Goal: Task Accomplishment & Management: Use online tool/utility

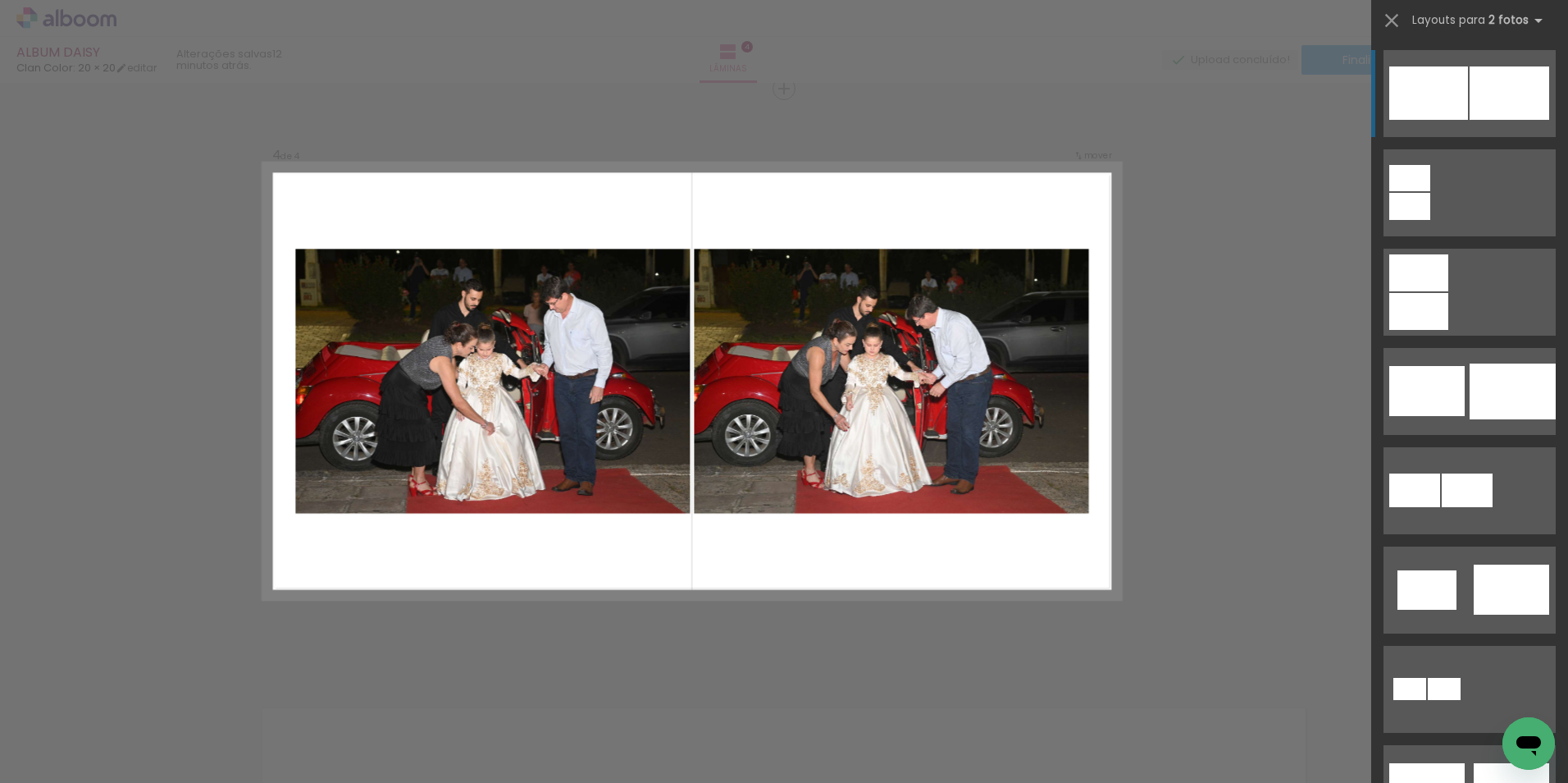
scroll to position [0, 388]
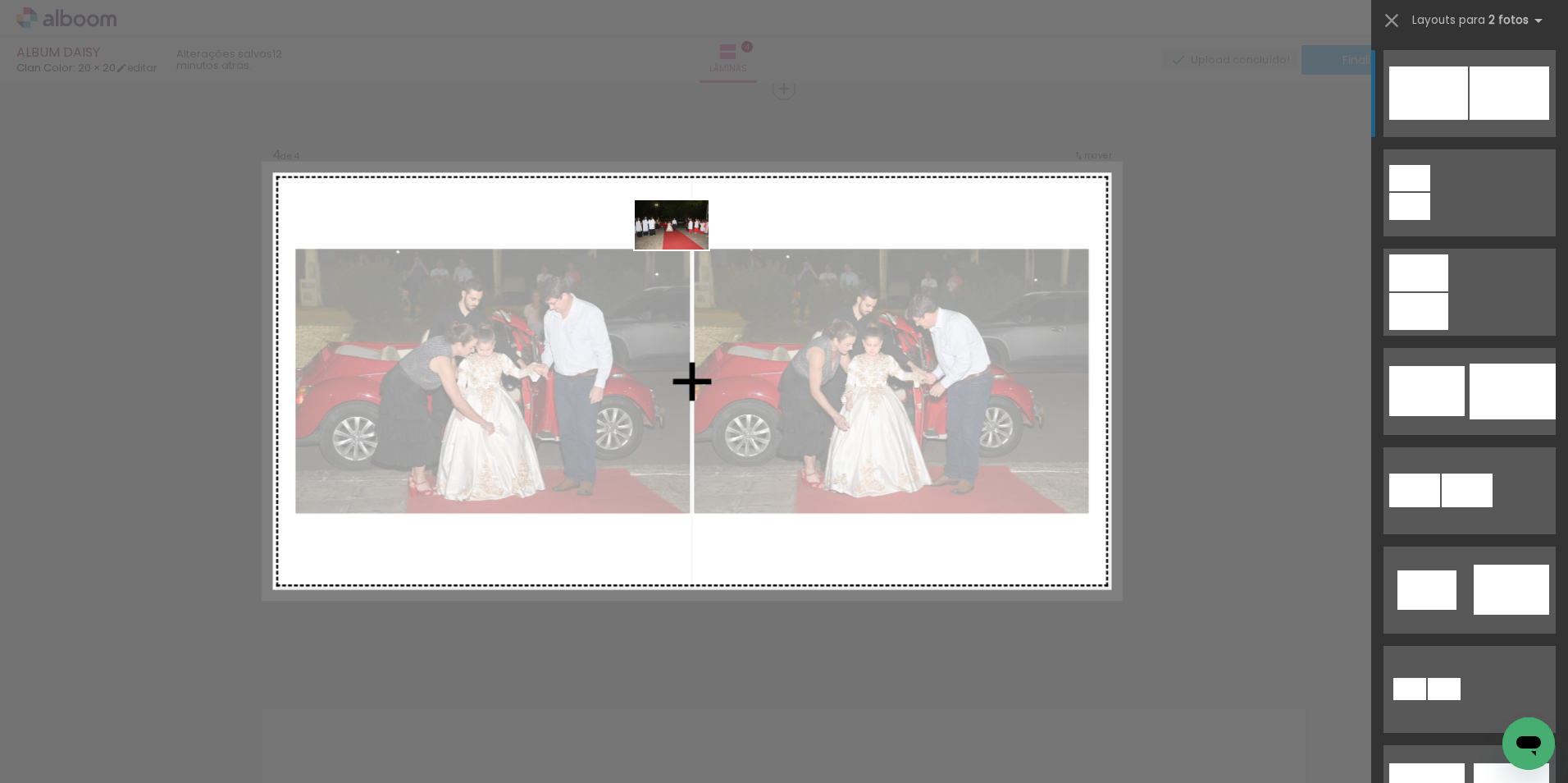
drag, startPoint x: 962, startPoint y: 743, endPoint x: 672, endPoint y: 275, distance: 550.6
click at [680, 253] on quentale-workspace at bounding box center [784, 392] width 1568 height 783
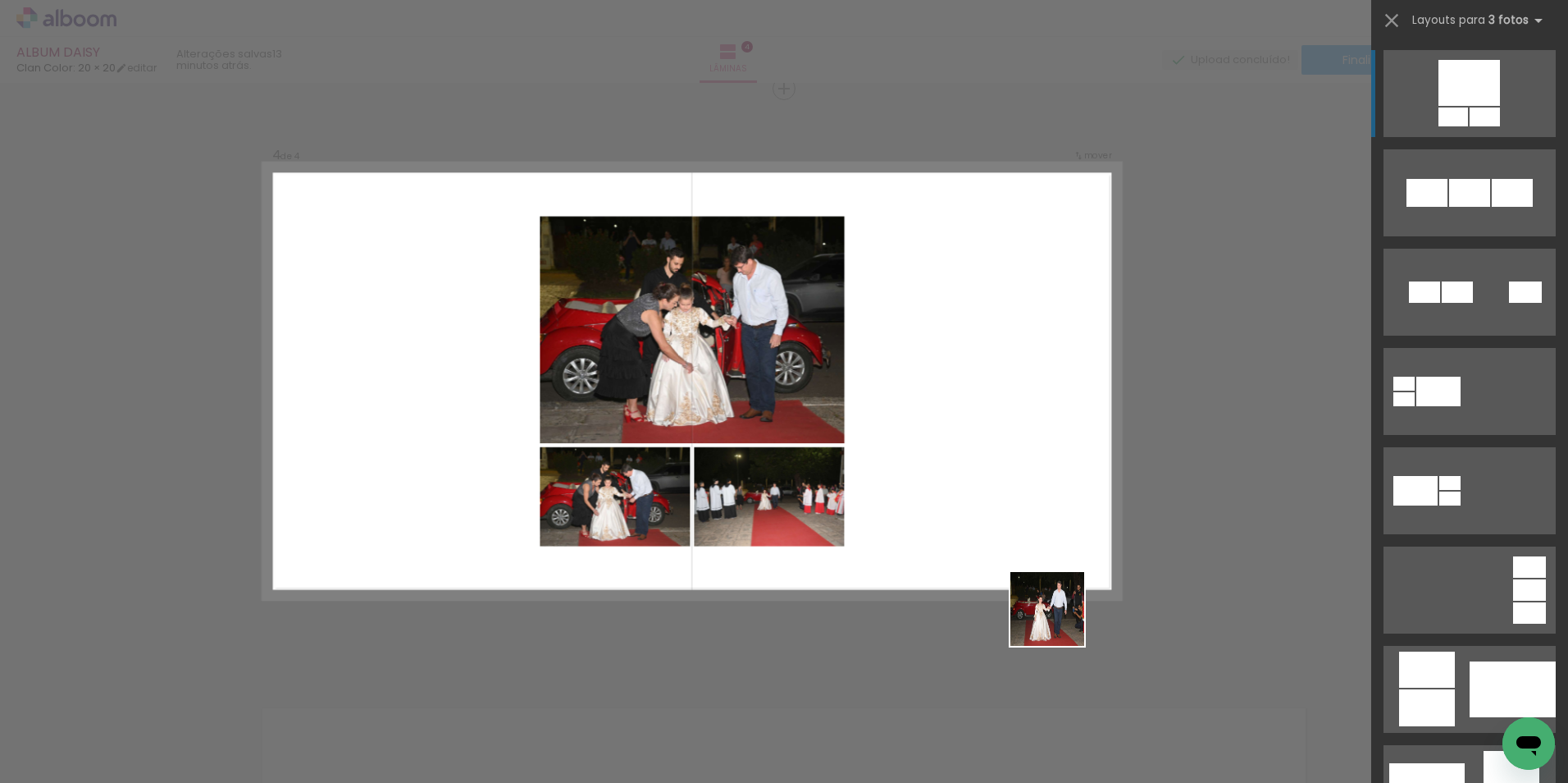
drag, startPoint x: 1069, startPoint y: 740, endPoint x: 1012, endPoint y: 478, distance: 268.1
click at [1013, 481] on quentale-workspace at bounding box center [784, 392] width 1568 height 783
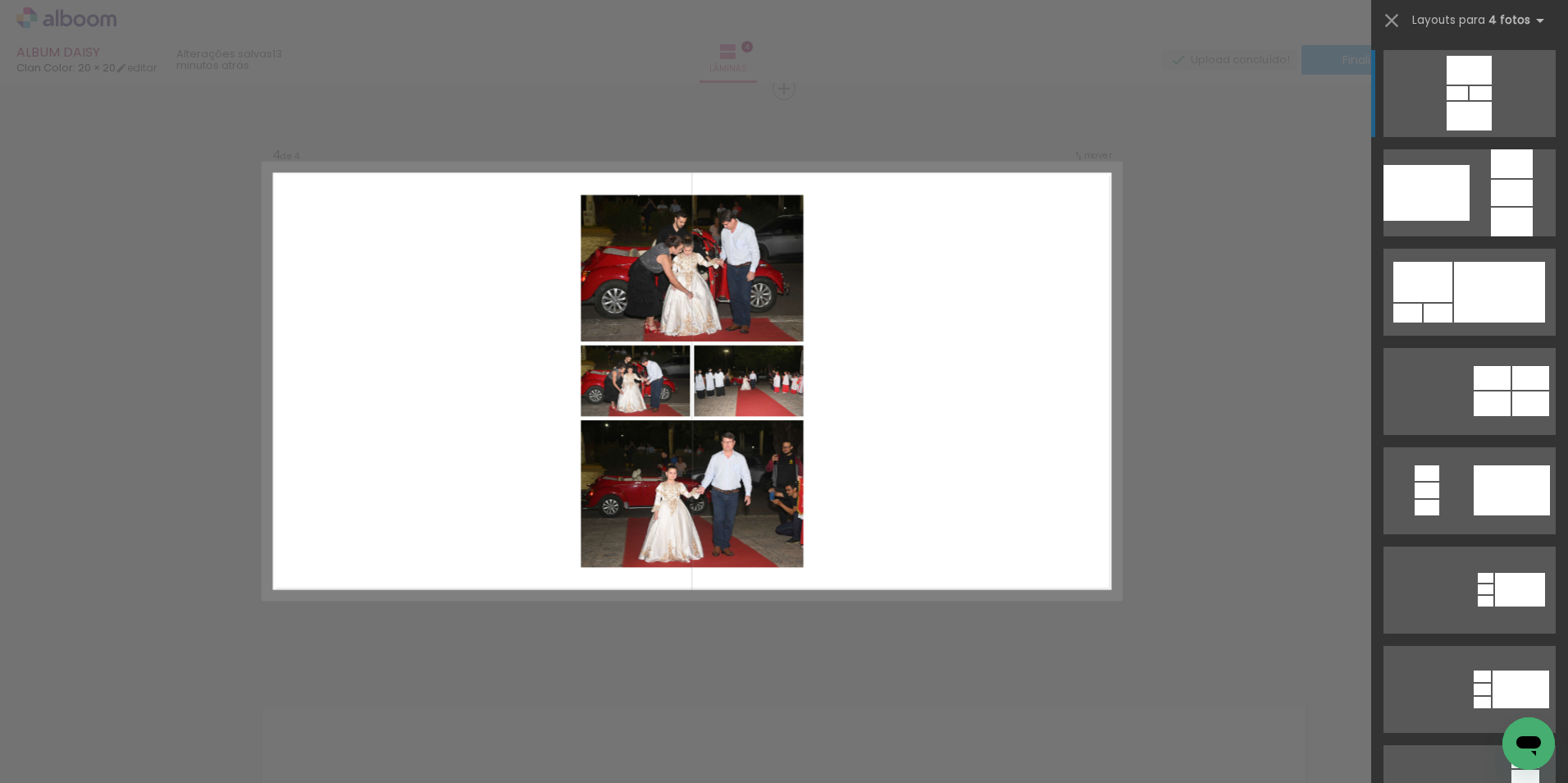
scroll to position [0, 982]
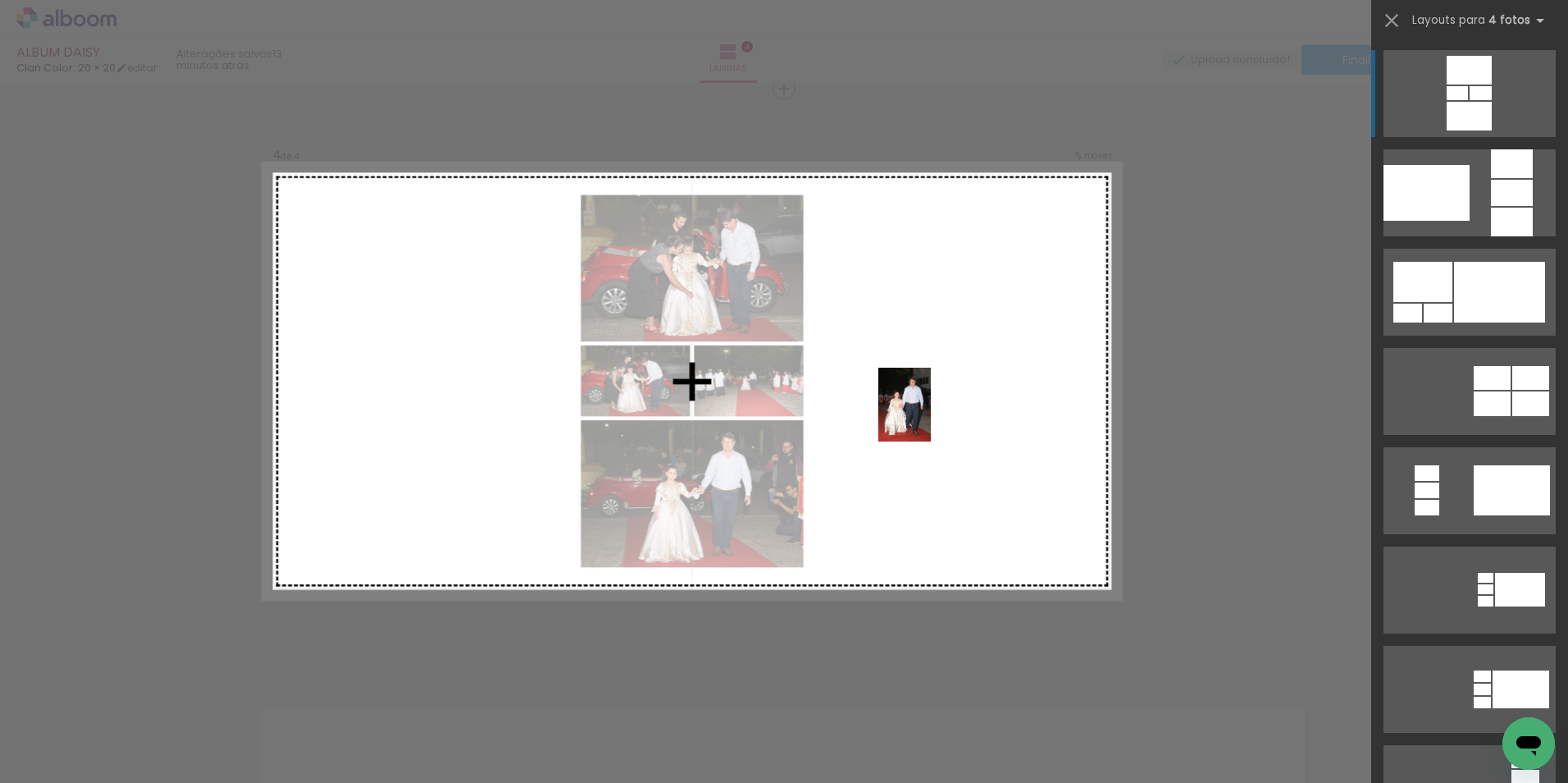
drag, startPoint x: 755, startPoint y: 742, endPoint x: 946, endPoint y: 405, distance: 387.4
click at [945, 405] on quentale-workspace at bounding box center [784, 392] width 1568 height 783
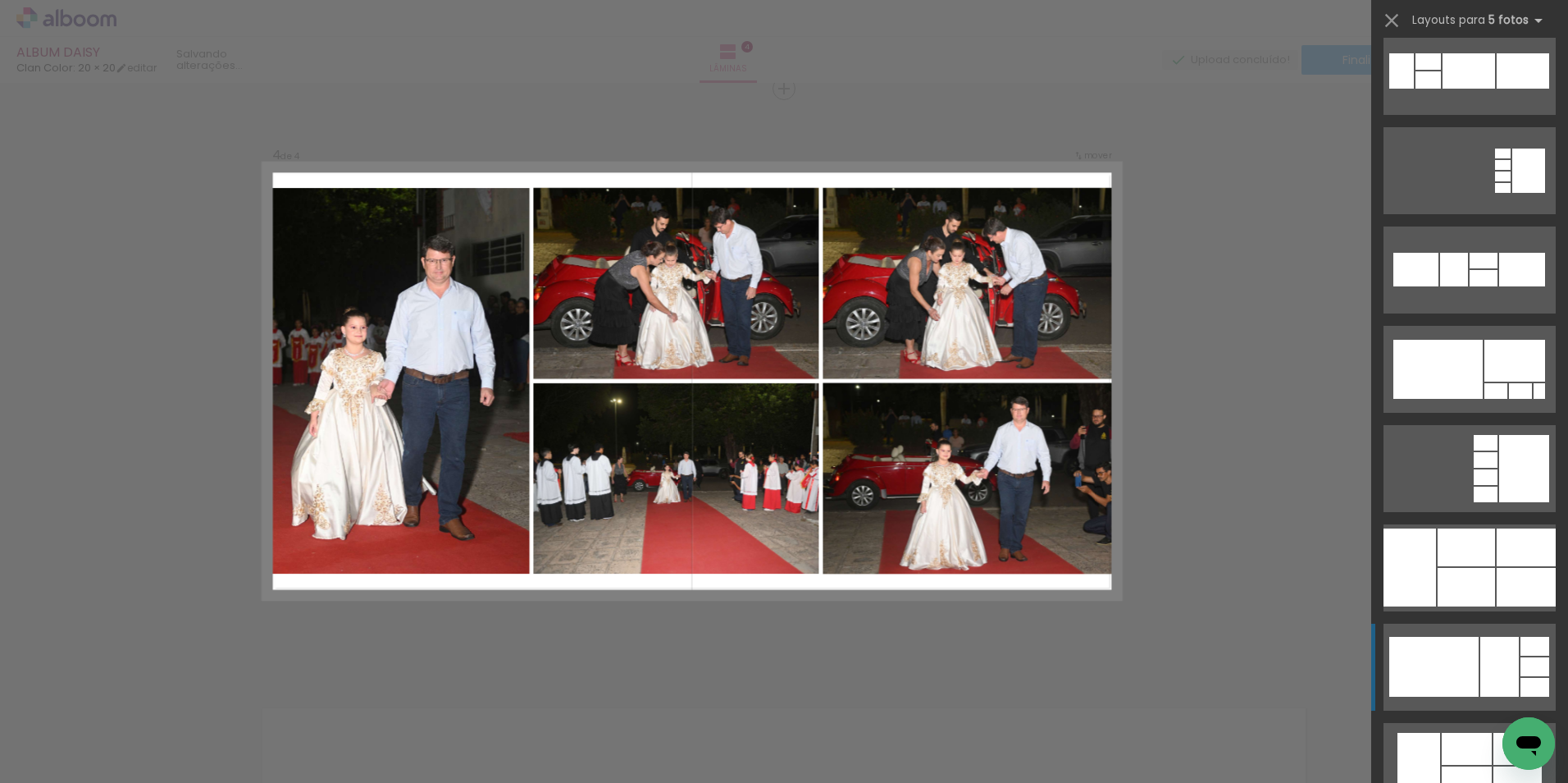
scroll to position [329, 0]
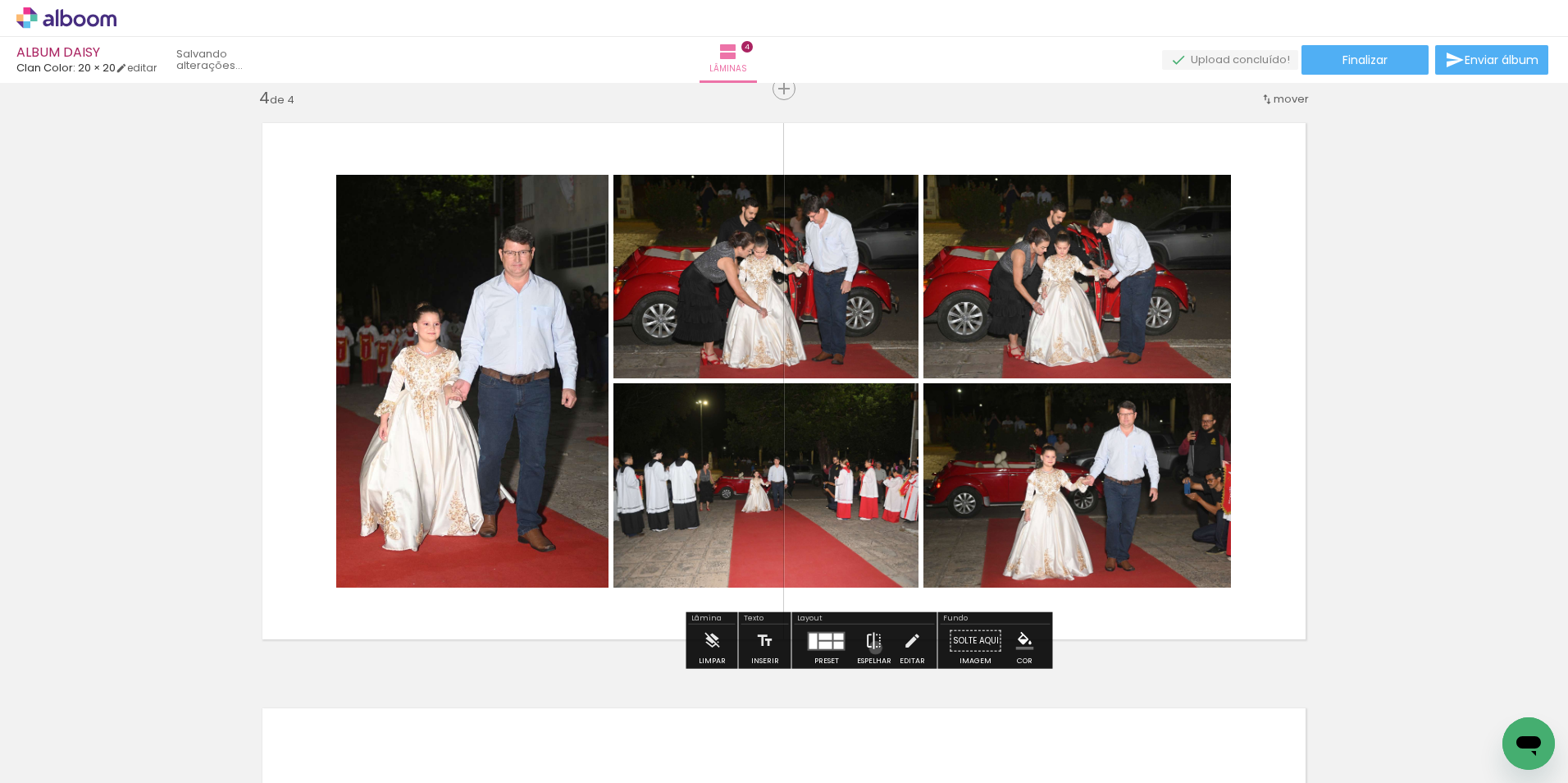
click at [872, 648] on iron-icon at bounding box center [874, 641] width 18 height 33
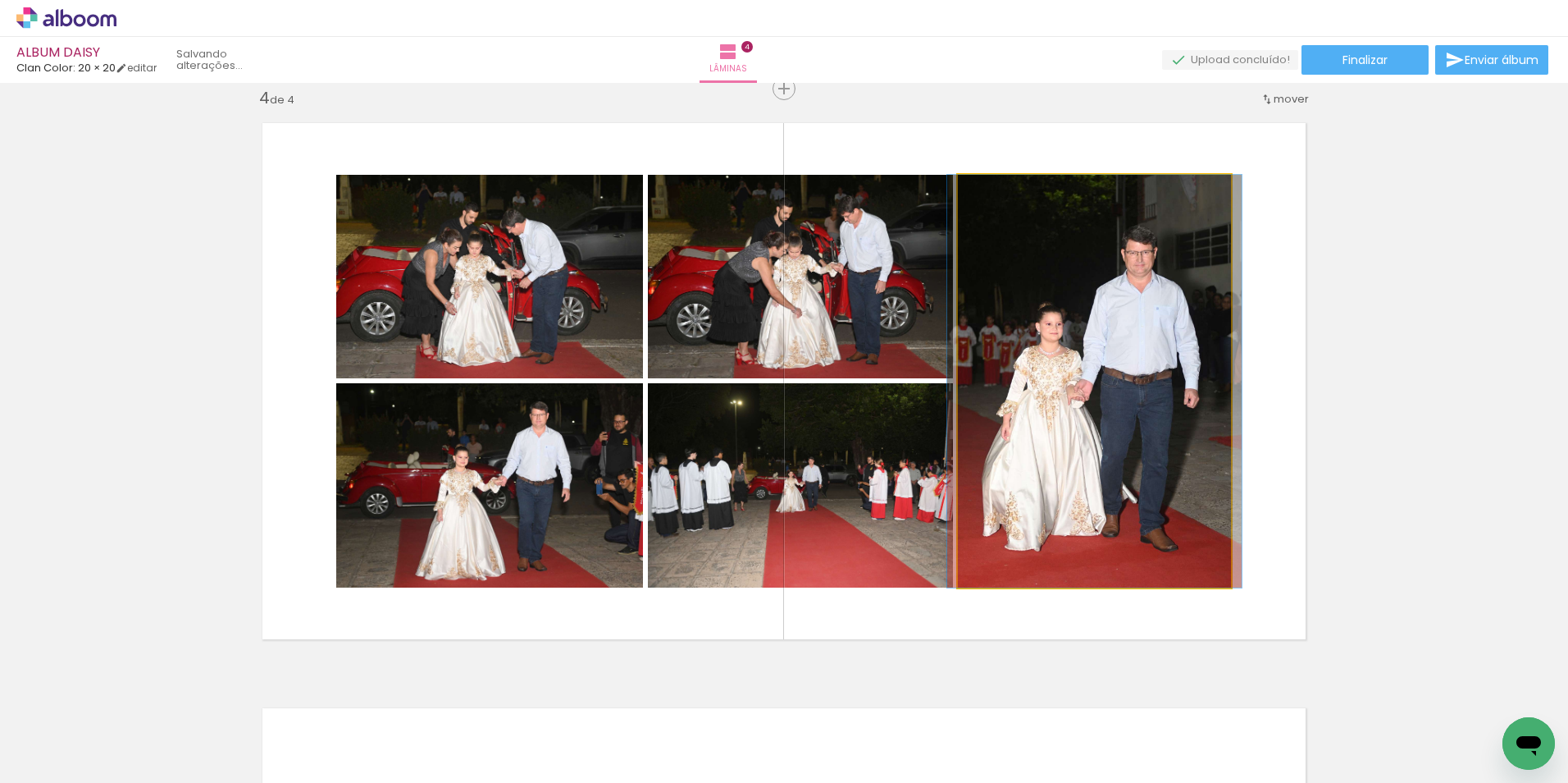
click at [1066, 410] on quentale-photo at bounding box center [1095, 381] width 273 height 413
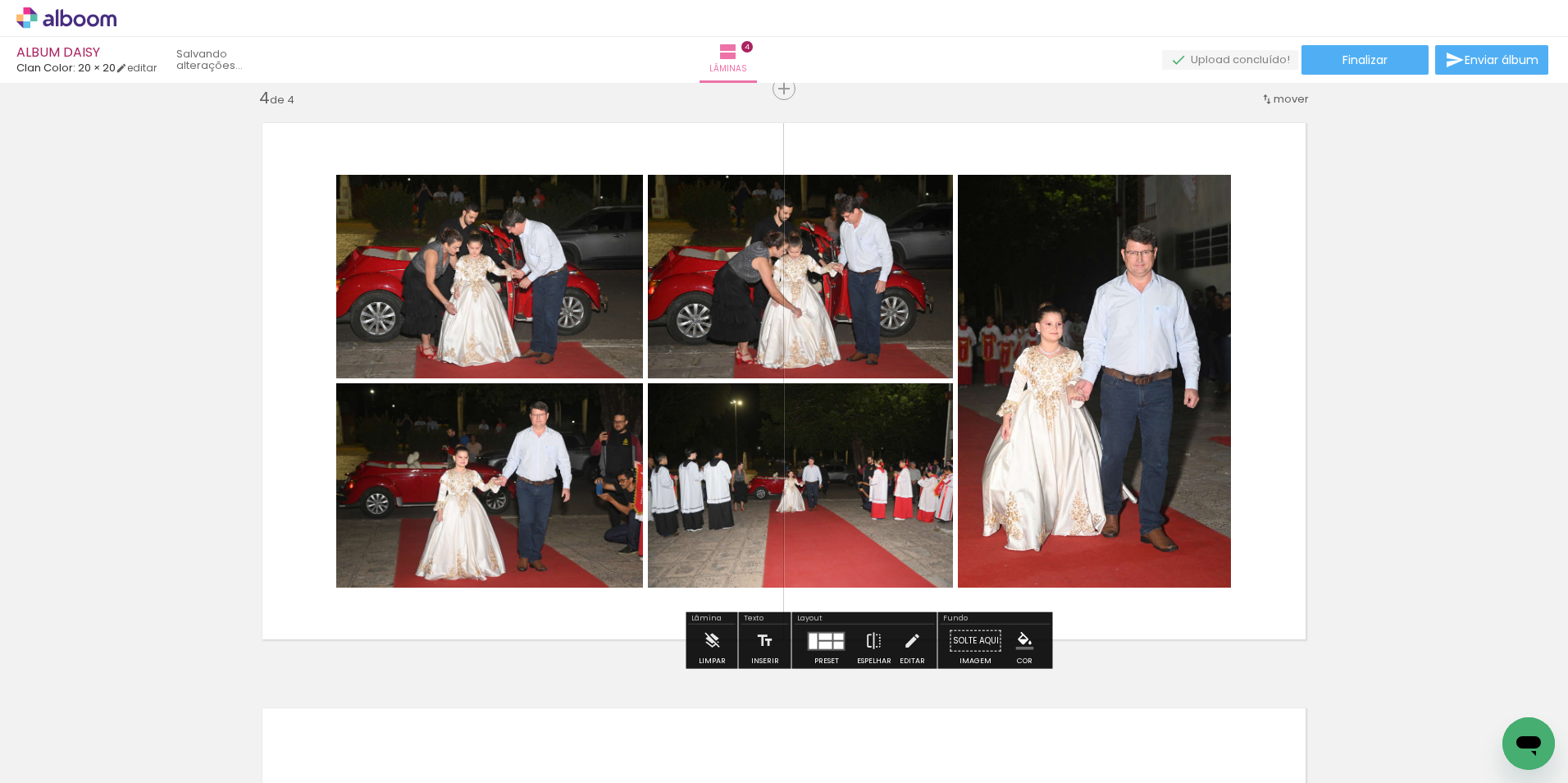
click at [880, 341] on quentale-photo at bounding box center [801, 276] width 305 height 204
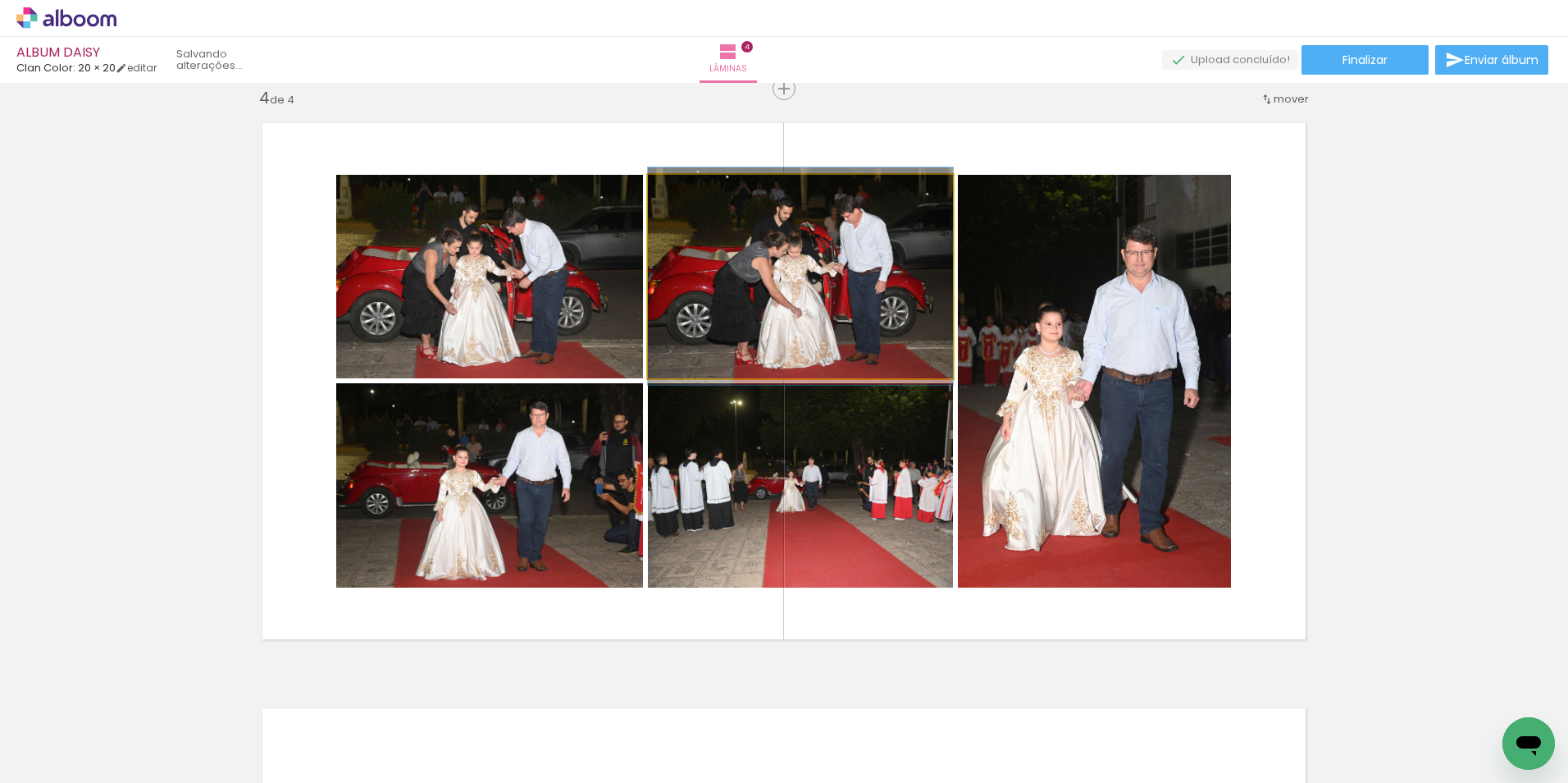
click at [879, 341] on quentale-photo at bounding box center [801, 276] width 305 height 204
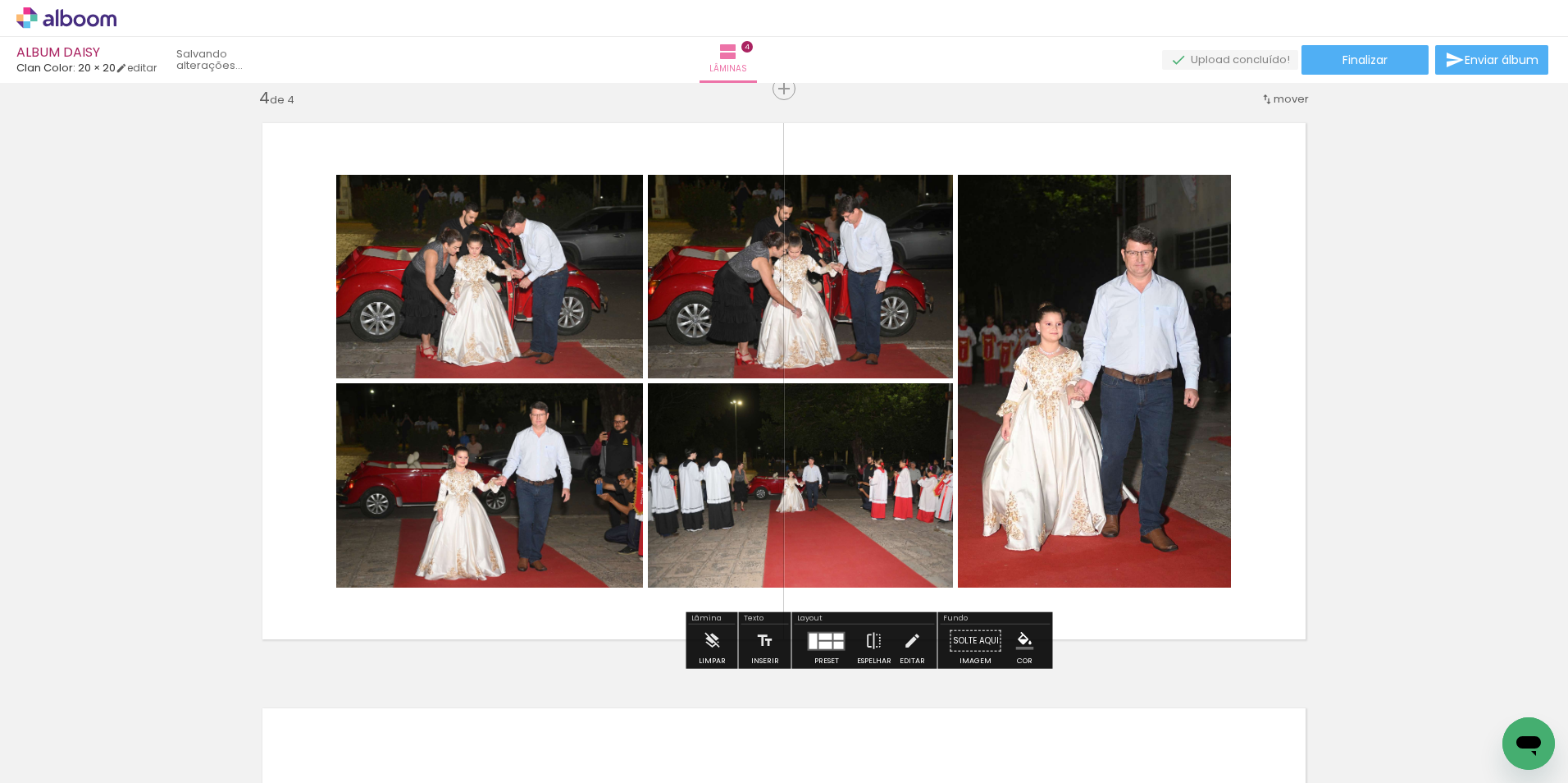
click at [611, 327] on quentale-photo at bounding box center [490, 276] width 307 height 204
click at [548, 482] on quentale-photo at bounding box center [490, 485] width 307 height 204
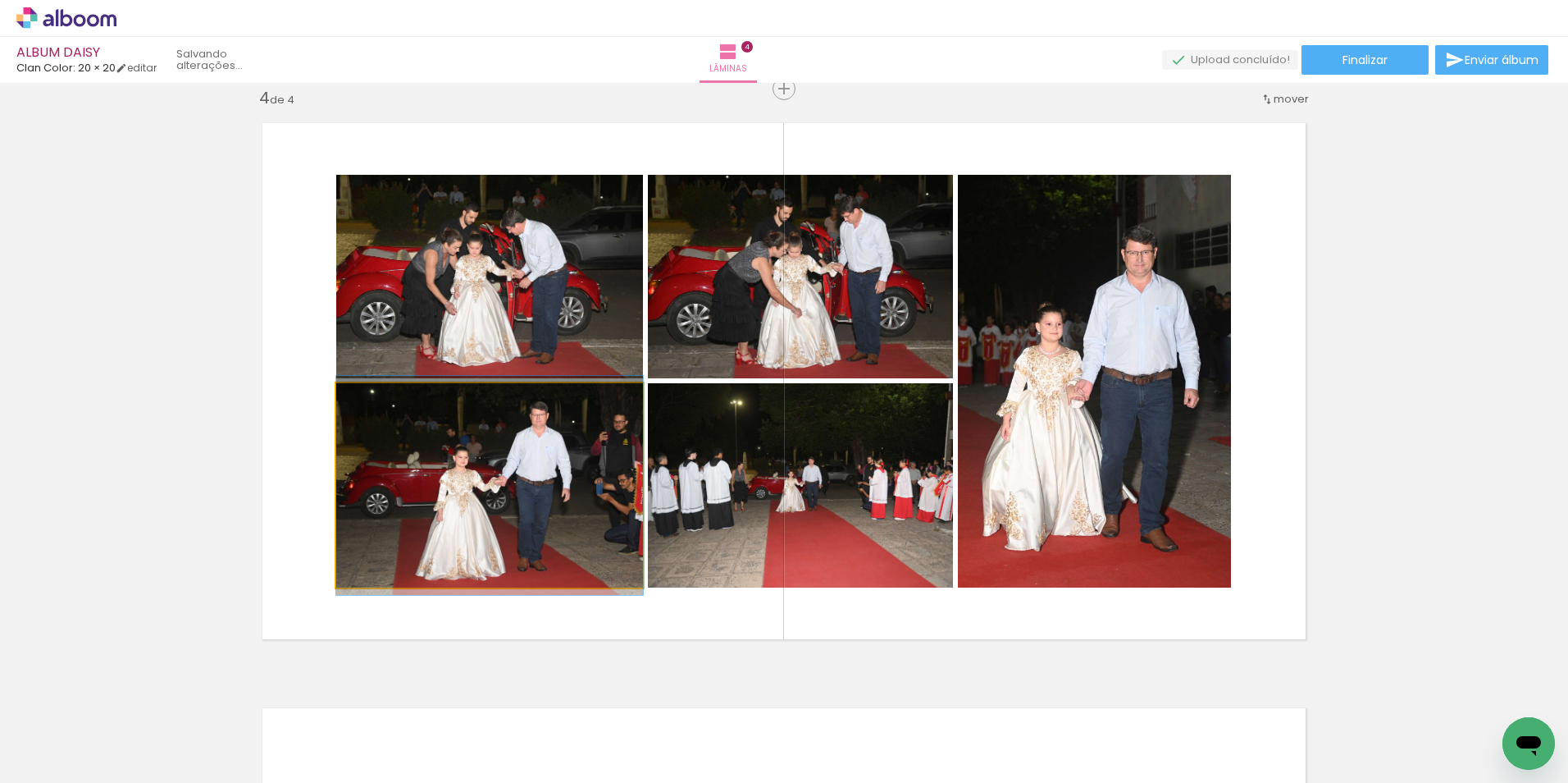
click at [547, 482] on quentale-photo at bounding box center [490, 485] width 307 height 204
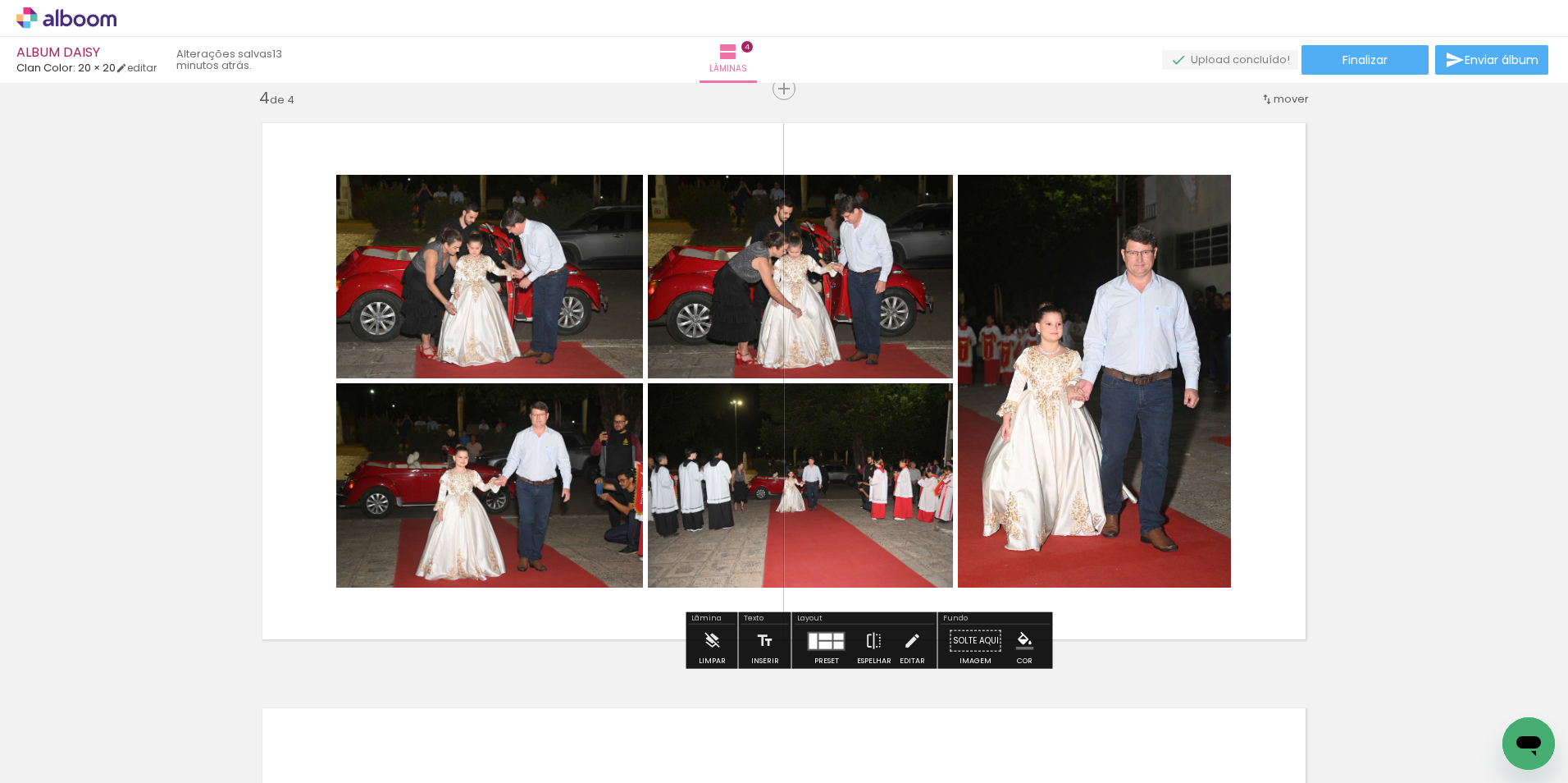
click at [541, 361] on quentale-photo at bounding box center [490, 276] width 307 height 204
click at [546, 470] on quentale-photo at bounding box center [490, 485] width 307 height 204
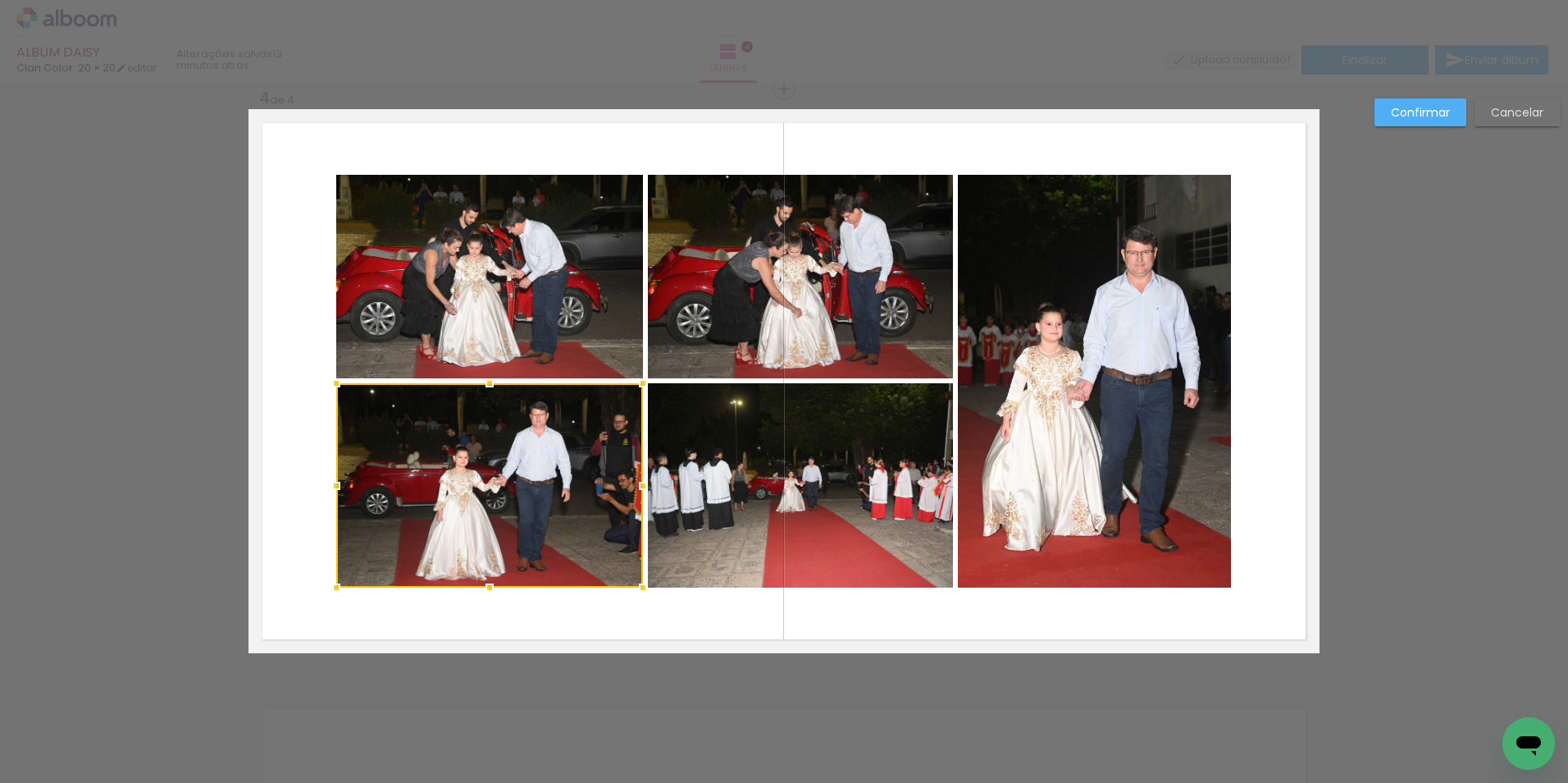
click at [556, 341] on quentale-photo at bounding box center [490, 276] width 307 height 204
click at [798, 324] on quentale-photo at bounding box center [801, 276] width 305 height 204
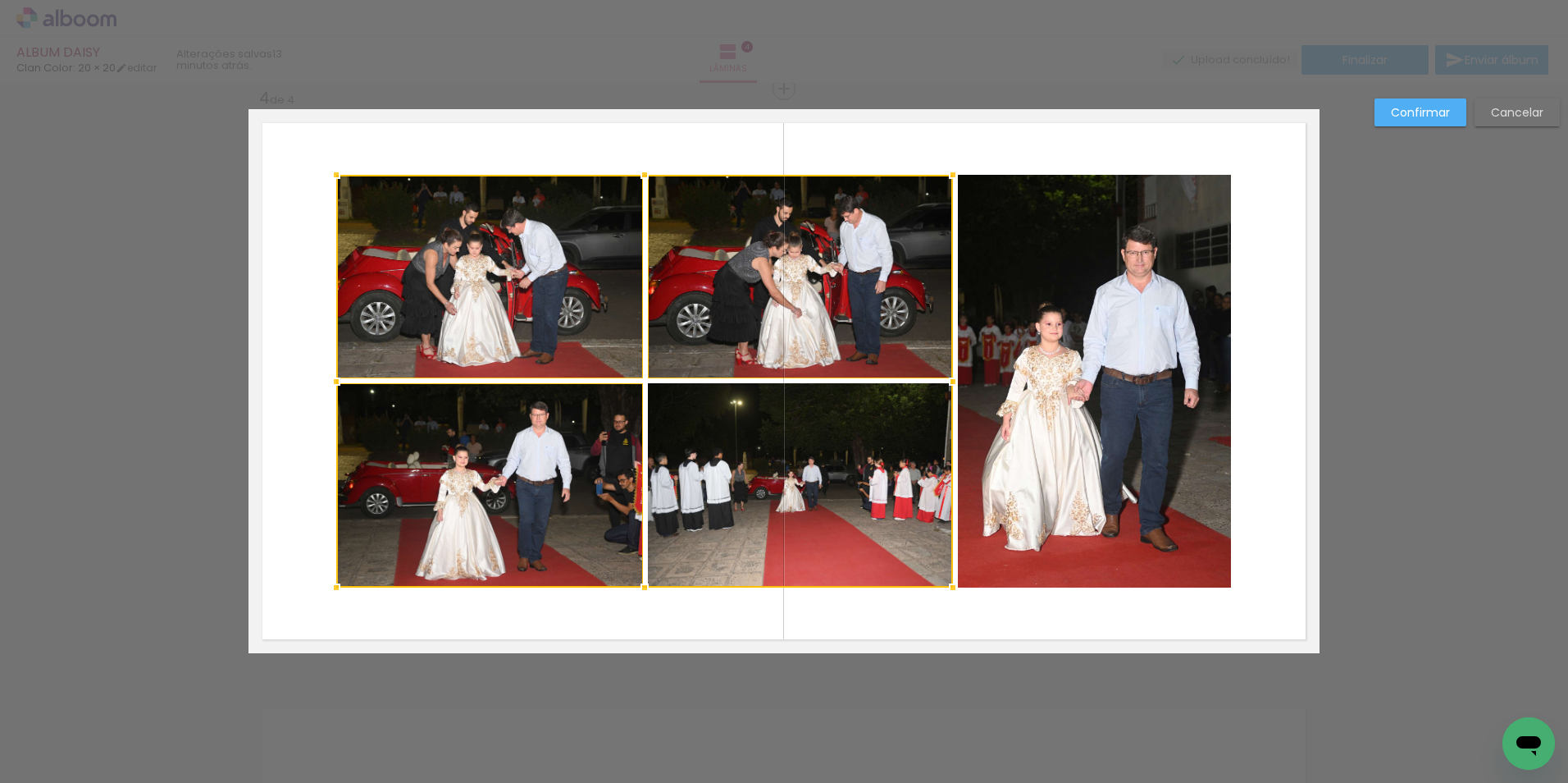
click at [775, 461] on div at bounding box center [644, 381] width 617 height 413
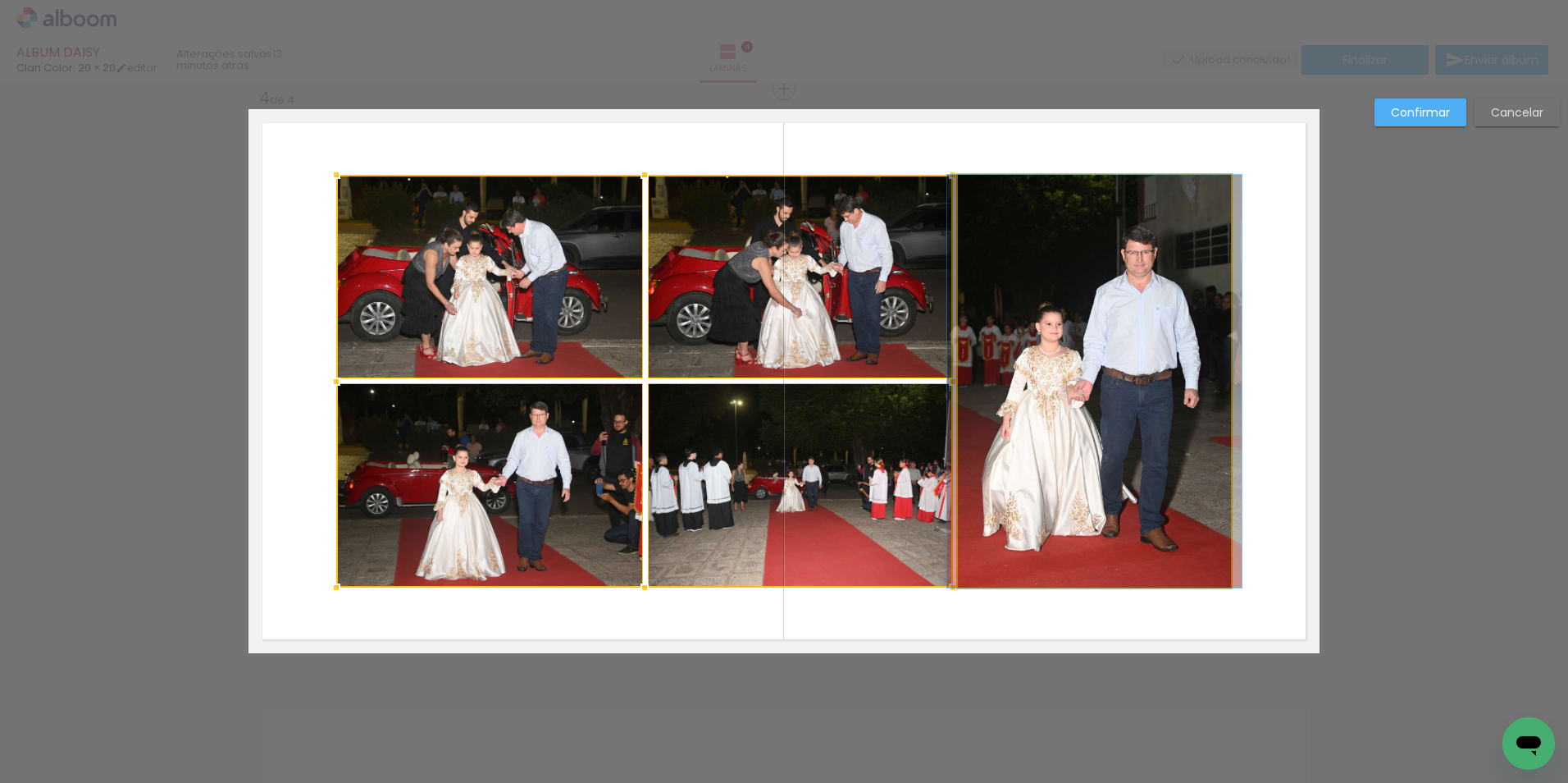
click at [1102, 449] on quentale-photo at bounding box center [1095, 381] width 273 height 413
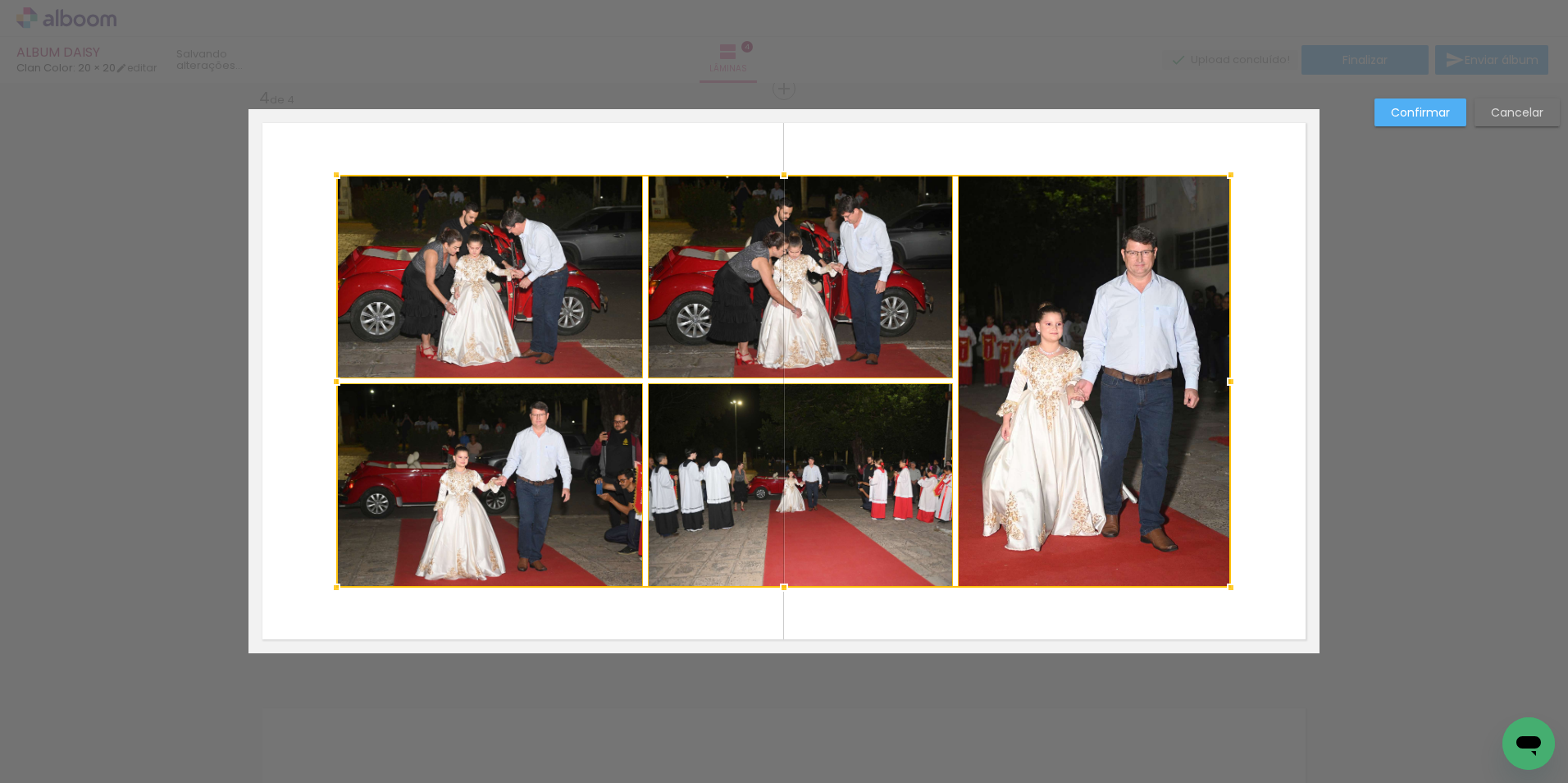
click at [1227, 174] on div at bounding box center [1231, 175] width 33 height 33
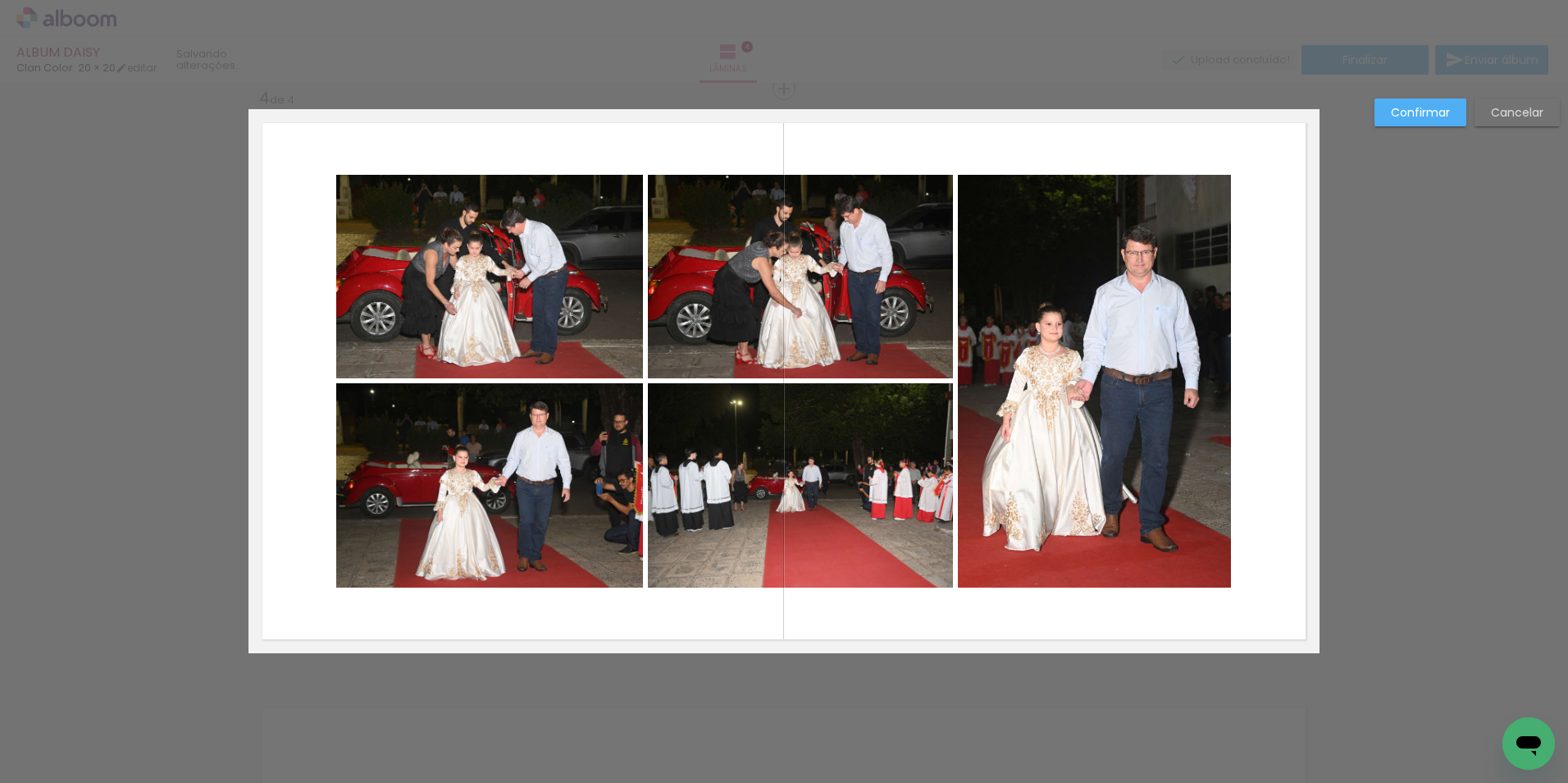
drag, startPoint x: 1227, startPoint y: 174, endPoint x: 1246, endPoint y: 158, distance: 24.8
click at [1246, 158] on quentale-layouter at bounding box center [784, 381] width 1071 height 544
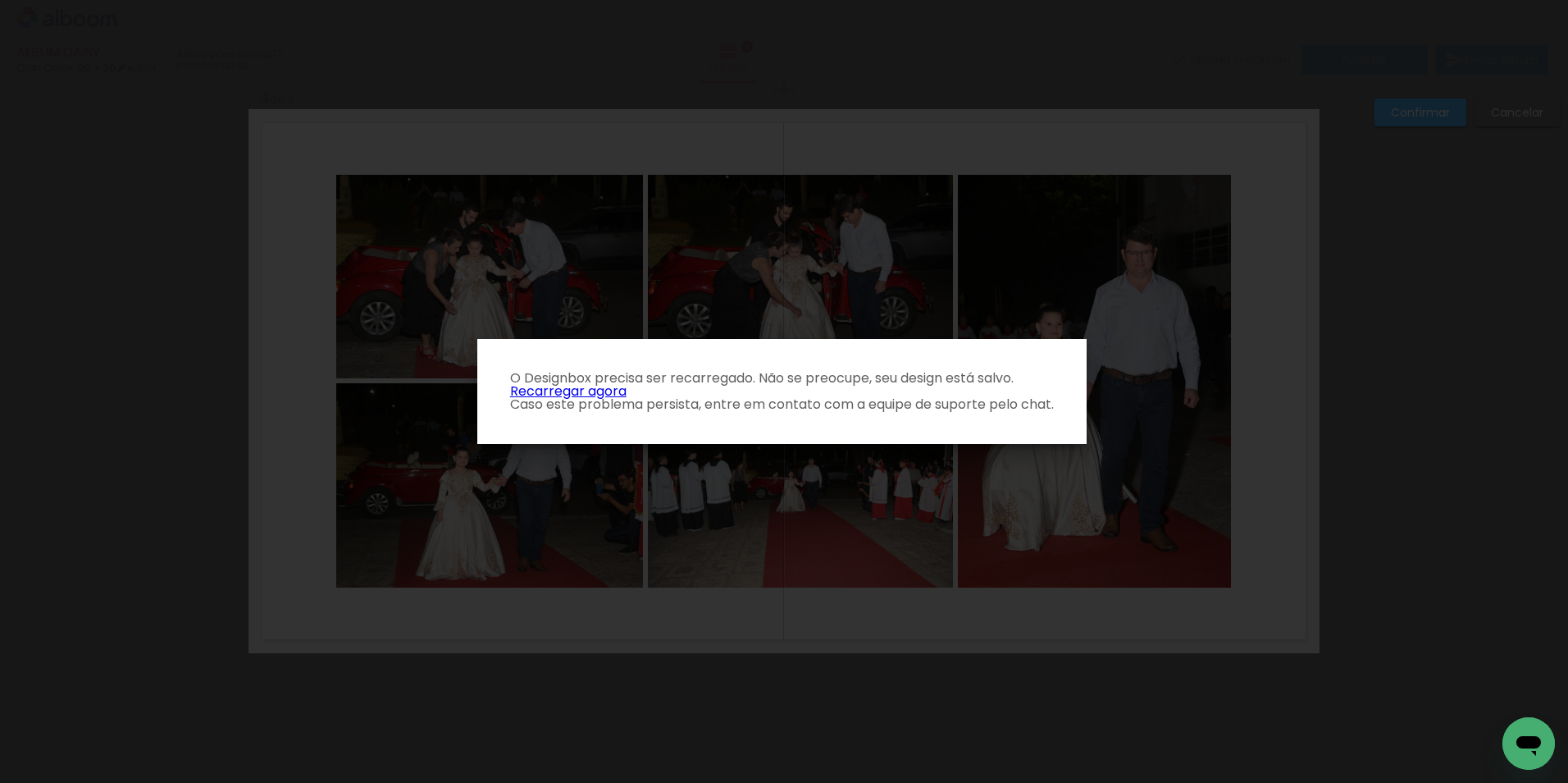
click at [587, 392] on link "Recarregar agora" at bounding box center [568, 392] width 117 height 19
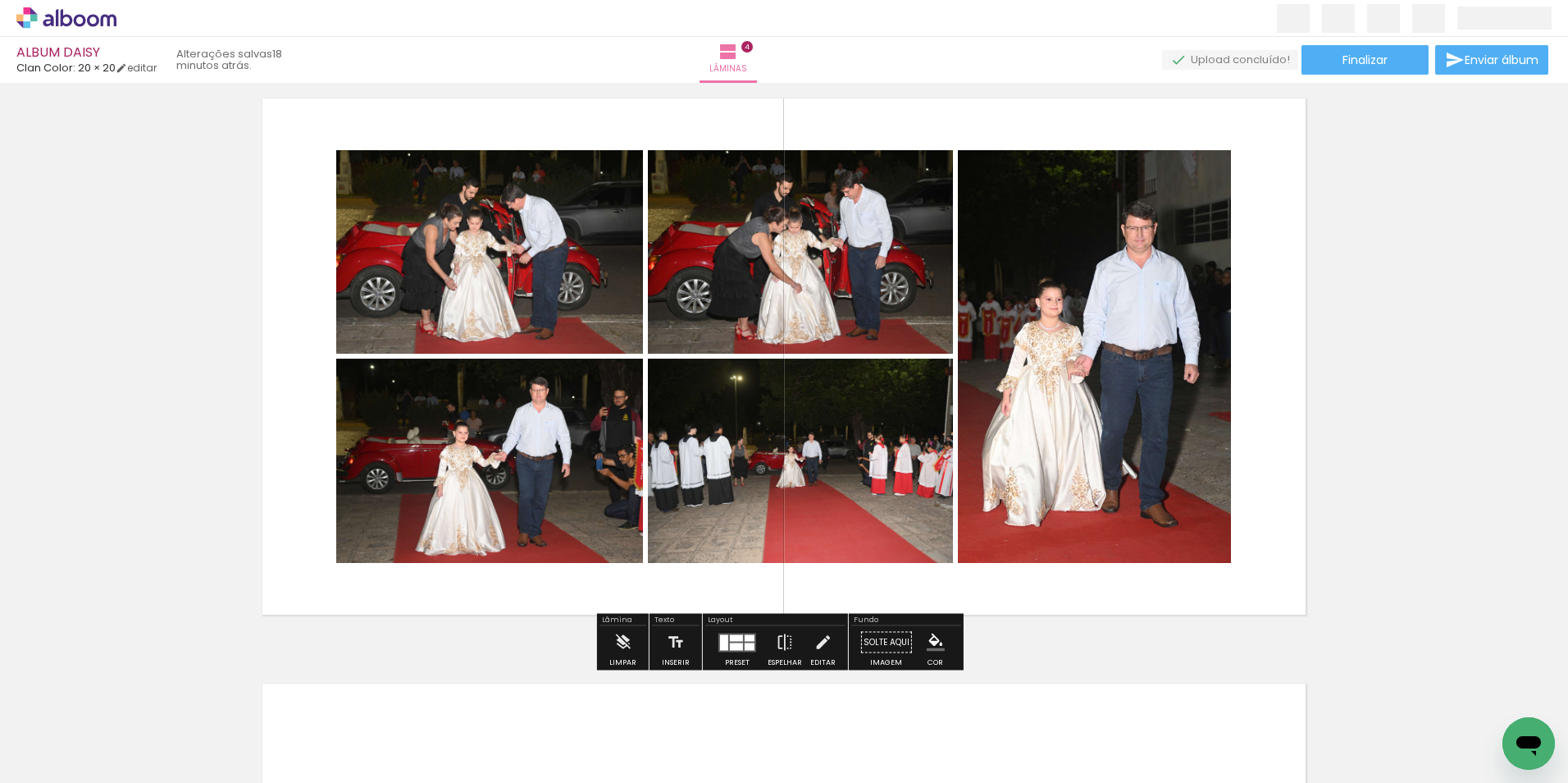
scroll to position [1724, 0]
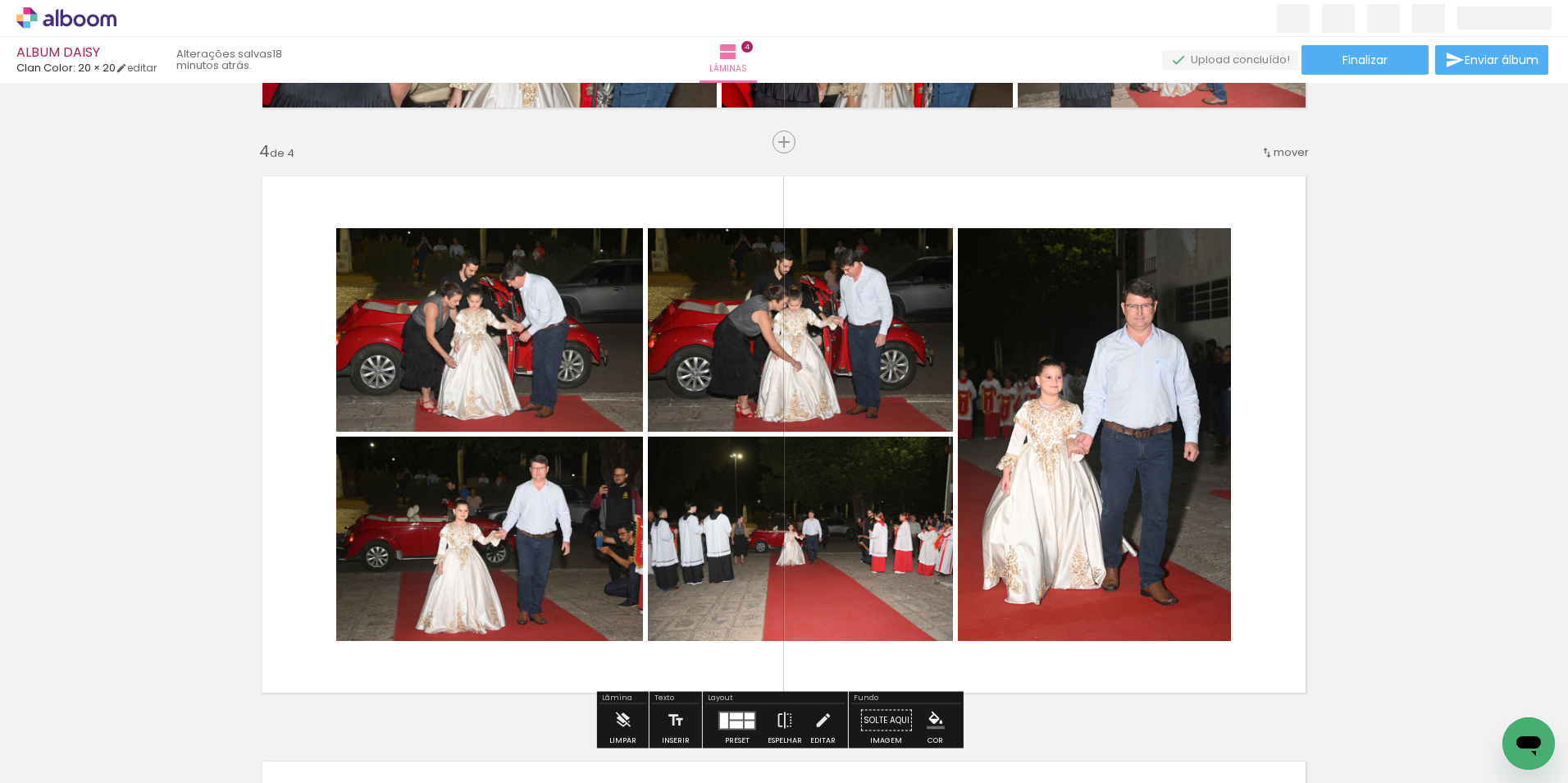
click at [574, 410] on quentale-photo at bounding box center [490, 330] width 307 height 204
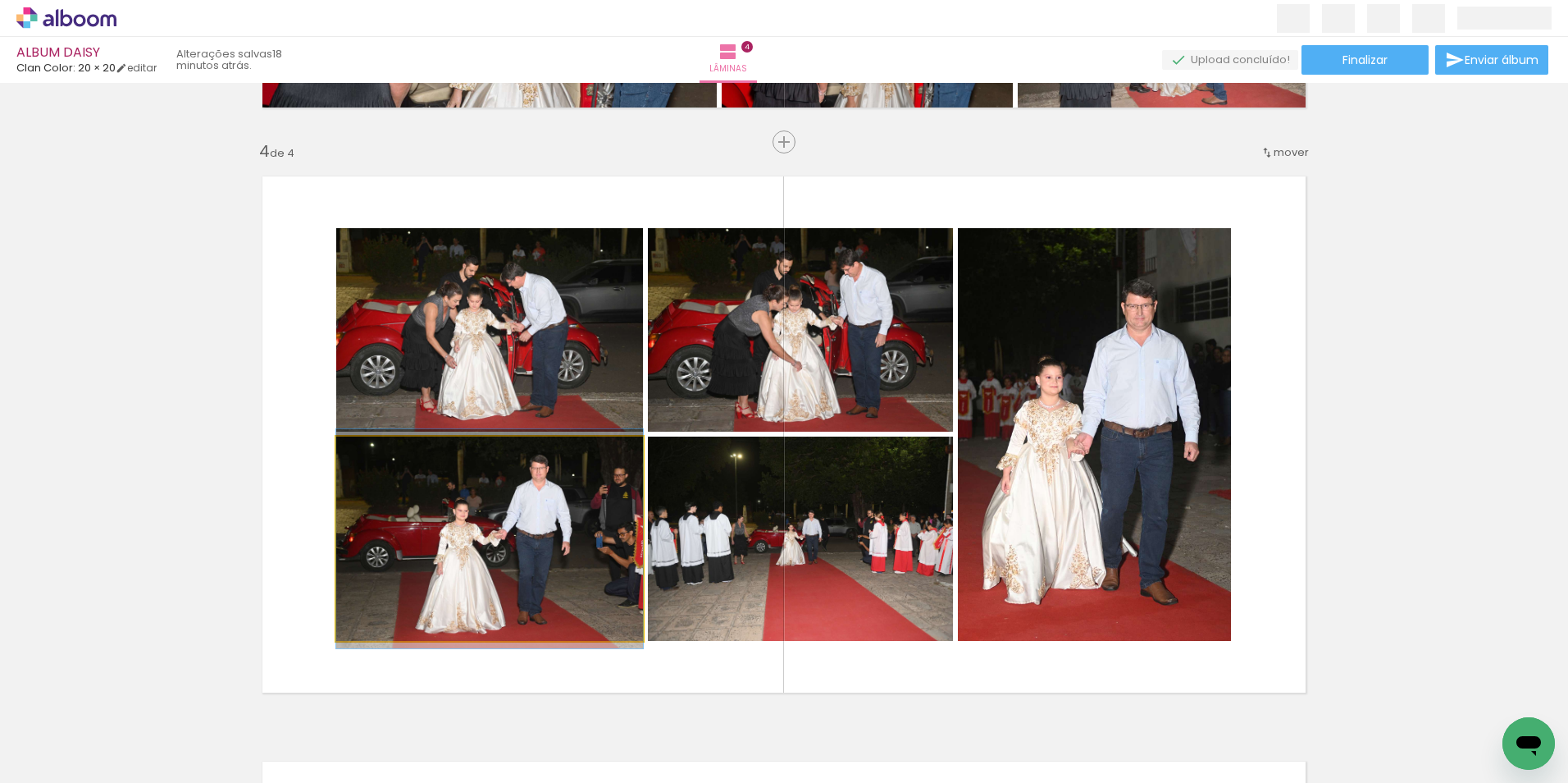
click at [570, 486] on quentale-photo at bounding box center [490, 538] width 307 height 204
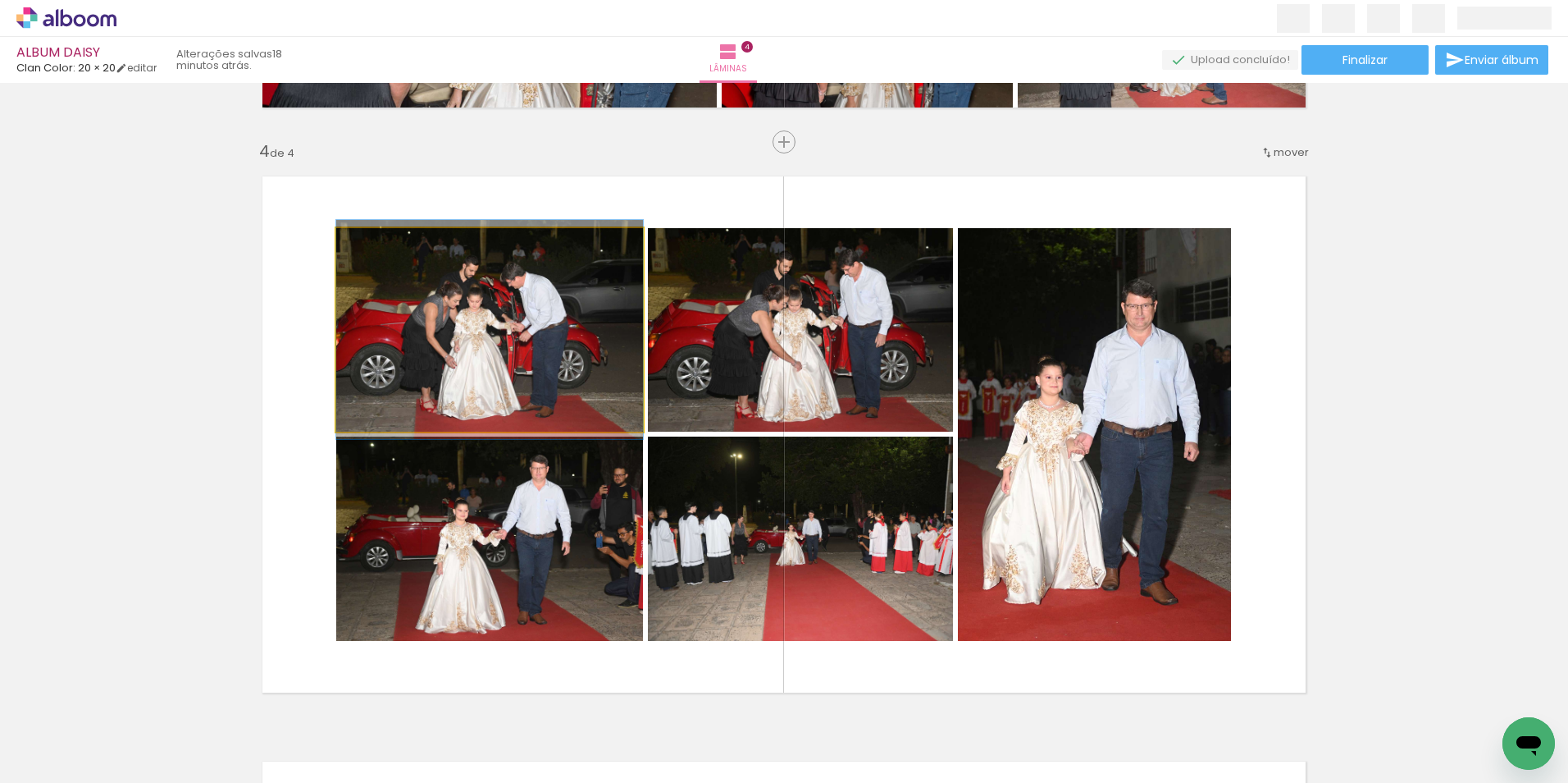
click at [574, 359] on quentale-photo at bounding box center [490, 330] width 307 height 204
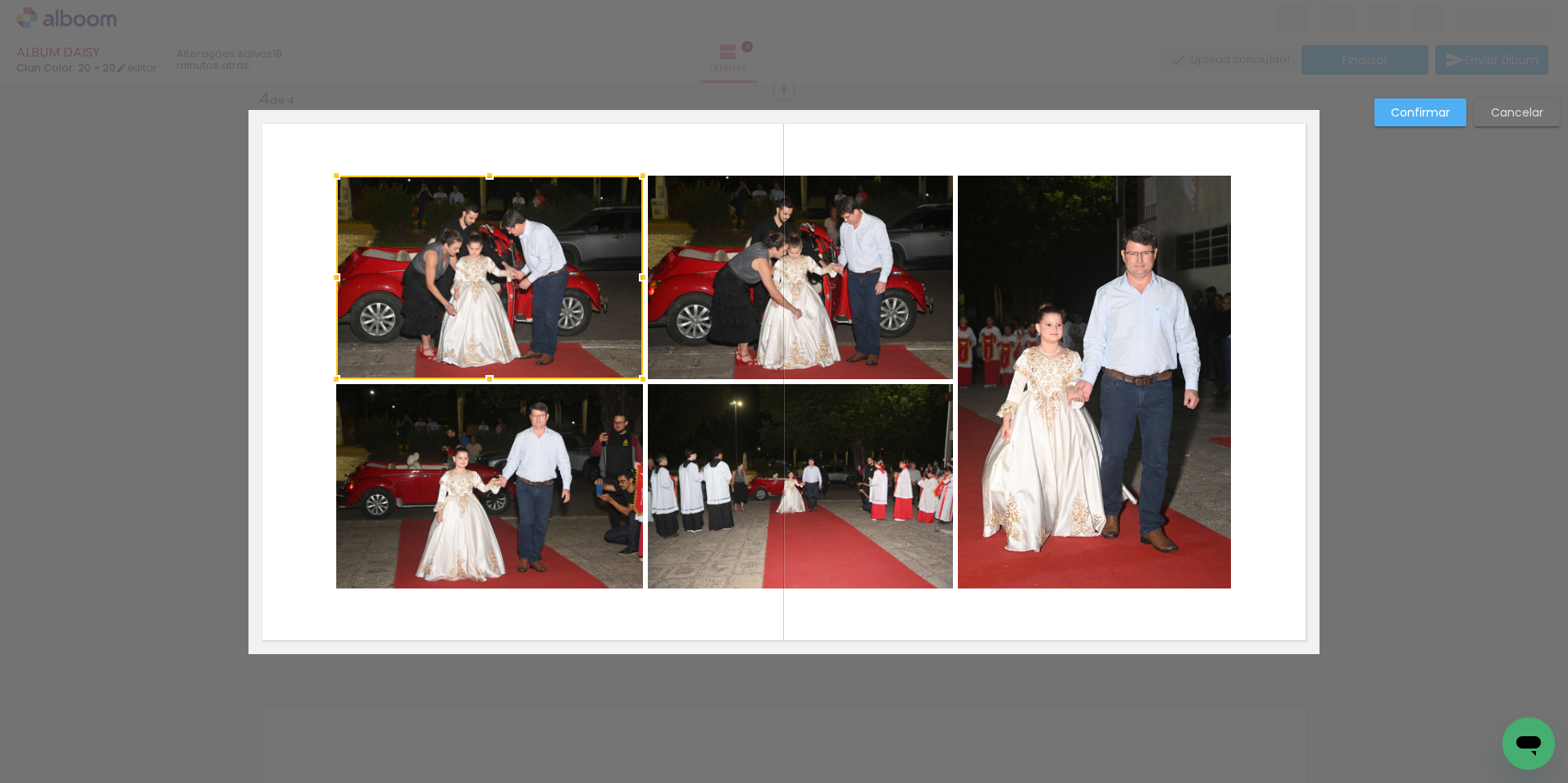
scroll to position [1777, 0]
click at [716, 324] on quentale-photo at bounding box center [801, 276] width 305 height 204
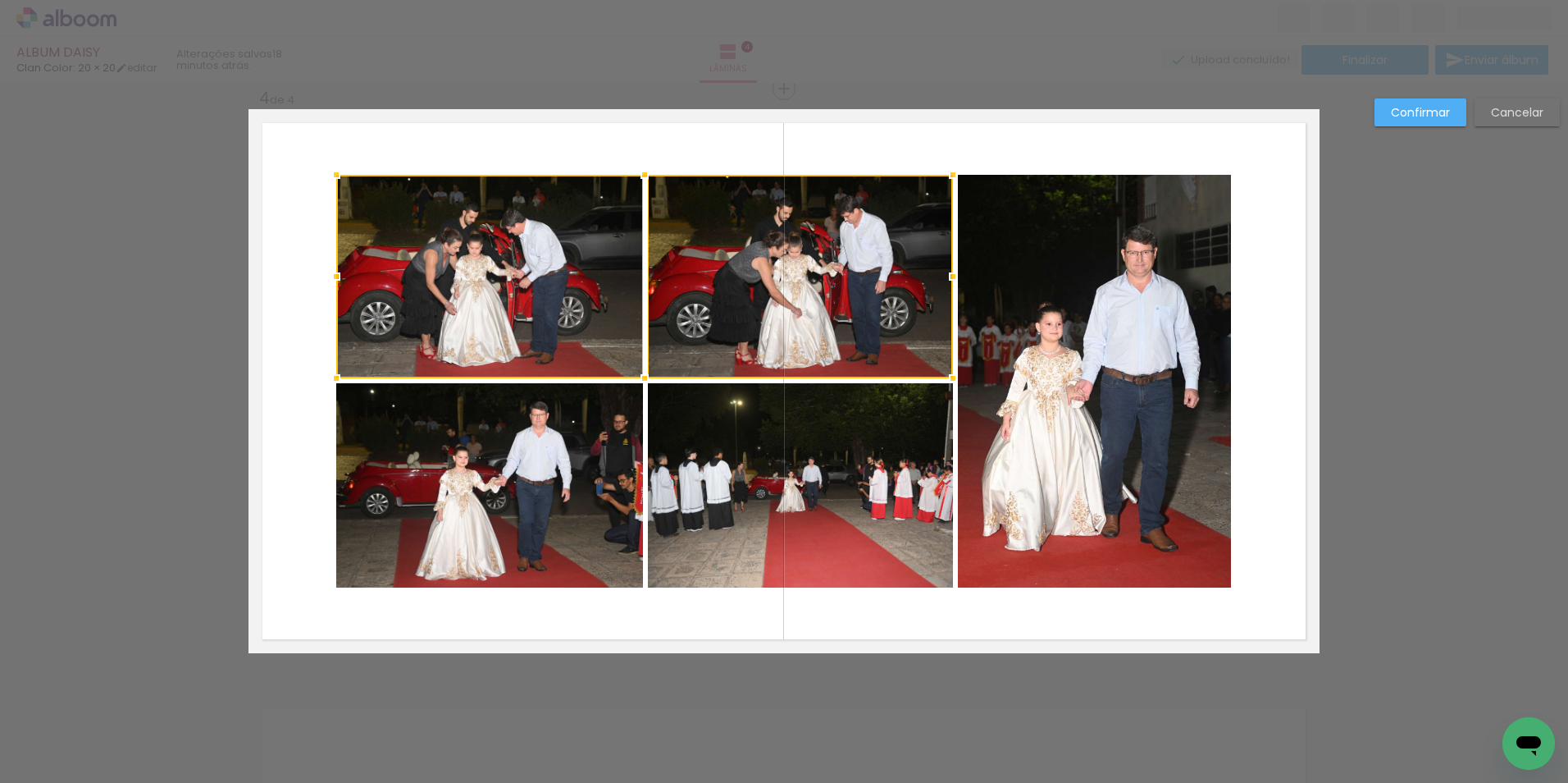
click at [604, 458] on quentale-photo at bounding box center [490, 485] width 307 height 204
click at [739, 478] on div at bounding box center [644, 381] width 617 height 413
click at [1056, 431] on quentale-photo at bounding box center [1095, 381] width 273 height 413
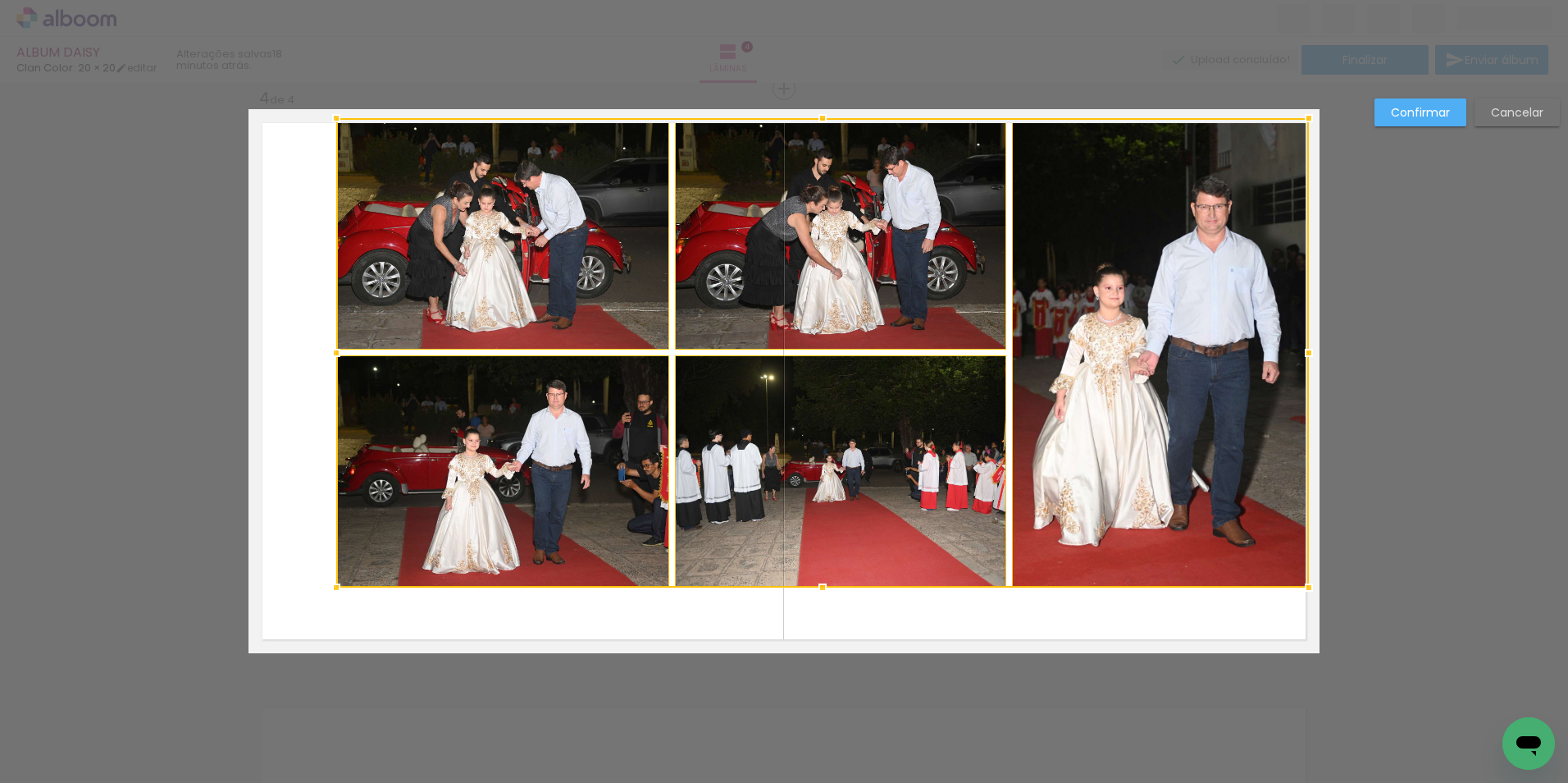
drag, startPoint x: 1237, startPoint y: 170, endPoint x: 1319, endPoint y: 113, distance: 99.9
click at [1319, 113] on div at bounding box center [1309, 118] width 33 height 33
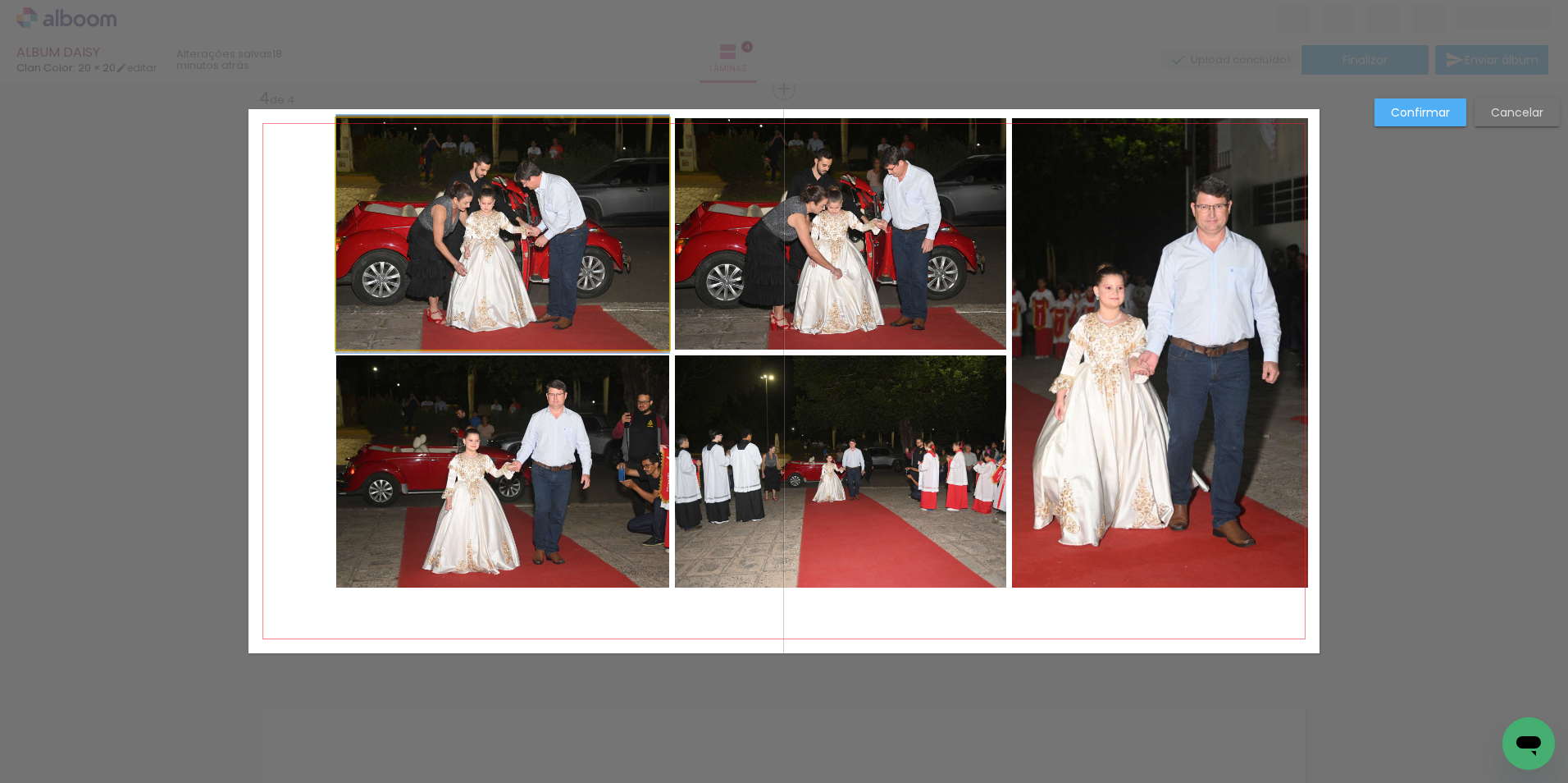
click at [508, 305] on quentale-photo at bounding box center [502, 233] width 333 height 231
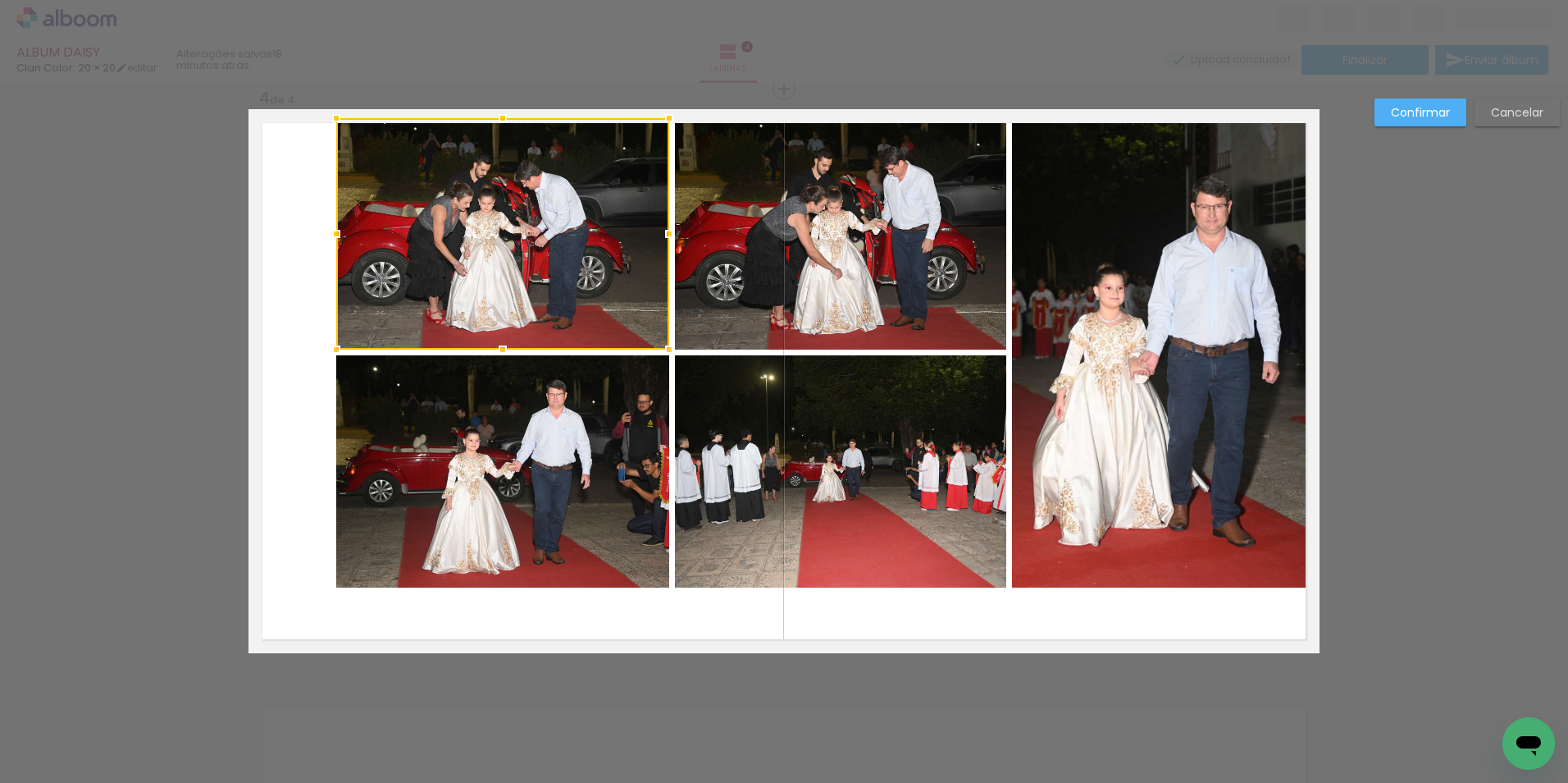
click at [541, 416] on quentale-photo at bounding box center [502, 472] width 333 height 232
click at [737, 332] on quentale-photo at bounding box center [841, 233] width 331 height 231
click at [785, 423] on div at bounding box center [671, 353] width 670 height 470
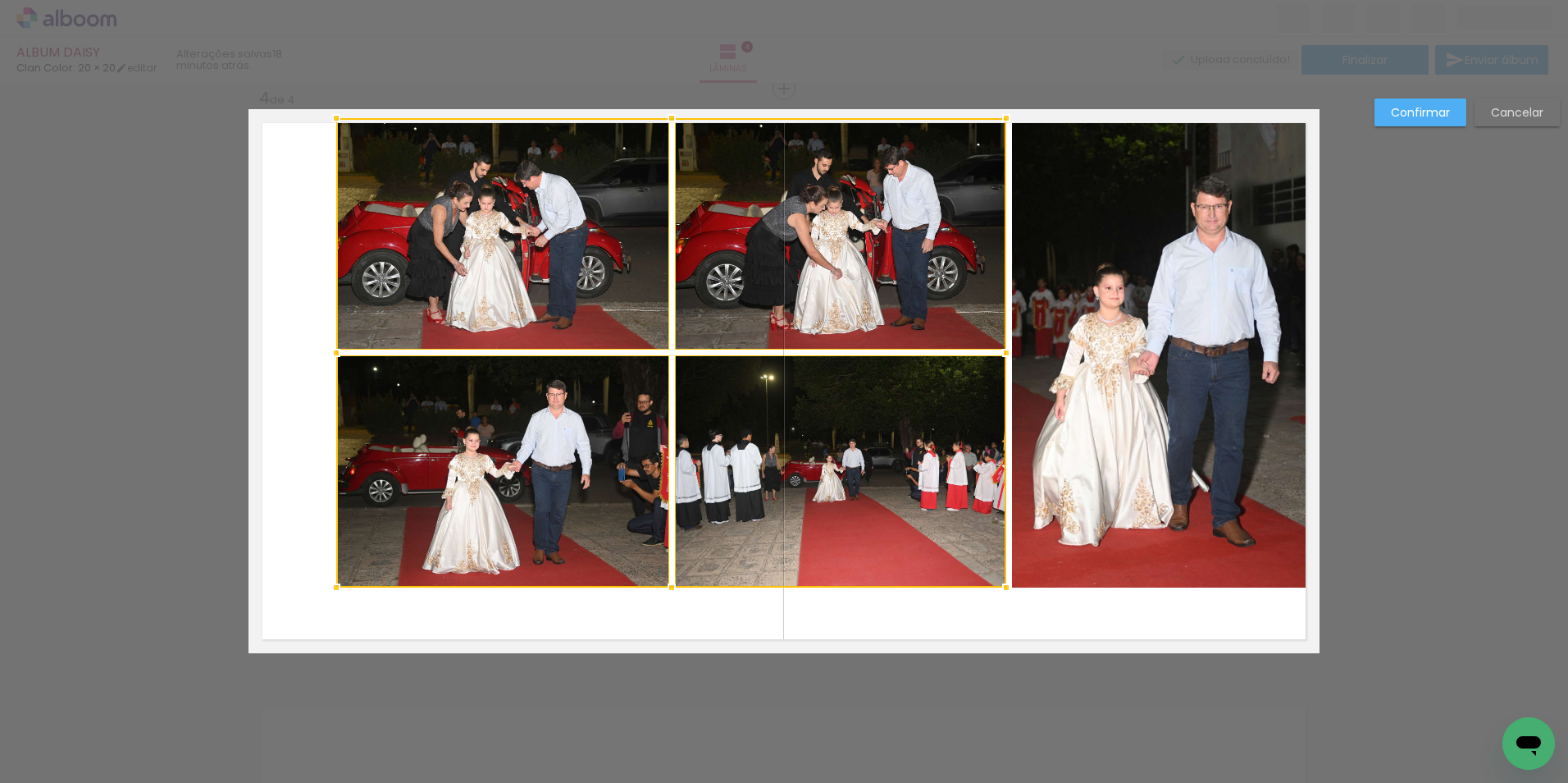
click at [1082, 375] on quentale-photo at bounding box center [1160, 353] width 297 height 470
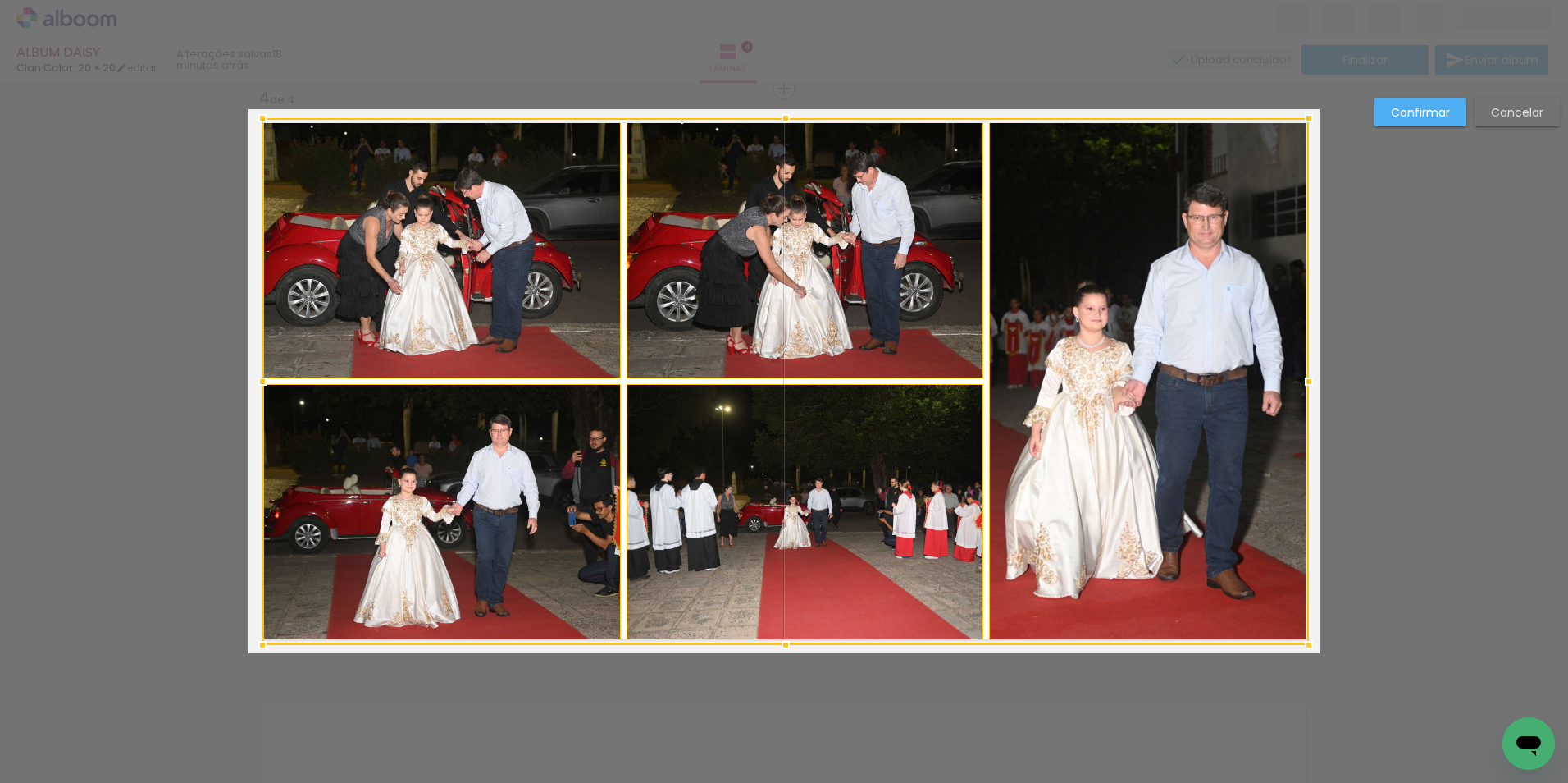
drag, startPoint x: 338, startPoint y: 584, endPoint x: 258, endPoint y: 641, distance: 98.2
click at [258, 641] on div at bounding box center [263, 645] width 33 height 33
click at [1109, 517] on div at bounding box center [785, 381] width 1046 height 527
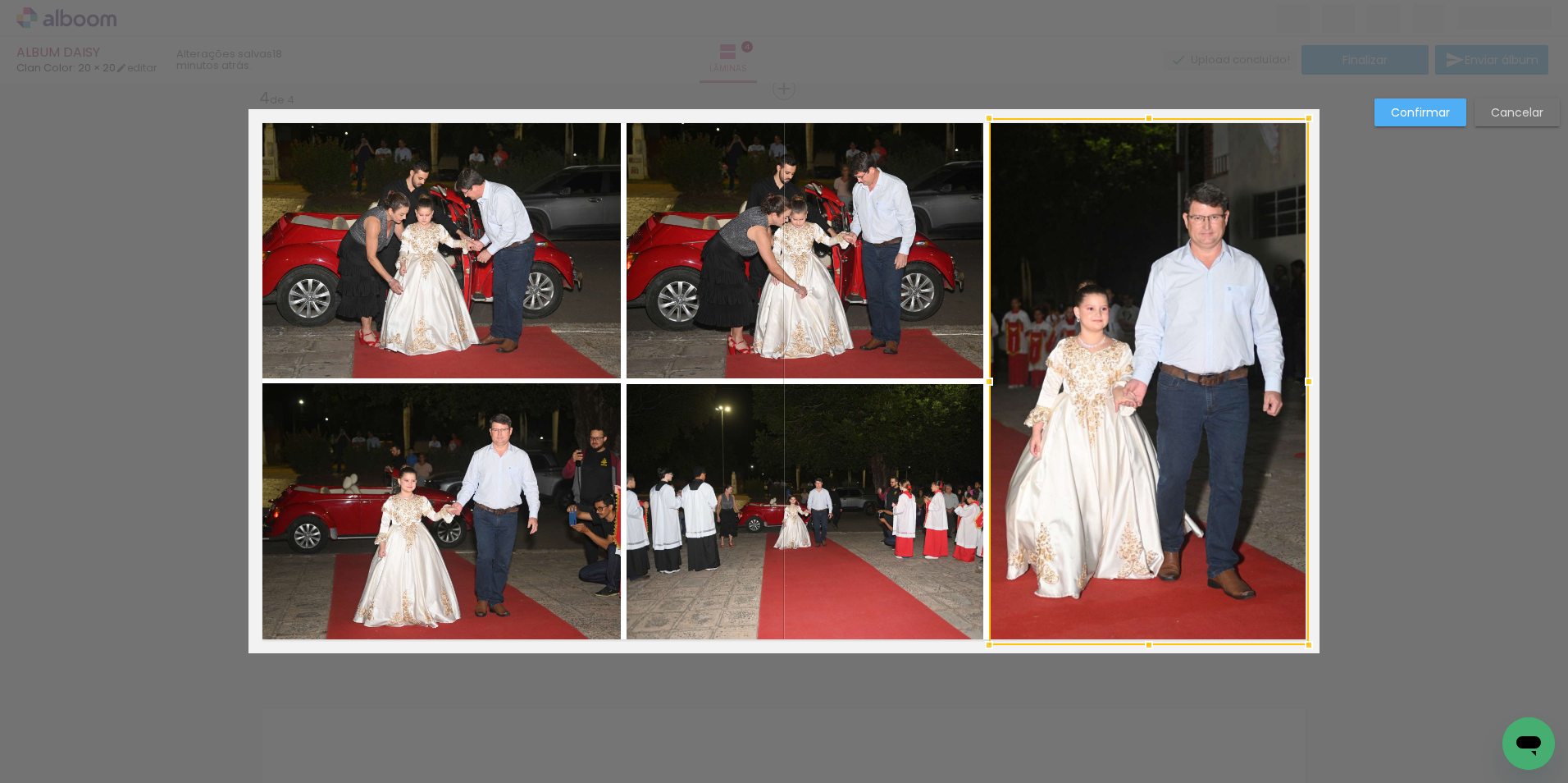
click at [0, 0] on slot "Confirmar" at bounding box center [0, 0] width 0 height 0
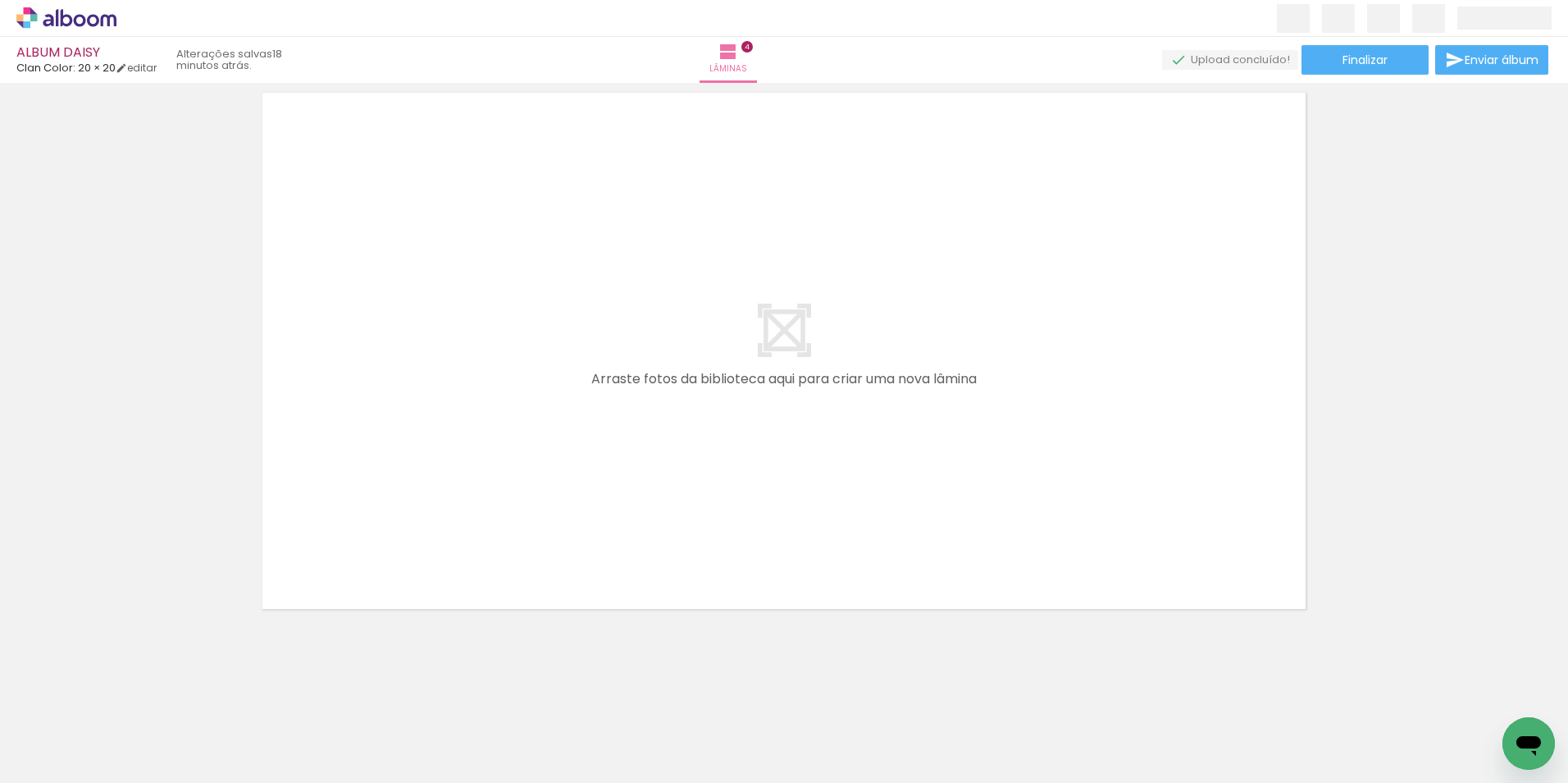
scroll to position [0, 1108]
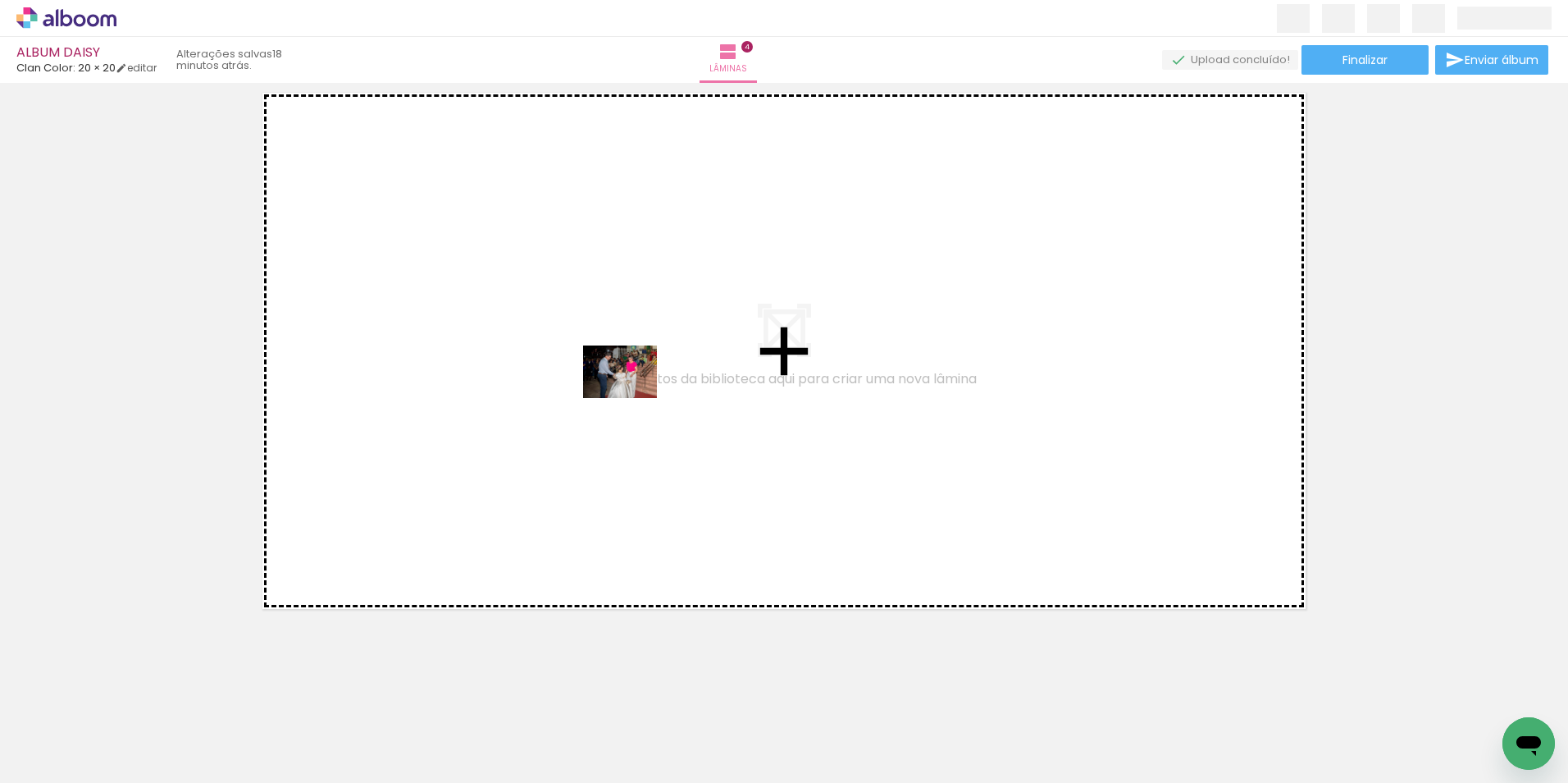
drag, startPoint x: 892, startPoint y: 743, endPoint x: 708, endPoint y: 400, distance: 389.2
click at [633, 393] on quentale-workspace at bounding box center [784, 392] width 1568 height 783
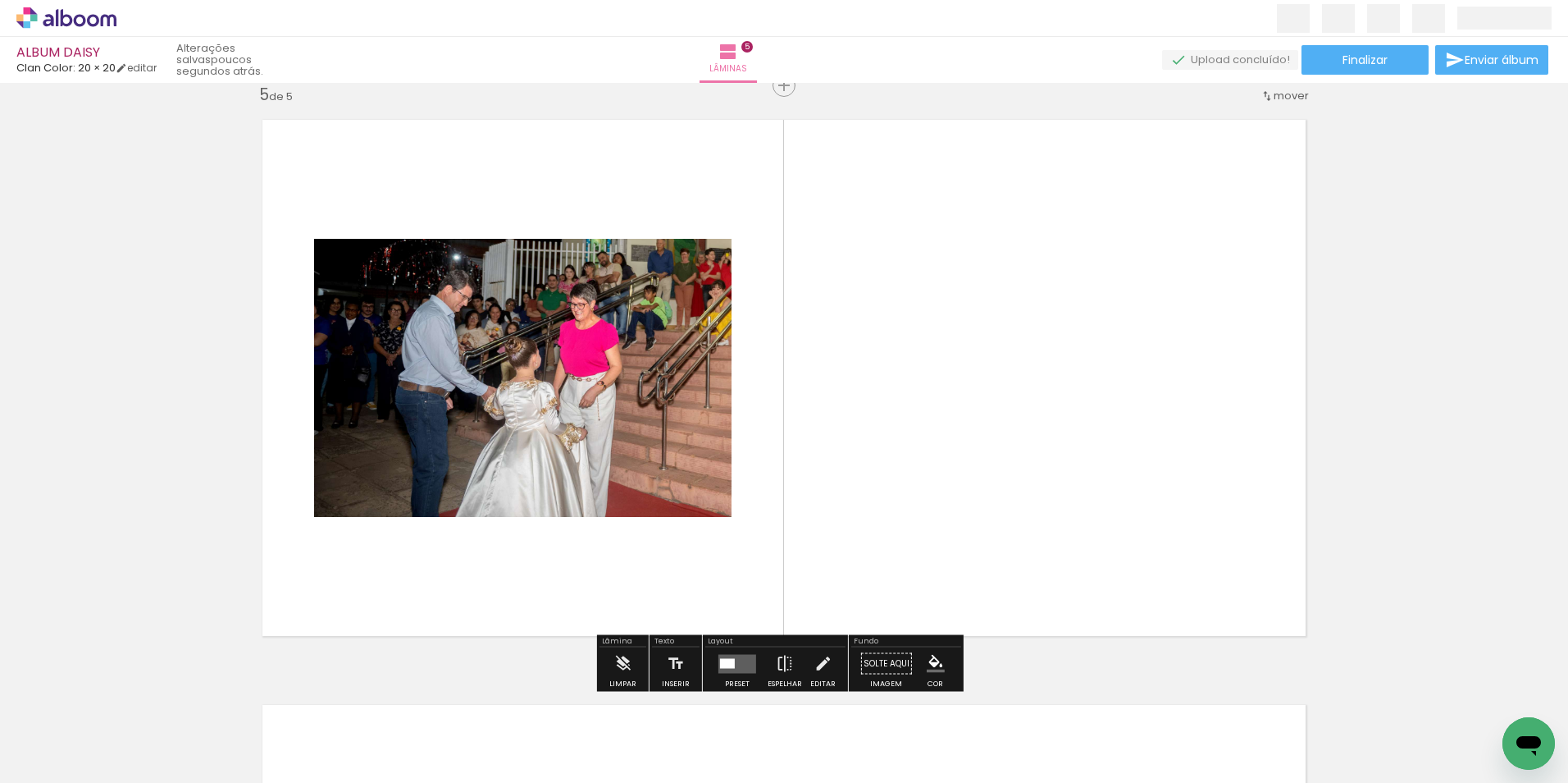
scroll to position [2363, 0]
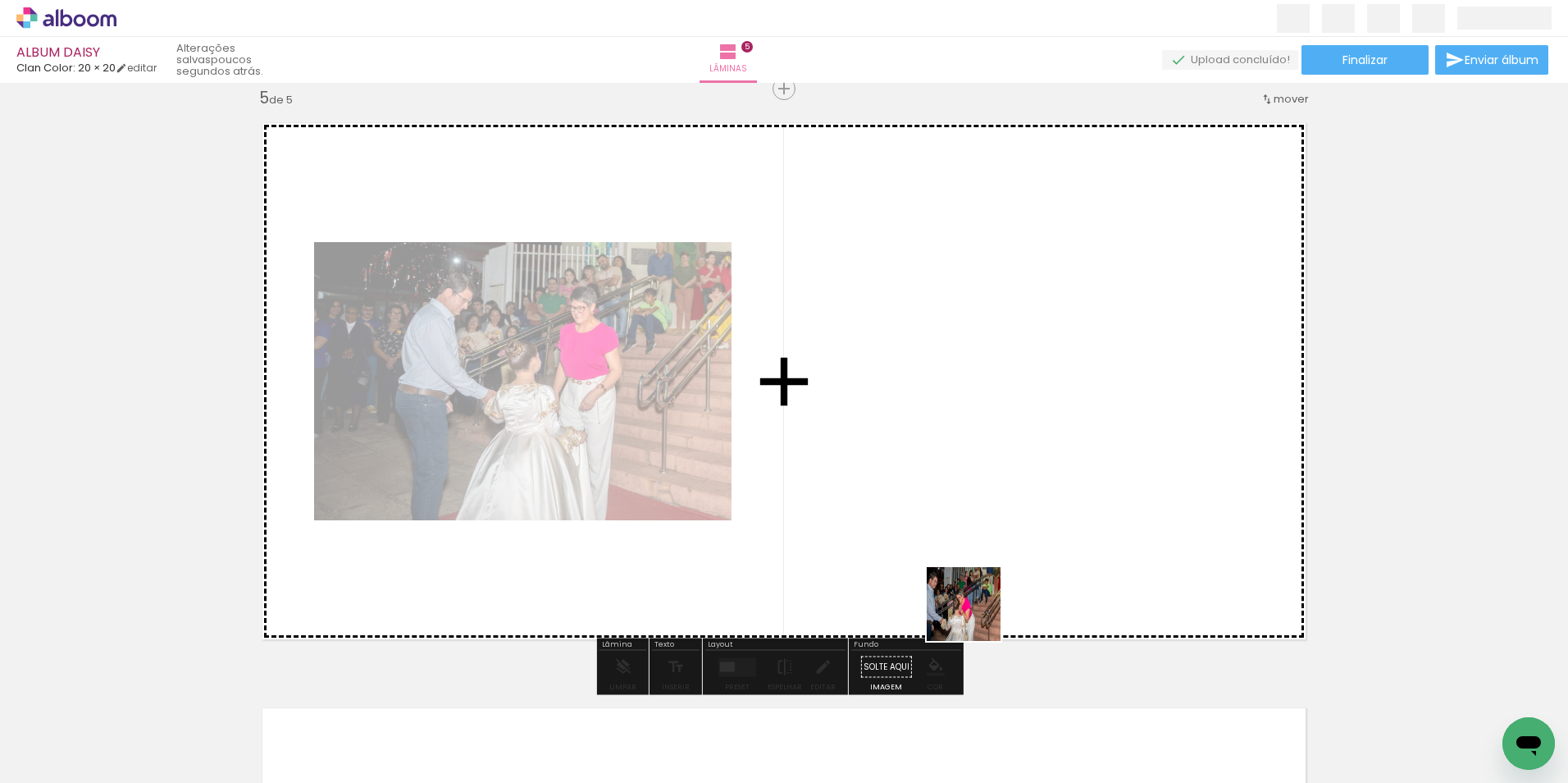
drag, startPoint x: 990, startPoint y: 742, endPoint x: 964, endPoint y: 434, distance: 309.1
click at [964, 434] on quentale-workspace at bounding box center [784, 392] width 1568 height 783
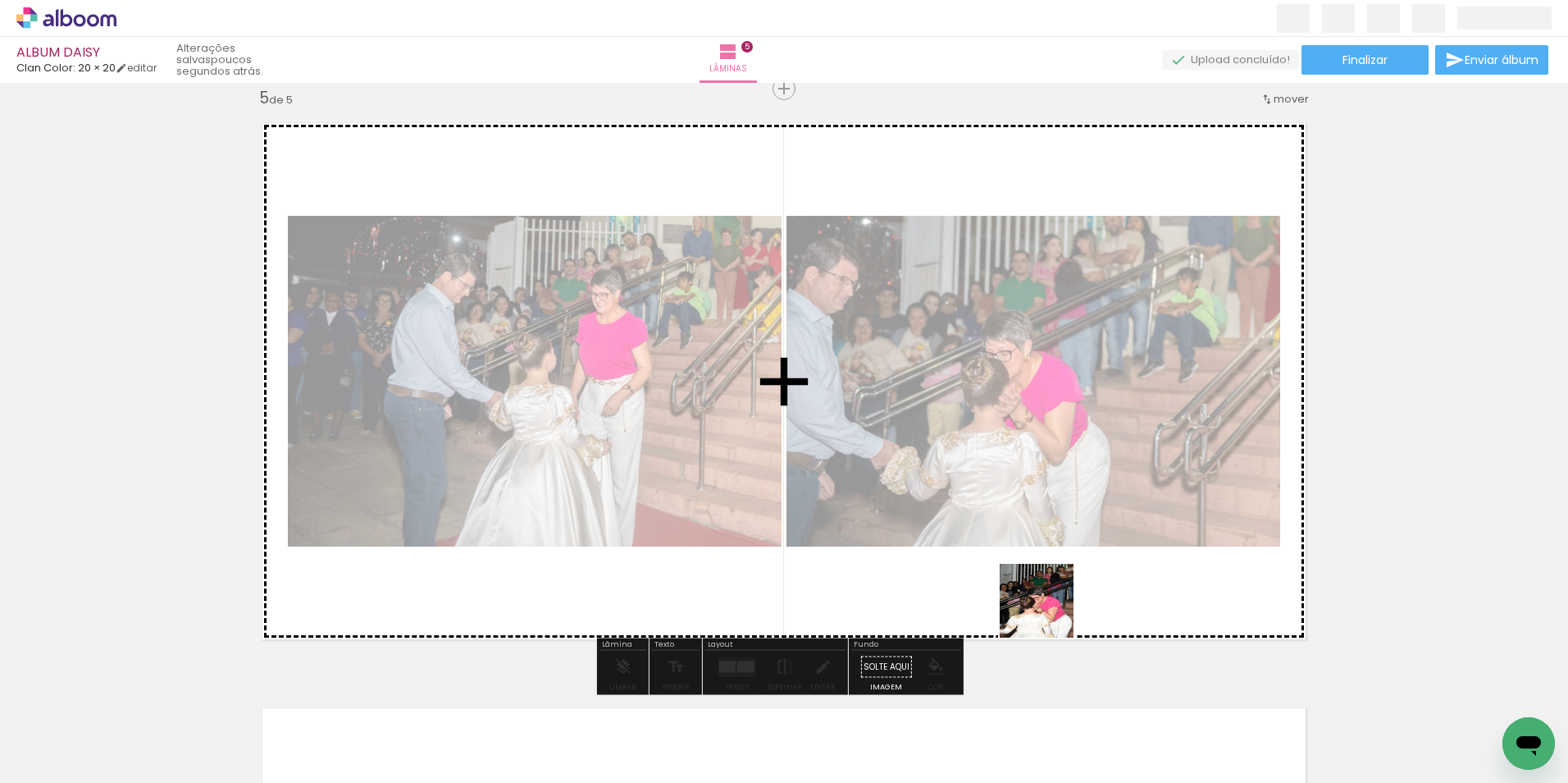
drag, startPoint x: 1085, startPoint y: 751, endPoint x: 997, endPoint y: 426, distance: 336.7
click at [1002, 435] on quentale-workspace at bounding box center [784, 392] width 1568 height 783
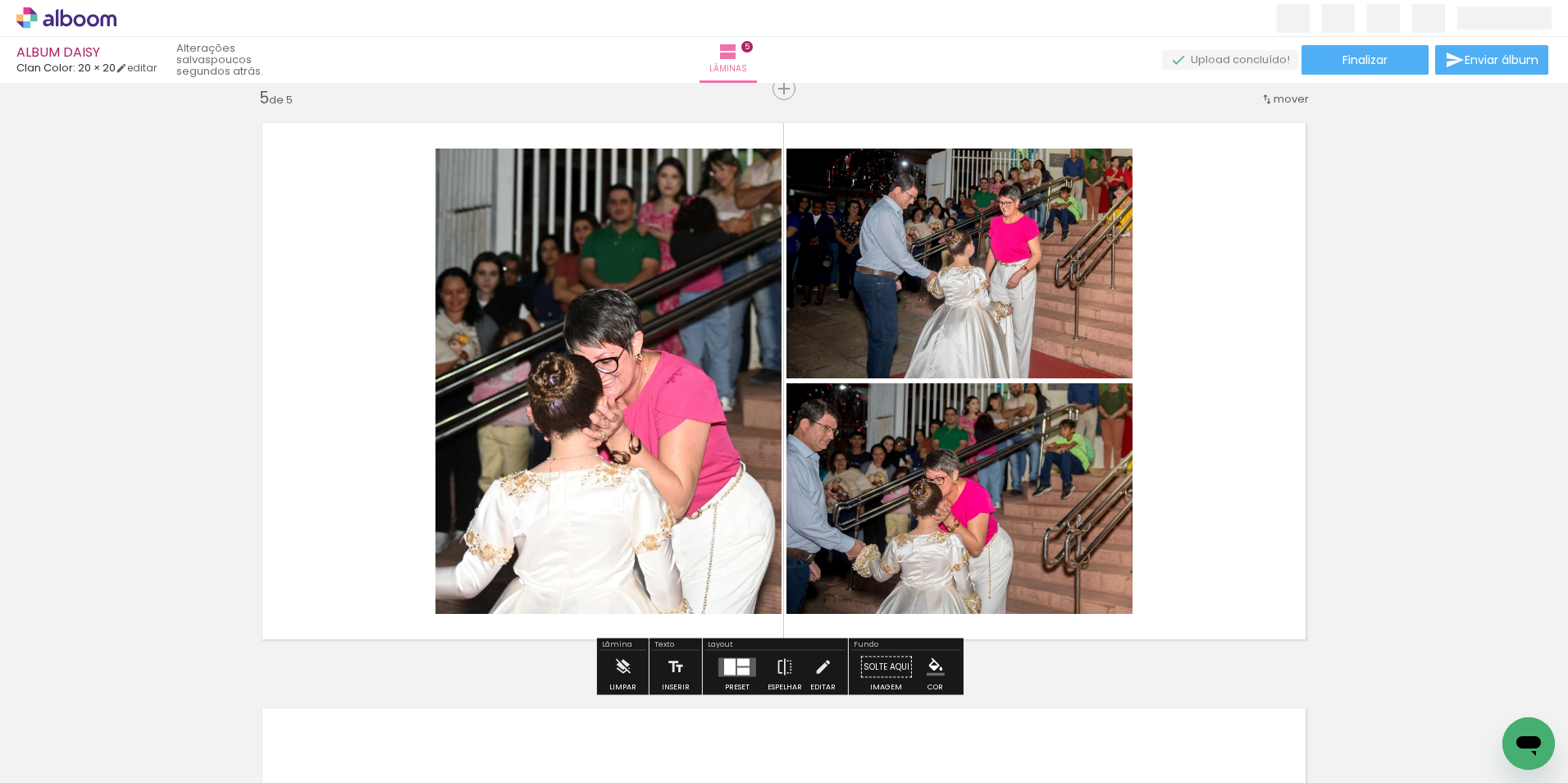
click at [729, 671] on div at bounding box center [730, 666] width 12 height 16
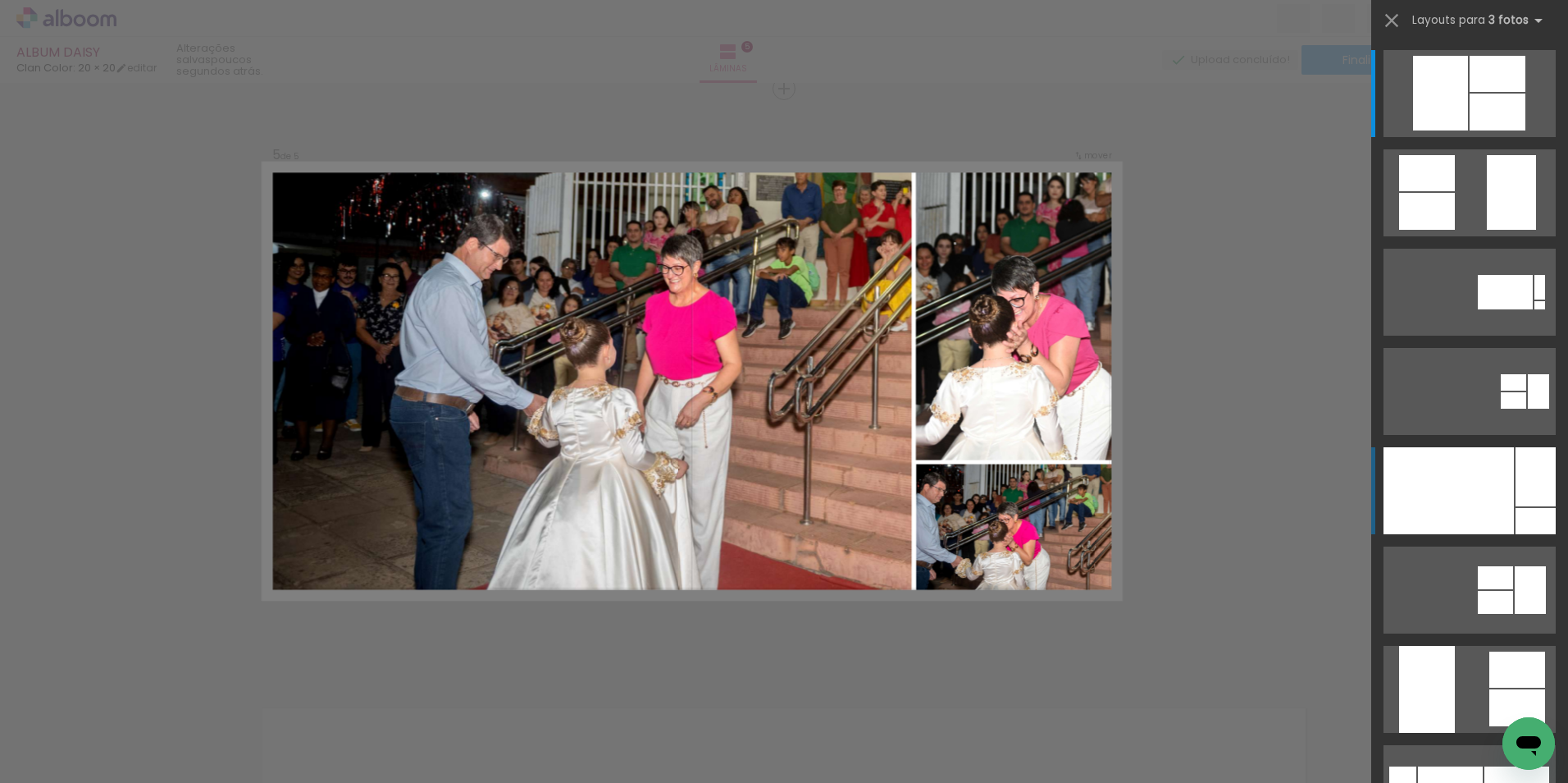
click at [1517, 509] on div at bounding box center [1536, 521] width 41 height 26
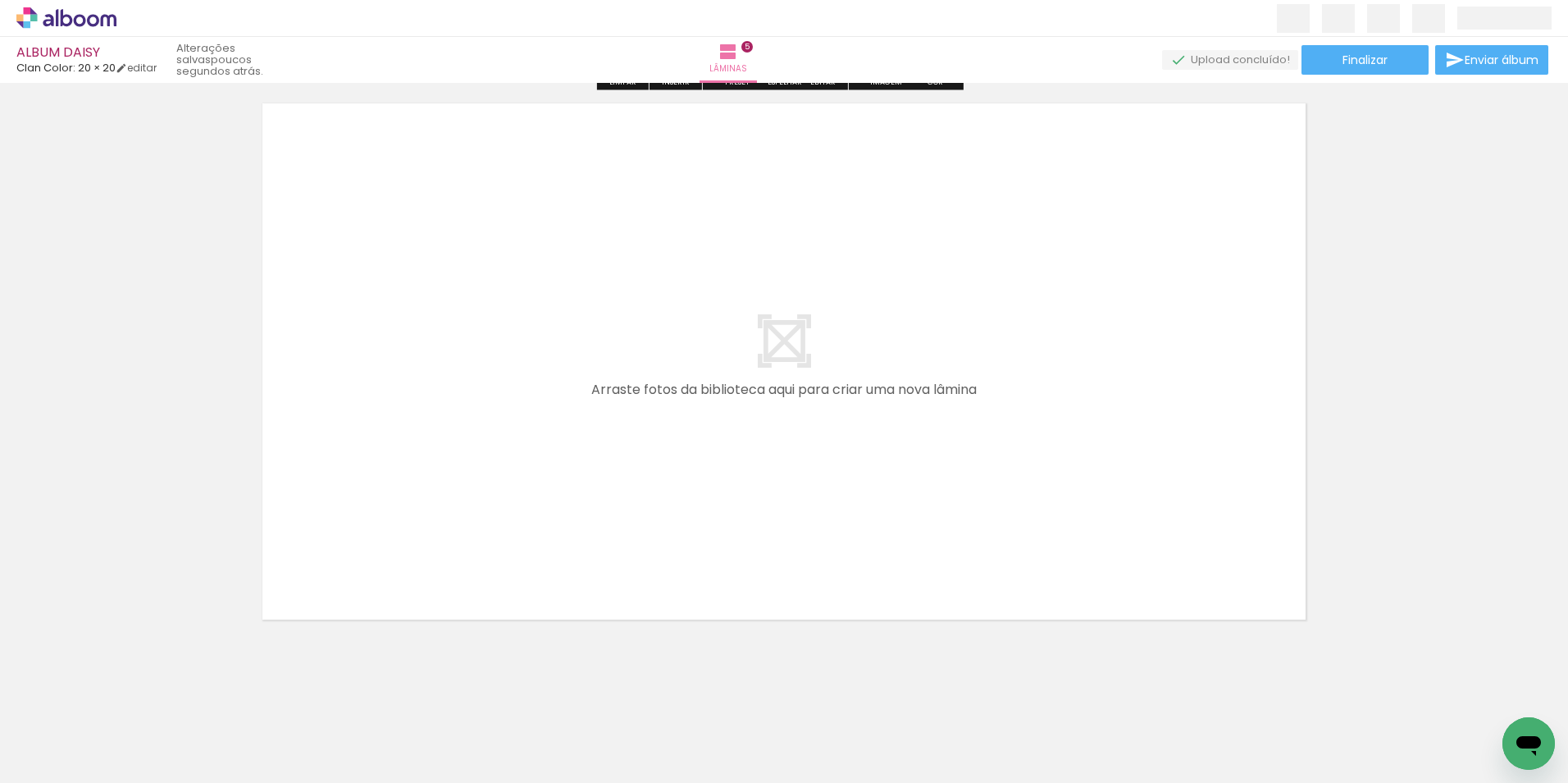
scroll to position [2977, 0]
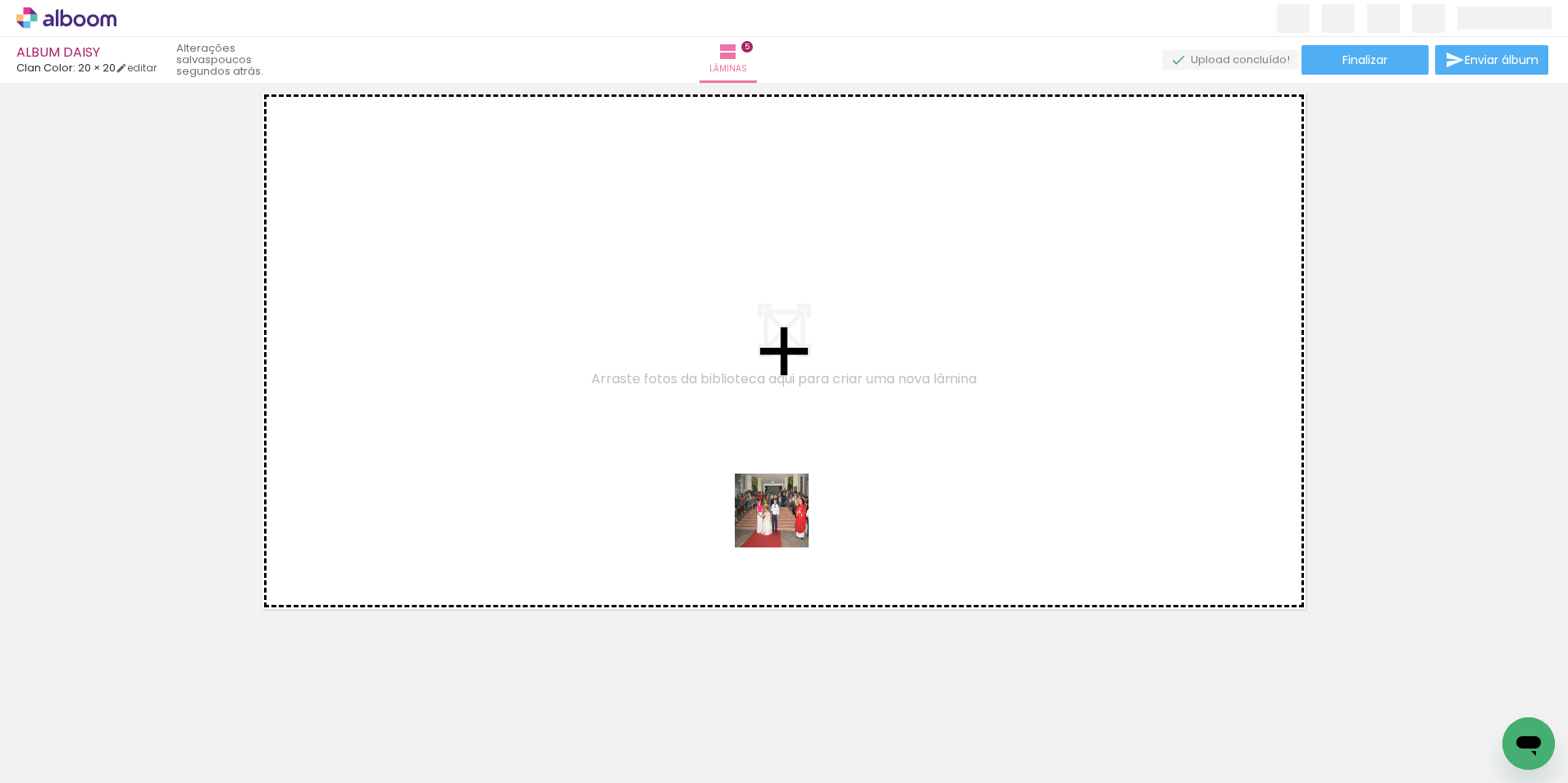
drag, startPoint x: 998, startPoint y: 636, endPoint x: 929, endPoint y: 525, distance: 130.7
click at [723, 421] on quentale-workspace at bounding box center [784, 392] width 1568 height 783
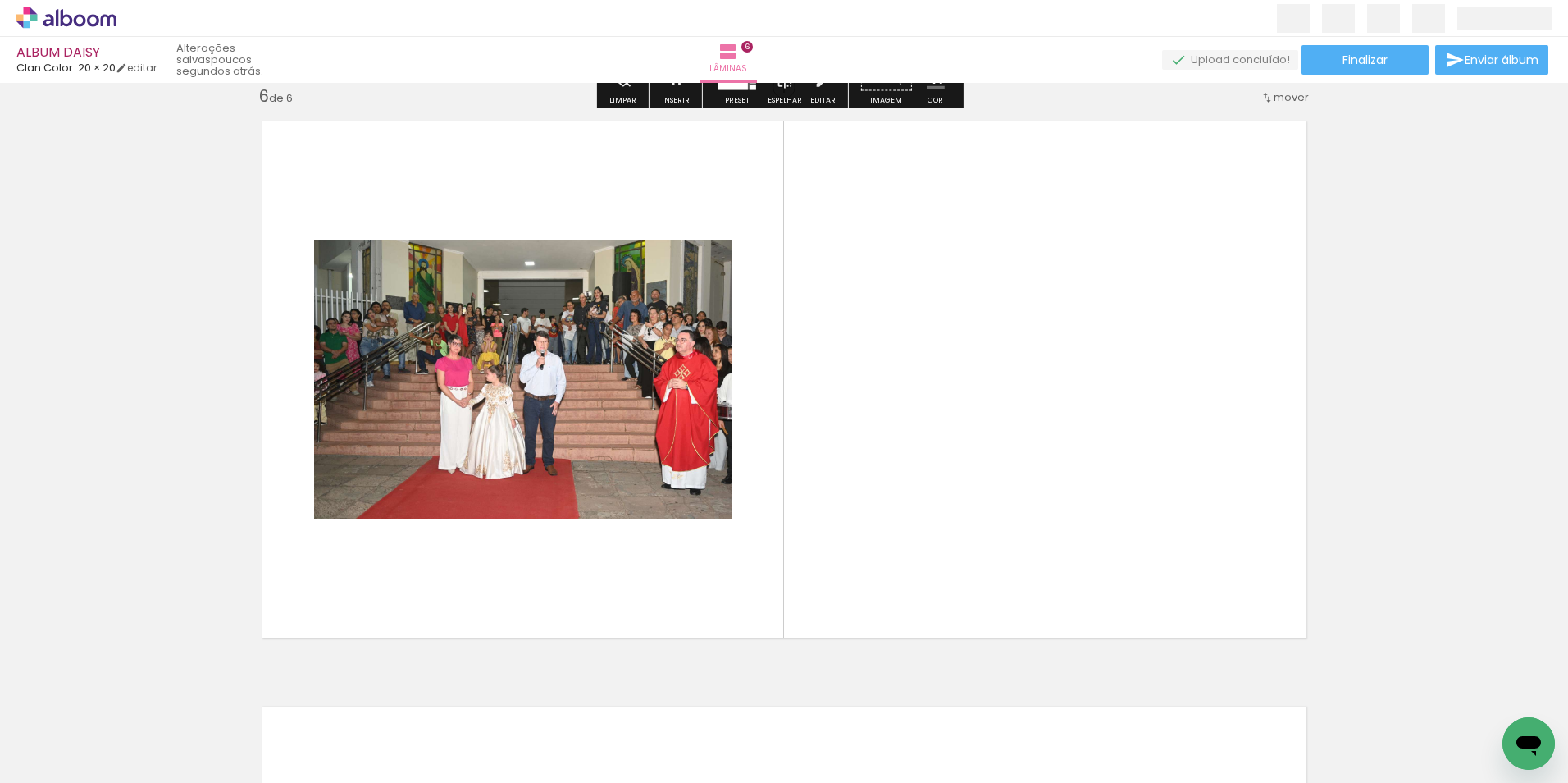
scroll to position [2947, 0]
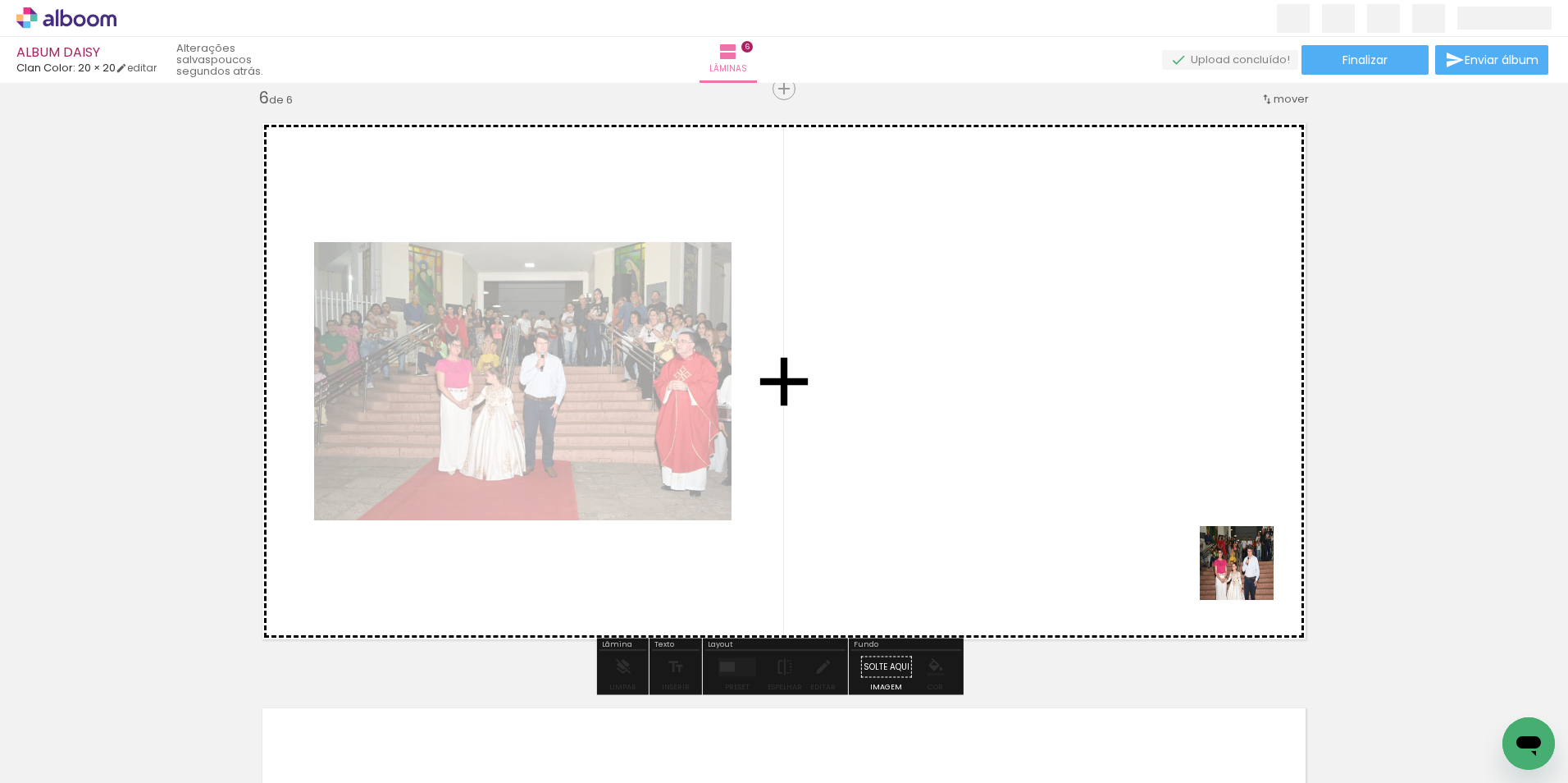
drag, startPoint x: 1450, startPoint y: 746, endPoint x: 1123, endPoint y: 390, distance: 483.4
click at [1123, 390] on quentale-workspace at bounding box center [784, 392] width 1568 height 783
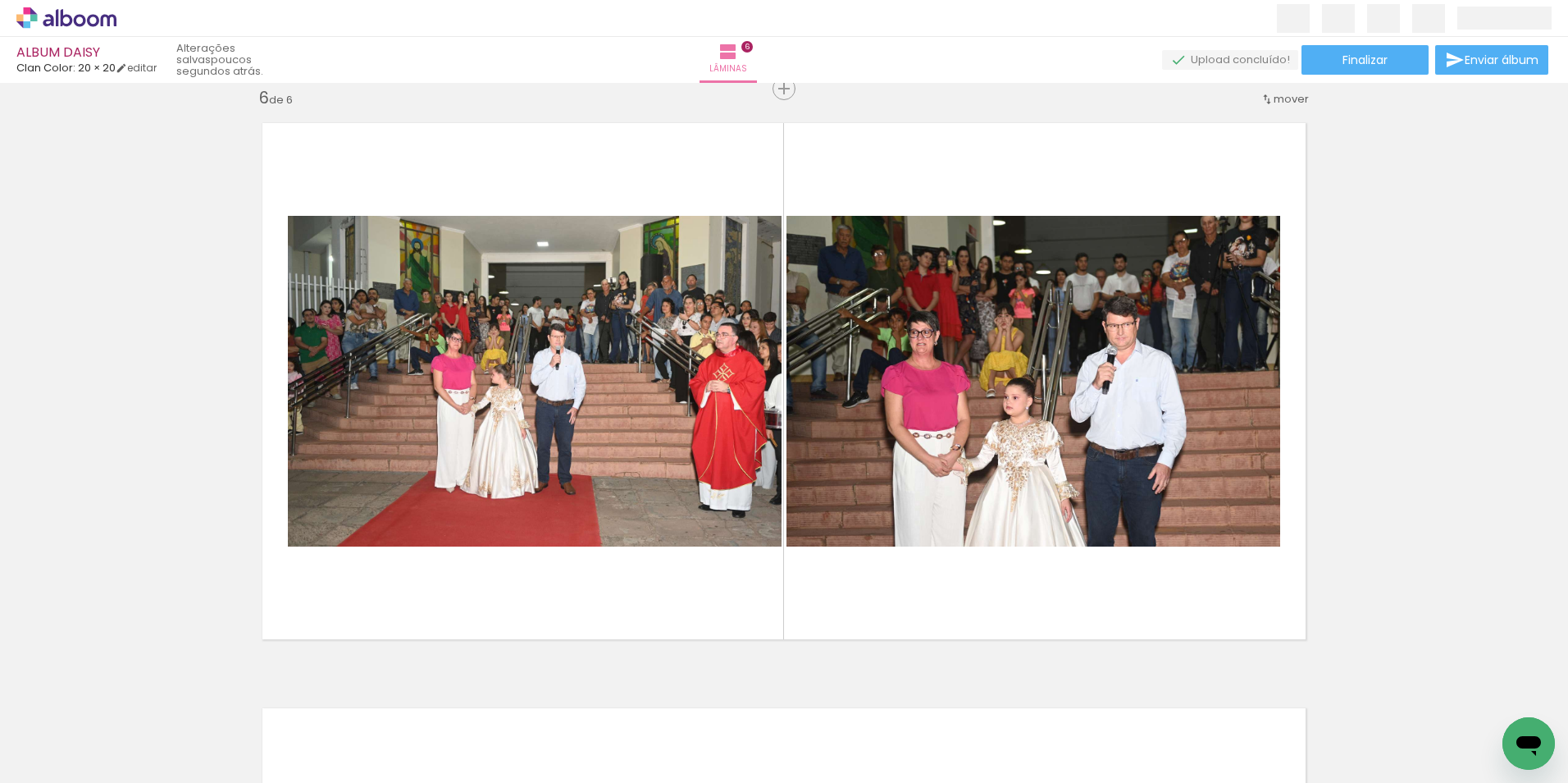
scroll to position [0, 1941]
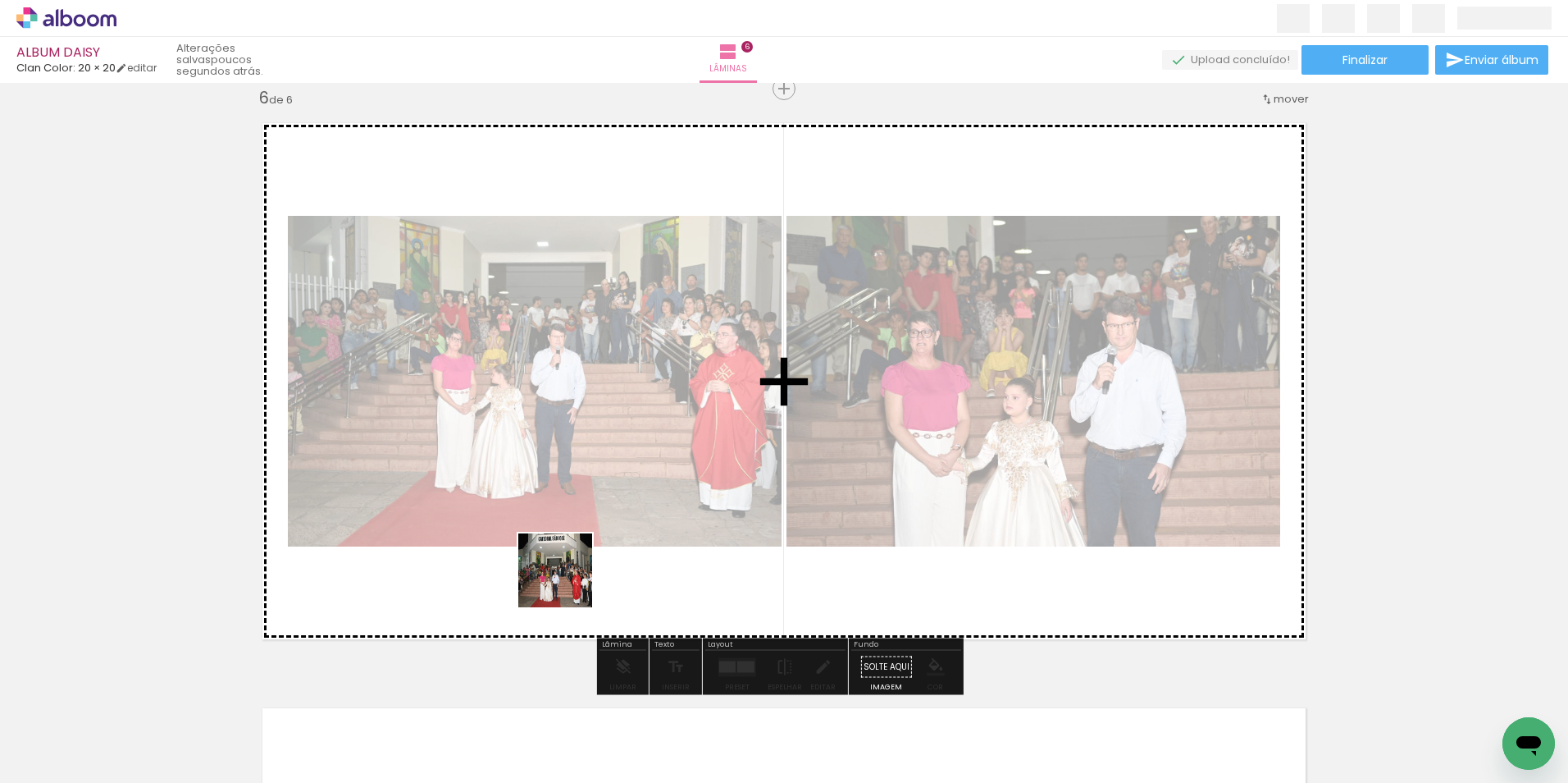
drag, startPoint x: 534, startPoint y: 745, endPoint x: 624, endPoint y: 368, distance: 387.6
click at [621, 382] on quentale-workspace at bounding box center [784, 392] width 1568 height 783
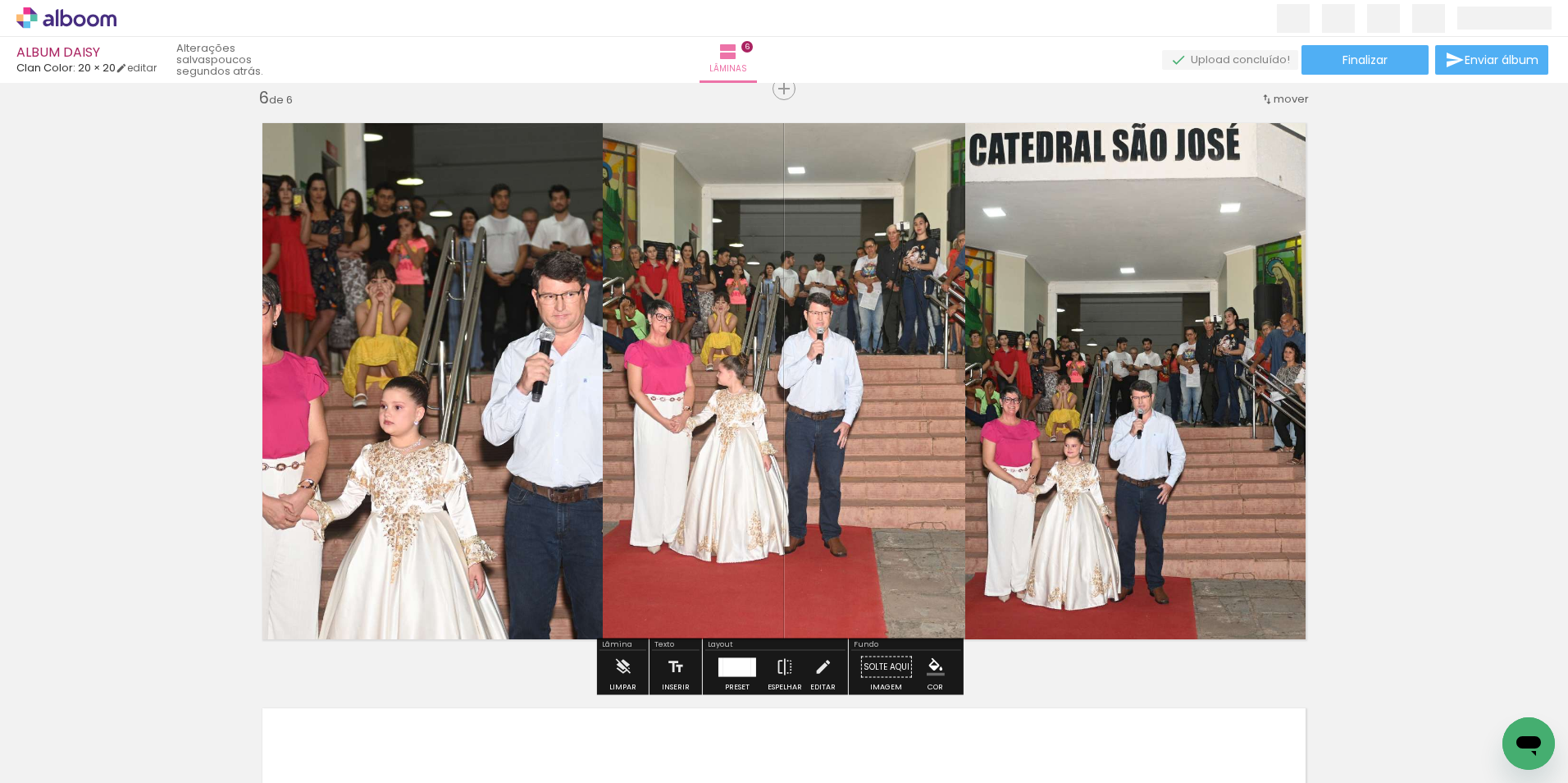
click at [731, 661] on div at bounding box center [737, 667] width 28 height 19
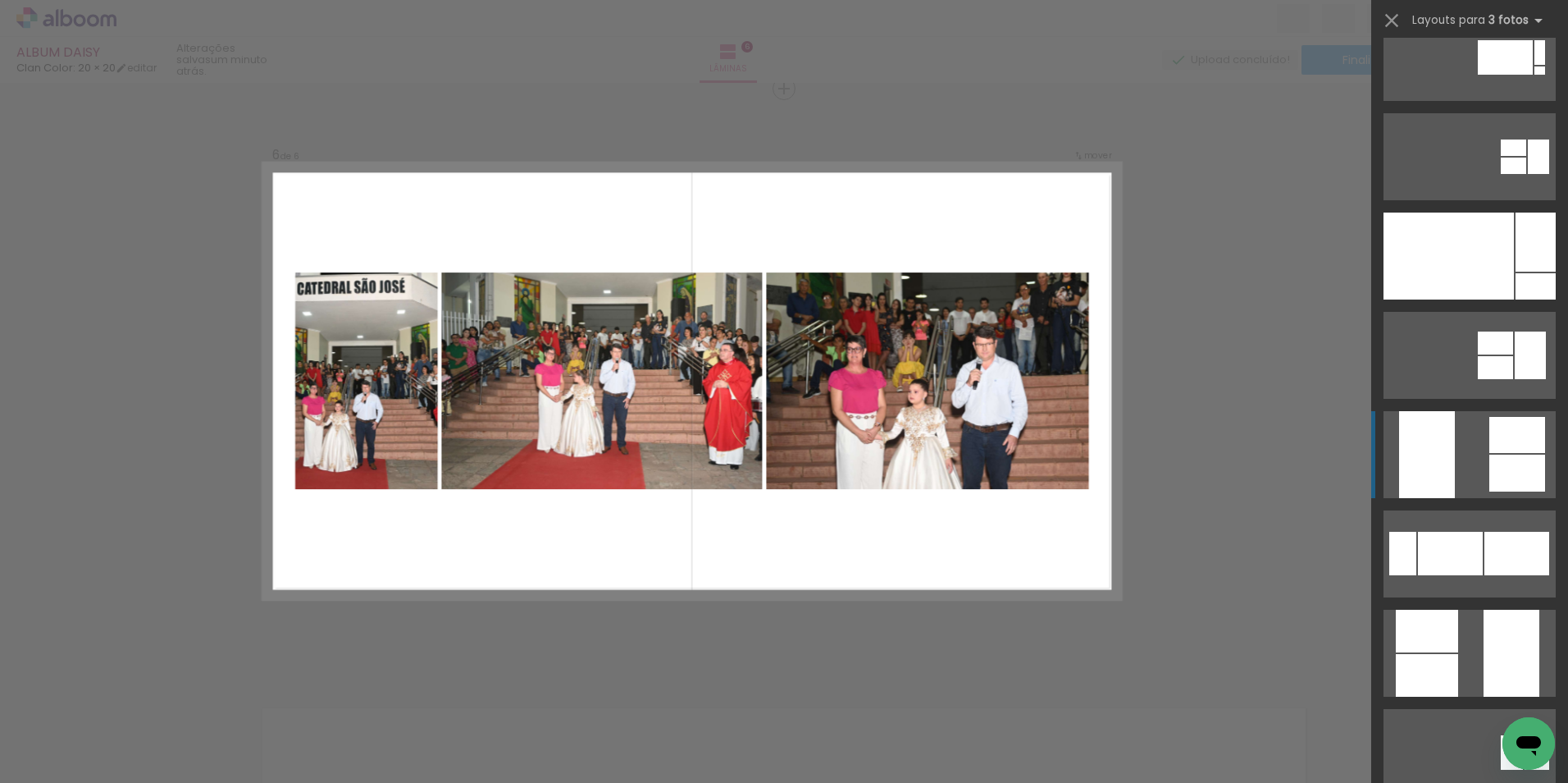
scroll to position [6484, 0]
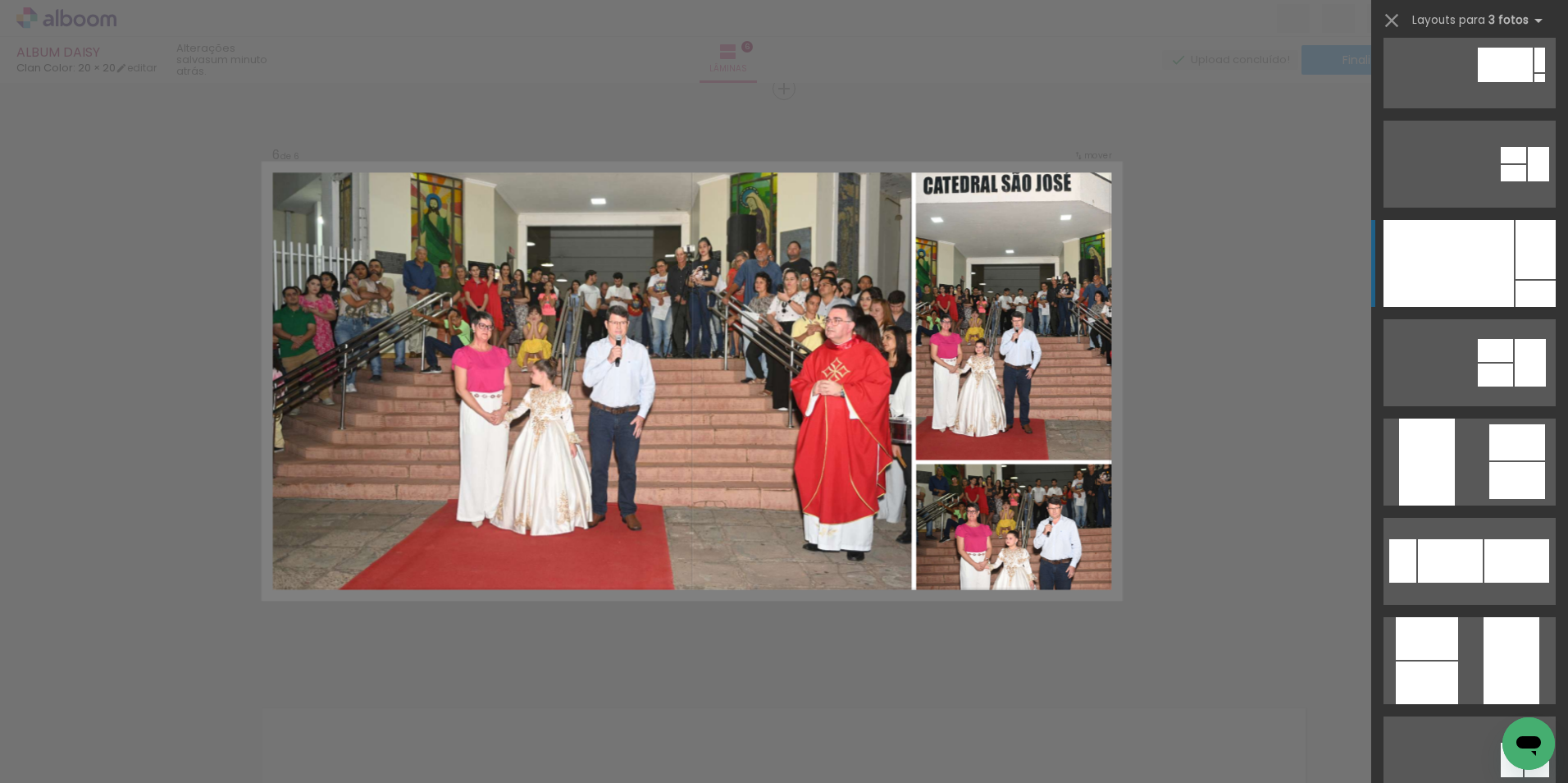
click at [1518, 254] on div at bounding box center [1536, 249] width 41 height 59
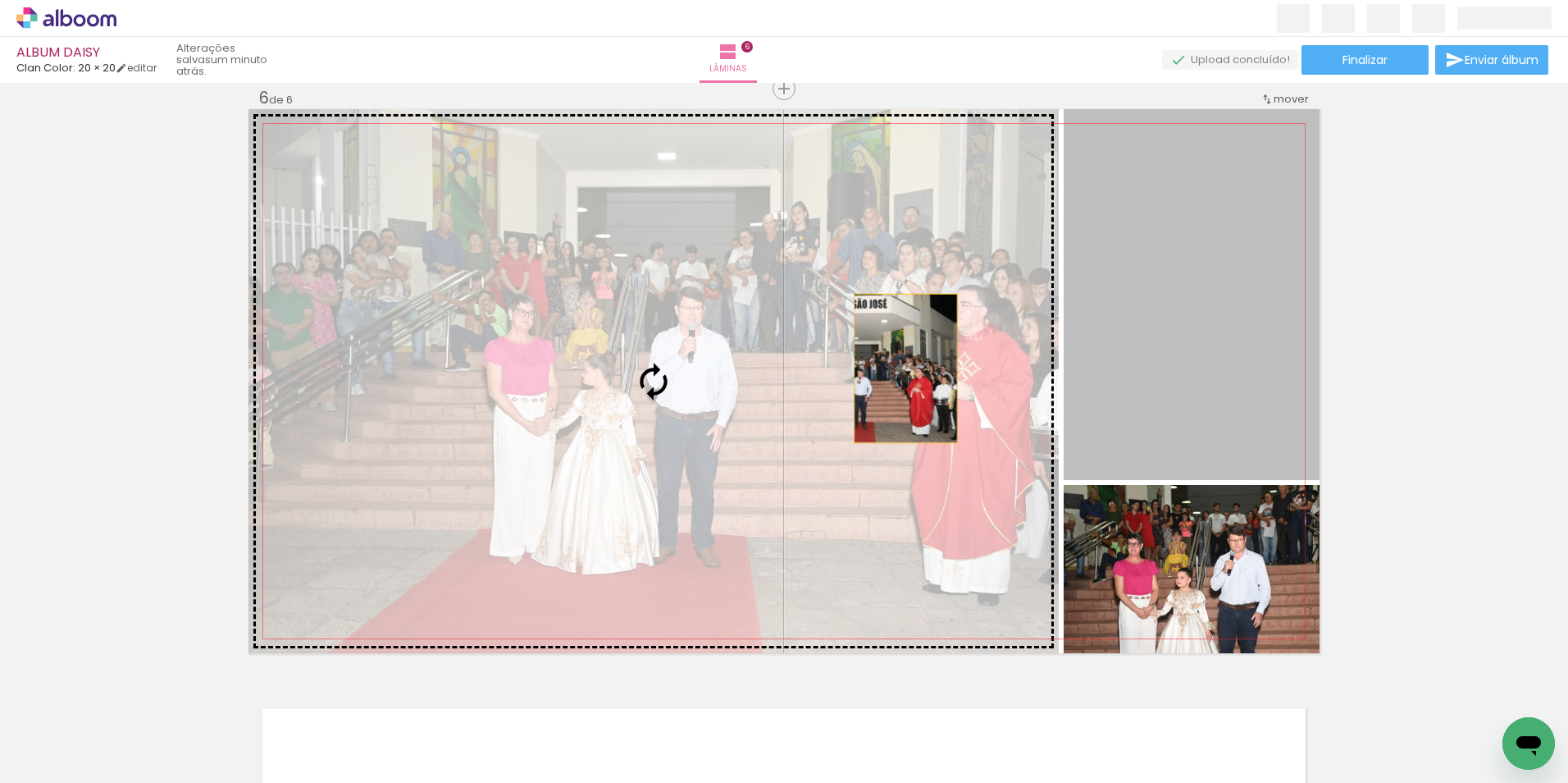
drag, startPoint x: 1195, startPoint y: 400, endPoint x: 787, endPoint y: 382, distance: 408.4
click at [0, 0] on slot at bounding box center [0, 0] width 0 height 0
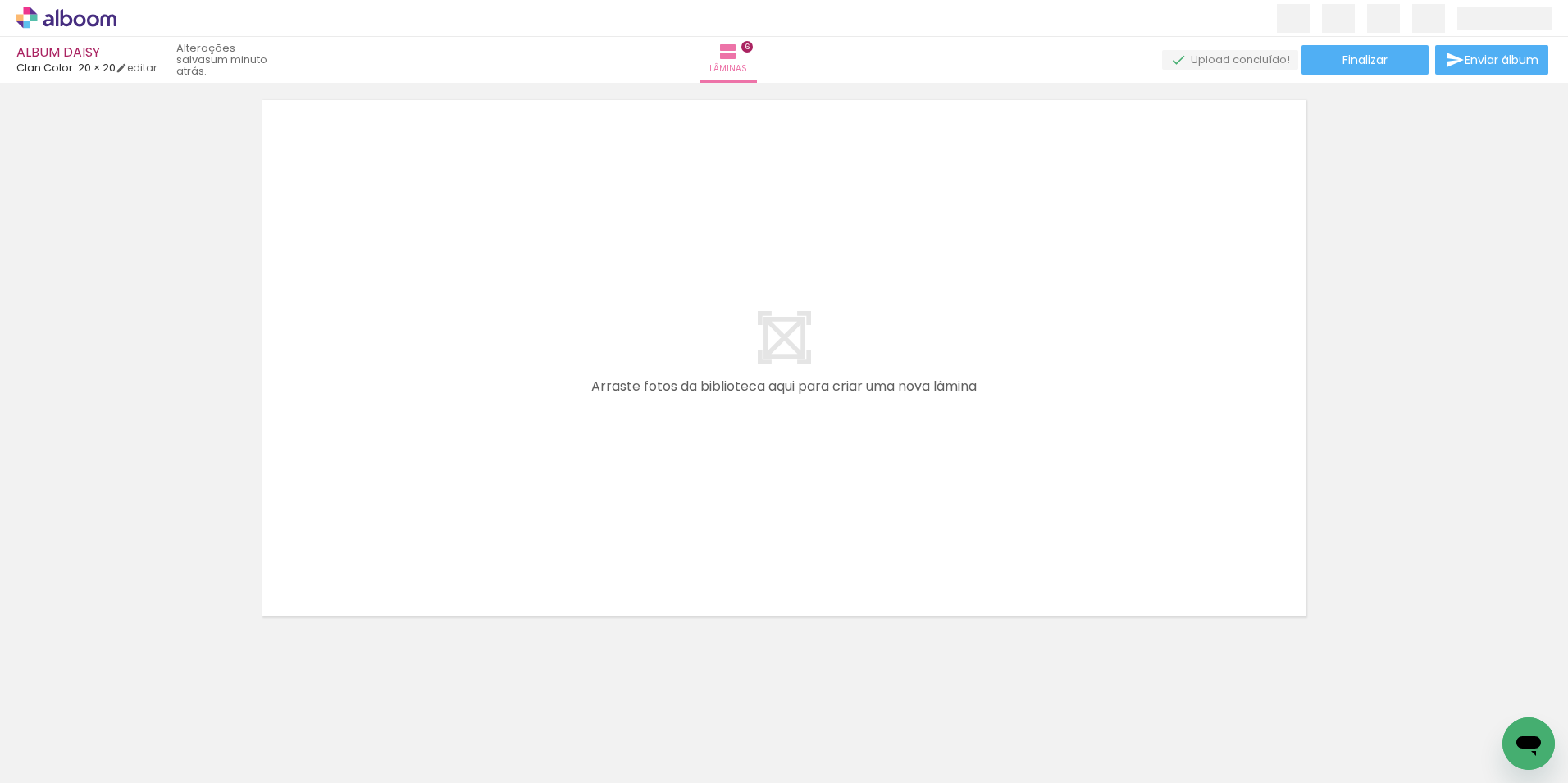
scroll to position [3563, 0]
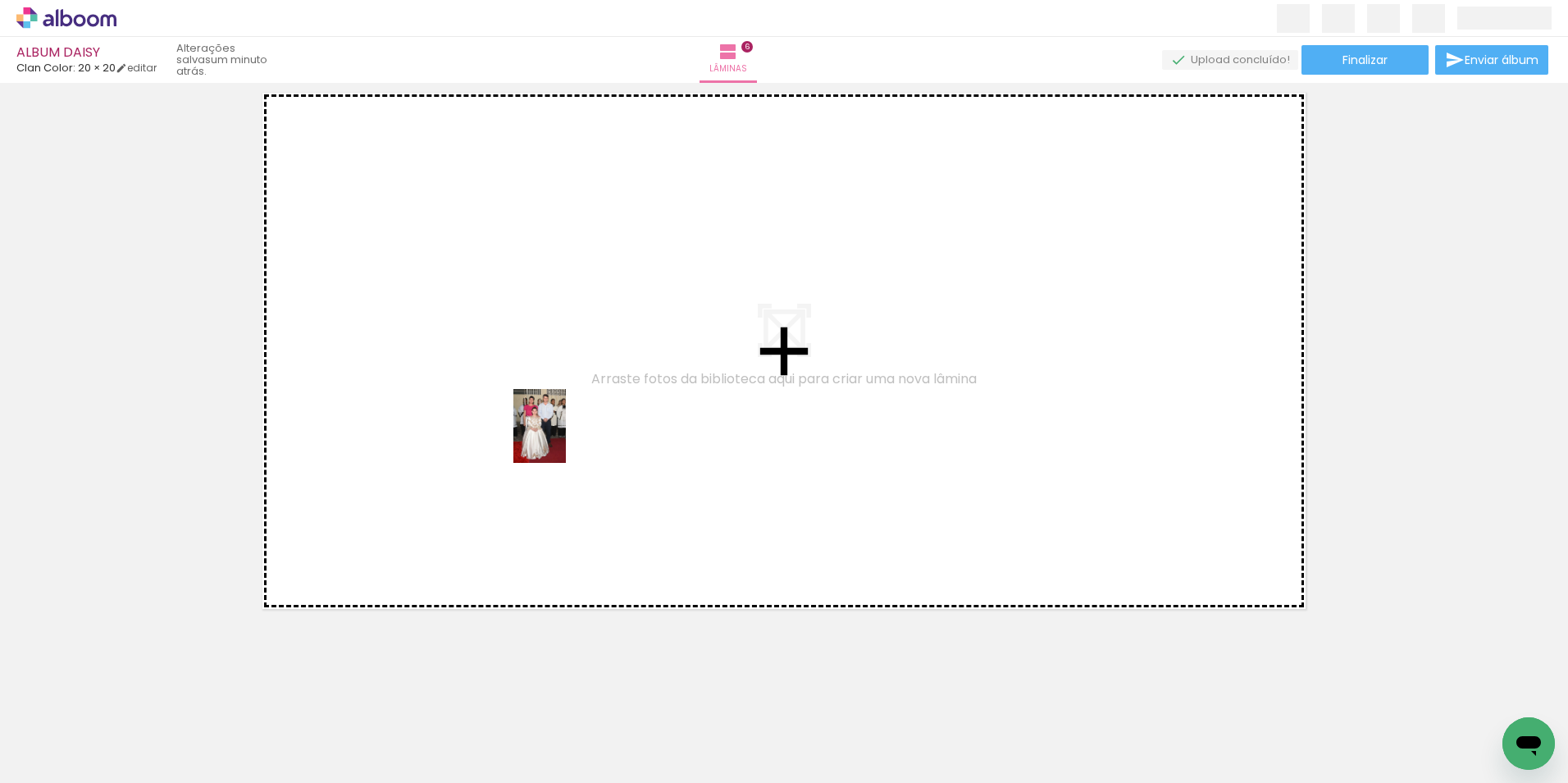
drag, startPoint x: 719, startPoint y: 741, endPoint x: 567, endPoint y: 399, distance: 374.3
click at [566, 399] on quentale-workspace at bounding box center [784, 392] width 1568 height 783
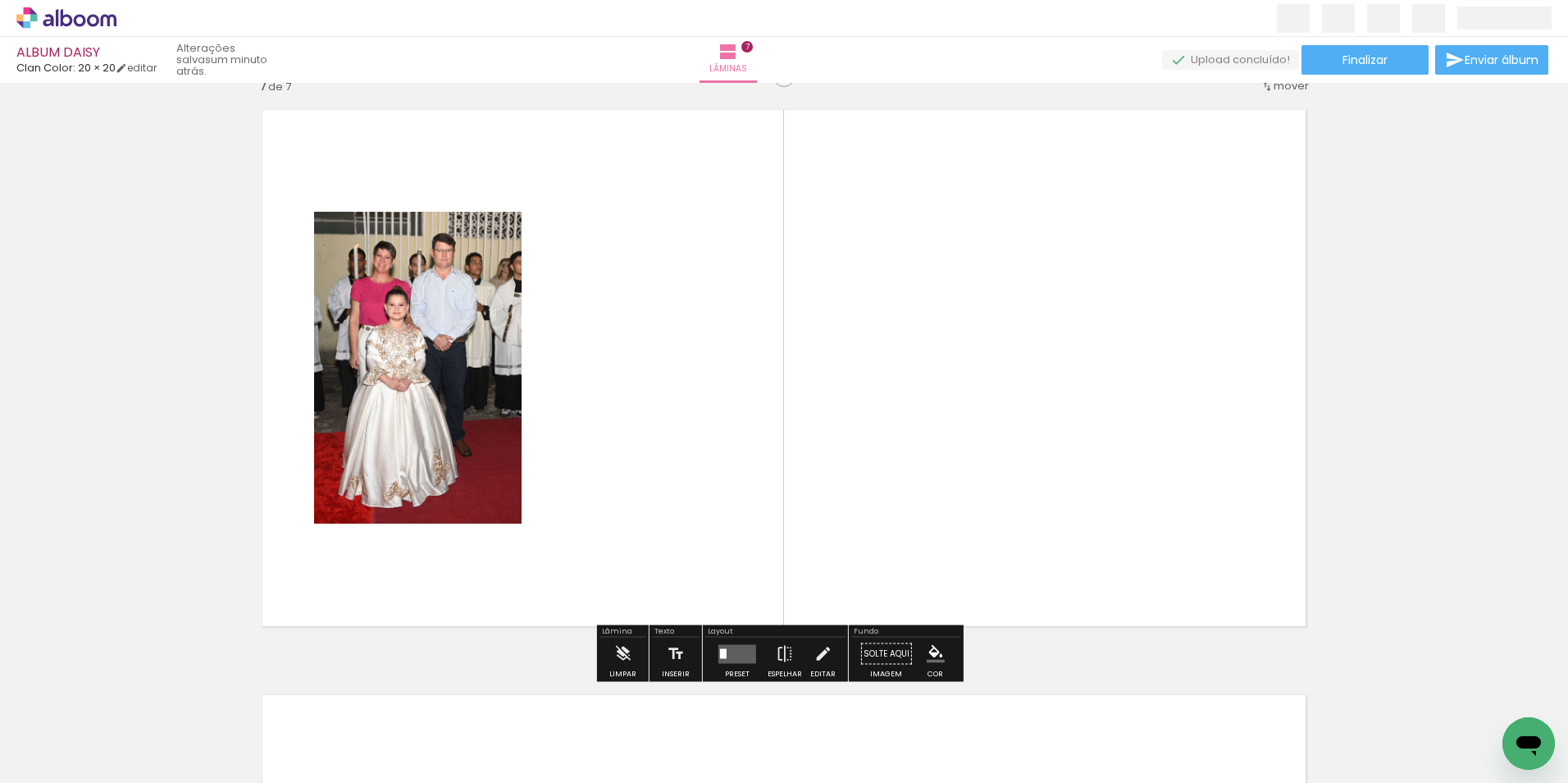
scroll to position [3532, 0]
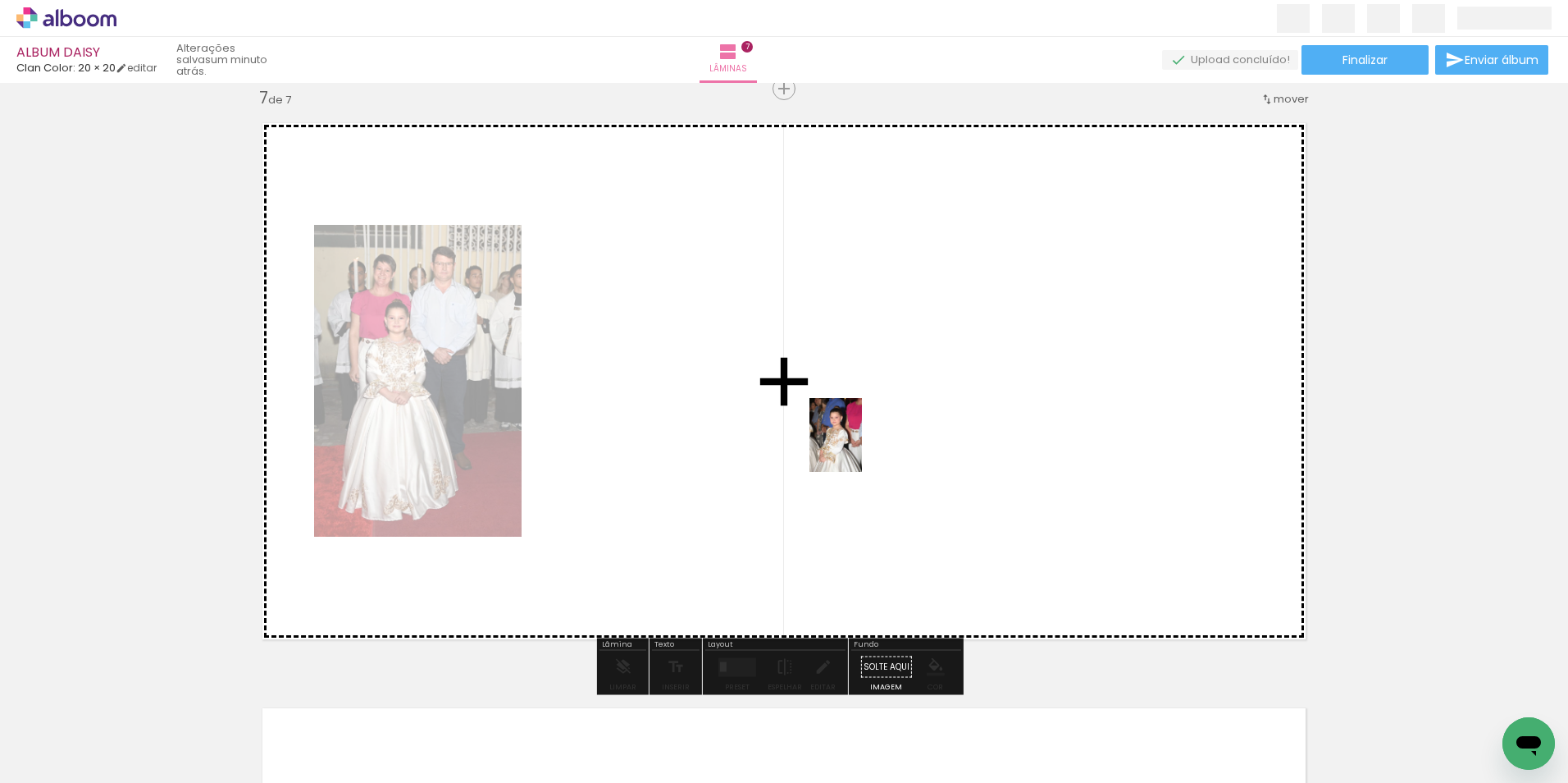
drag, startPoint x: 1074, startPoint y: 759, endPoint x: 859, endPoint y: 448, distance: 378.1
click at [859, 448] on quentale-workspace at bounding box center [784, 392] width 1568 height 783
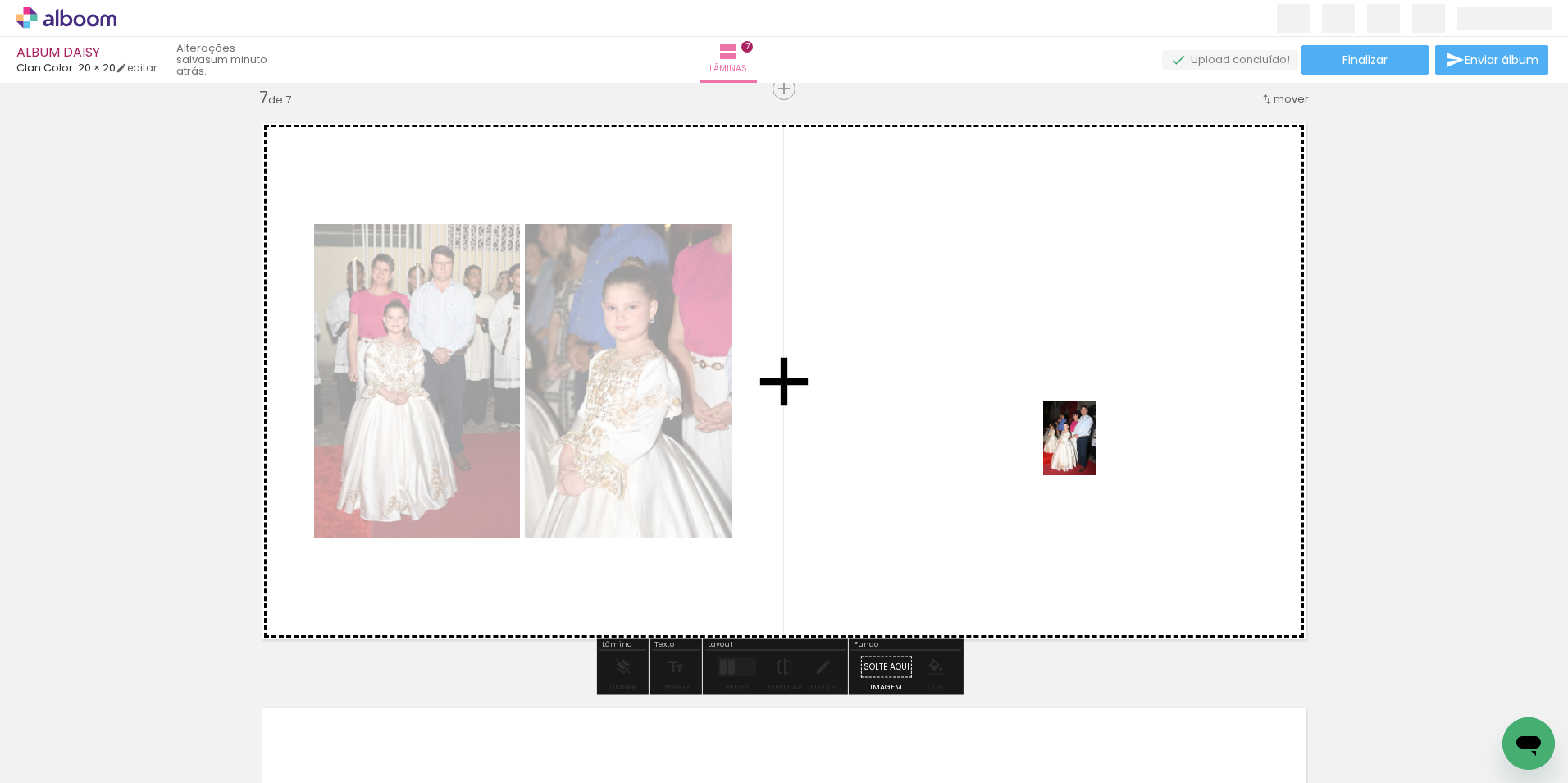
drag, startPoint x: 1170, startPoint y: 758, endPoint x: 1097, endPoint y: 418, distance: 347.7
click at [1097, 421] on quentale-workspace at bounding box center [784, 392] width 1568 height 783
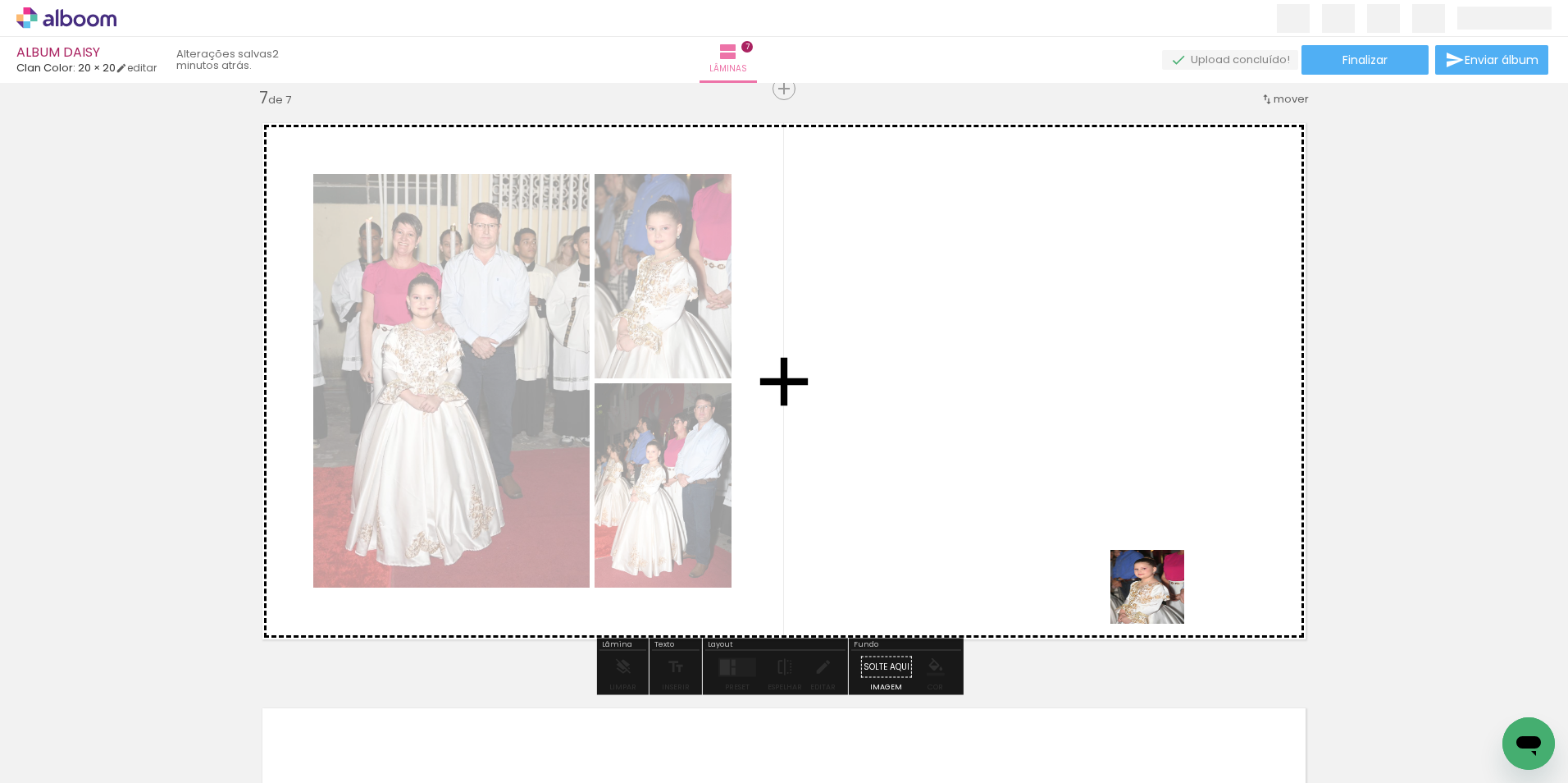
drag, startPoint x: 1160, startPoint y: 599, endPoint x: 1108, endPoint y: 443, distance: 164.4
click at [1108, 444] on quentale-workspace at bounding box center [784, 392] width 1568 height 783
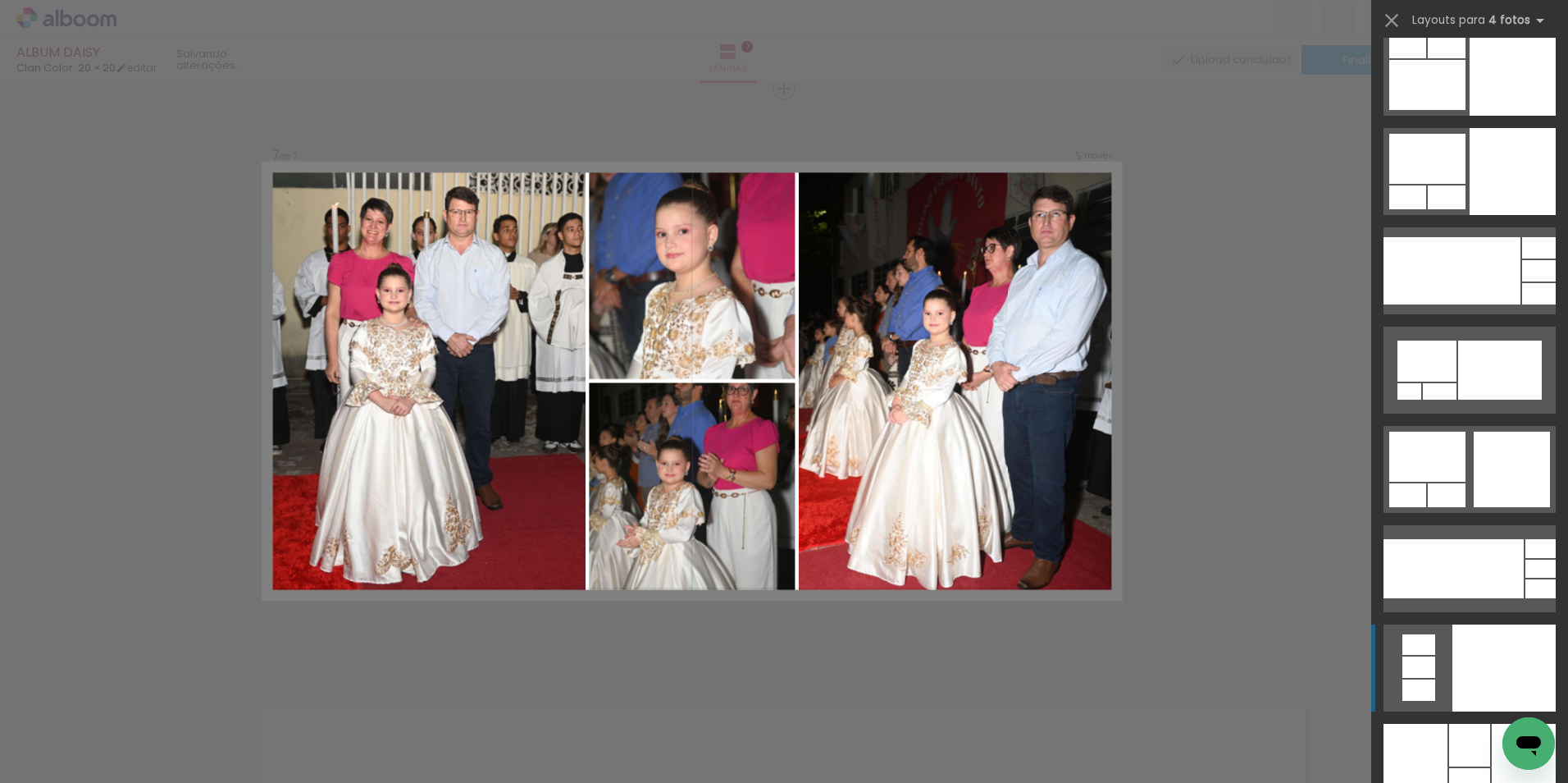
scroll to position [32527, 0]
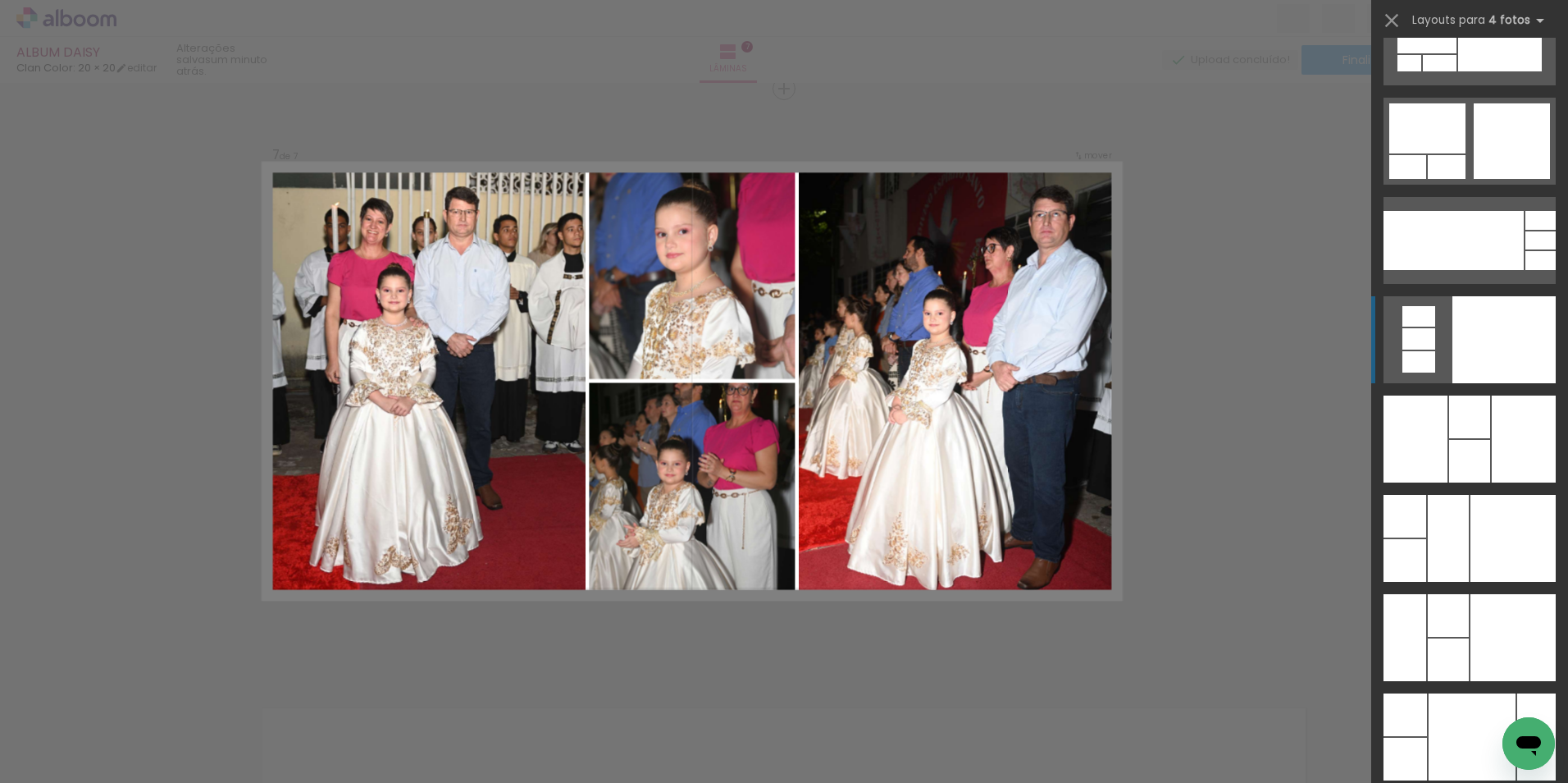
click at [1476, 384] on div at bounding box center [1504, 340] width 103 height 87
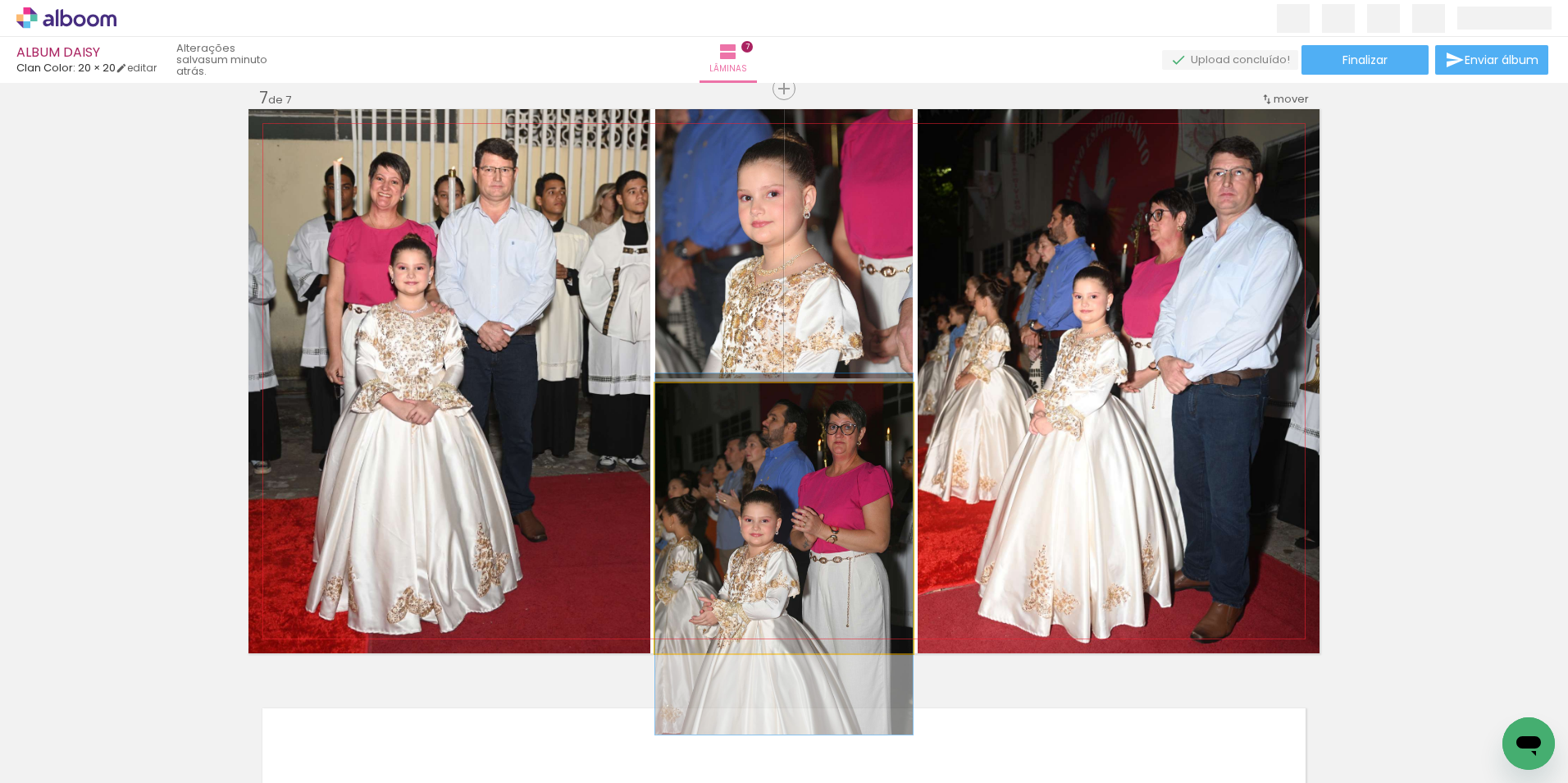
drag, startPoint x: 801, startPoint y: 492, endPoint x: 796, endPoint y: 528, distance: 36.3
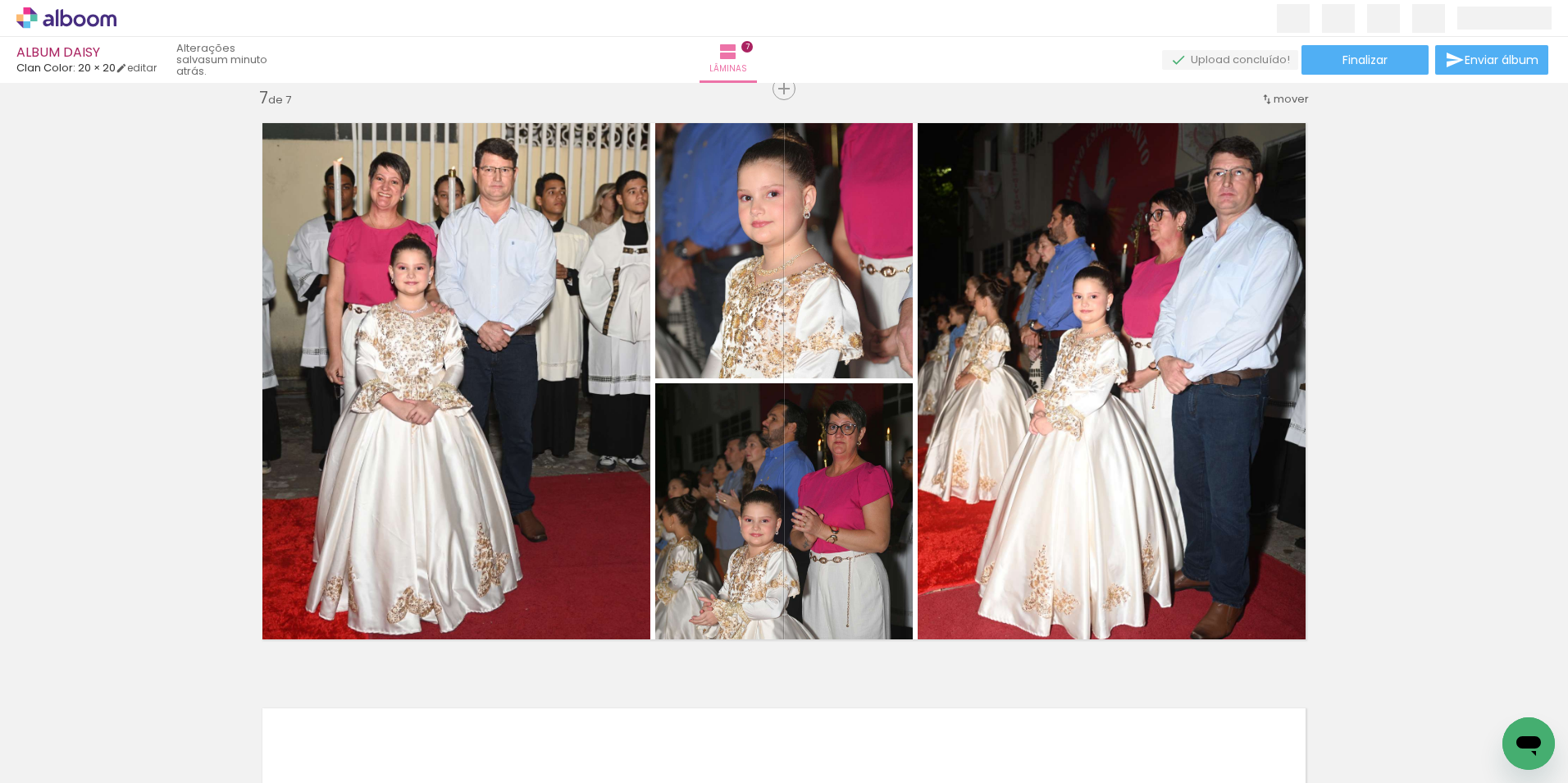
scroll to position [0, 2766]
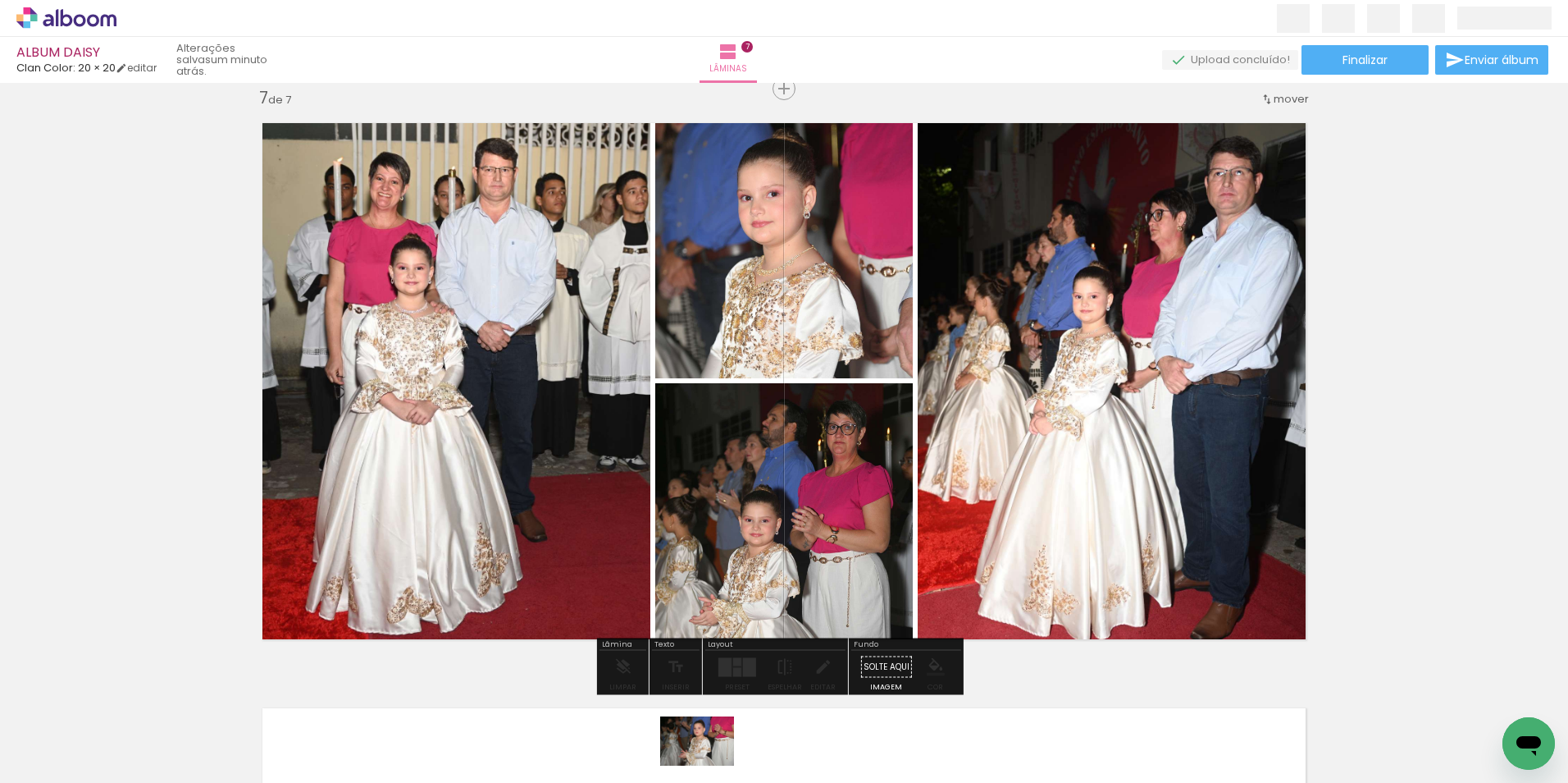
drag, startPoint x: 701, startPoint y: 739, endPoint x: 709, endPoint y: 766, distance: 28.2
click at [709, 755] on div at bounding box center [706, 728] width 81 height 54
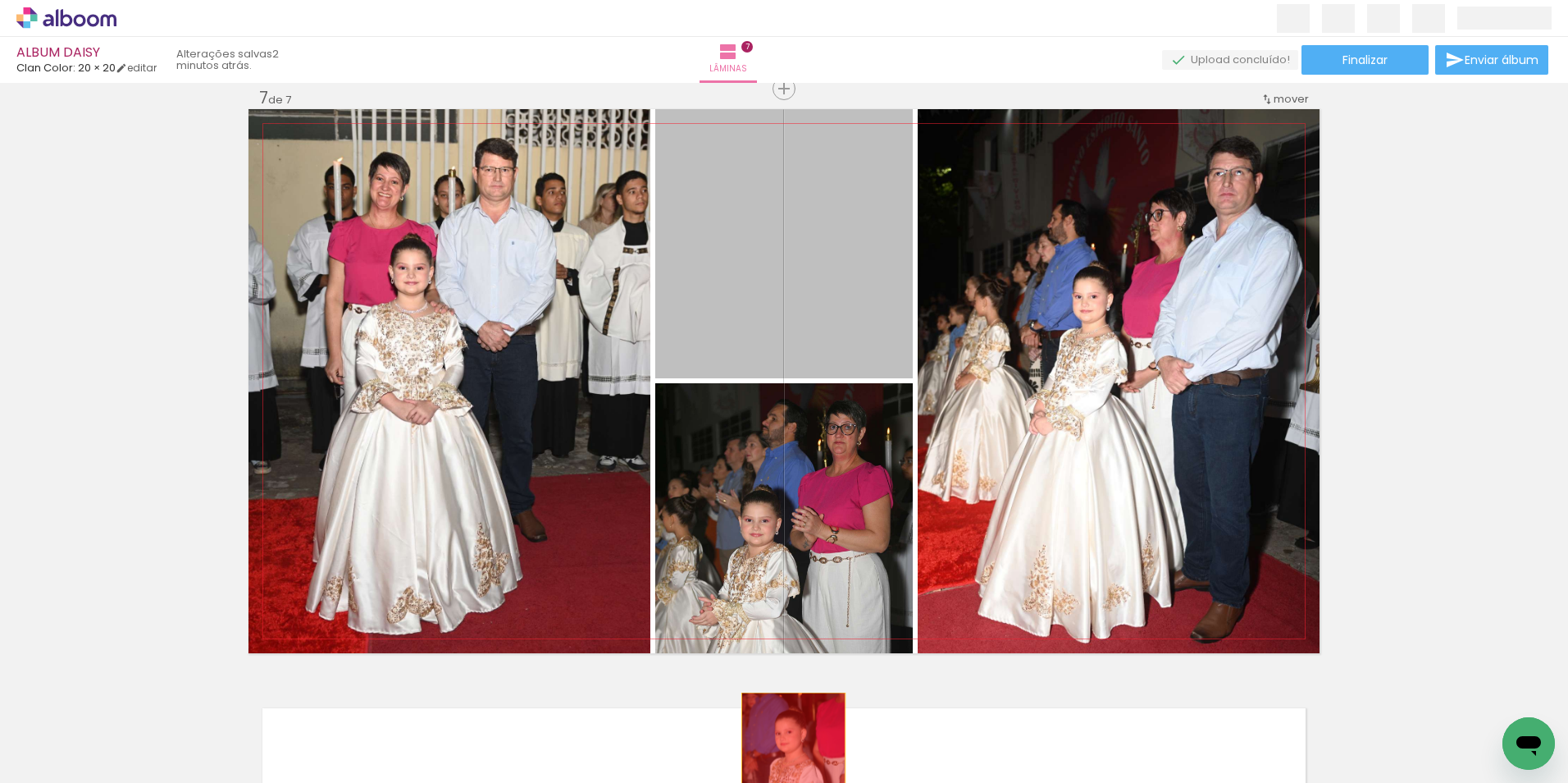
drag, startPoint x: 795, startPoint y: 312, endPoint x: 787, endPoint y: 758, distance: 446.1
click at [789, 758] on quentale-workspace at bounding box center [784, 392] width 1568 height 783
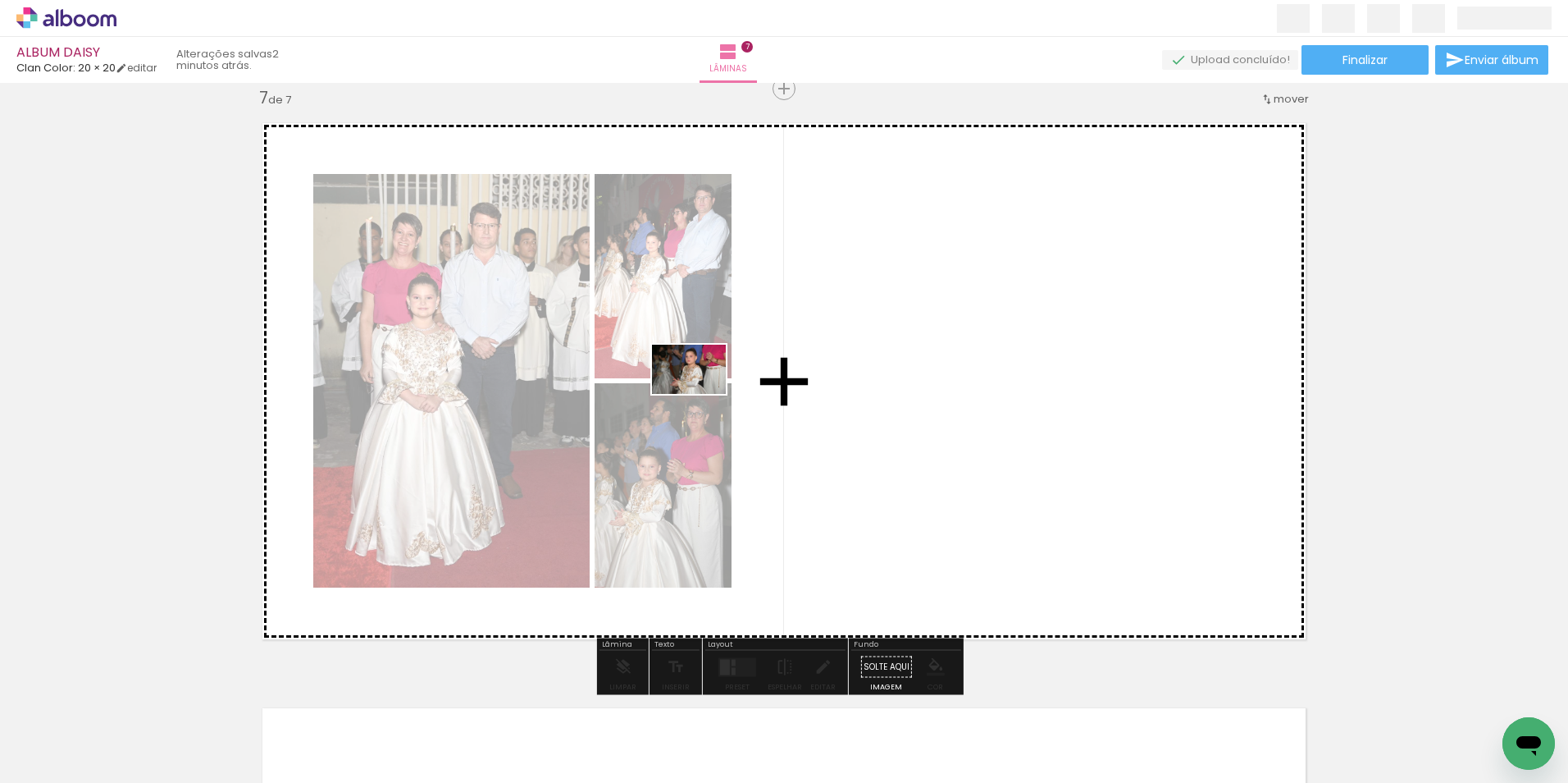
drag, startPoint x: 712, startPoint y: 741, endPoint x: 709, endPoint y: 337, distance: 404.0
click at [710, 339] on quentale-workspace at bounding box center [784, 392] width 1568 height 783
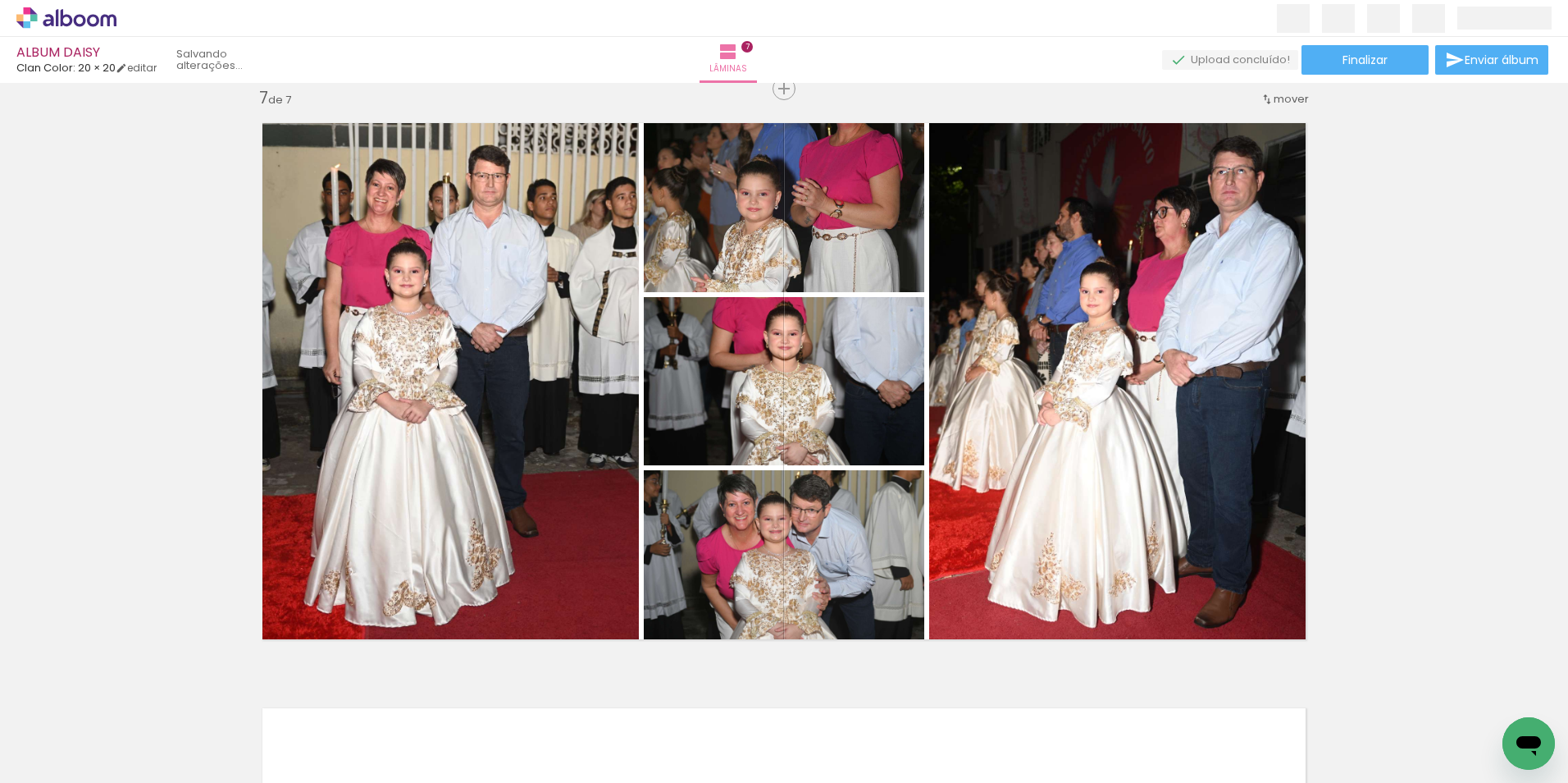
scroll to position [0, 2766]
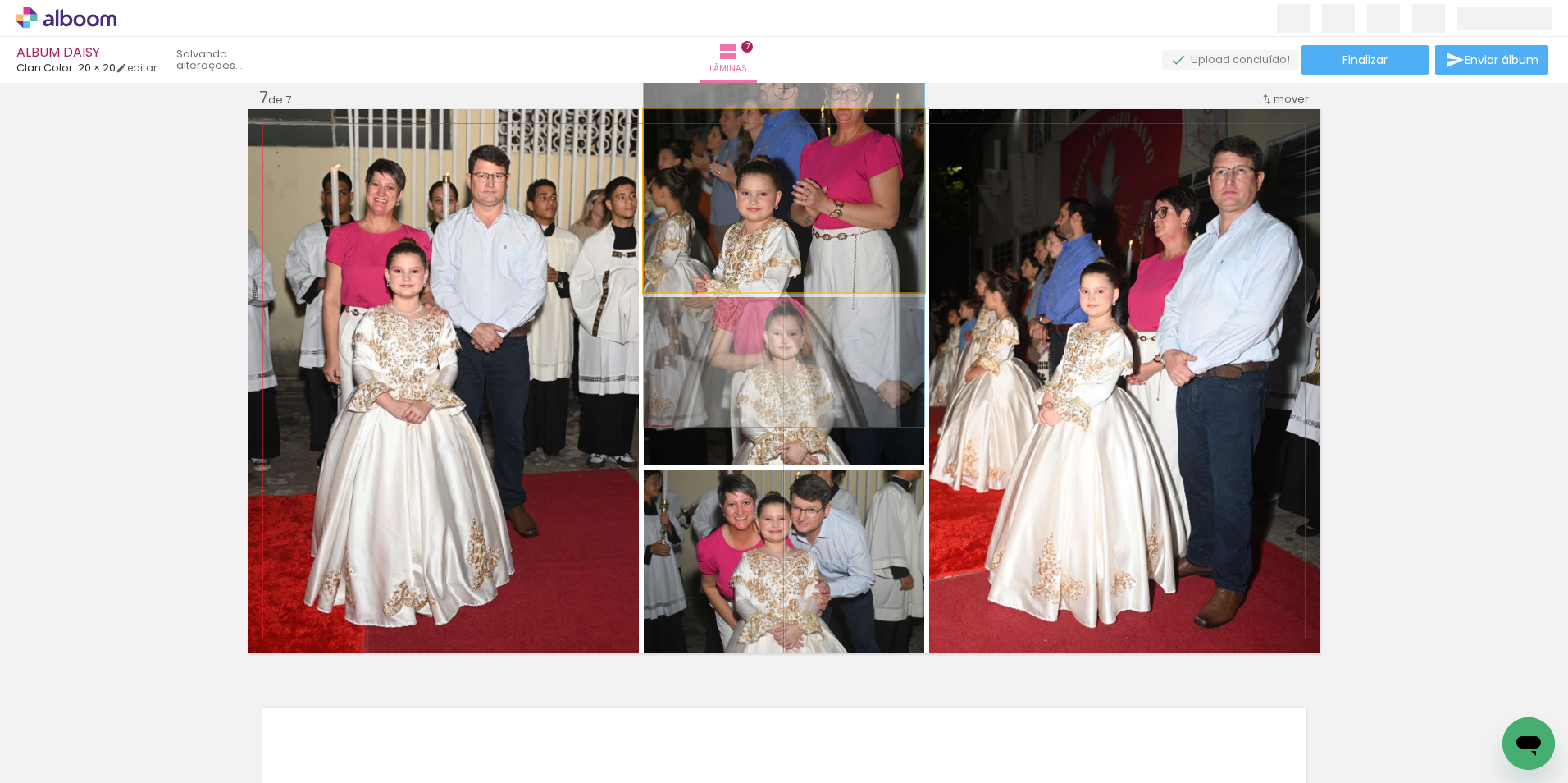
click at [784, 225] on quentale-photo at bounding box center [784, 200] width 280 height 183
click at [776, 224] on quentale-photo at bounding box center [784, 200] width 280 height 183
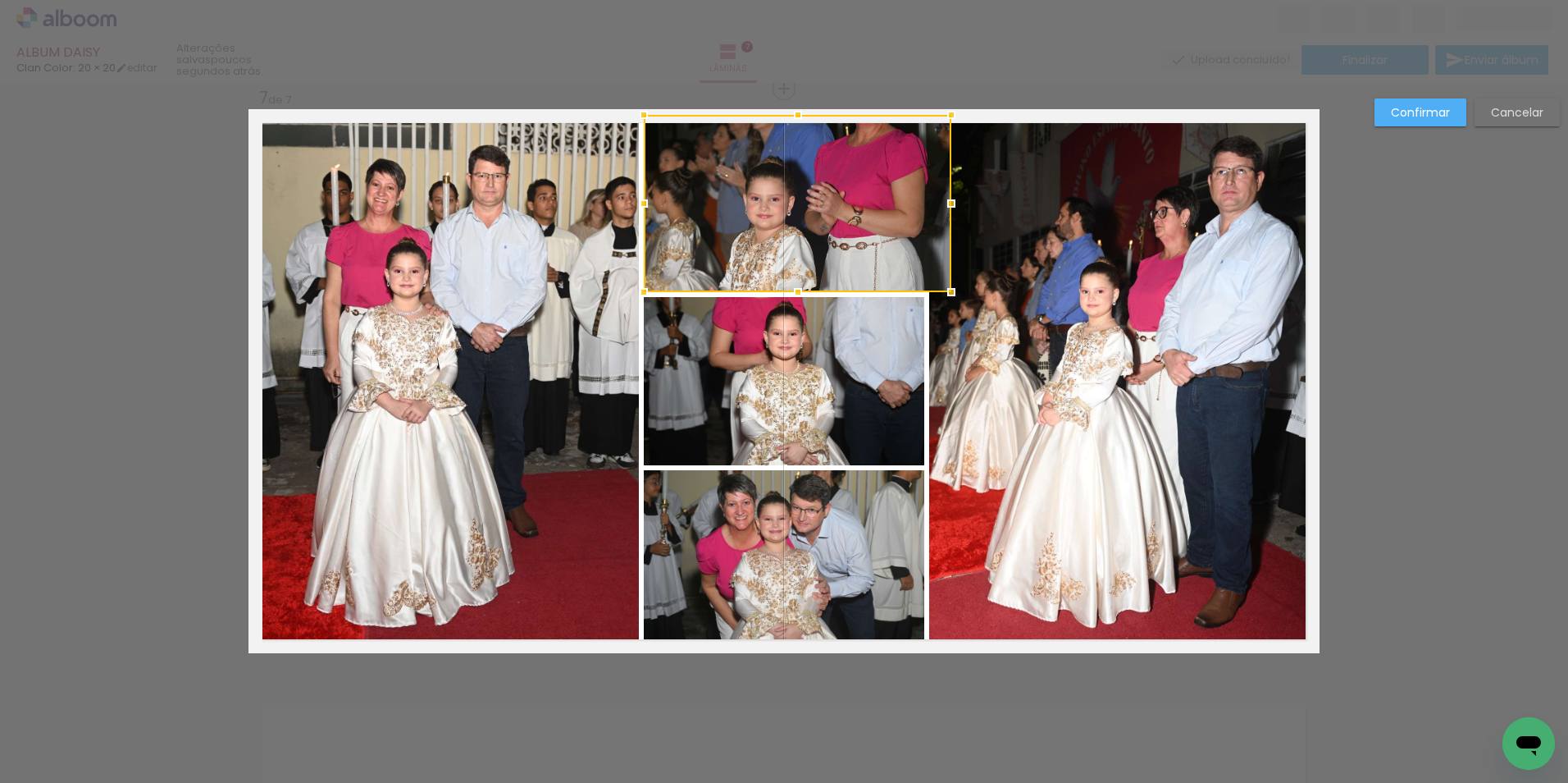
drag, startPoint x: 922, startPoint y: 103, endPoint x: 878, endPoint y: 102, distance: 44.0
click at [949, 0] on div "ALBUM DAISY Clan Color: 20 × 20 editar poucos segundos atrás. Lâminas 7 Finaliz…" at bounding box center [784, 0] width 1568 height 0
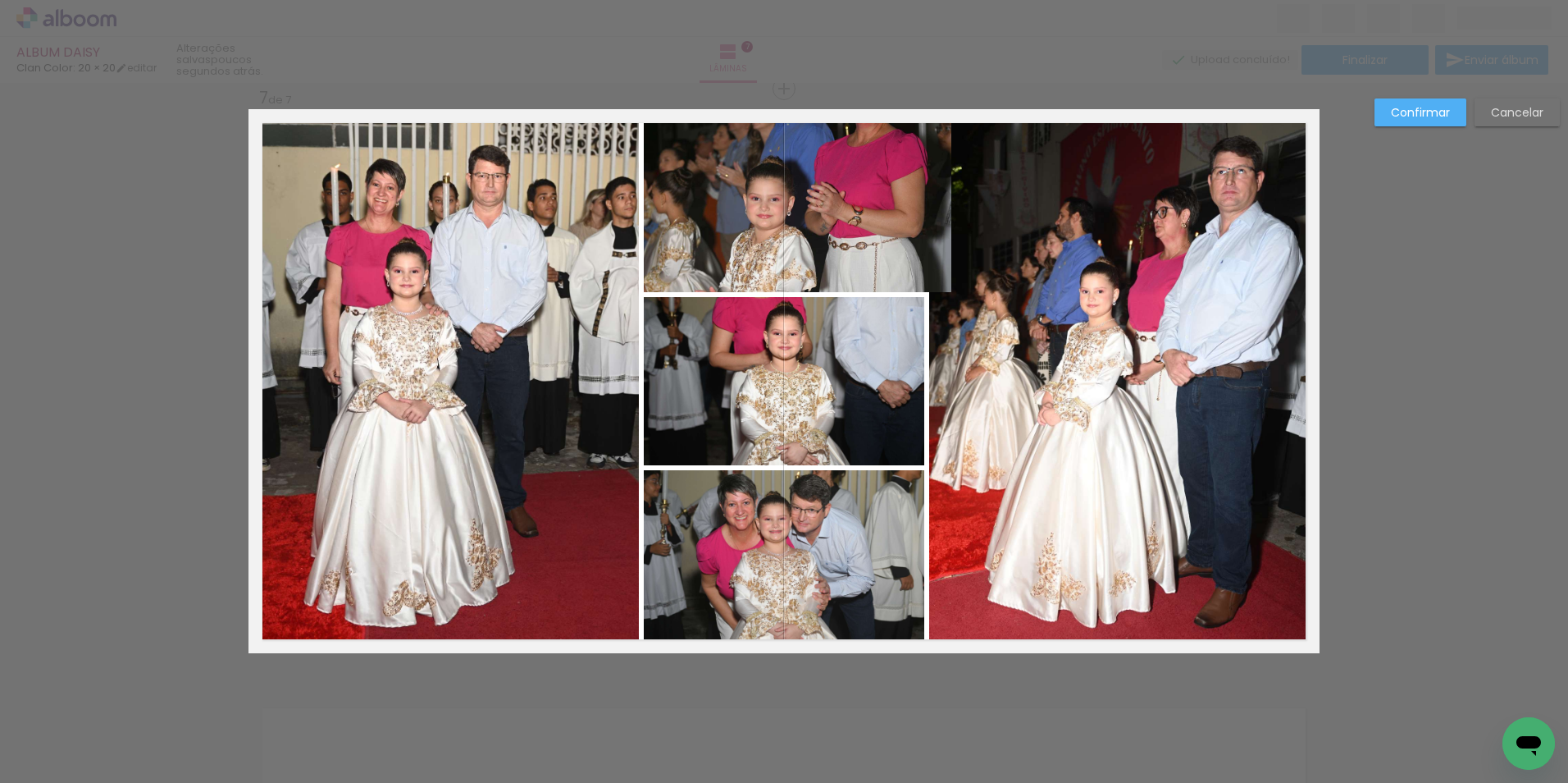
click at [1421, 100] on paper-button "Confirmar" at bounding box center [1420, 112] width 92 height 28
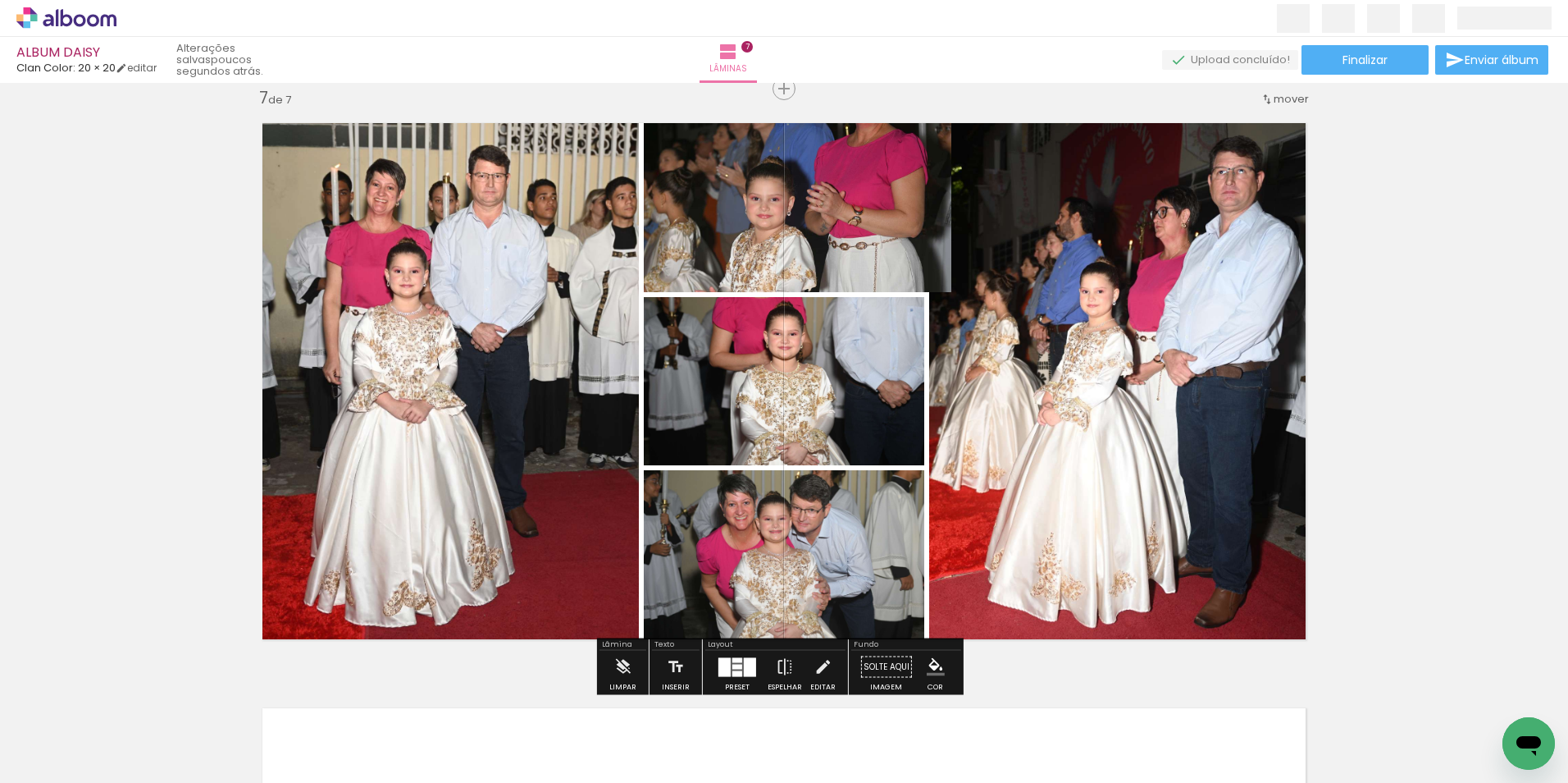
click at [730, 661] on quentale-layouter at bounding box center [737, 667] width 38 height 19
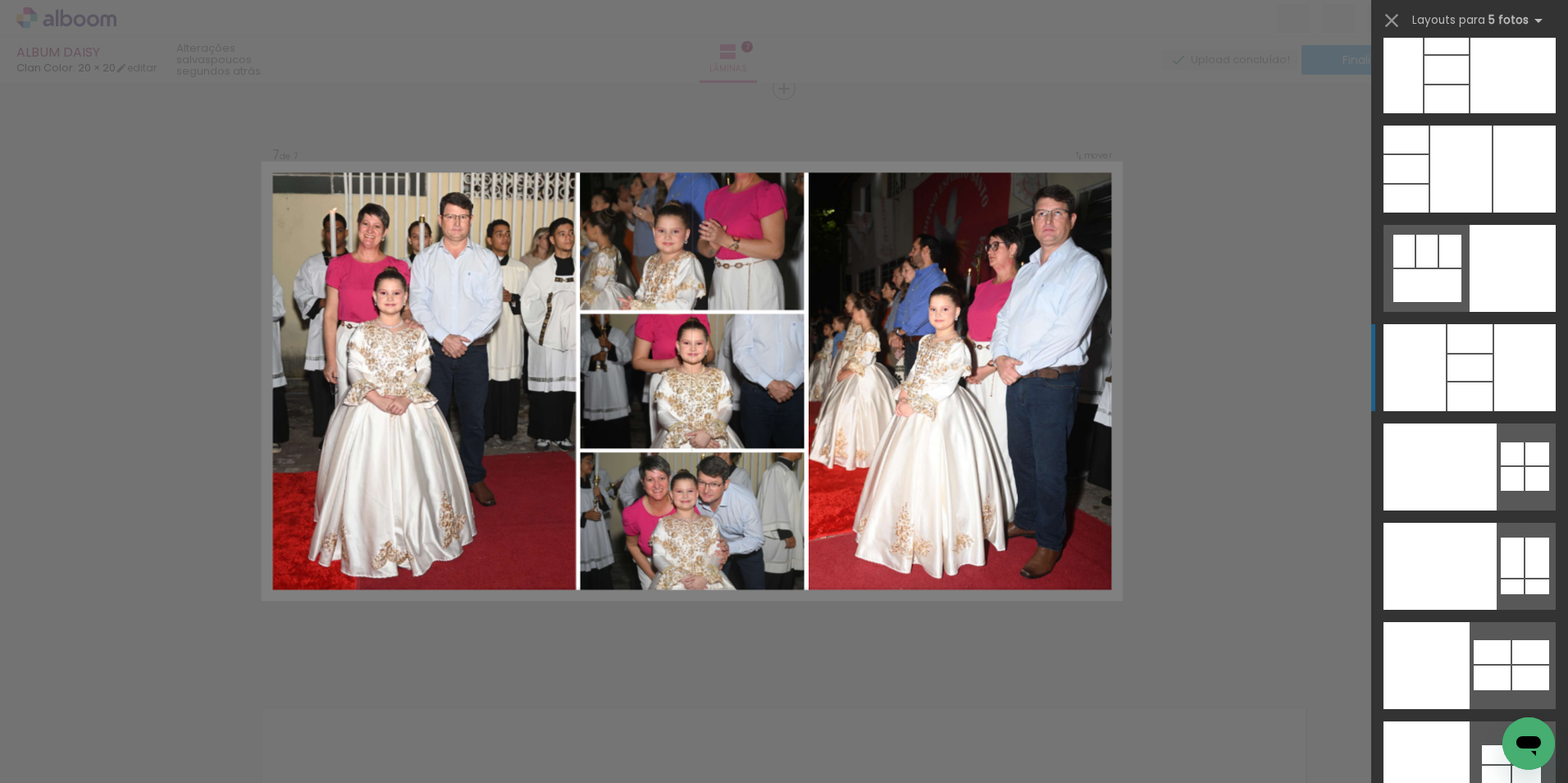
scroll to position [44796, 0]
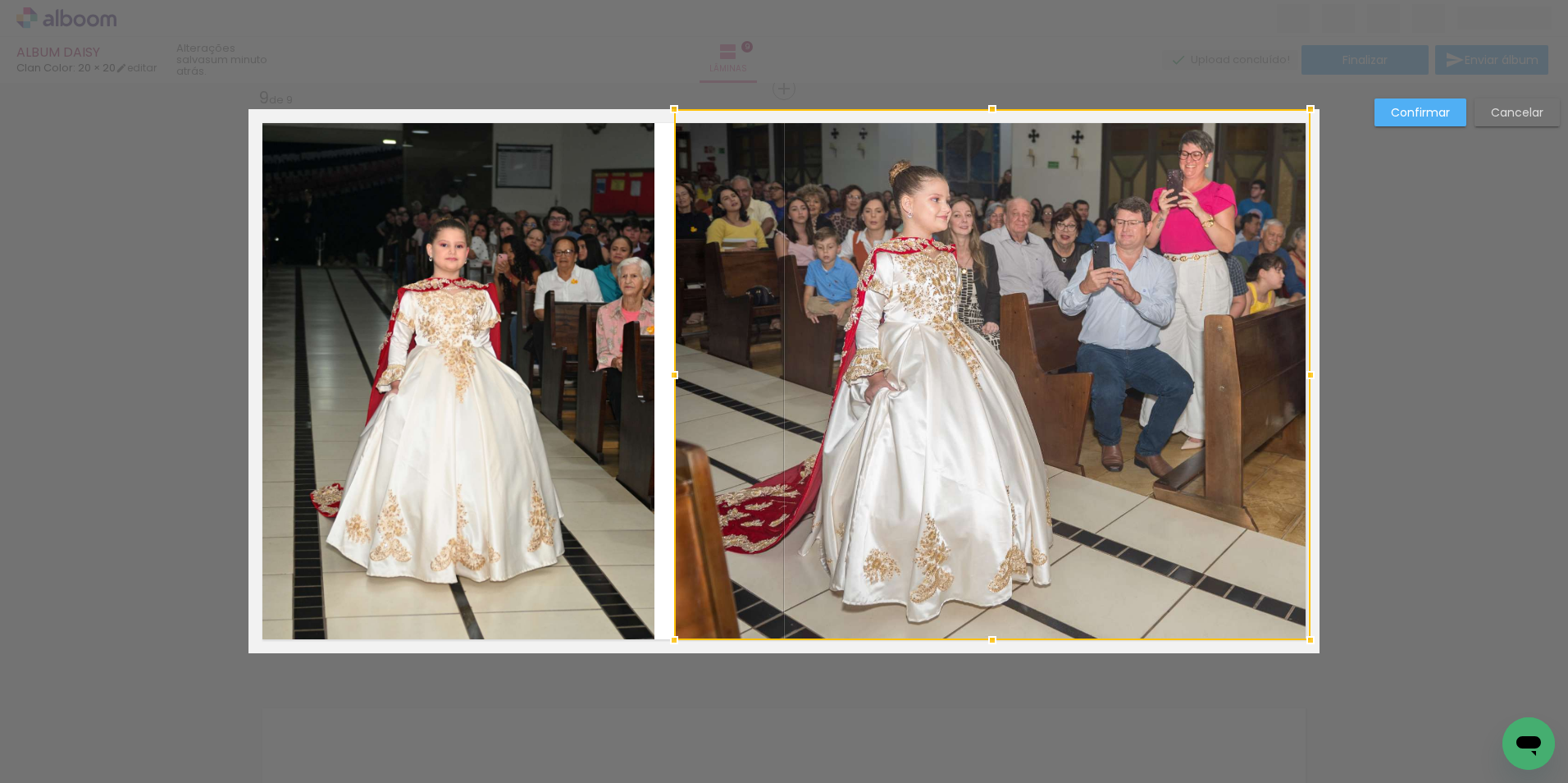
scroll to position [0, 3663]
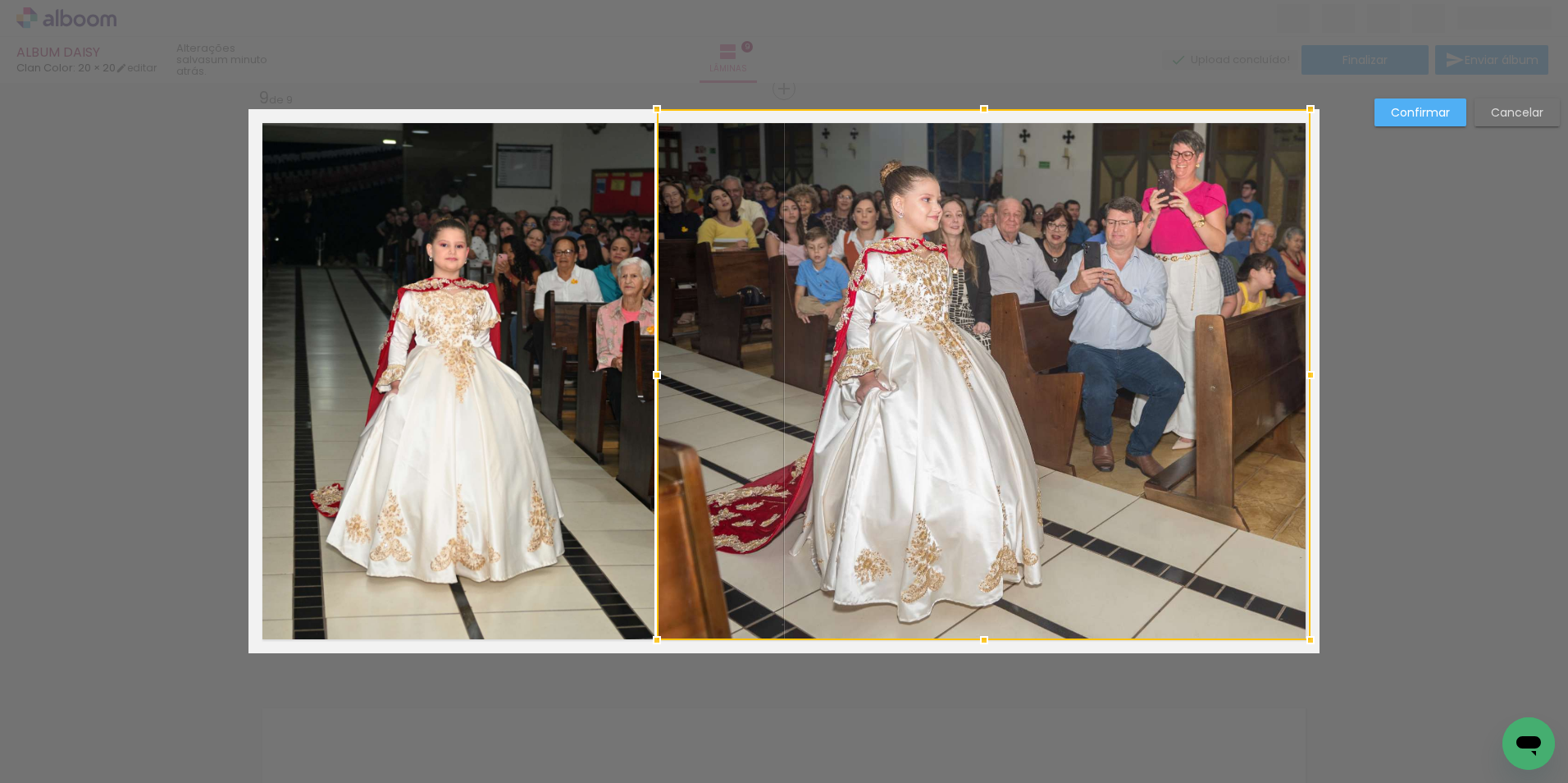
click at [648, 384] on div at bounding box center [657, 375] width 33 height 33
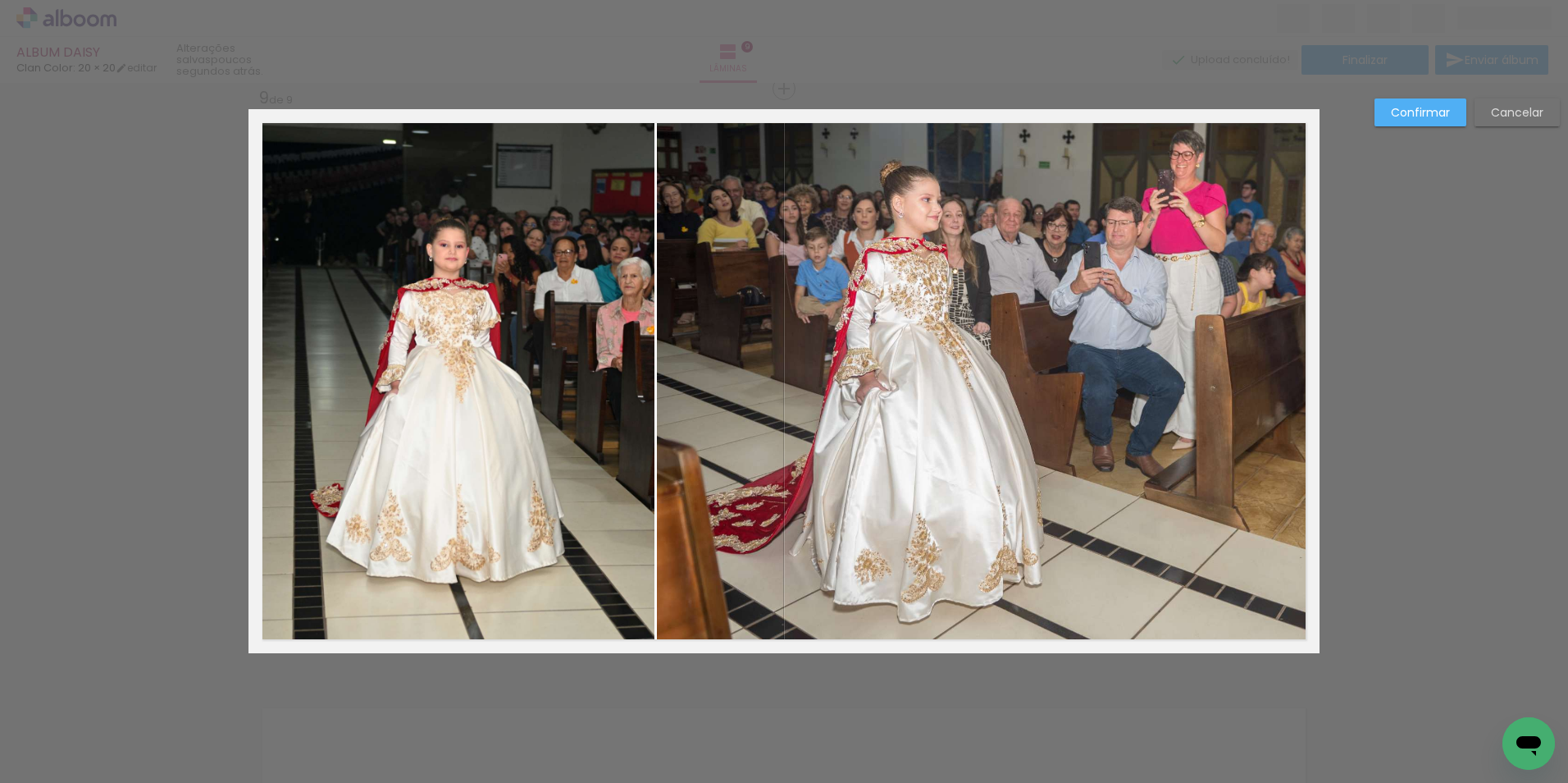
click at [0, 0] on slot "Confirmar" at bounding box center [0, 0] width 0 height 0
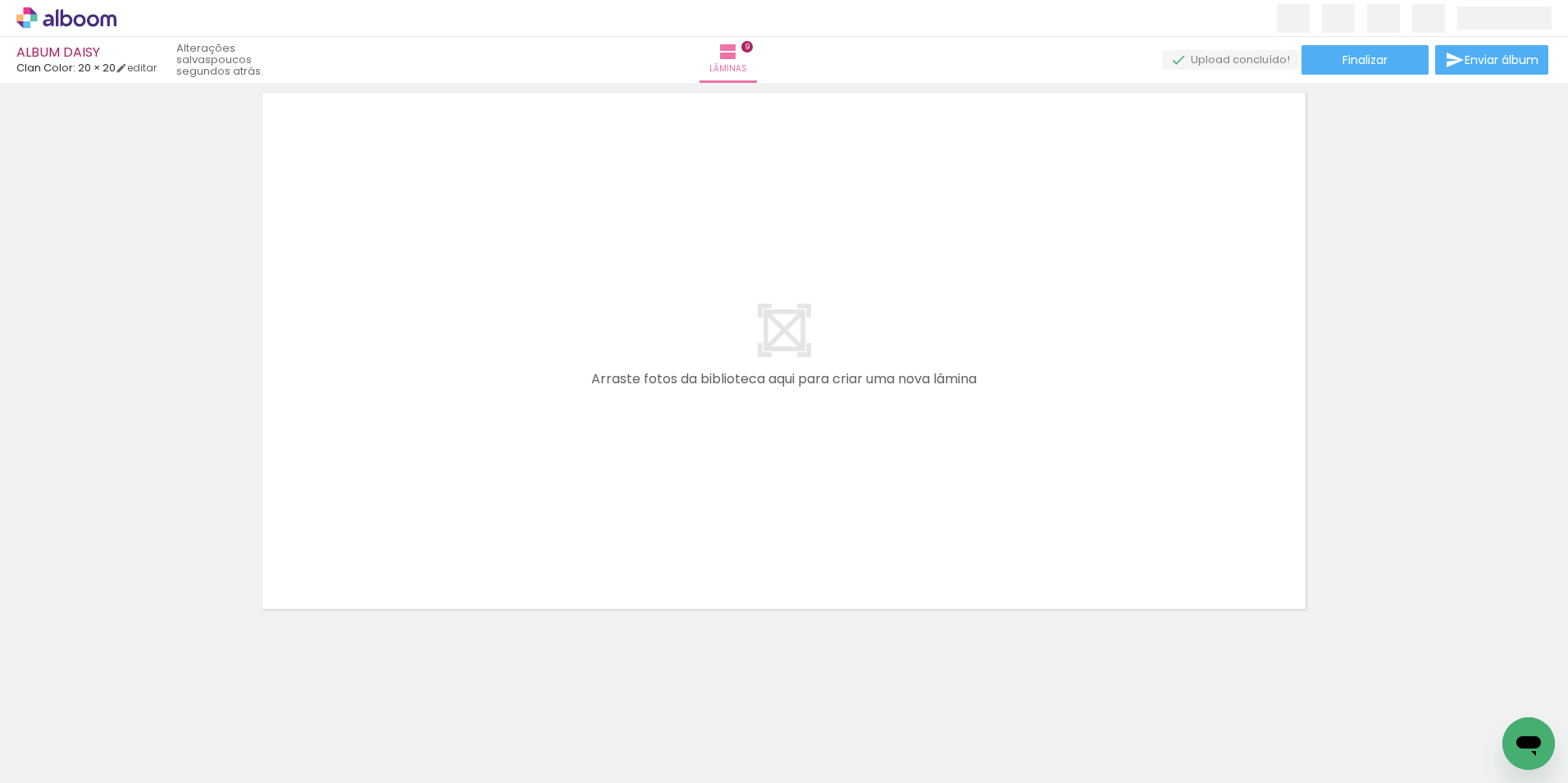
scroll to position [0, 4453]
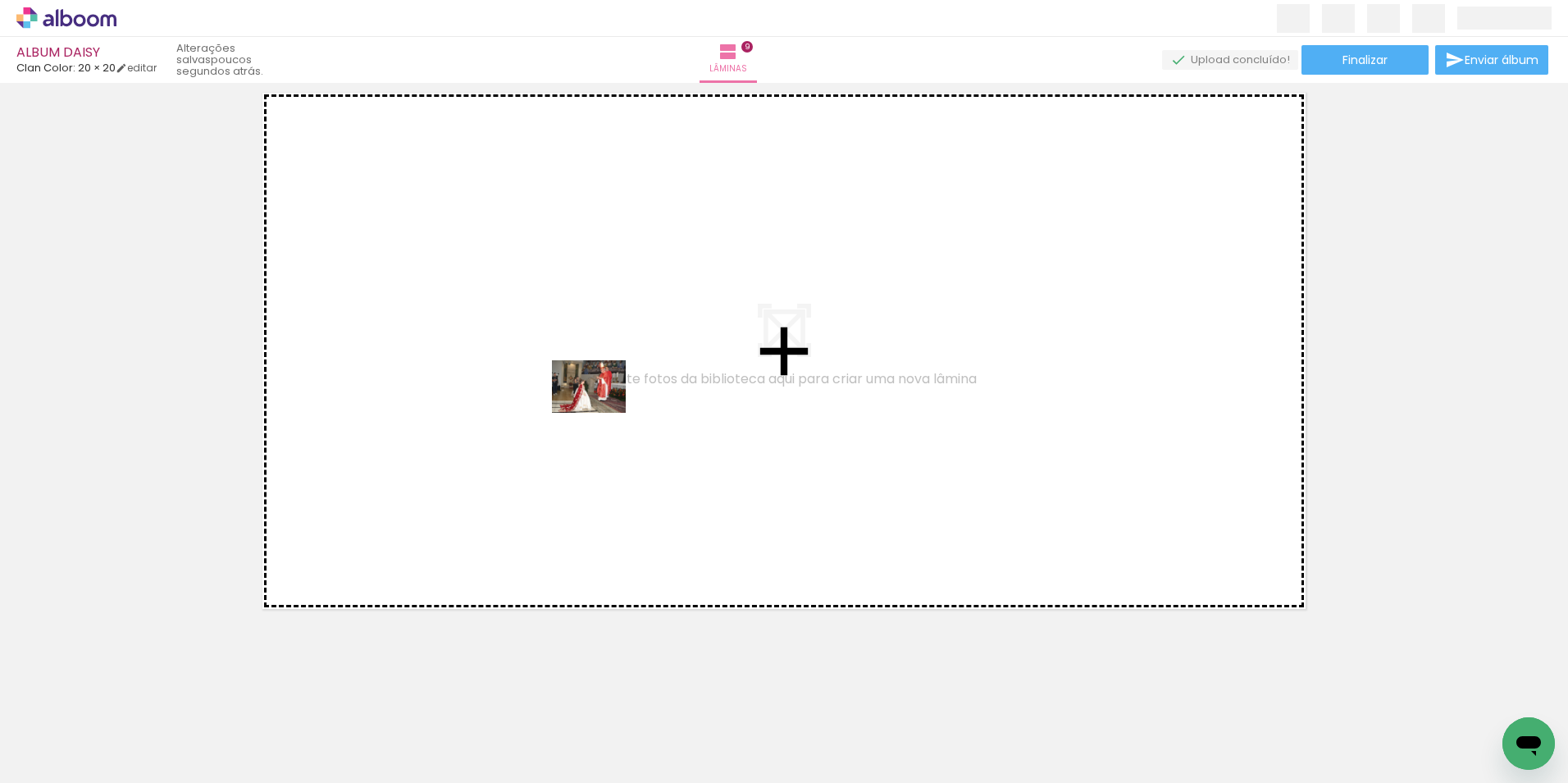
drag, startPoint x: 677, startPoint y: 738, endPoint x: 603, endPoint y: 394, distance: 351.9
click at [603, 394] on quentale-workspace at bounding box center [784, 392] width 1568 height 783
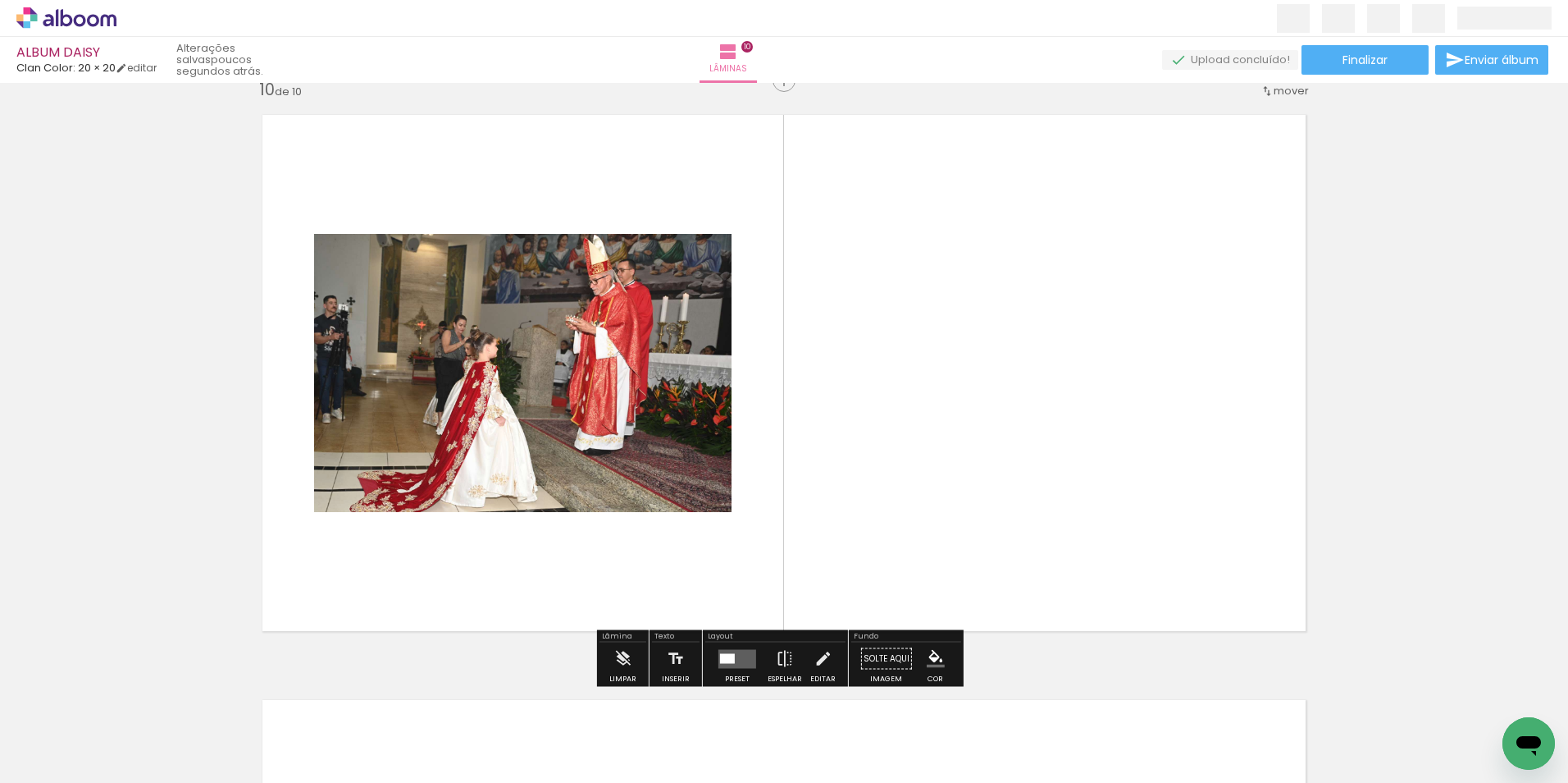
scroll to position [5289, 0]
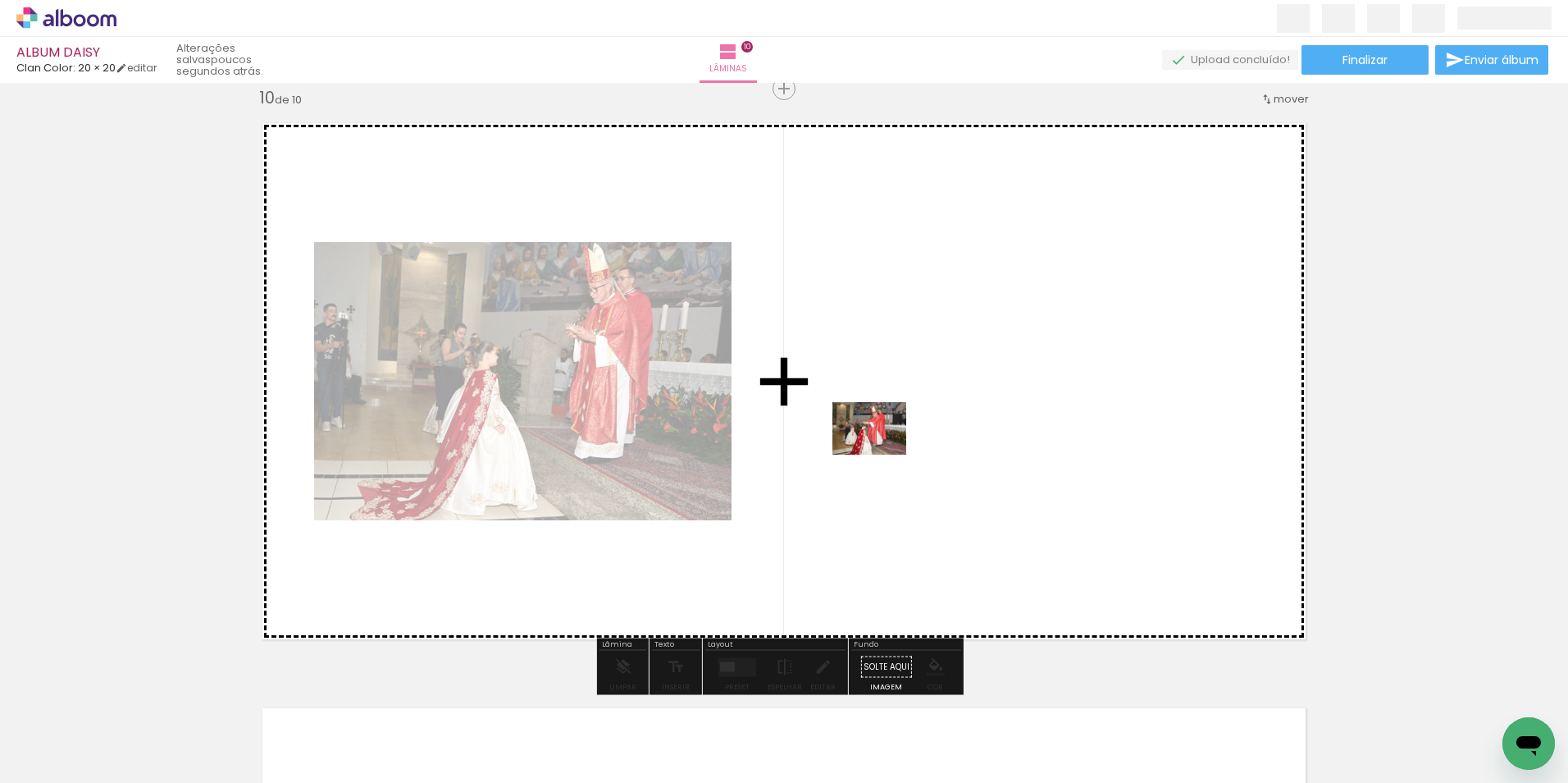
drag, startPoint x: 857, startPoint y: 747, endPoint x: 889, endPoint y: 410, distance: 338.5
click at [889, 410] on quentale-workspace at bounding box center [784, 392] width 1568 height 783
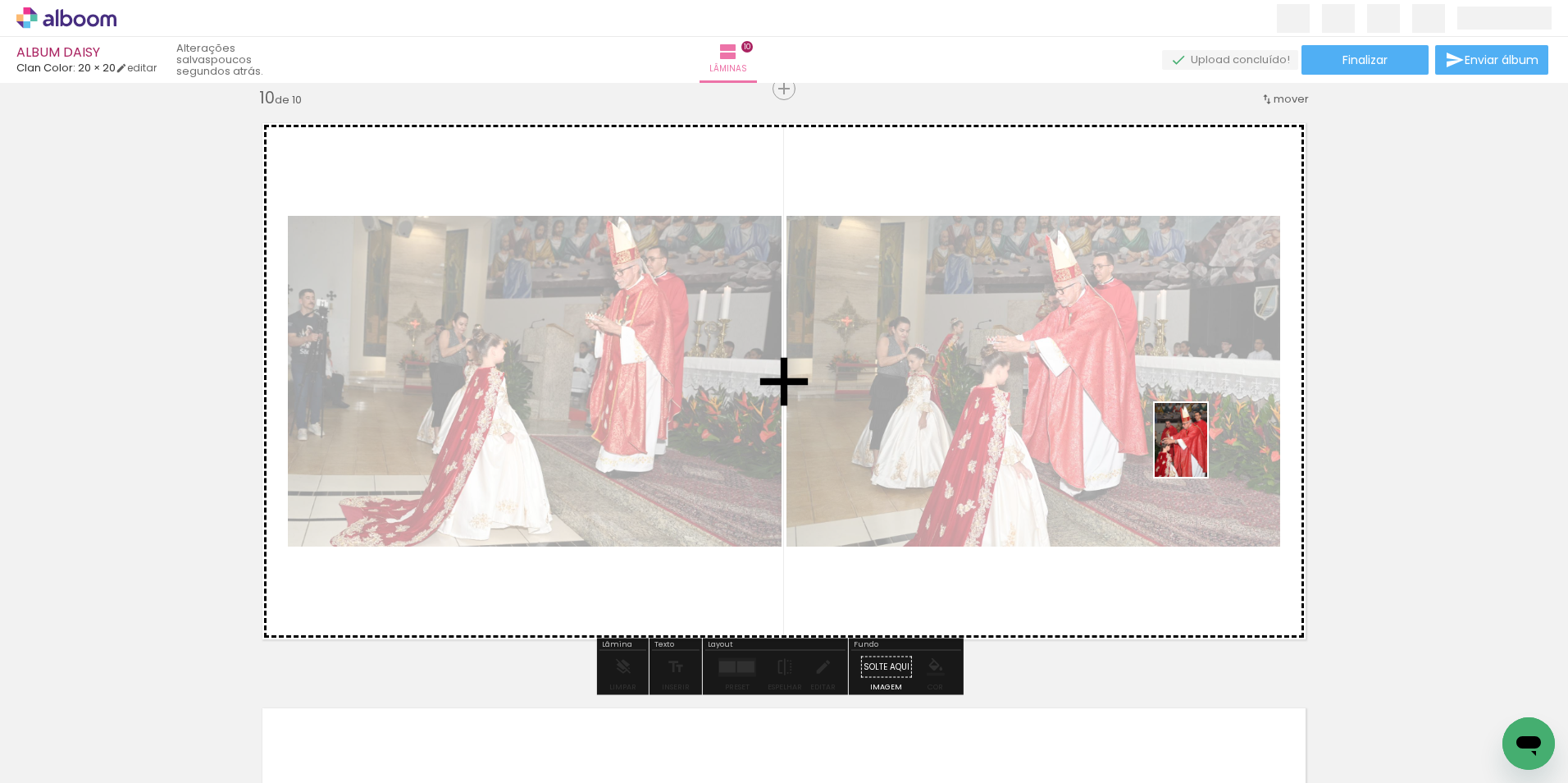
drag, startPoint x: 1055, startPoint y: 733, endPoint x: 1214, endPoint y: 415, distance: 355.5
click at [1214, 417] on quentale-workspace at bounding box center [784, 392] width 1568 height 783
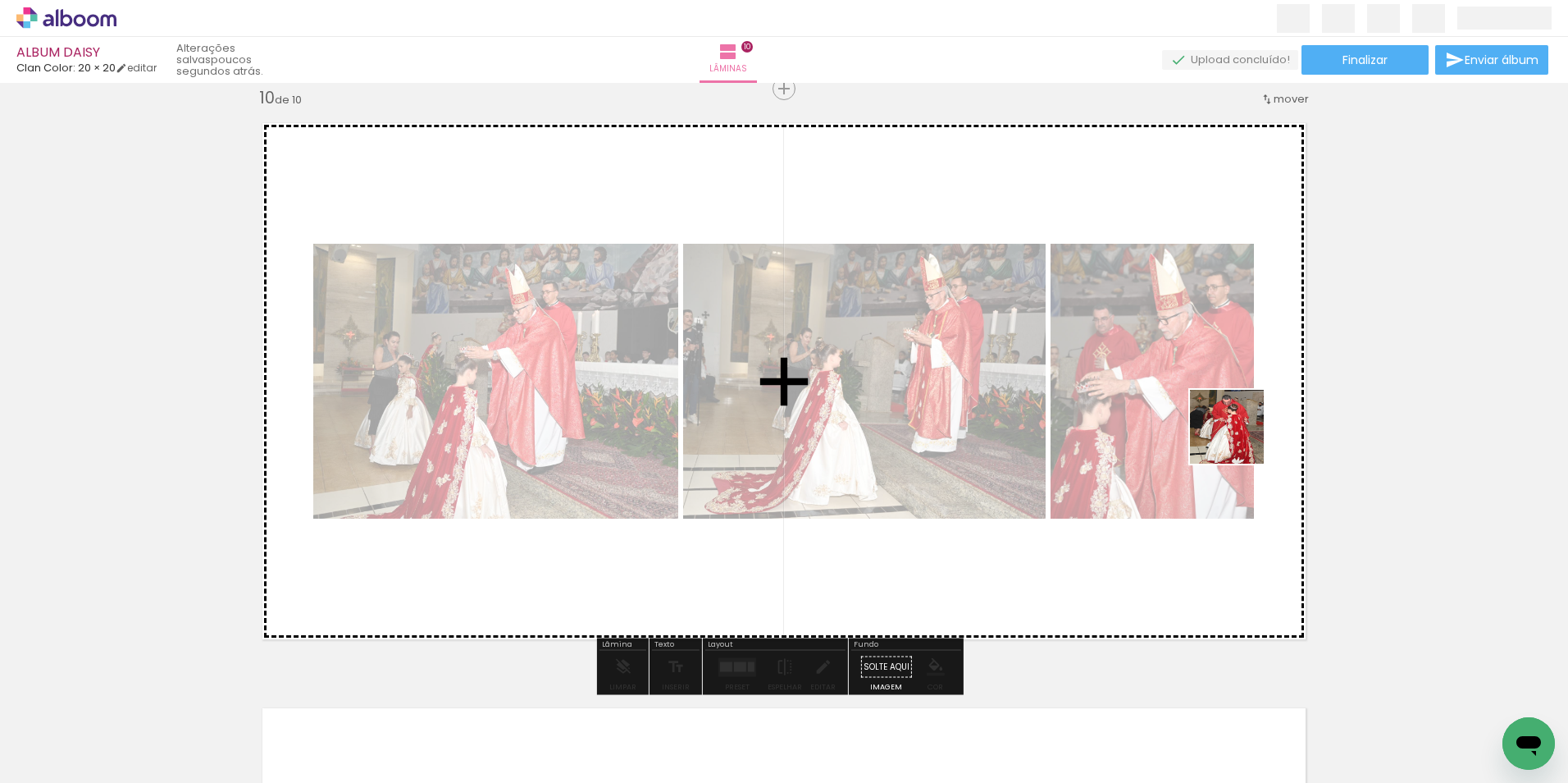
drag, startPoint x: 1240, startPoint y: 743, endPoint x: 1232, endPoint y: 400, distance: 343.1
click at [1240, 406] on quentale-workspace at bounding box center [784, 392] width 1568 height 783
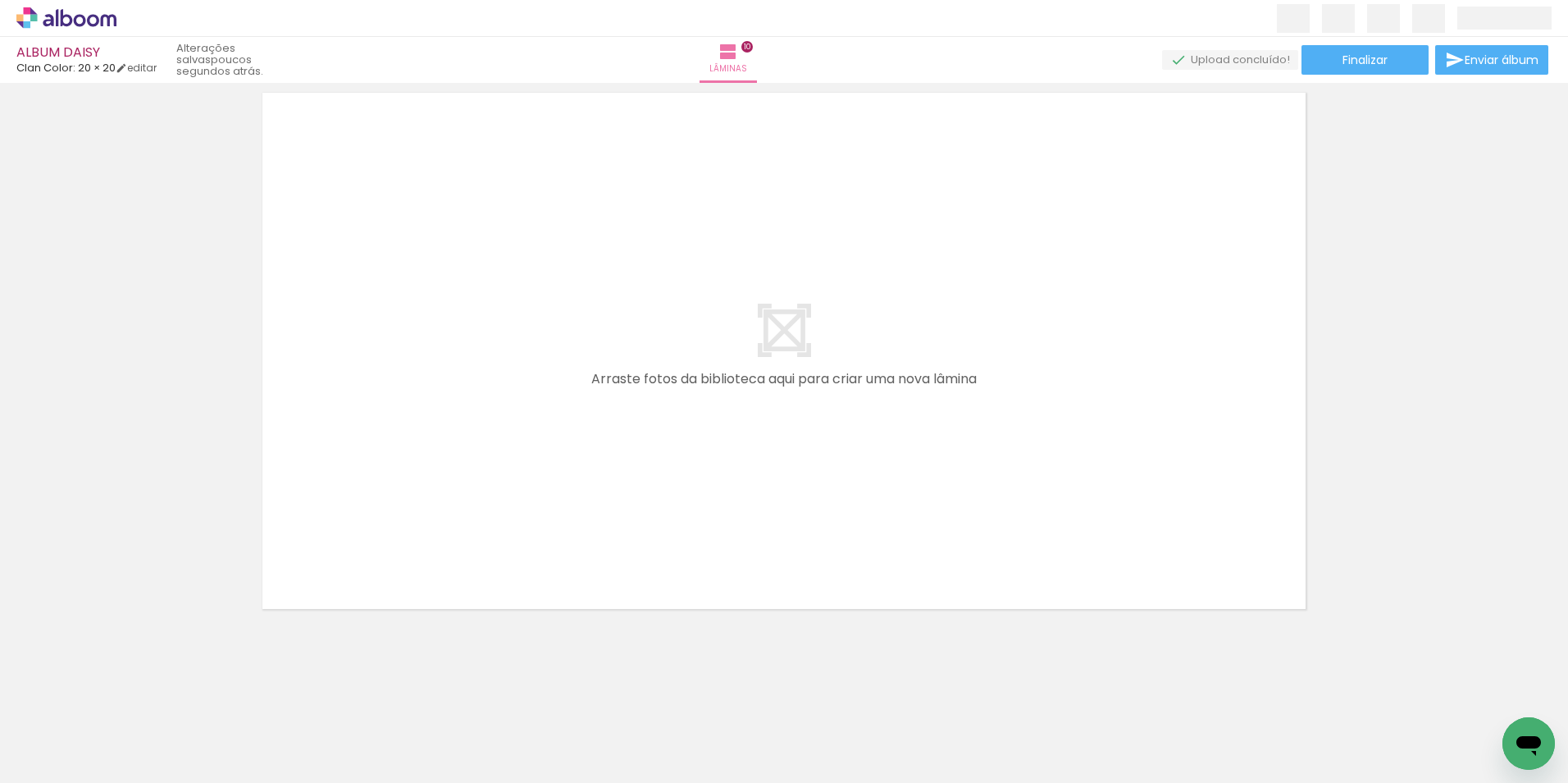
scroll to position [0, 5399]
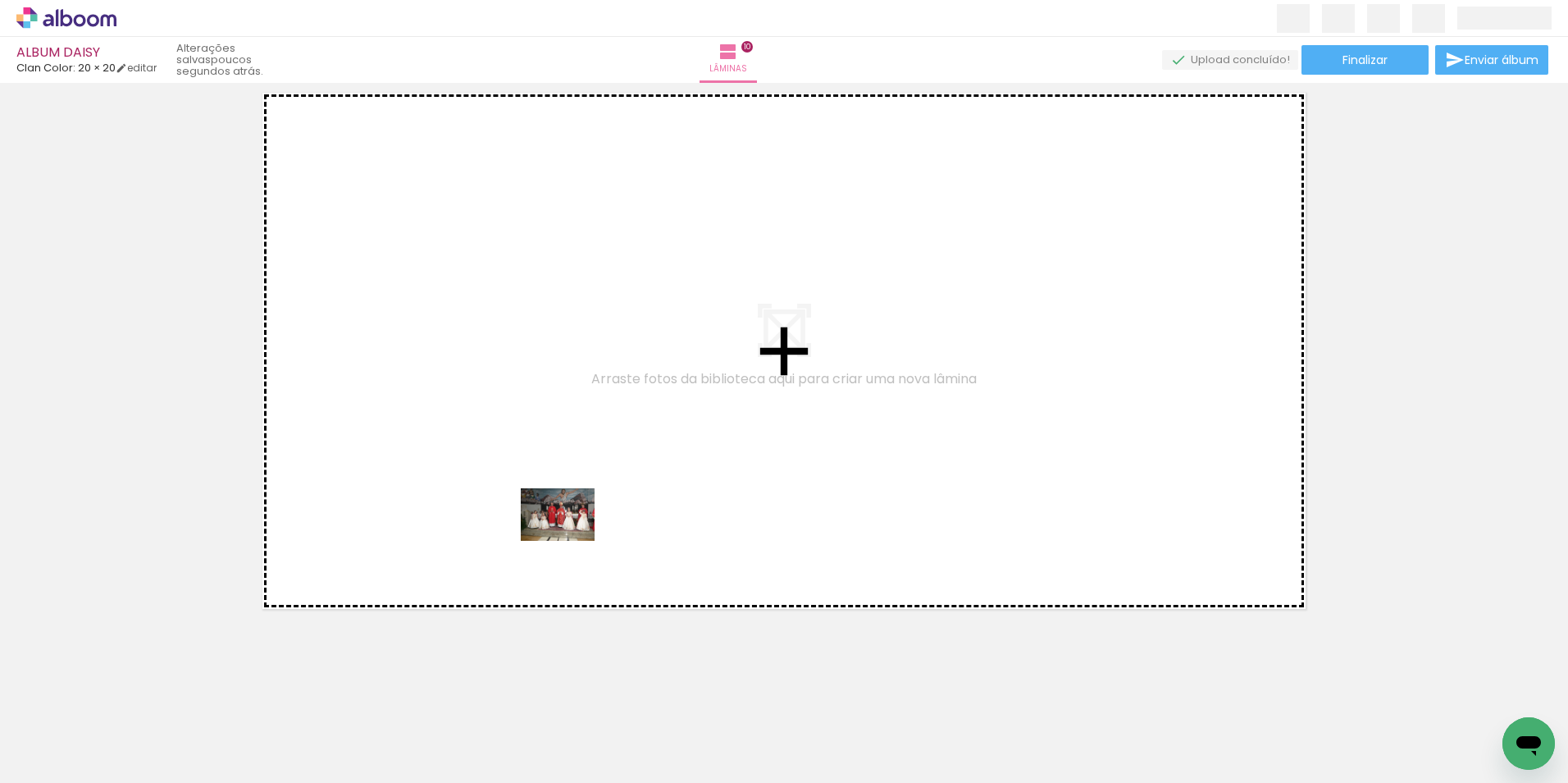
drag, startPoint x: 564, startPoint y: 737, endPoint x: 581, endPoint y: 437, distance: 300.5
click at [581, 437] on quentale-workspace at bounding box center [784, 392] width 1568 height 783
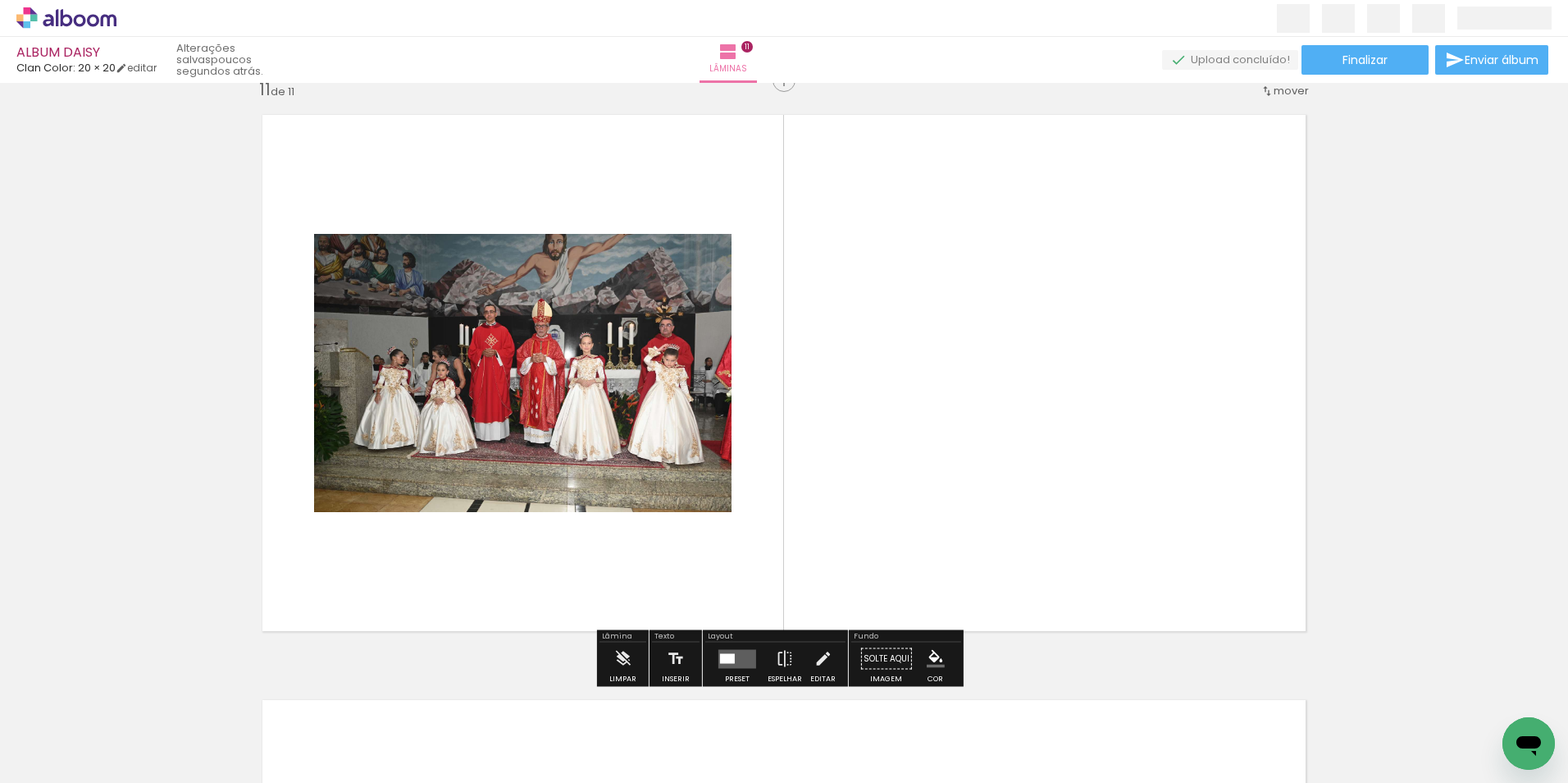
scroll to position [5873, 0]
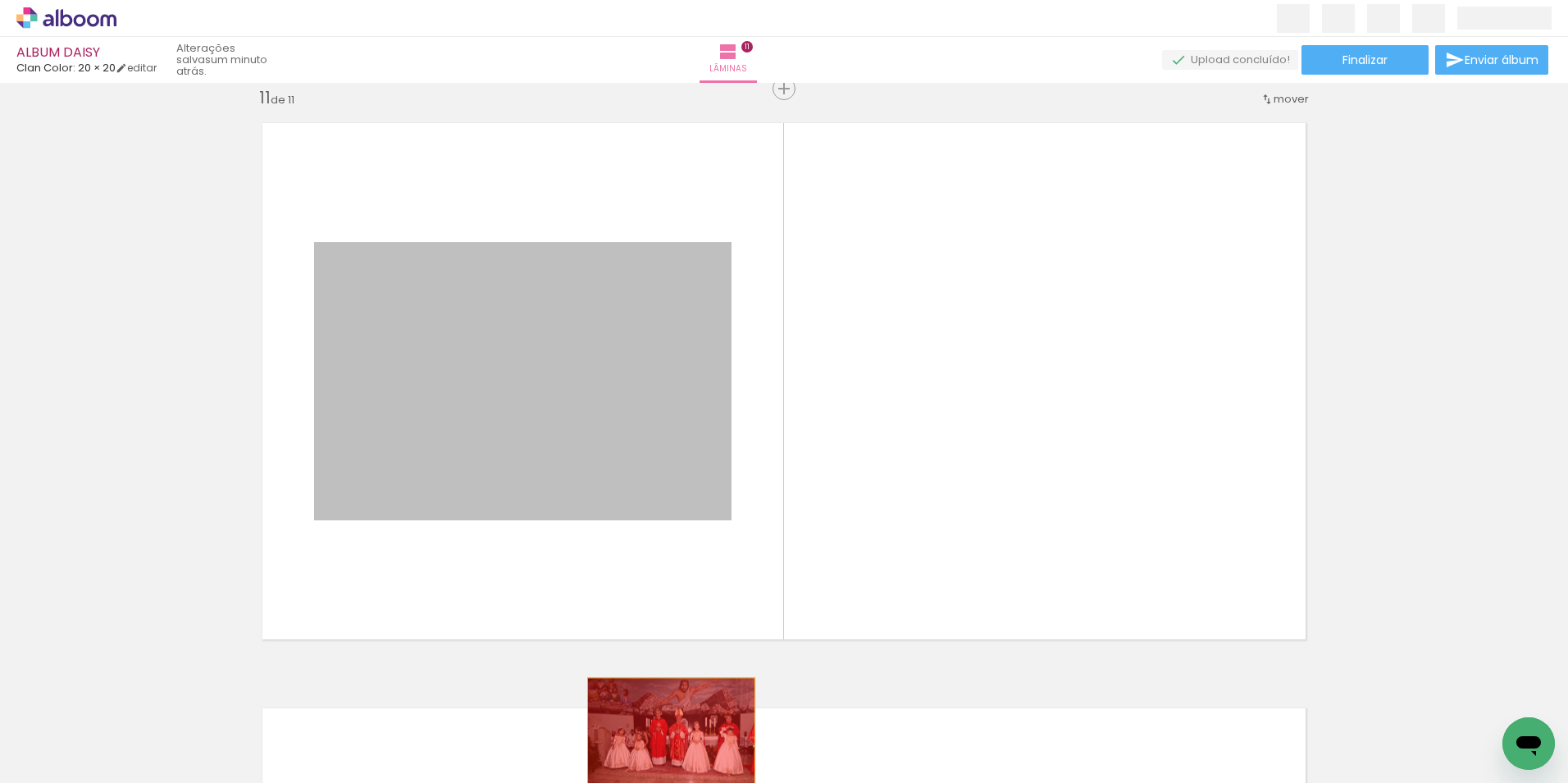
drag, startPoint x: 584, startPoint y: 378, endPoint x: 664, endPoint y: 756, distance: 386.4
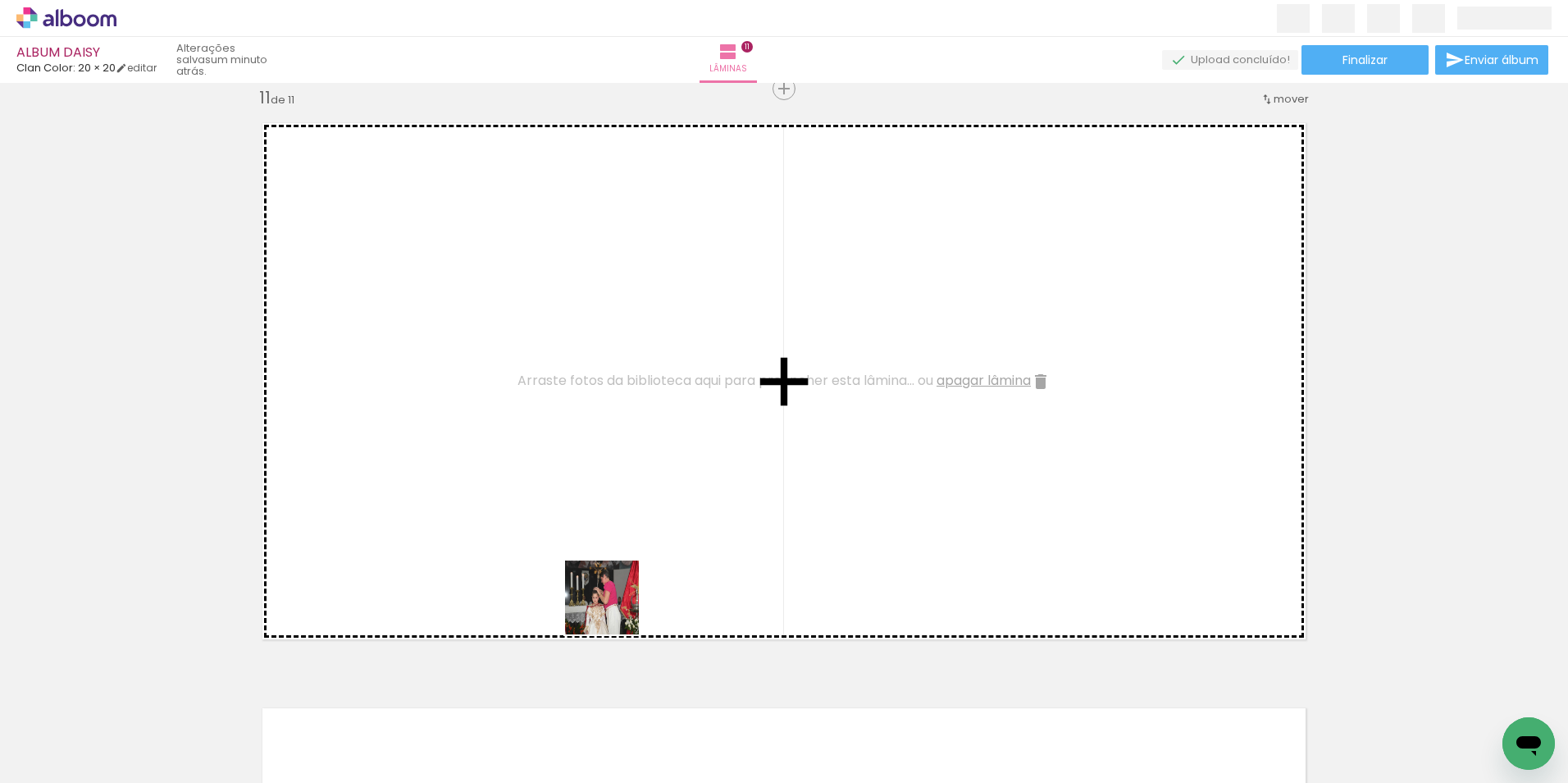
drag, startPoint x: 653, startPoint y: 745, endPoint x: 608, endPoint y: 491, distance: 258.0
click at [608, 491] on quentale-workspace at bounding box center [784, 392] width 1568 height 783
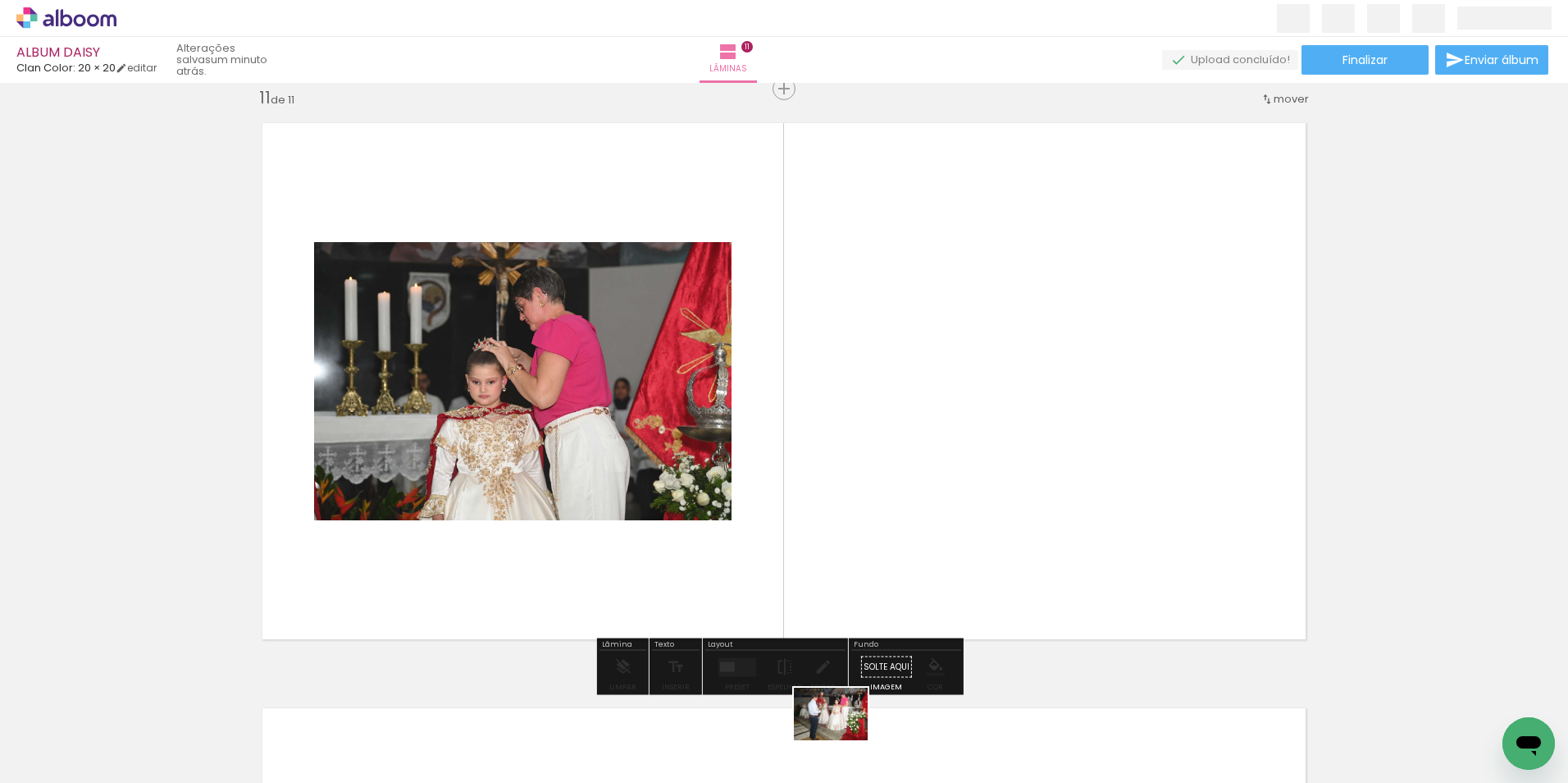
drag, startPoint x: 837, startPoint y: 748, endPoint x: 843, endPoint y: 795, distance: 47.4
click at [843, 782] on html "link( href="../../bower_components/polymer/polymer.html" rel="import" ) picture…" at bounding box center [784, 392] width 1568 height 783
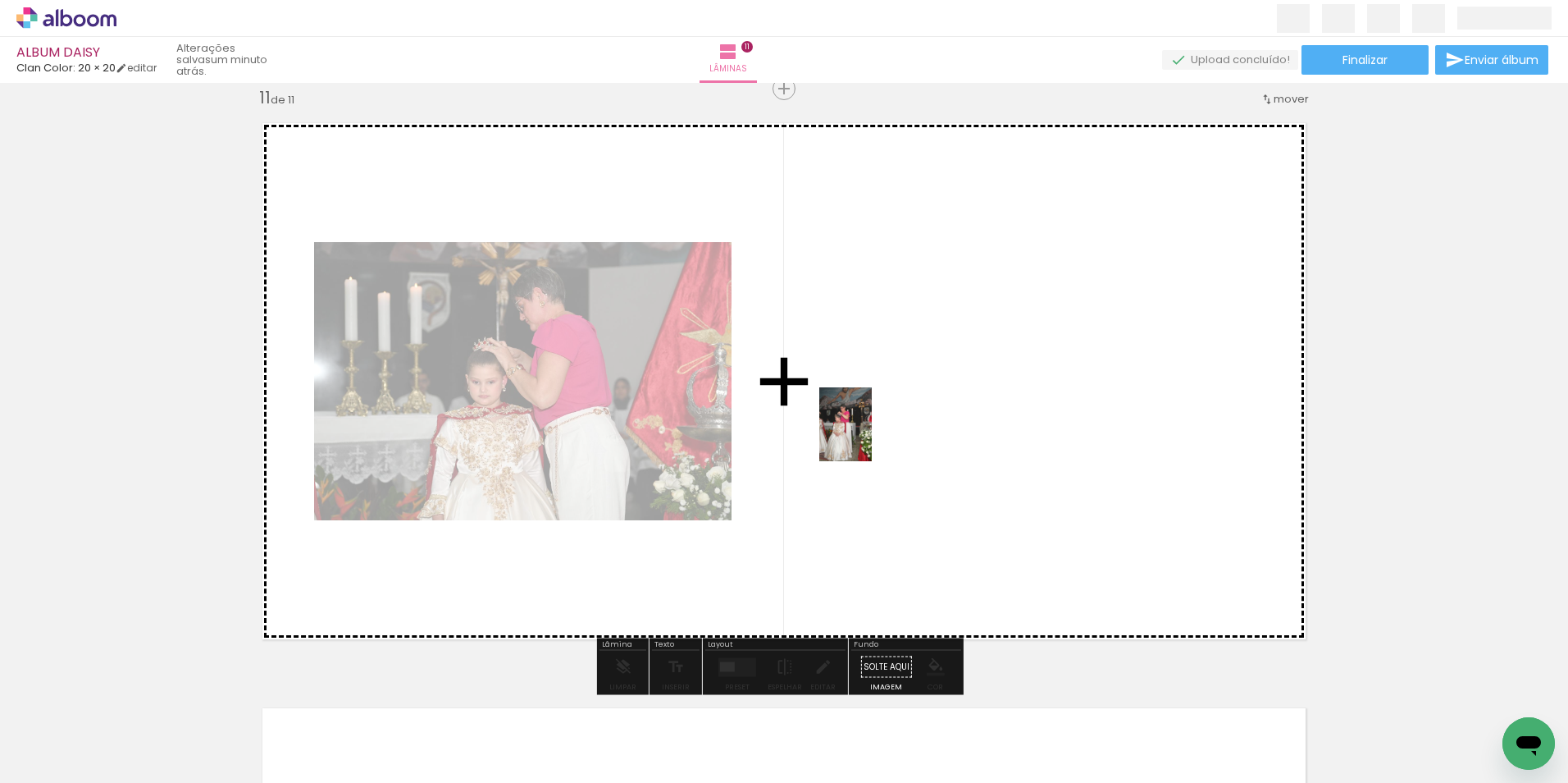
drag, startPoint x: 760, startPoint y: 738, endPoint x: 869, endPoint y: 437, distance: 320.1
click at [869, 437] on quentale-workspace at bounding box center [784, 392] width 1568 height 783
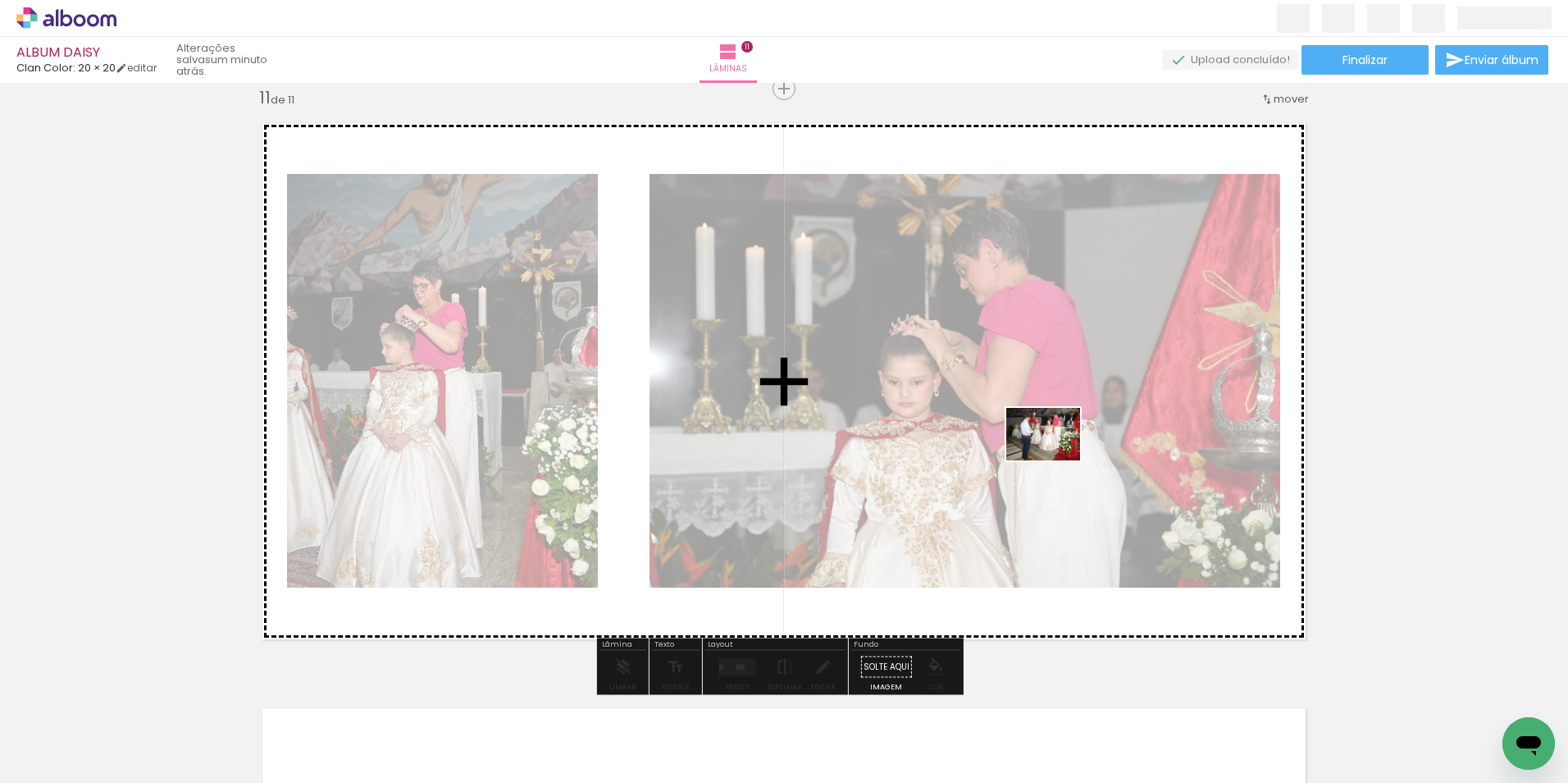
drag, startPoint x: 844, startPoint y: 740, endPoint x: 1066, endPoint y: 430, distance: 381.3
click at [1064, 439] on quentale-workspace at bounding box center [784, 392] width 1568 height 783
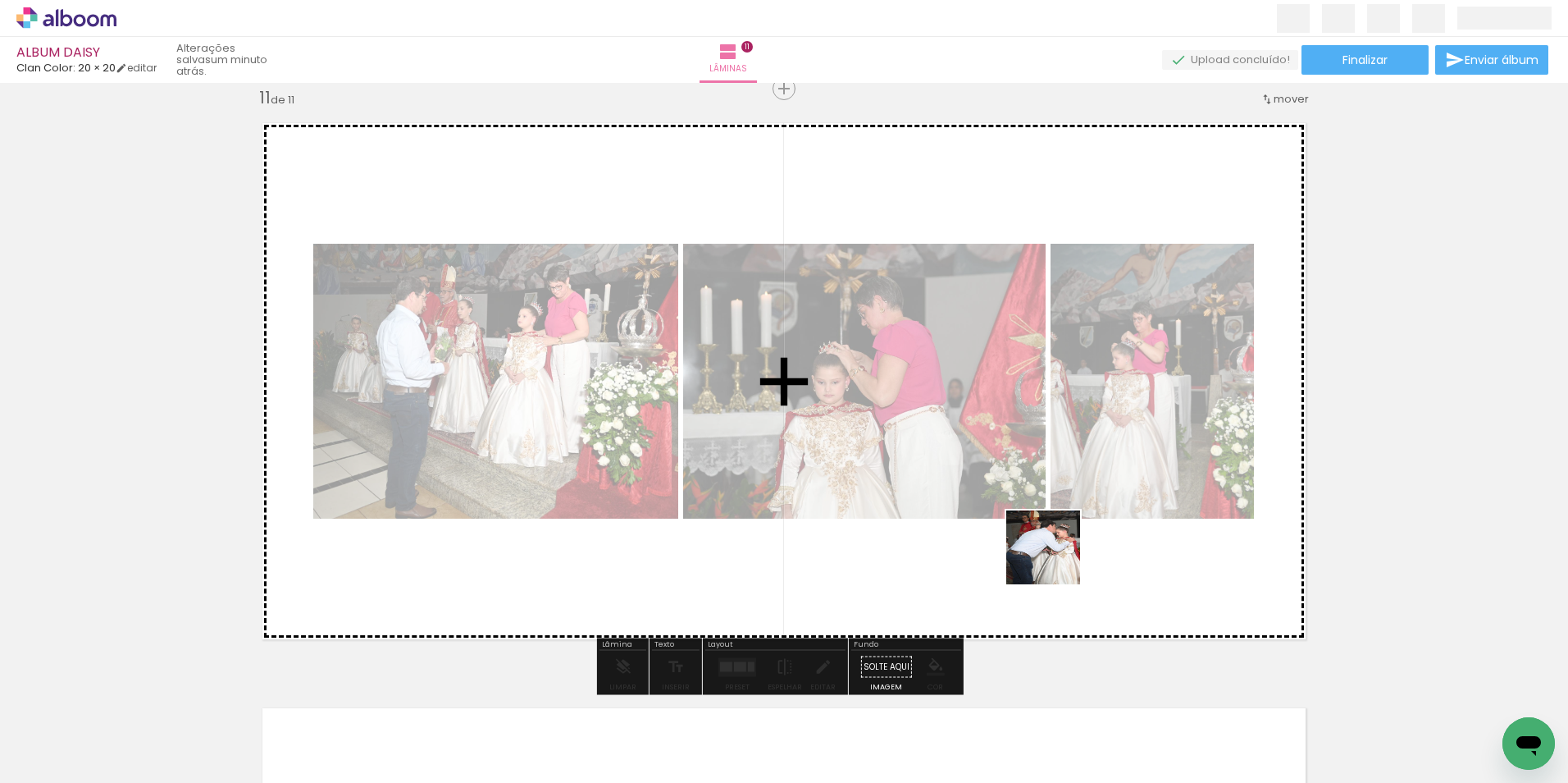
drag, startPoint x: 1016, startPoint y: 745, endPoint x: 1069, endPoint y: 438, distance: 311.5
click at [1069, 442] on quentale-workspace at bounding box center [784, 392] width 1568 height 783
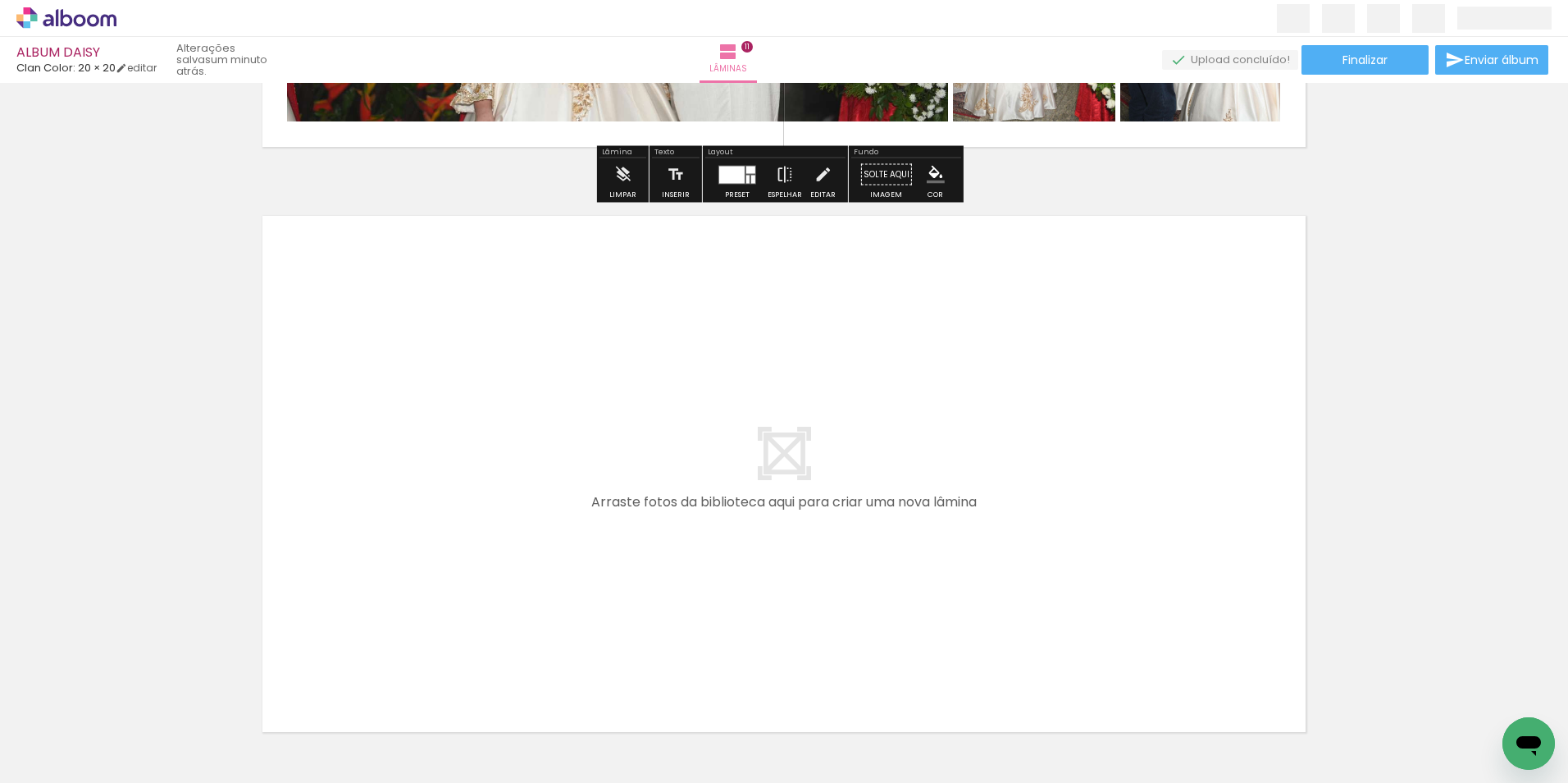
scroll to position [6448, 0]
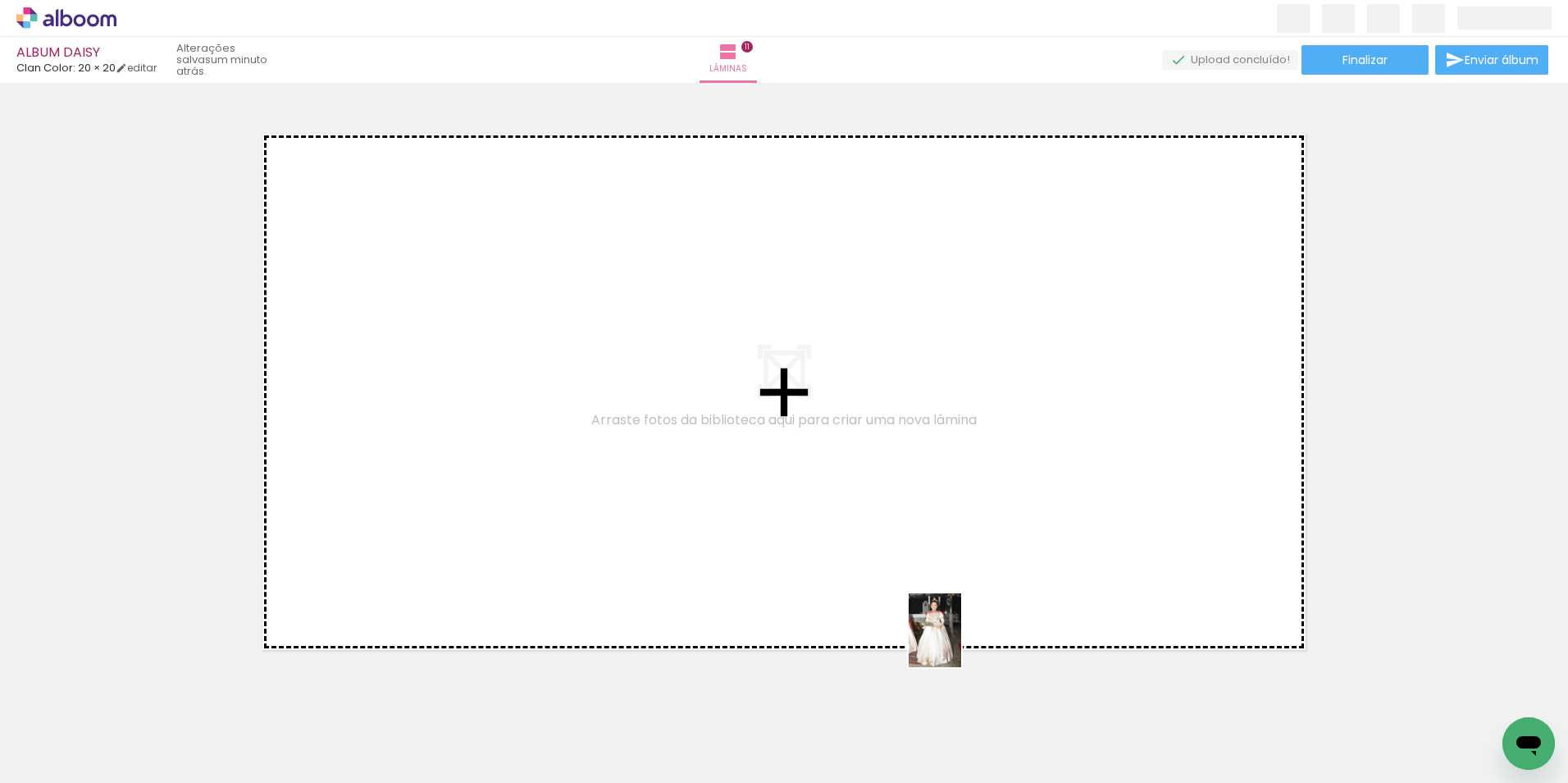
drag, startPoint x: 1203, startPoint y: 741, endPoint x: 670, endPoint y: 521, distance: 576.6
click at [670, 525] on quentale-workspace at bounding box center [784, 392] width 1568 height 783
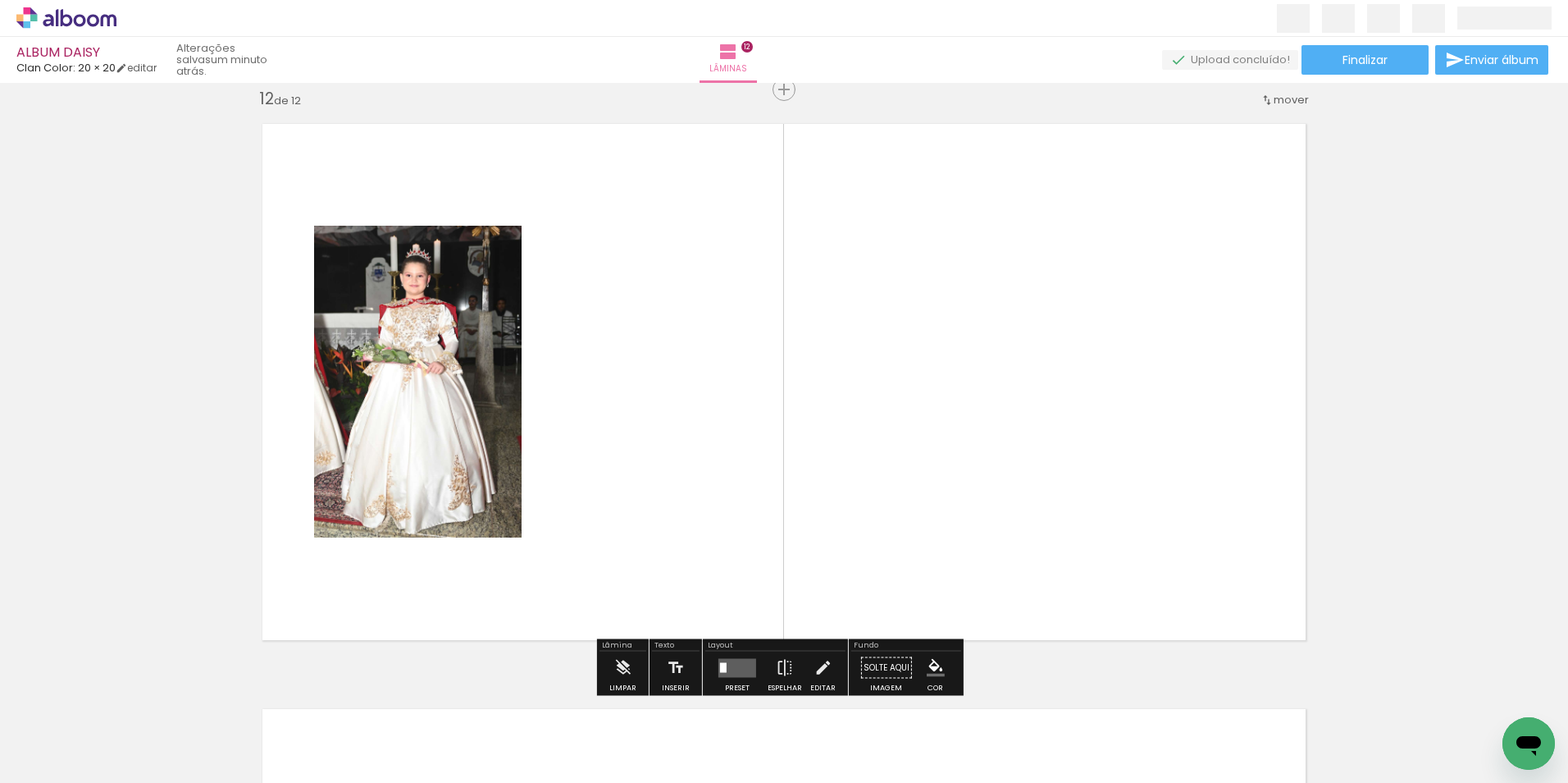
scroll to position [6458, 0]
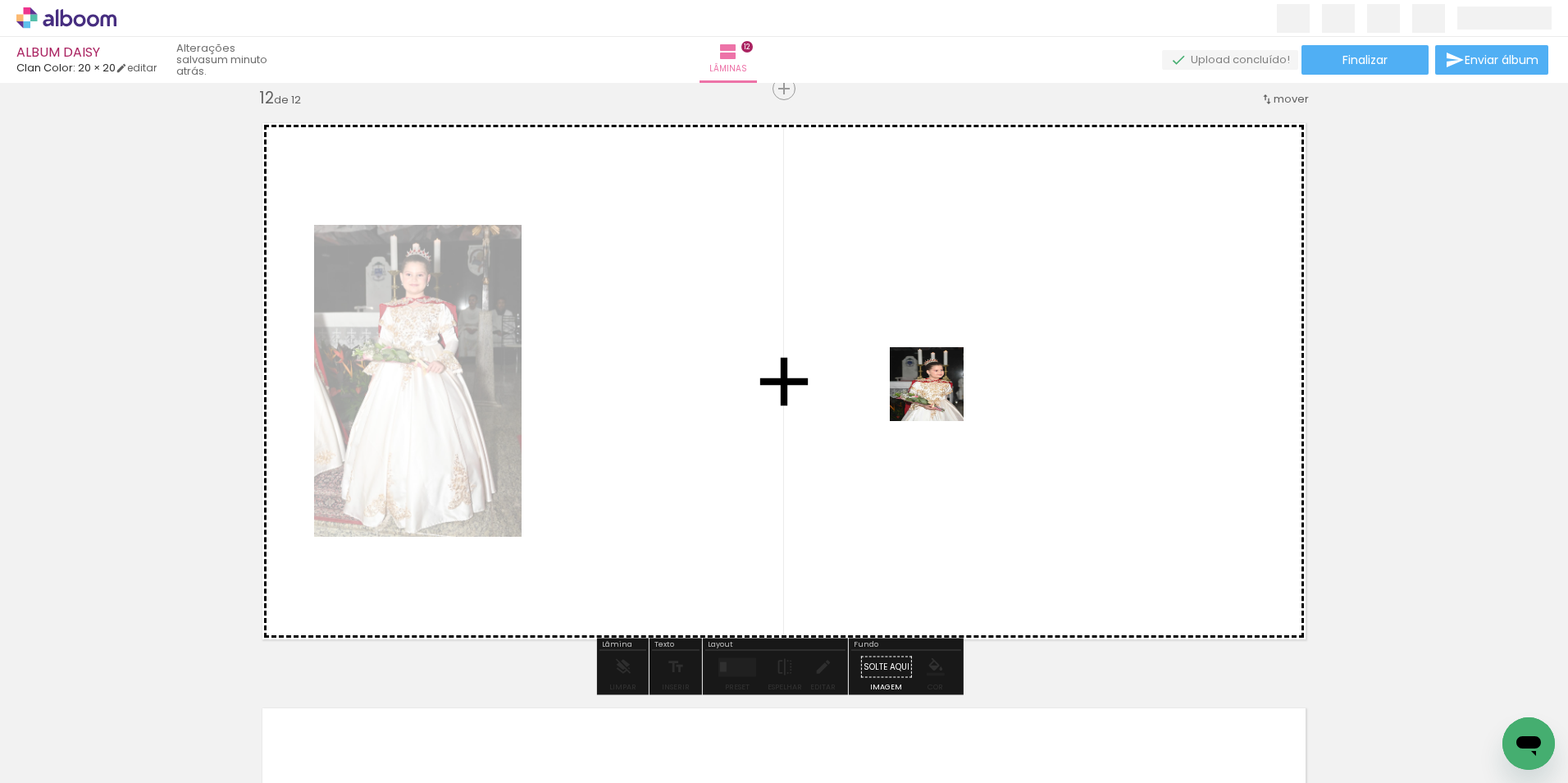
drag, startPoint x: 1298, startPoint y: 740, endPoint x: 943, endPoint y: 382, distance: 504.2
click at [943, 382] on quentale-workspace at bounding box center [784, 392] width 1568 height 783
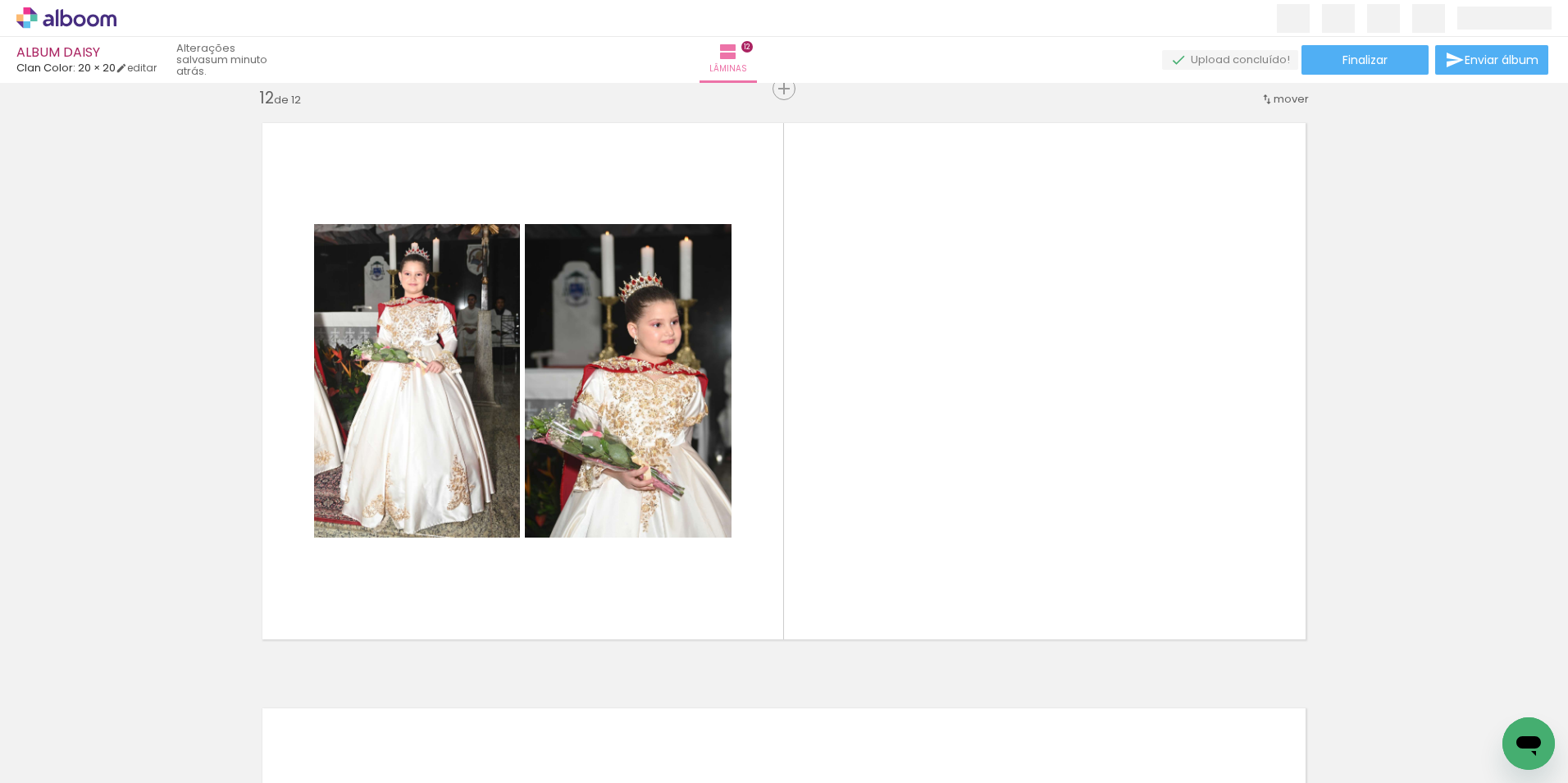
scroll to position [0, 6979]
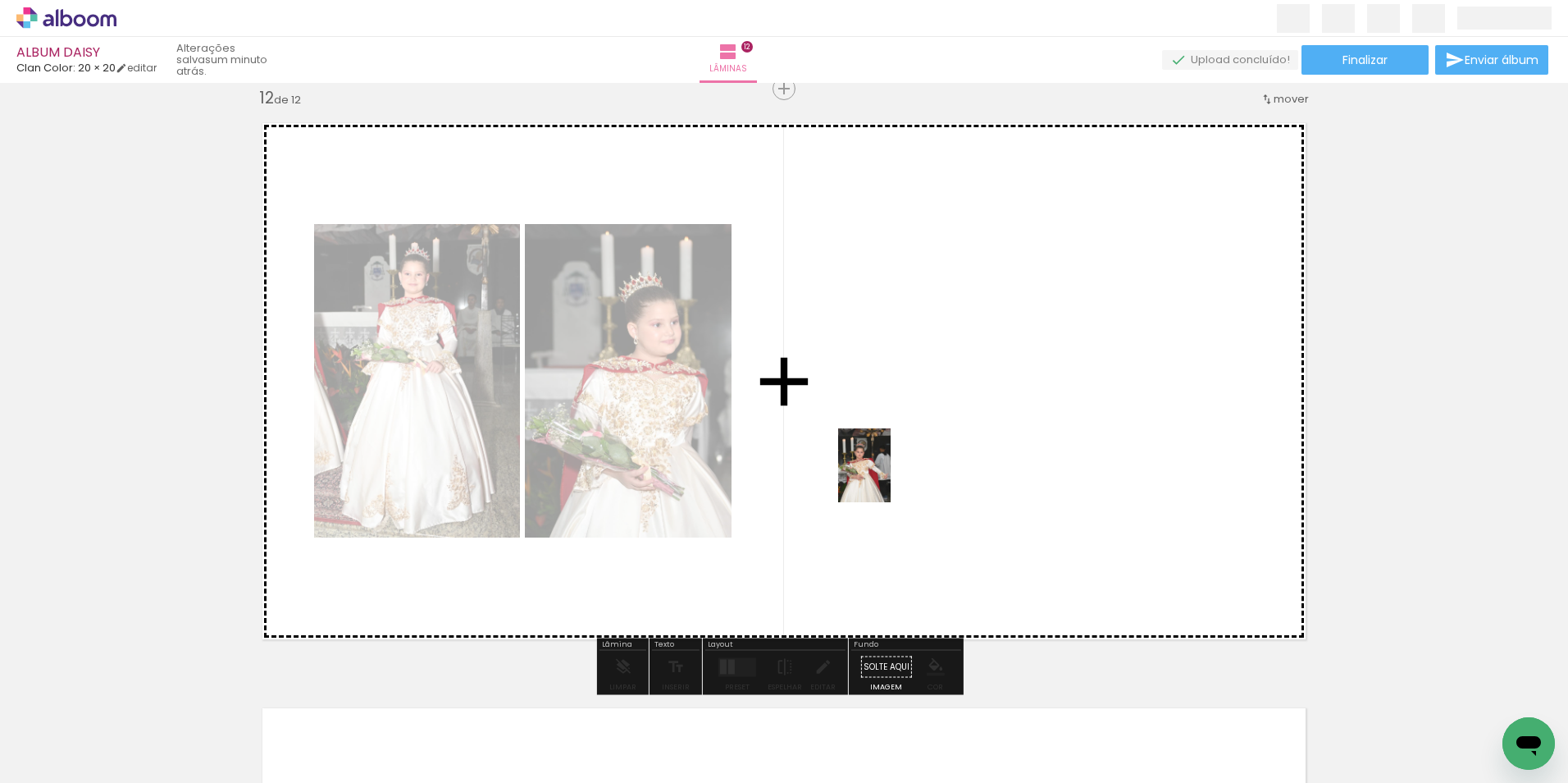
drag, startPoint x: 819, startPoint y: 745, endPoint x: 897, endPoint y: 491, distance: 265.7
click at [892, 462] on quentale-workspace at bounding box center [784, 392] width 1568 height 783
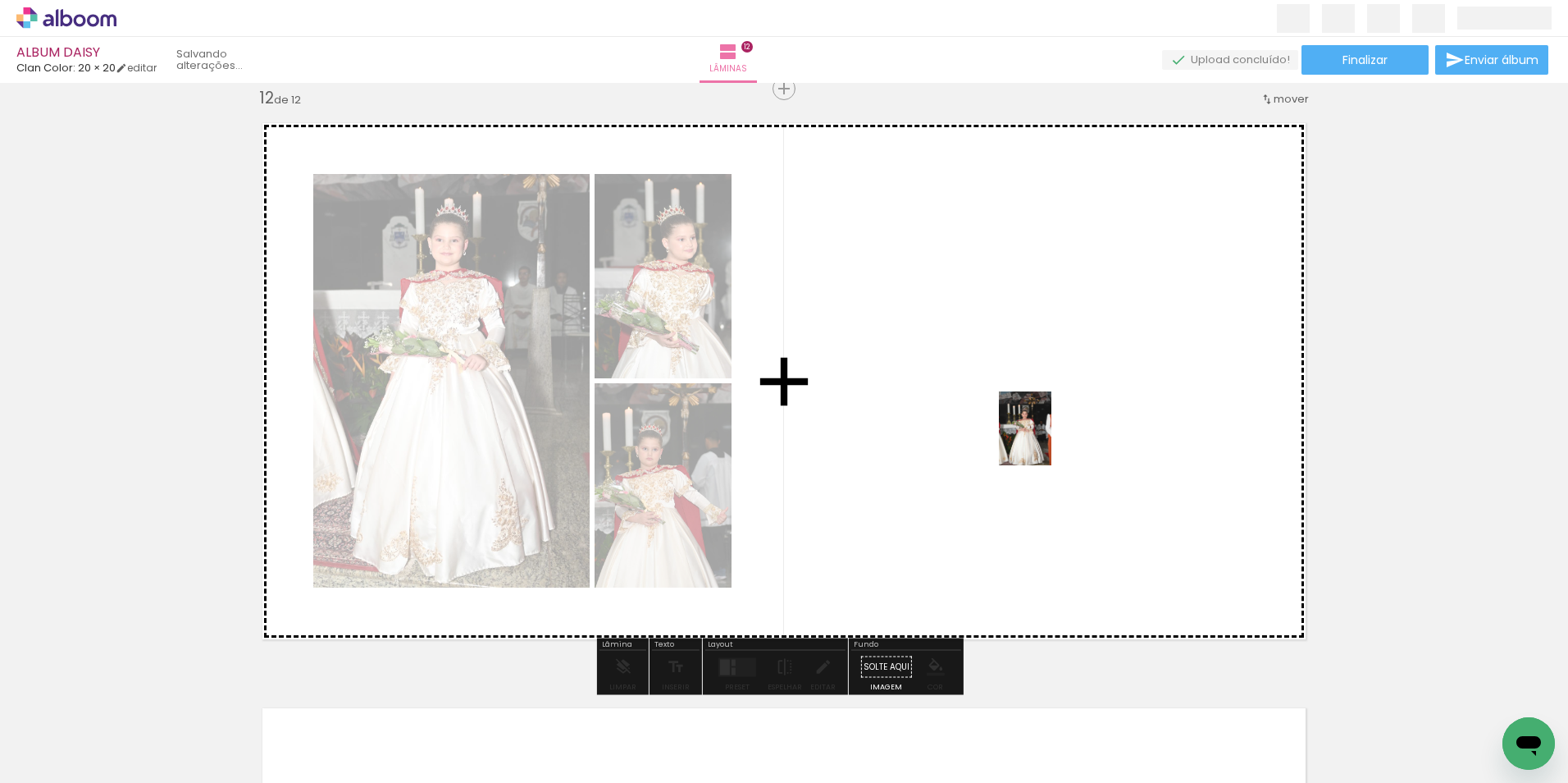
drag, startPoint x: 1004, startPoint y: 736, endPoint x: 1037, endPoint y: 418, distance: 319.7
click at [1046, 430] on quentale-workspace at bounding box center [784, 392] width 1568 height 783
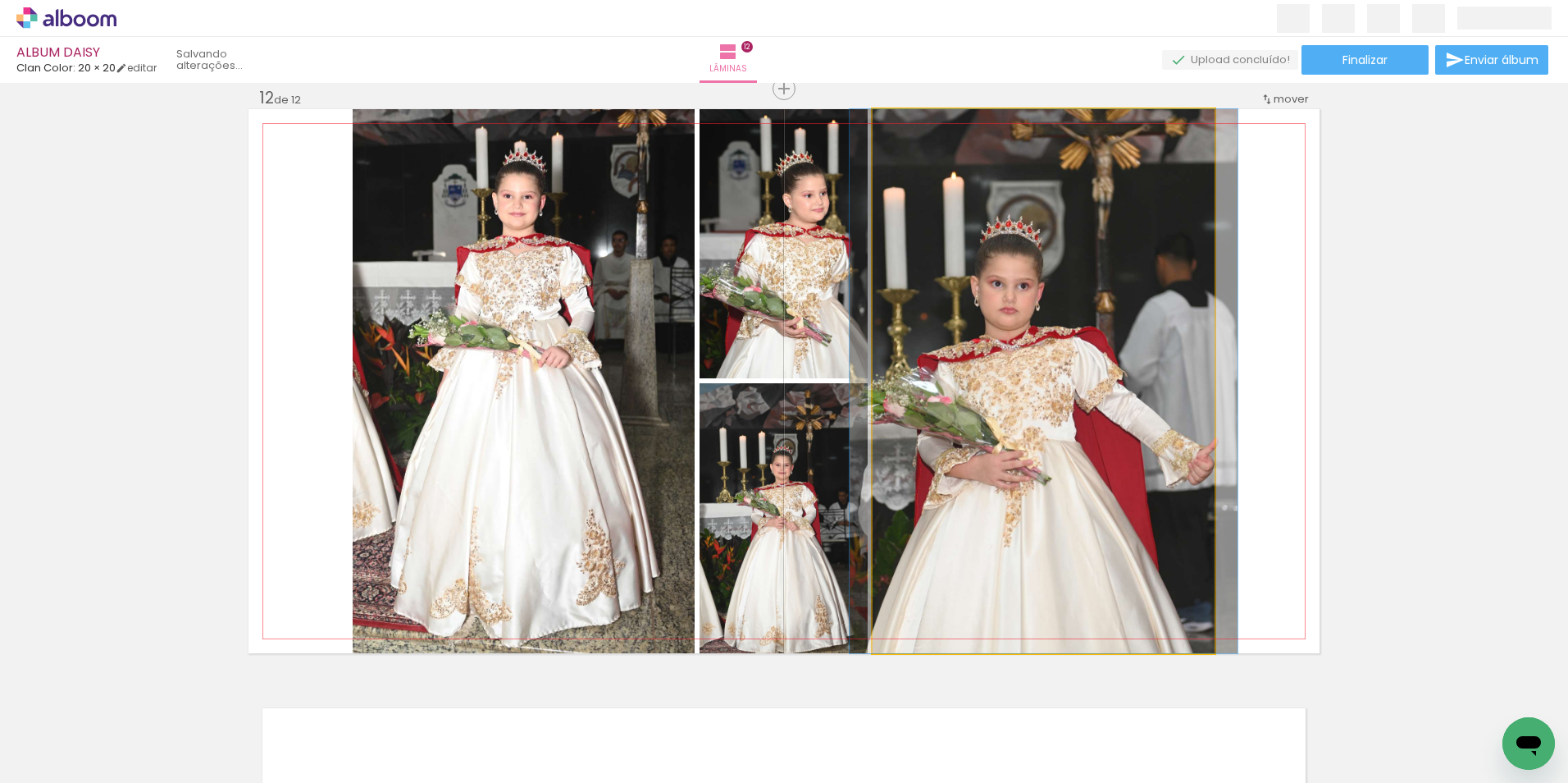
click at [1070, 363] on quentale-photo at bounding box center [1043, 381] width 342 height 544
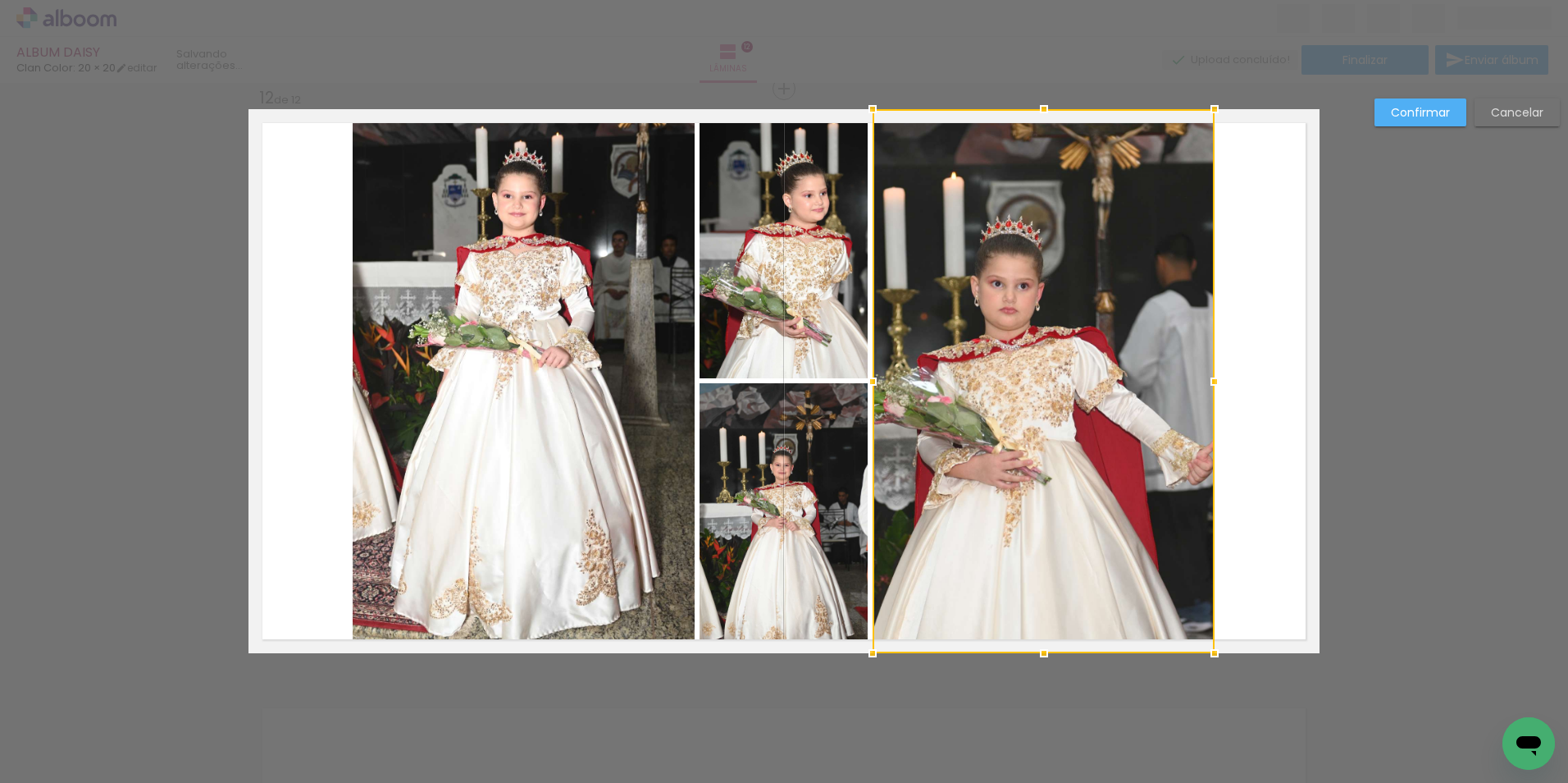
click at [0, 0] on slot "Confirmar" at bounding box center [0, 0] width 0 height 0
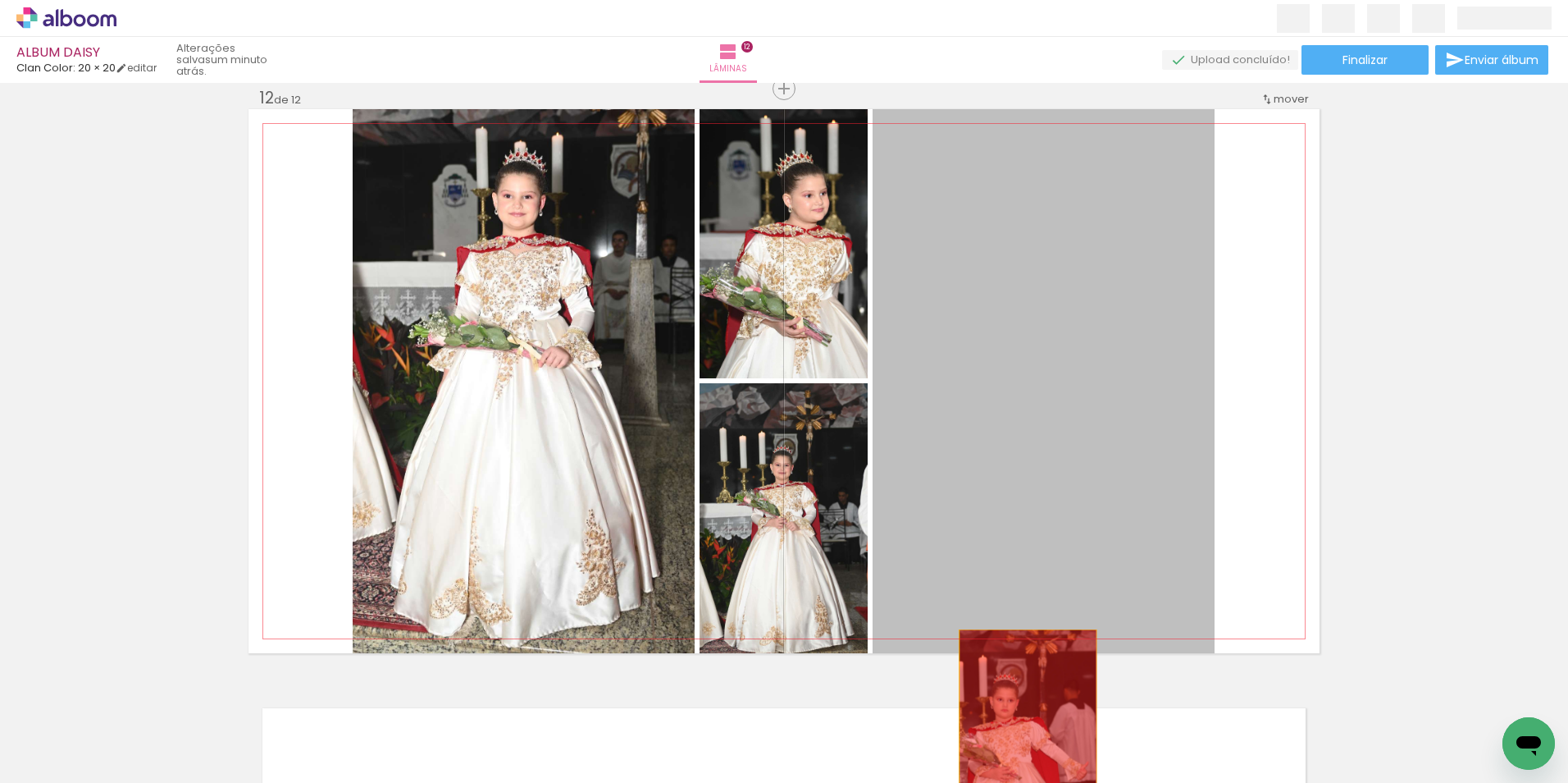
drag, startPoint x: 1085, startPoint y: 355, endPoint x: 929, endPoint y: 753, distance: 427.5
click at [1021, 748] on quentale-workspace at bounding box center [784, 392] width 1568 height 783
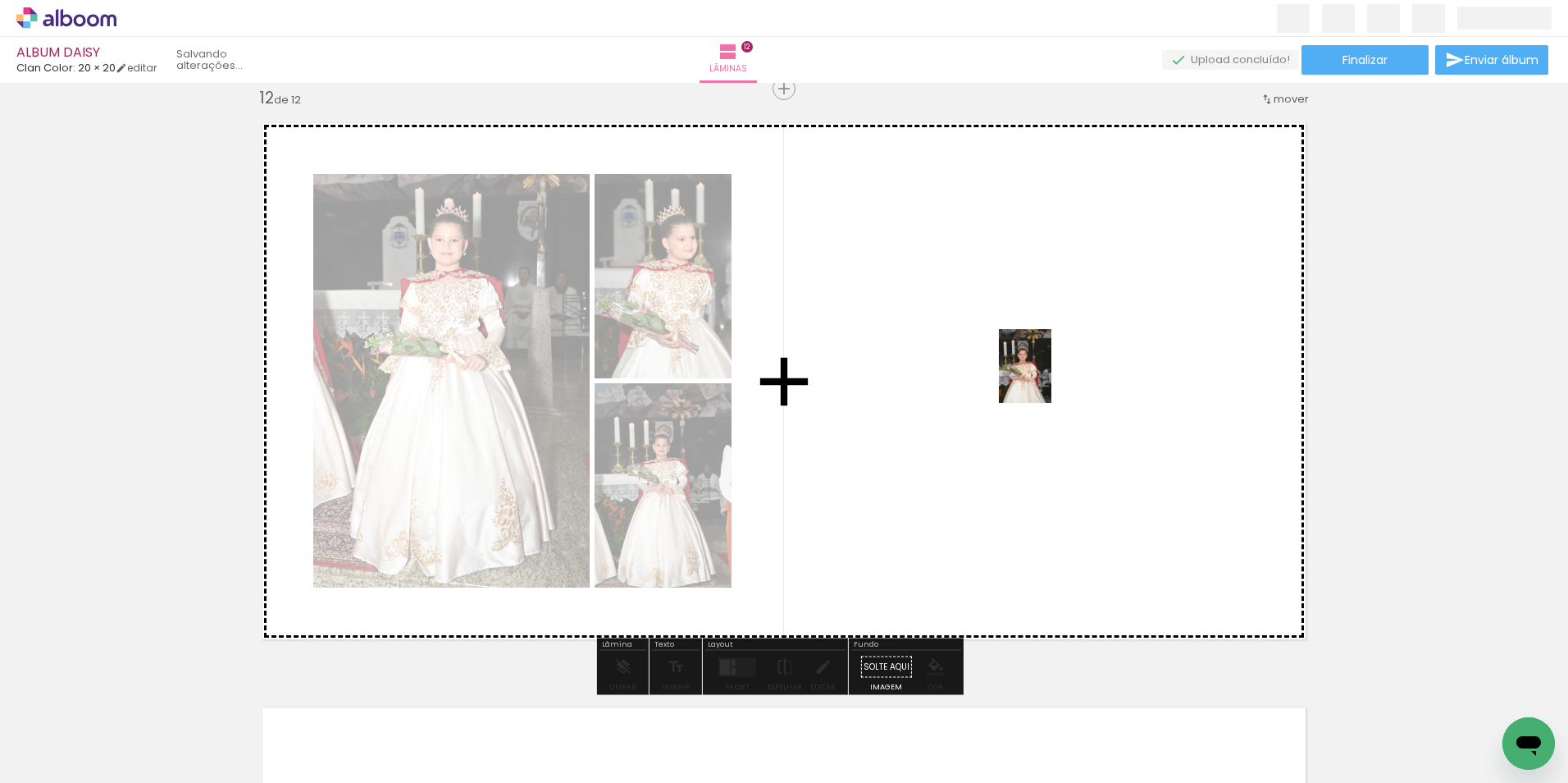
drag, startPoint x: 913, startPoint y: 751, endPoint x: 1050, endPoint y: 371, distance: 403.9
click at [1050, 375] on quentale-workspace at bounding box center [784, 392] width 1568 height 783
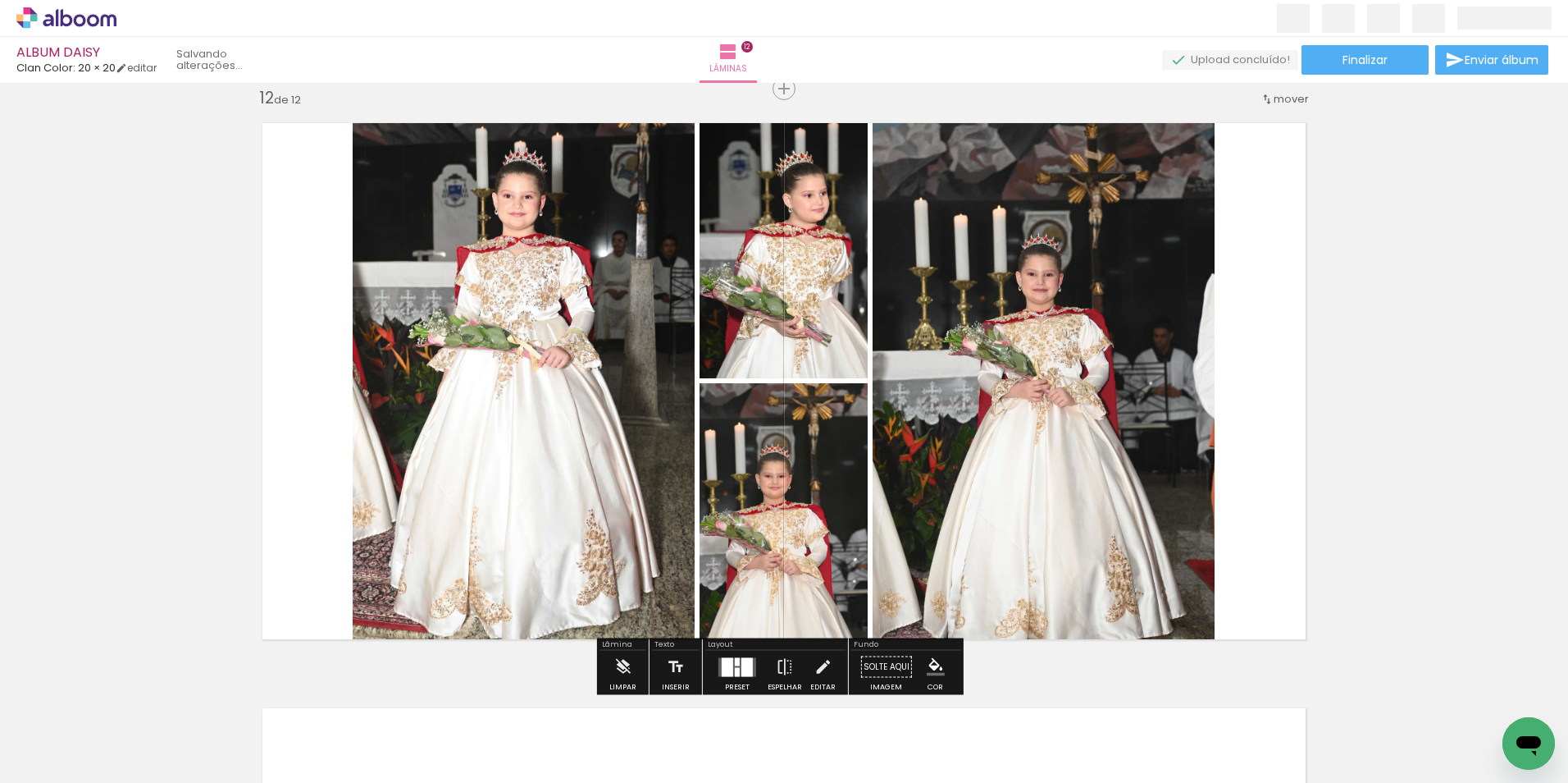
click at [1095, 372] on quentale-photo at bounding box center [1043, 381] width 342 height 544
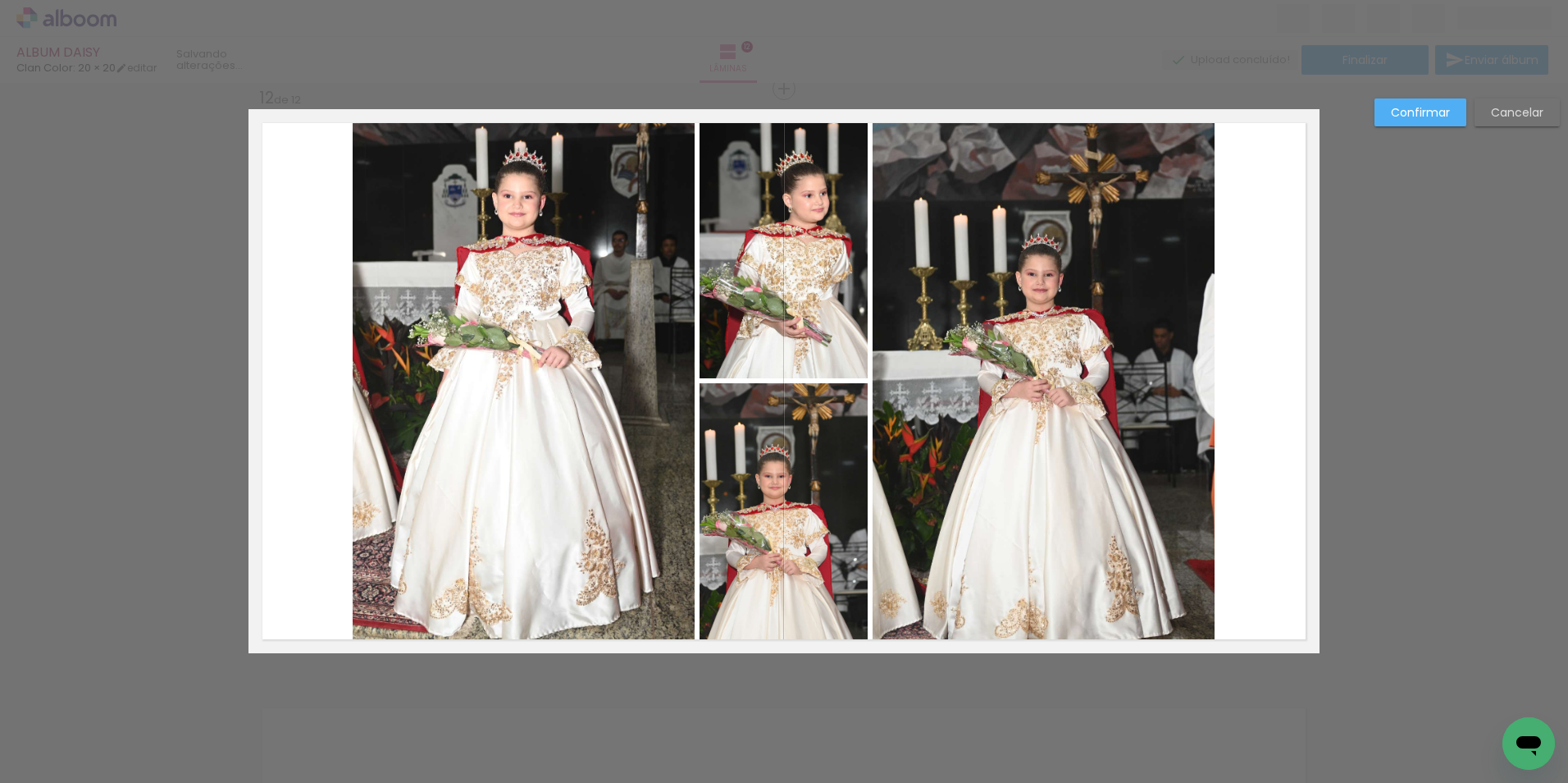
click at [1189, 367] on quentale-photo at bounding box center [1043, 381] width 342 height 544
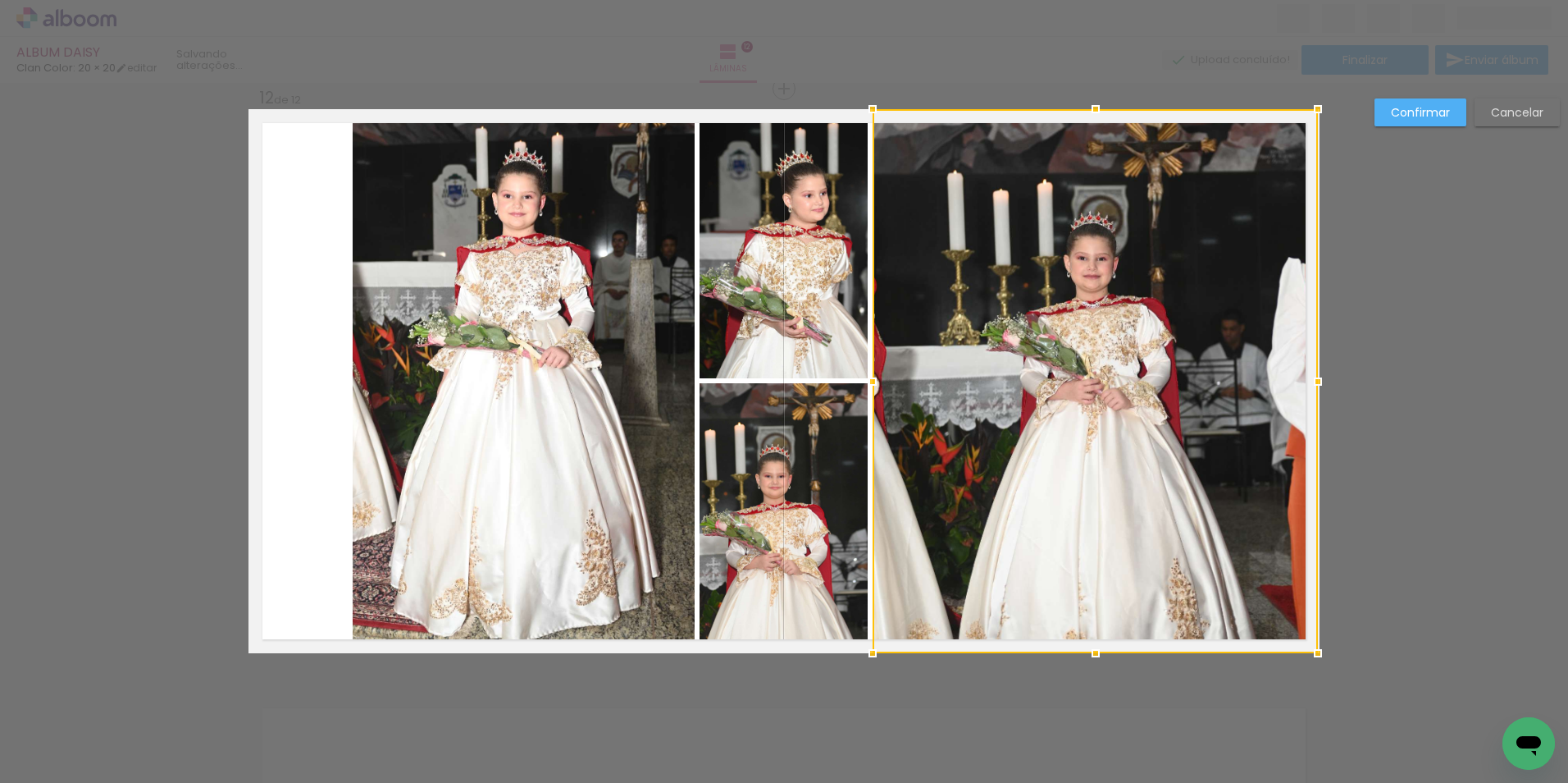
drag, startPoint x: 1211, startPoint y: 382, endPoint x: 1309, endPoint y: 384, distance: 98.0
click at [1309, 384] on div at bounding box center [1318, 382] width 33 height 33
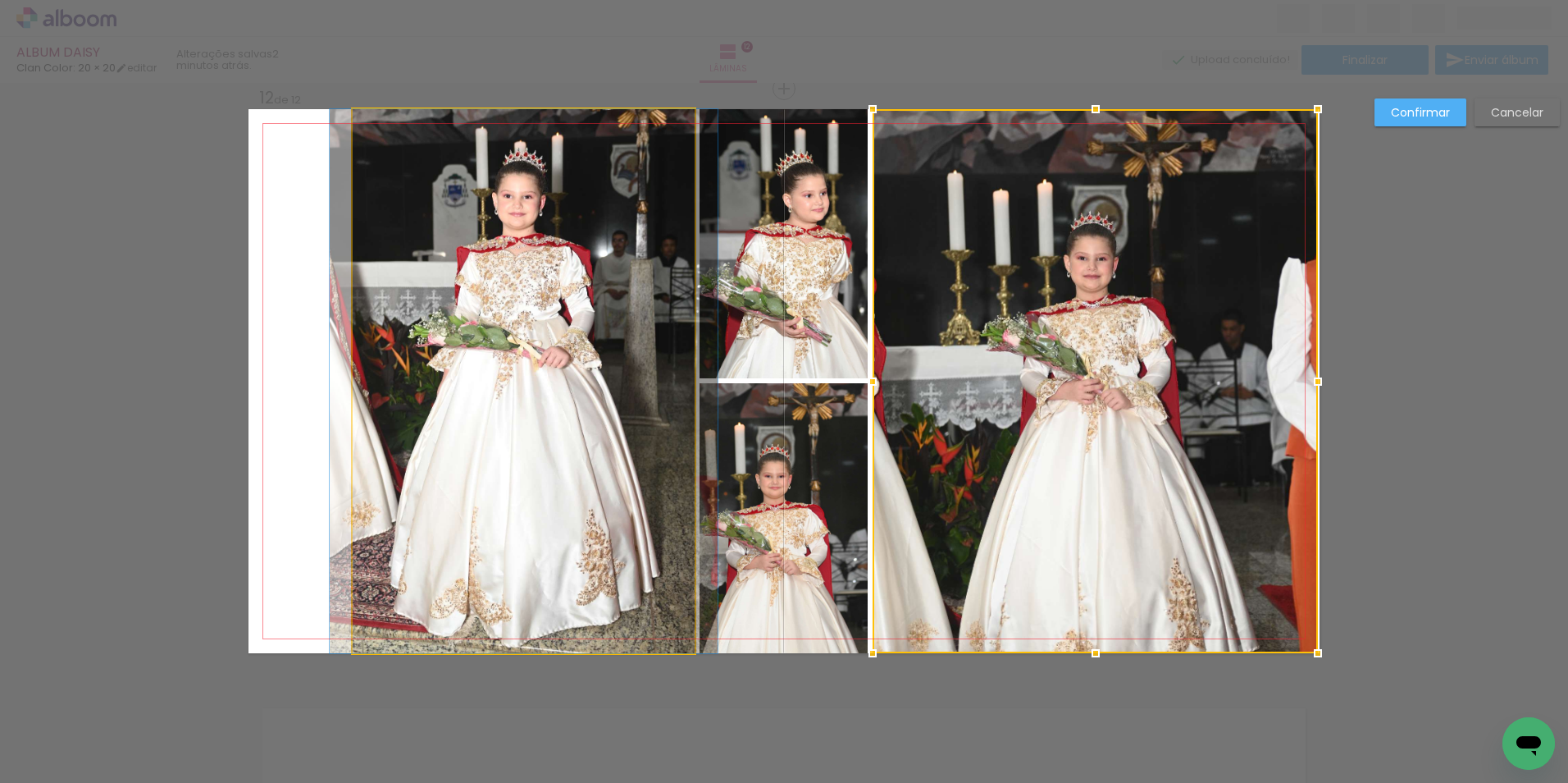
click at [547, 378] on quentale-photo at bounding box center [524, 381] width 342 height 544
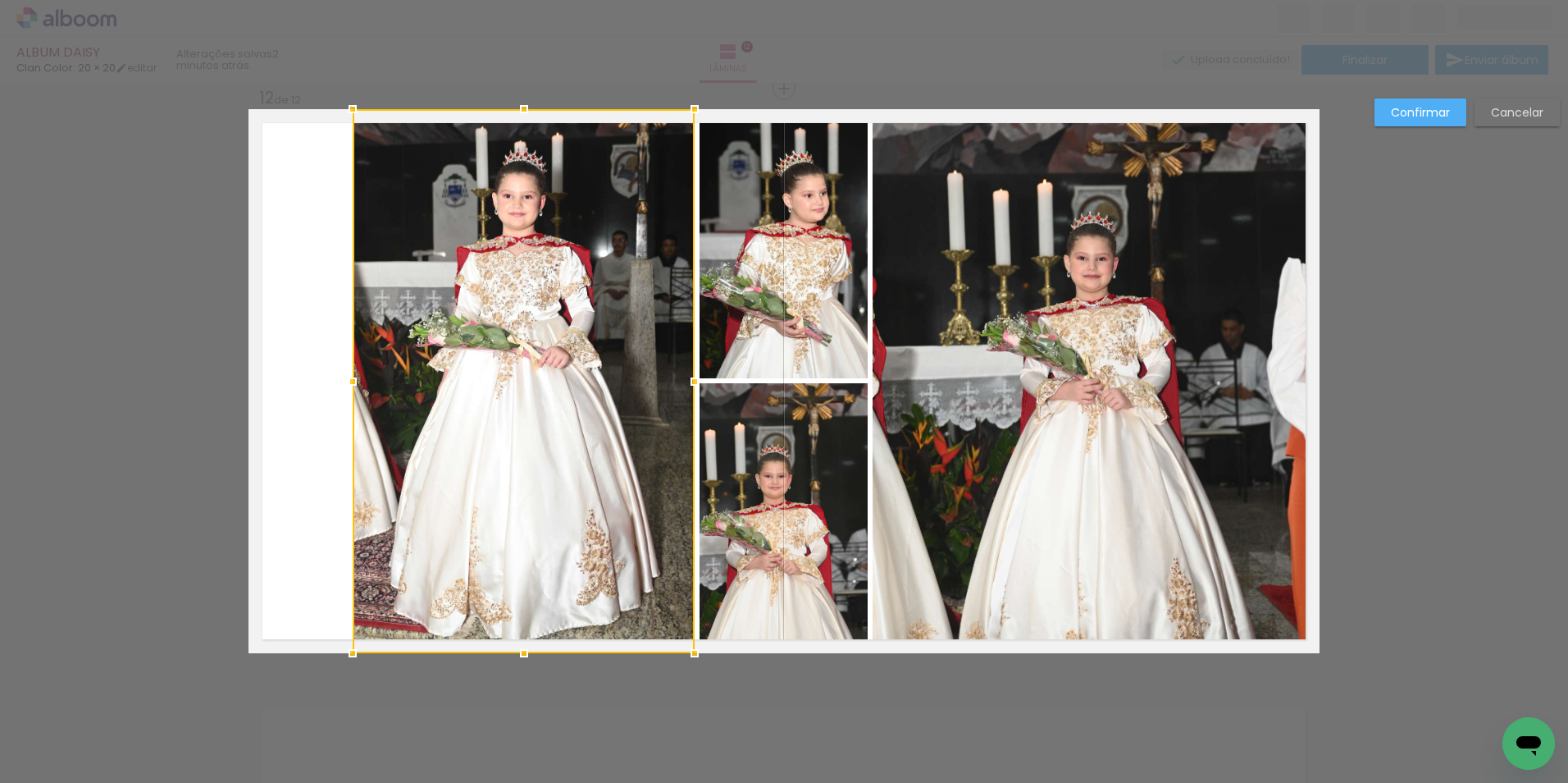
click at [547, 379] on div at bounding box center [524, 381] width 342 height 544
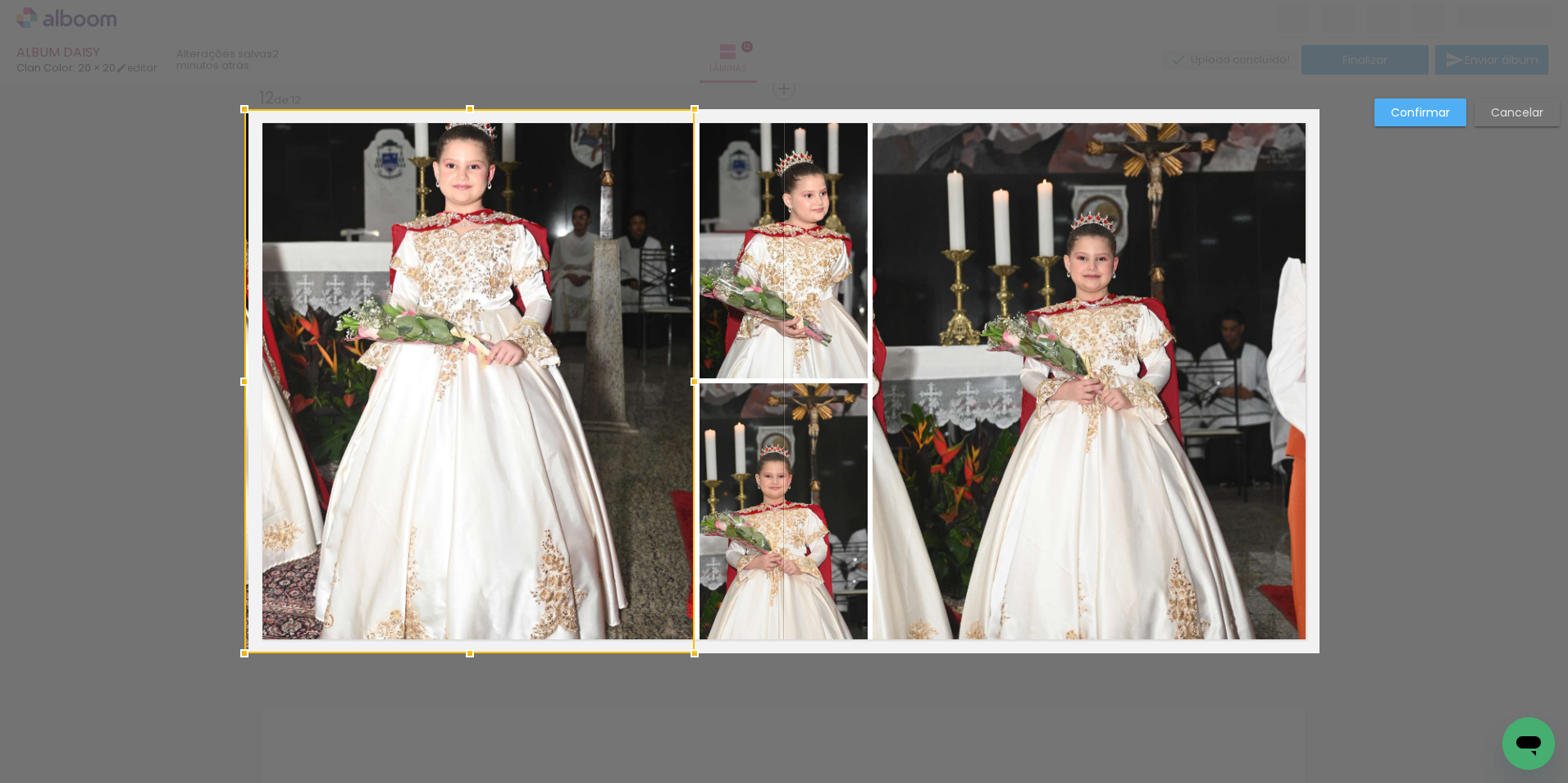
drag, startPoint x: 346, startPoint y: 384, endPoint x: 253, endPoint y: 392, distance: 93.3
click at [253, 392] on div at bounding box center [244, 382] width 33 height 33
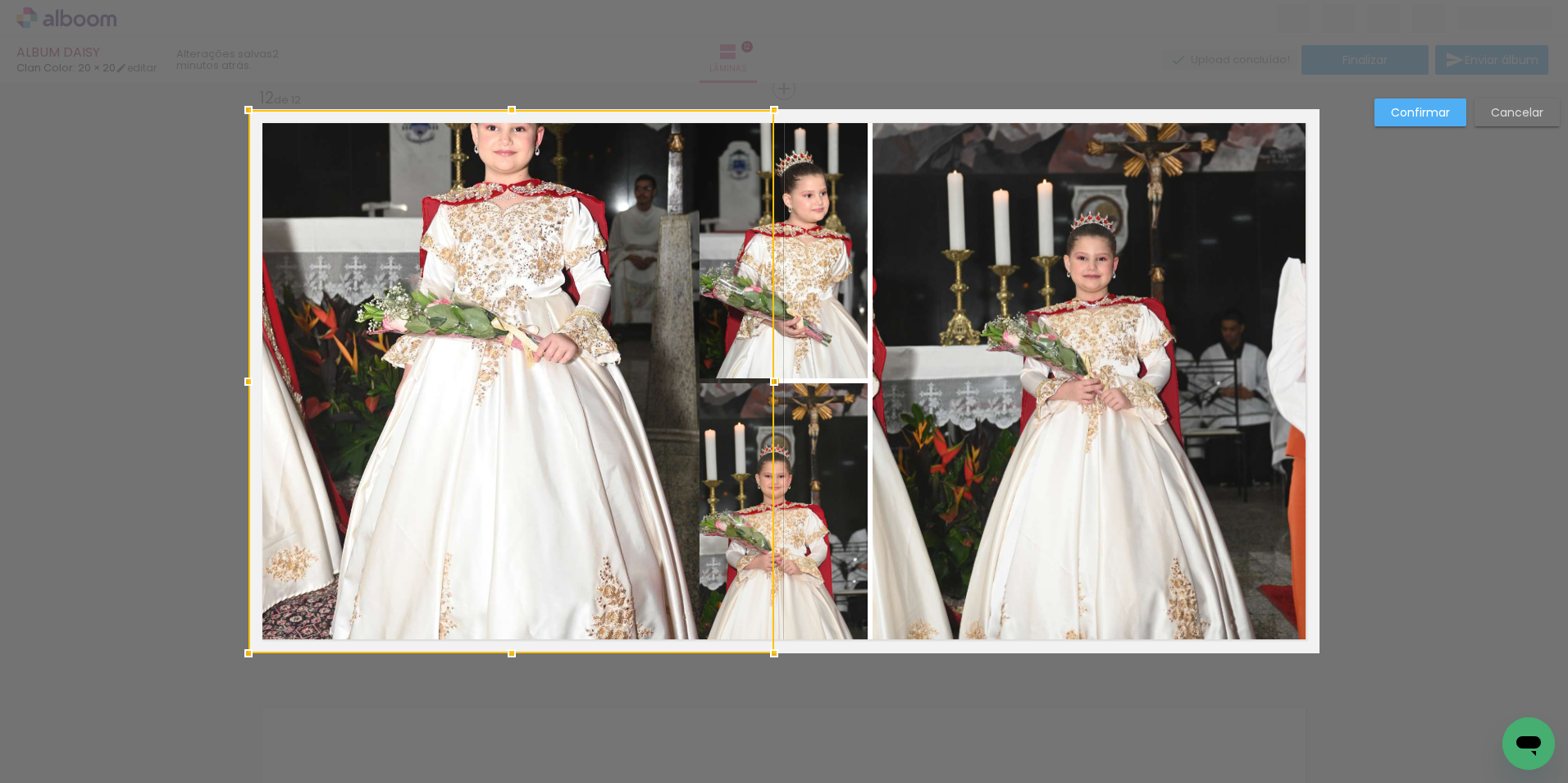
click at [461, 111] on div at bounding box center [511, 382] width 526 height 543
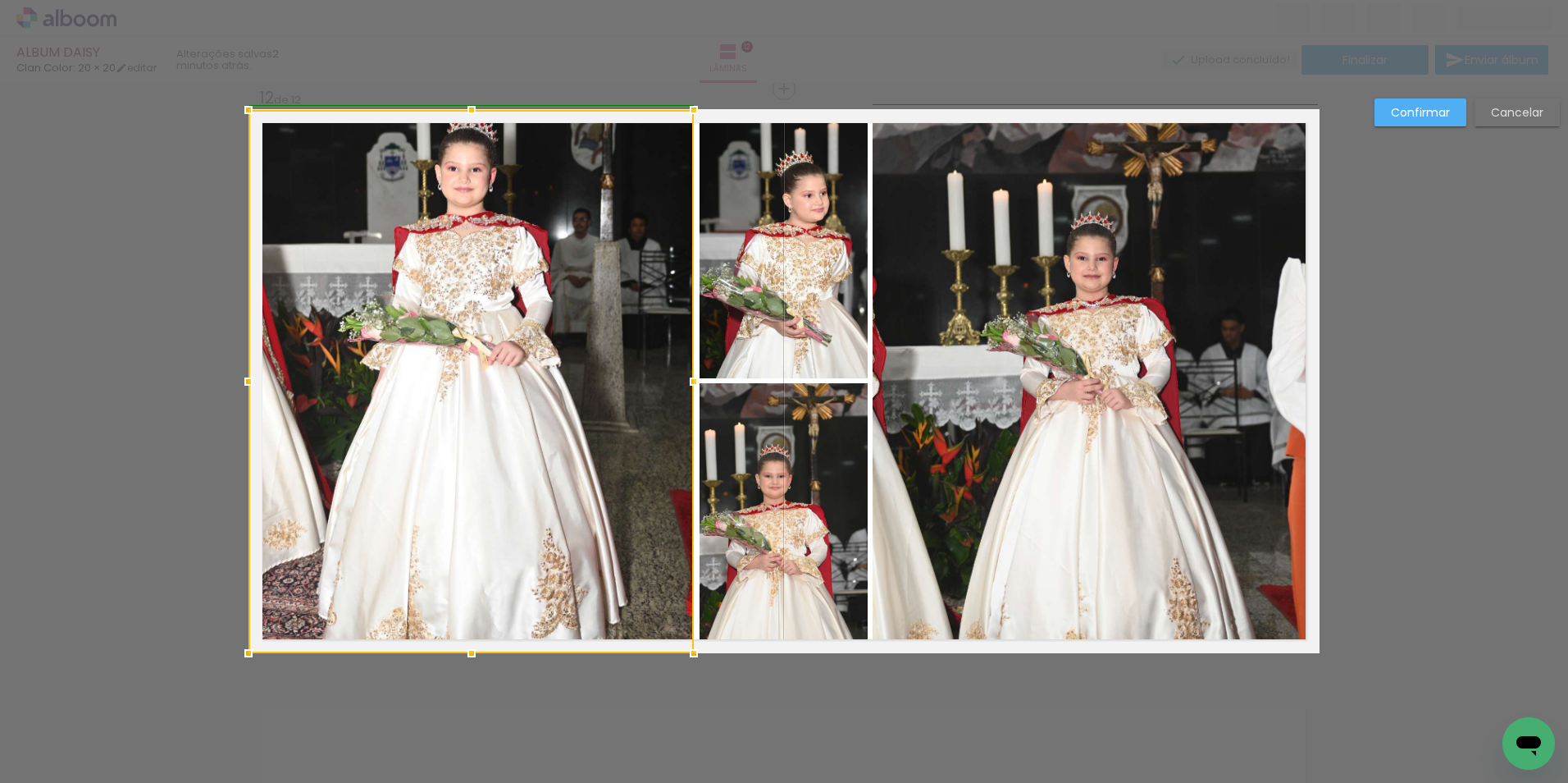
drag, startPoint x: 766, startPoint y: 380, endPoint x: 688, endPoint y: 390, distance: 78.6
click at [688, 390] on div at bounding box center [694, 382] width 33 height 33
click at [1398, 102] on paper-button "Confirmar" at bounding box center [1420, 112] width 92 height 28
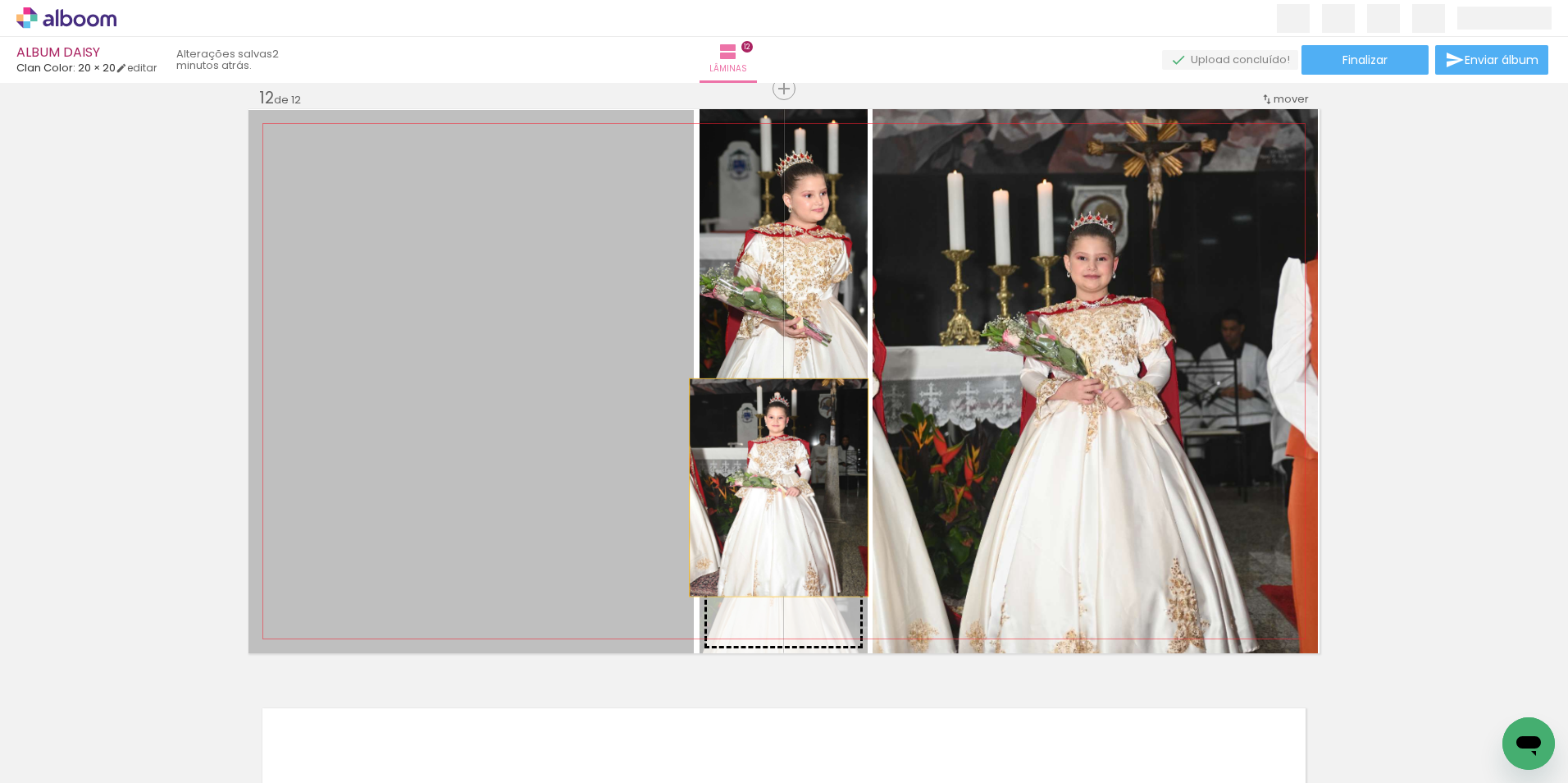
drag, startPoint x: 465, startPoint y: 285, endPoint x: 778, endPoint y: 512, distance: 386.6
click at [0, 0] on slot at bounding box center [0, 0] width 0 height 0
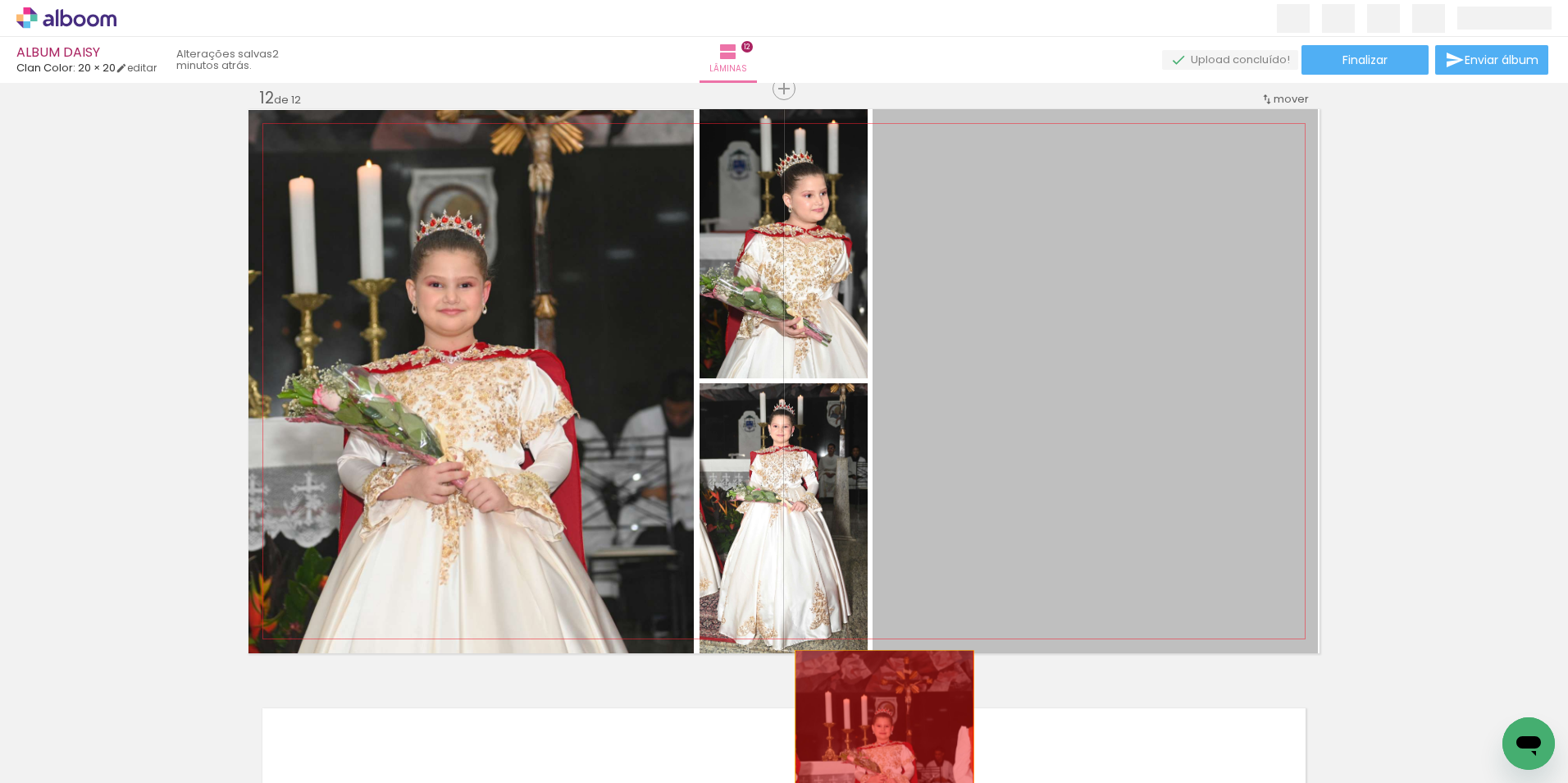
drag, startPoint x: 1049, startPoint y: 444, endPoint x: 858, endPoint y: 798, distance: 402.2
click at [858, 782] on html "link( href="../../bower_components/polymer/polymer.html" rel="import" ) picture…" at bounding box center [784, 392] width 1568 height 783
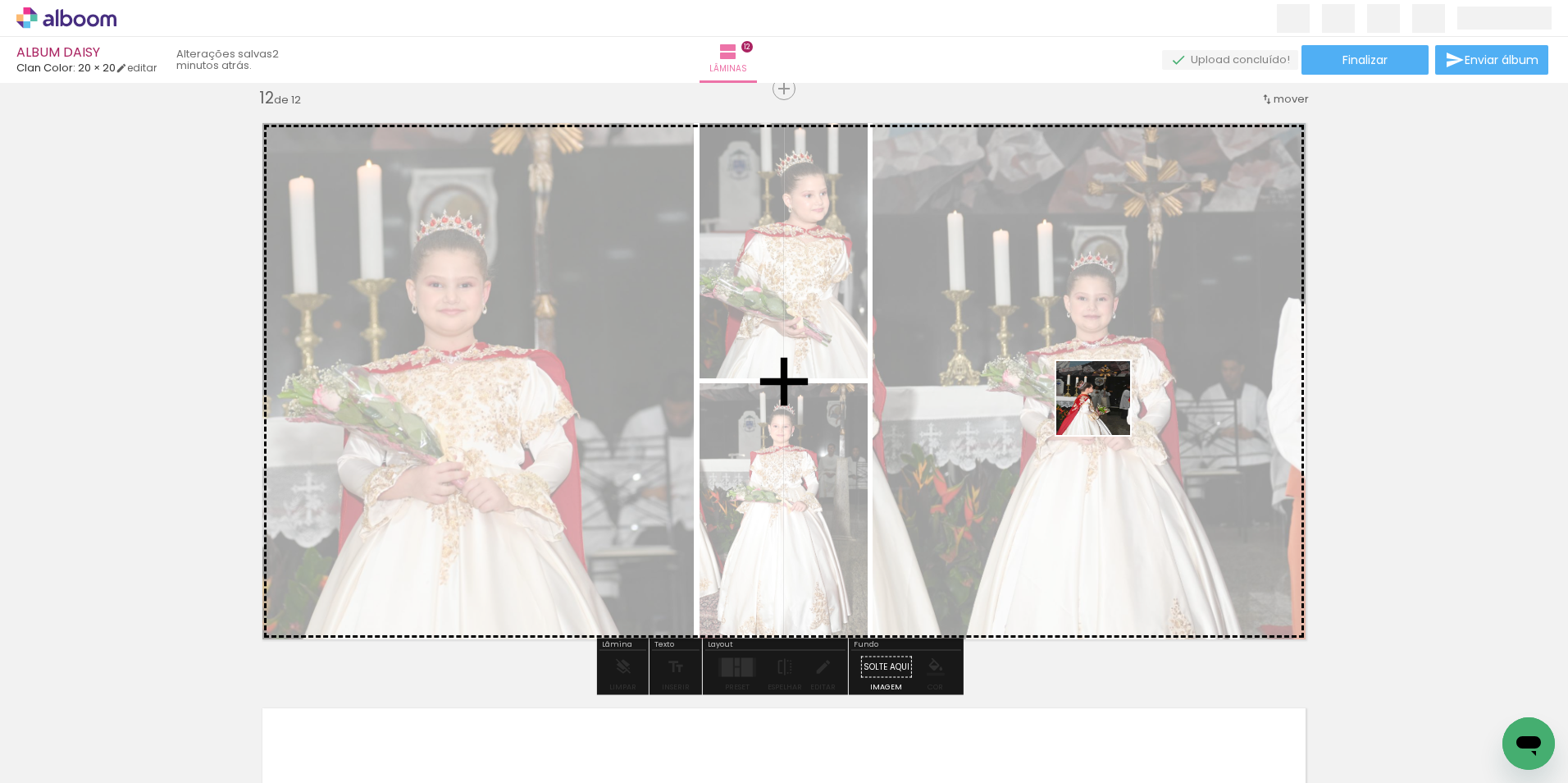
drag, startPoint x: 1454, startPoint y: 741, endPoint x: 1101, endPoint y: 377, distance: 507.1
click at [1101, 377] on quentale-workspace at bounding box center [784, 392] width 1568 height 783
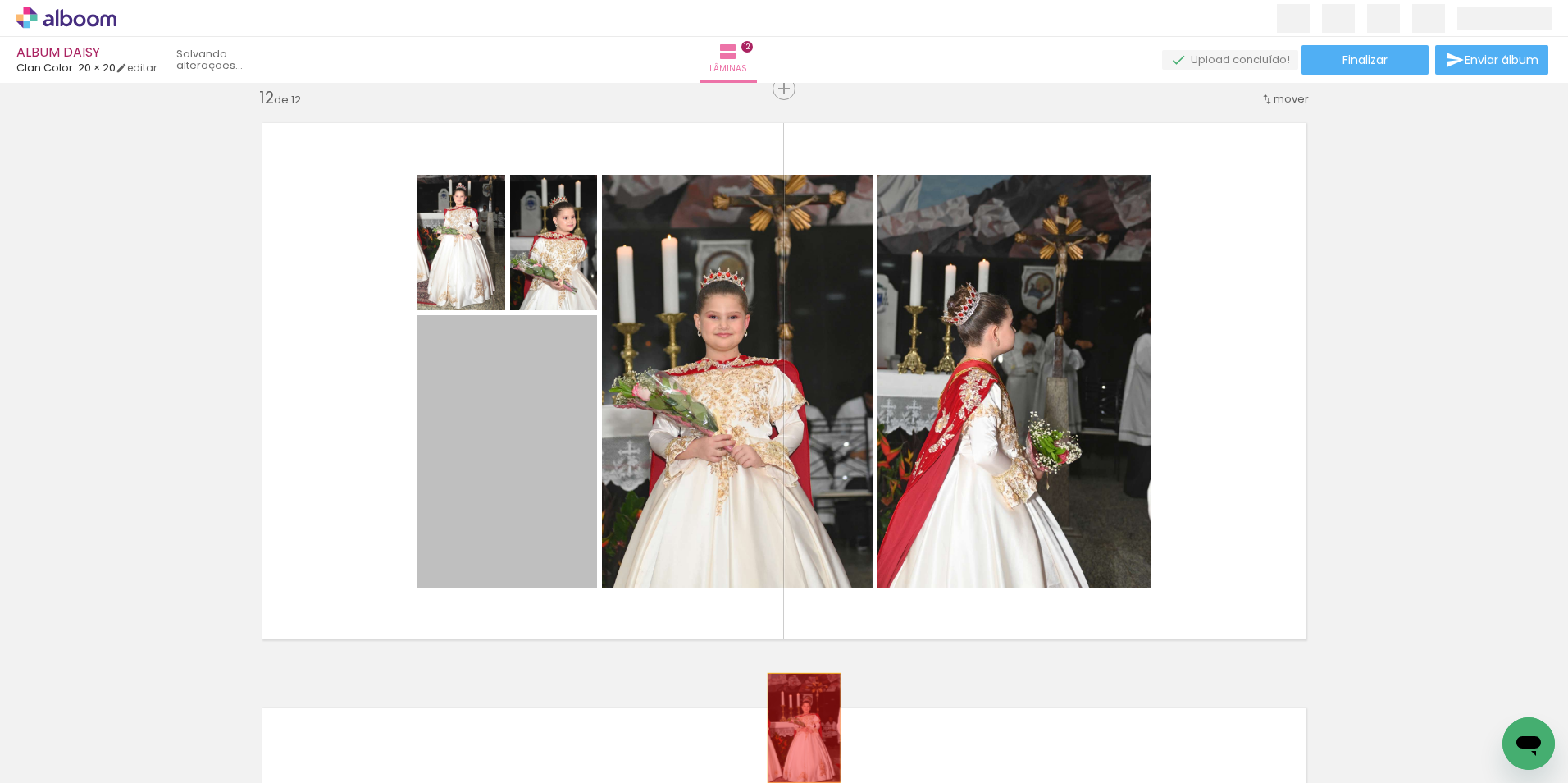
drag, startPoint x: 507, startPoint y: 423, endPoint x: 798, endPoint y: 728, distance: 421.6
click at [798, 728] on quentale-workspace at bounding box center [784, 392] width 1568 height 783
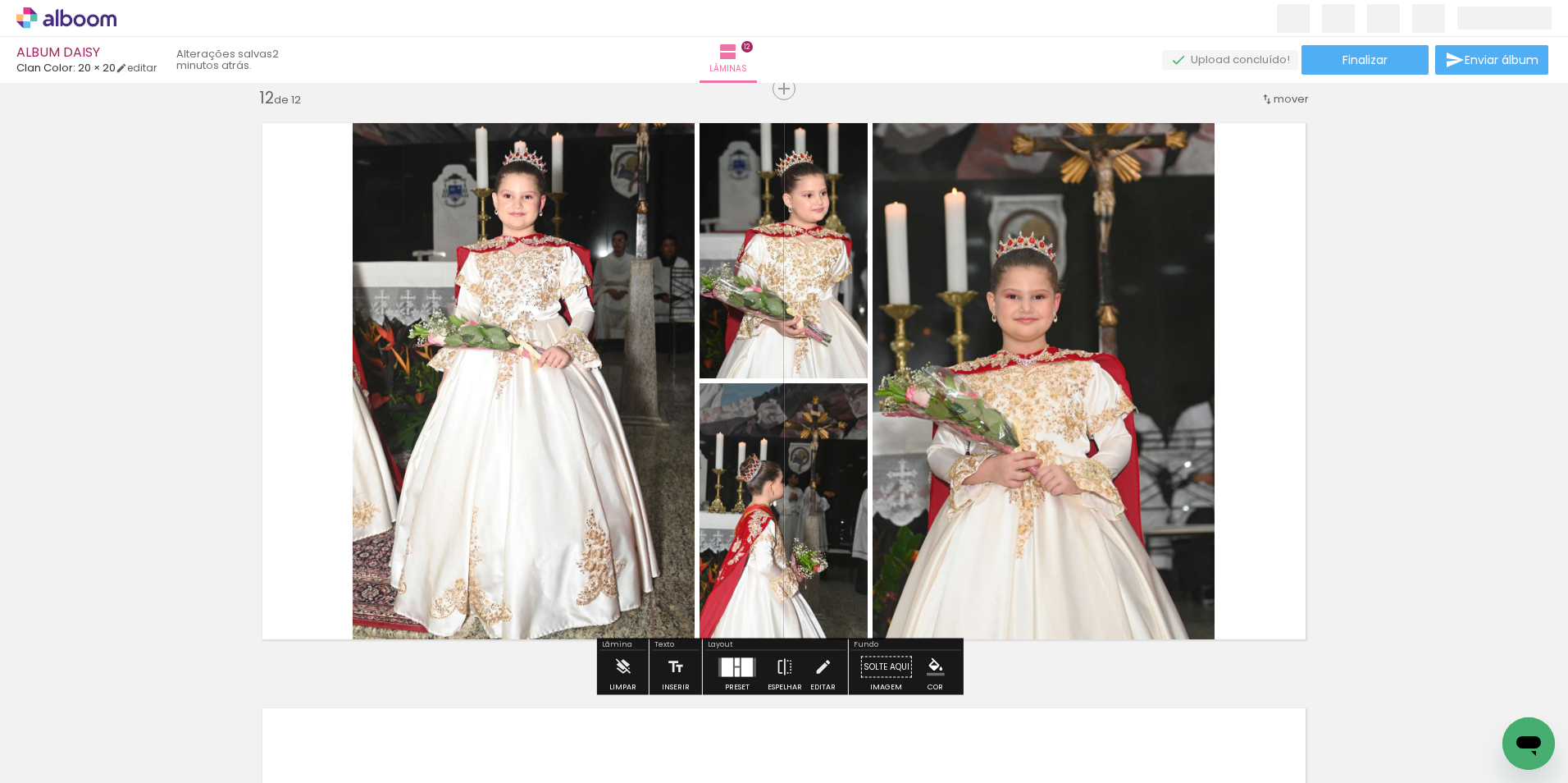
click at [1106, 512] on quentale-photo at bounding box center [1043, 381] width 342 height 544
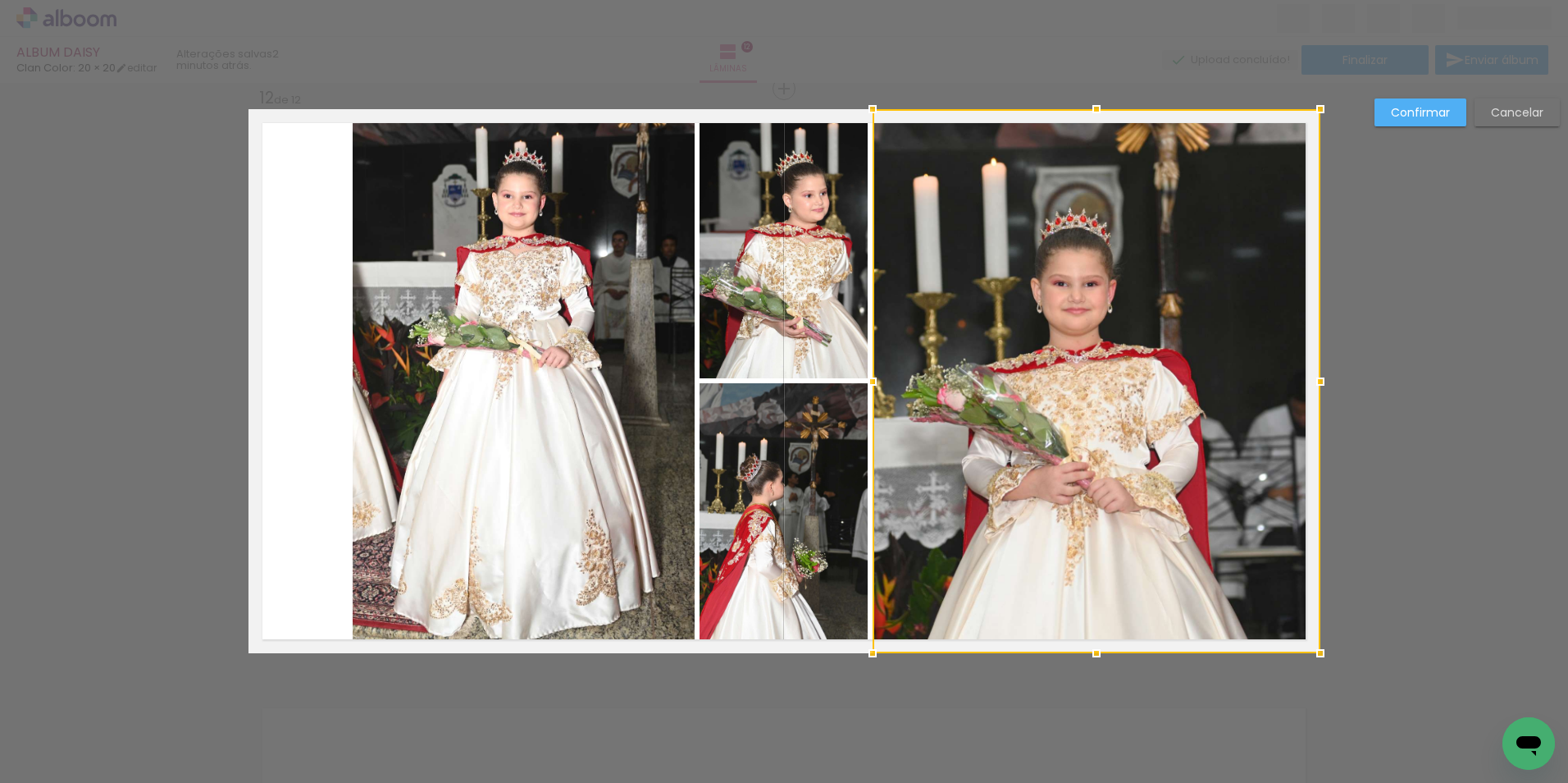
drag, startPoint x: 1213, startPoint y: 381, endPoint x: 1277, endPoint y: 384, distance: 64.1
click at [1309, 379] on div at bounding box center [1321, 382] width 33 height 33
click at [541, 392] on quentale-photo at bounding box center [524, 381] width 342 height 544
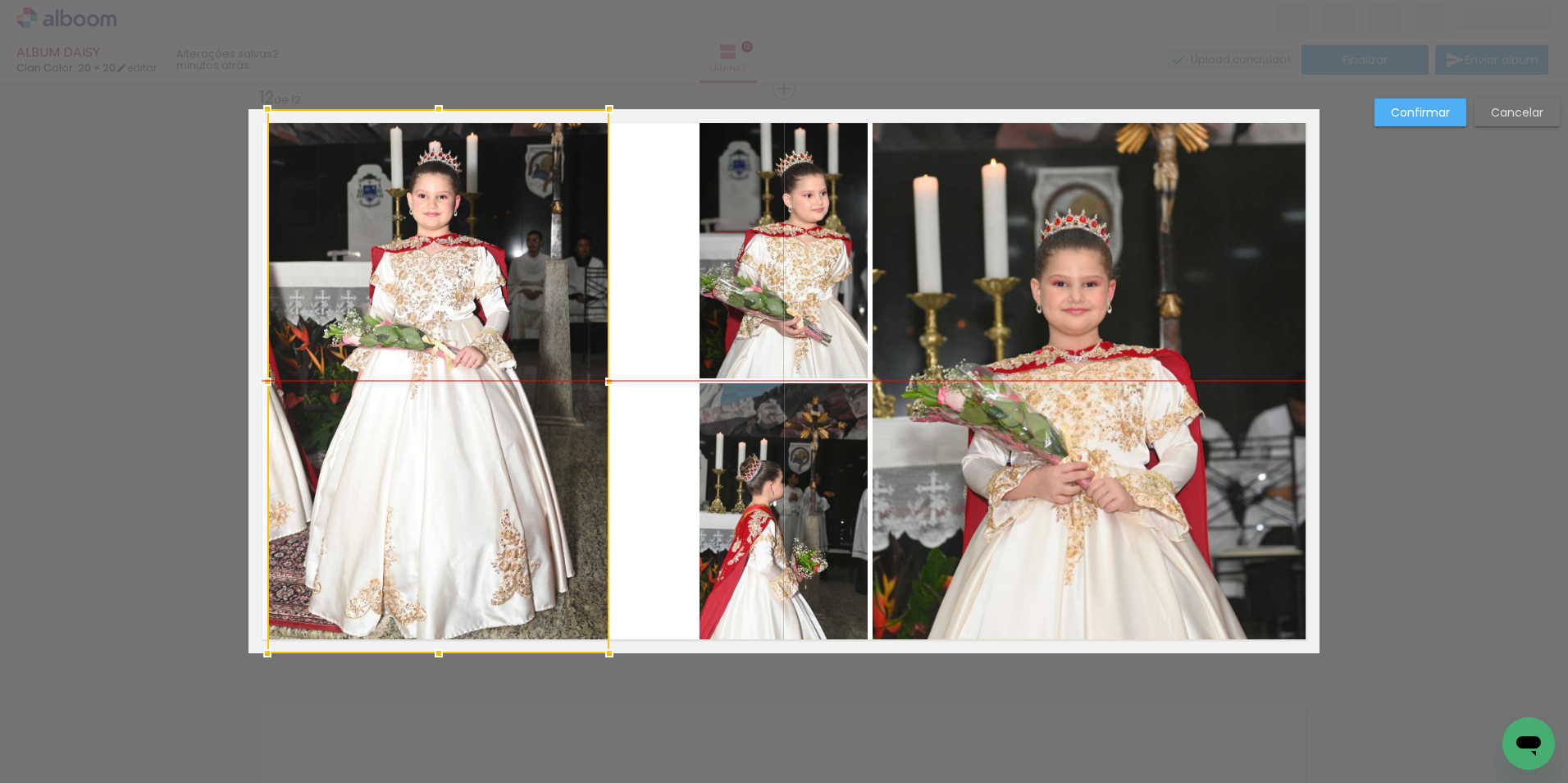
drag, startPoint x: 487, startPoint y: 389, endPoint x: 405, endPoint y: 402, distance: 83.0
click at [401, 394] on div at bounding box center [439, 381] width 342 height 544
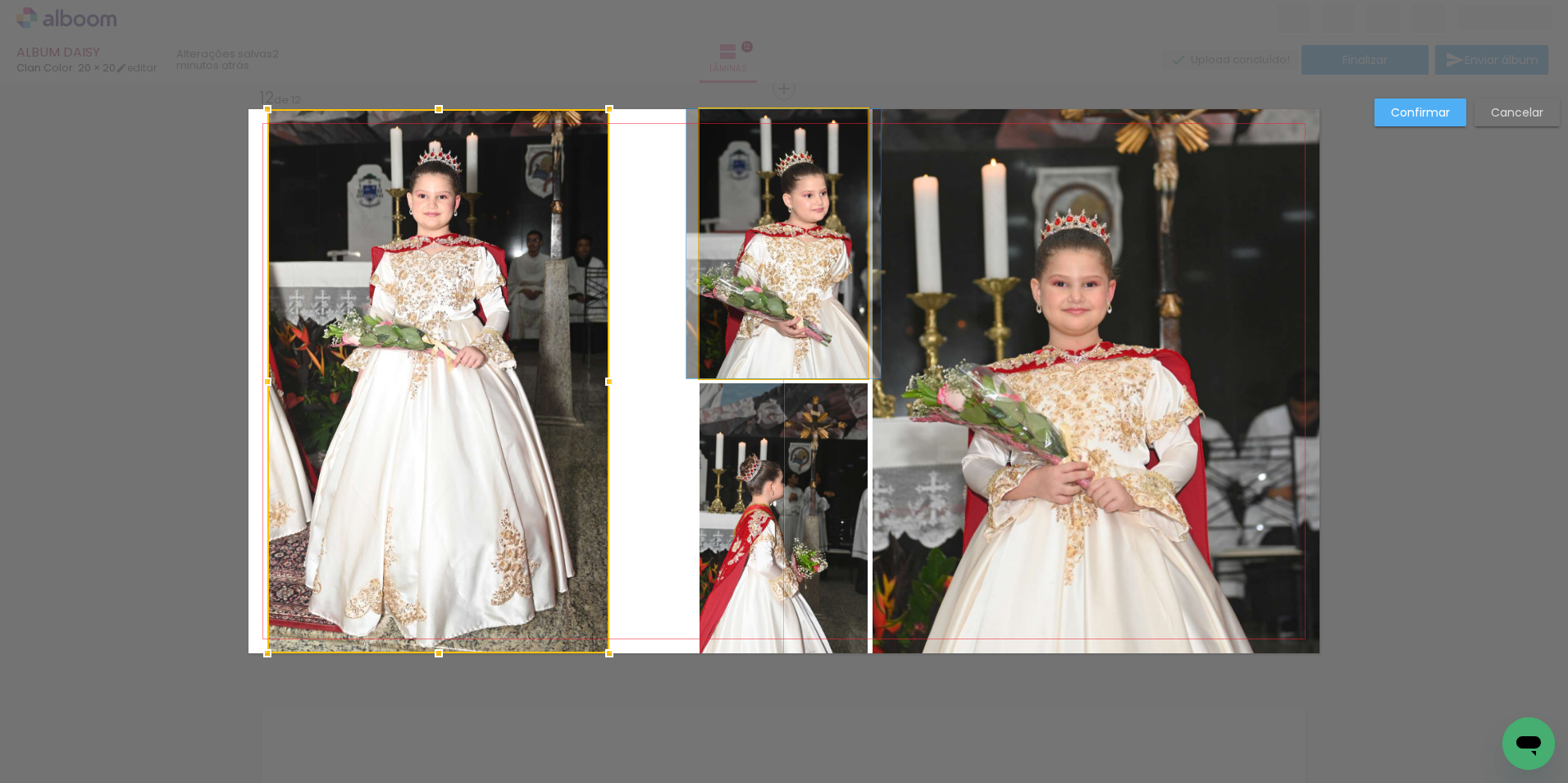
click at [769, 312] on quentale-photo at bounding box center [784, 244] width 168 height 269
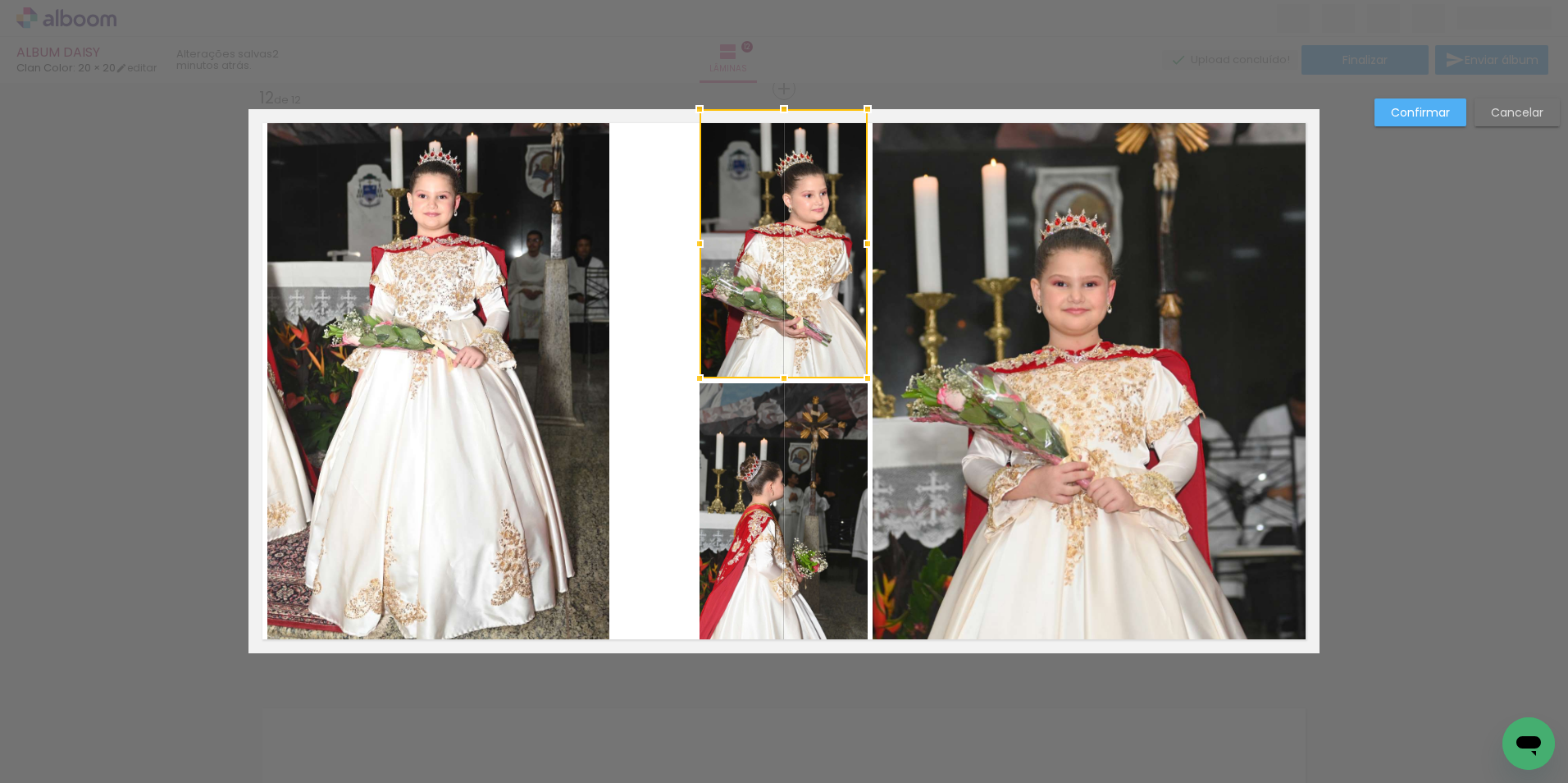
click at [821, 531] on quentale-photo at bounding box center [784, 518] width 168 height 270
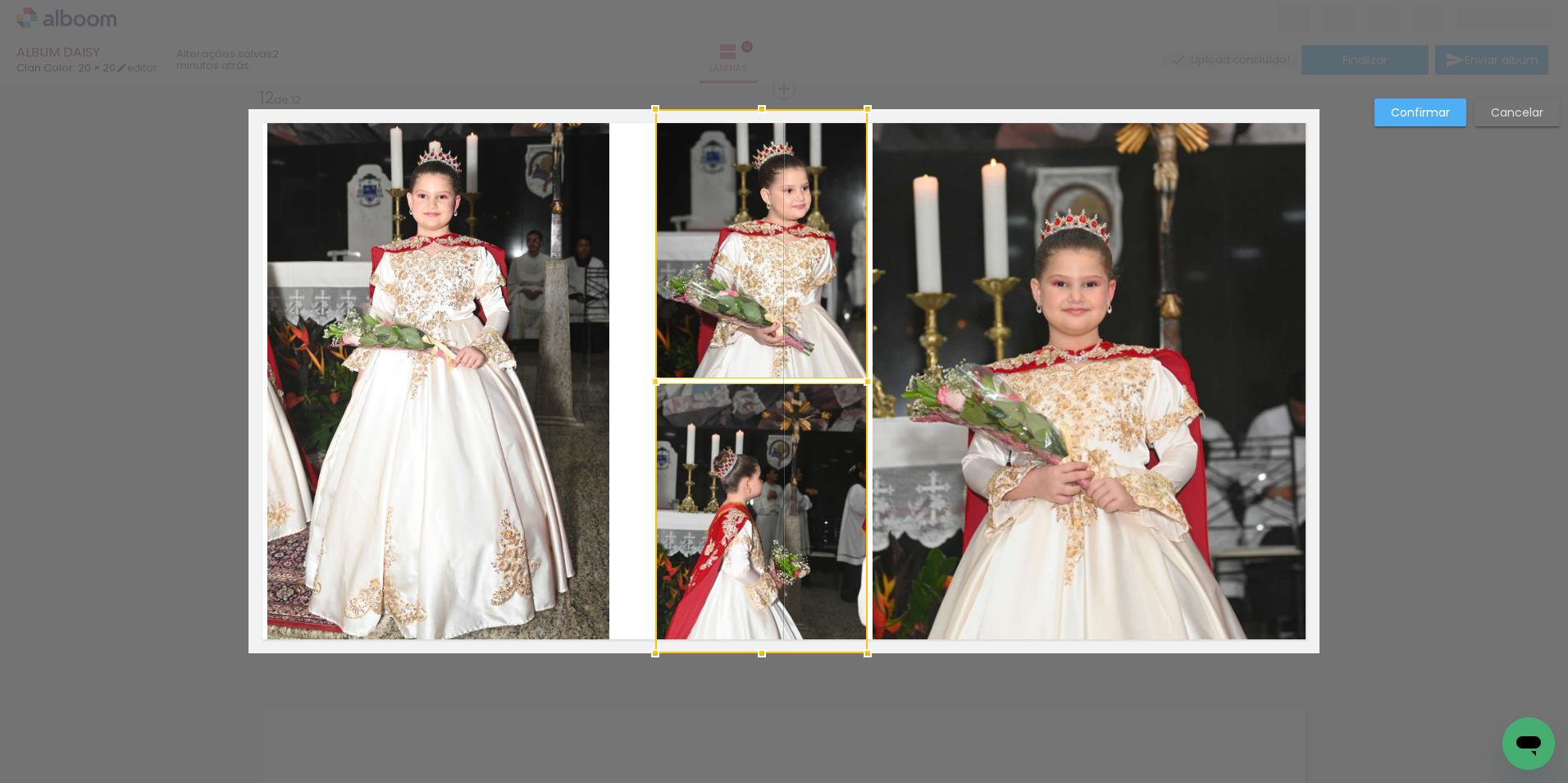
drag, startPoint x: 695, startPoint y: 378, endPoint x: 650, endPoint y: 392, distance: 47.1
click at [650, 392] on div at bounding box center [655, 382] width 33 height 33
click at [907, 317] on quentale-photo at bounding box center [1096, 381] width 447 height 544
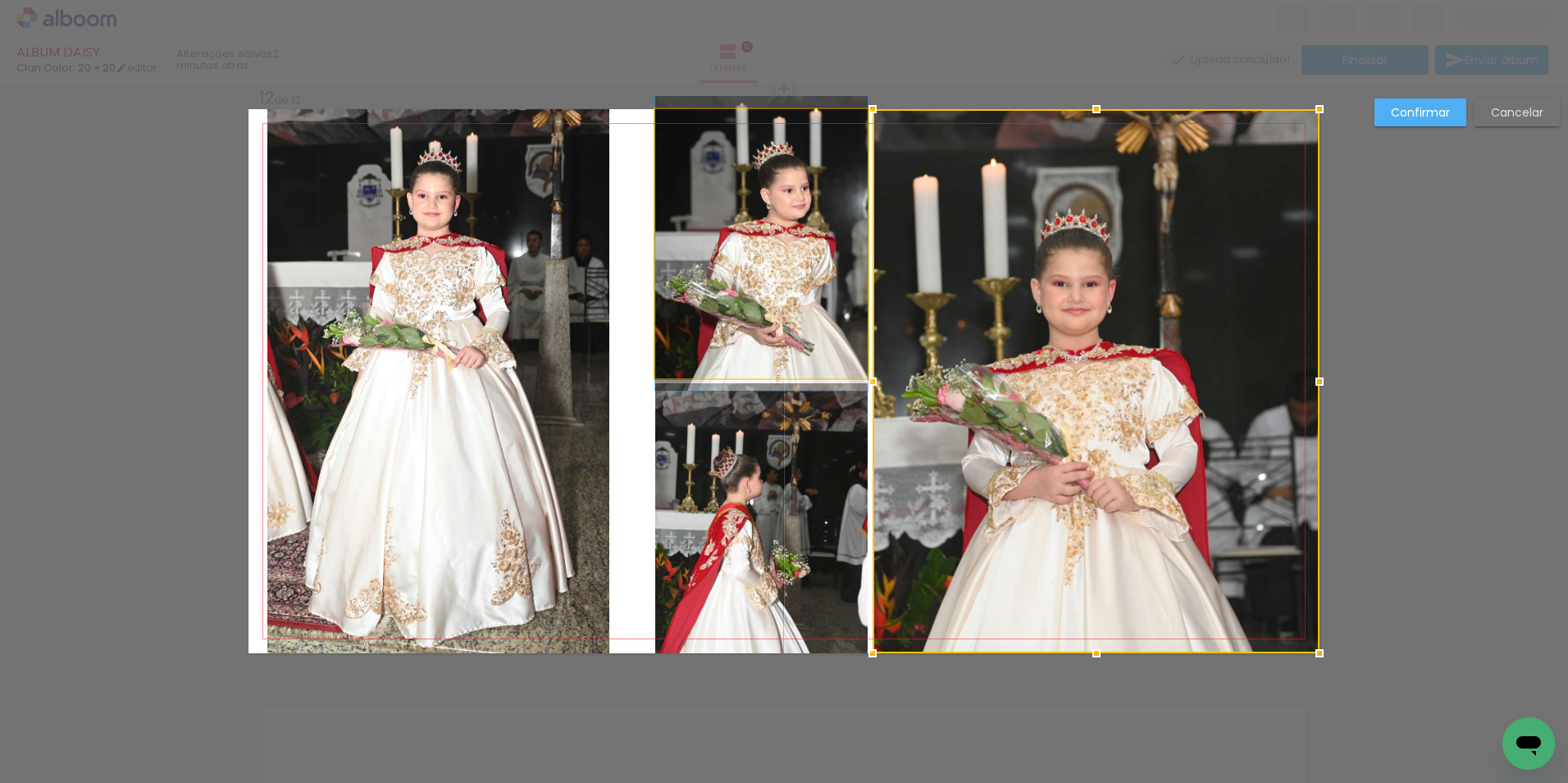
click at [779, 315] on quentale-photo at bounding box center [761, 244] width 213 height 269
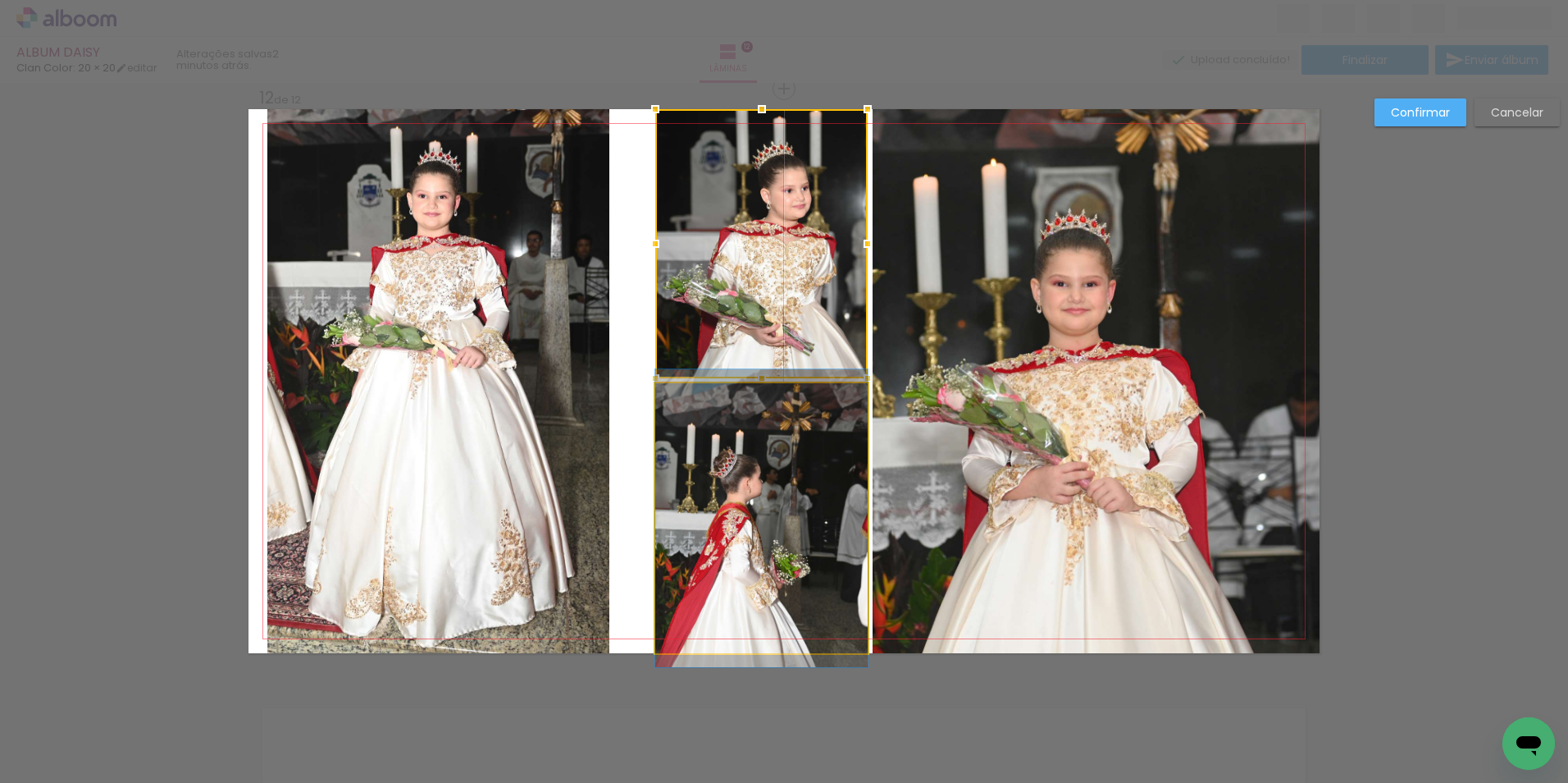
click at [776, 438] on quentale-photo at bounding box center [761, 518] width 213 height 270
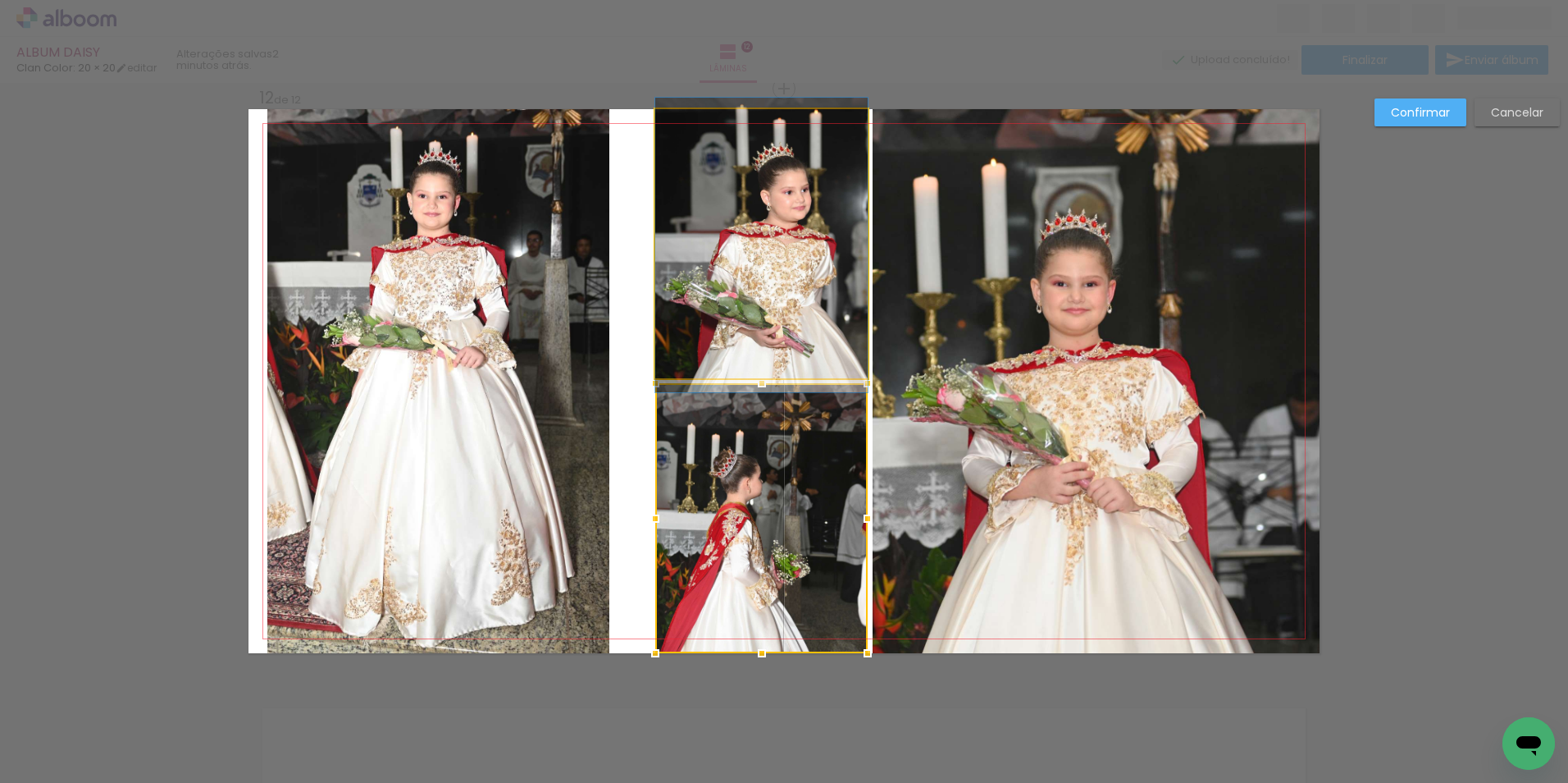
drag, startPoint x: 784, startPoint y: 328, endPoint x: 759, endPoint y: 329, distance: 25.0
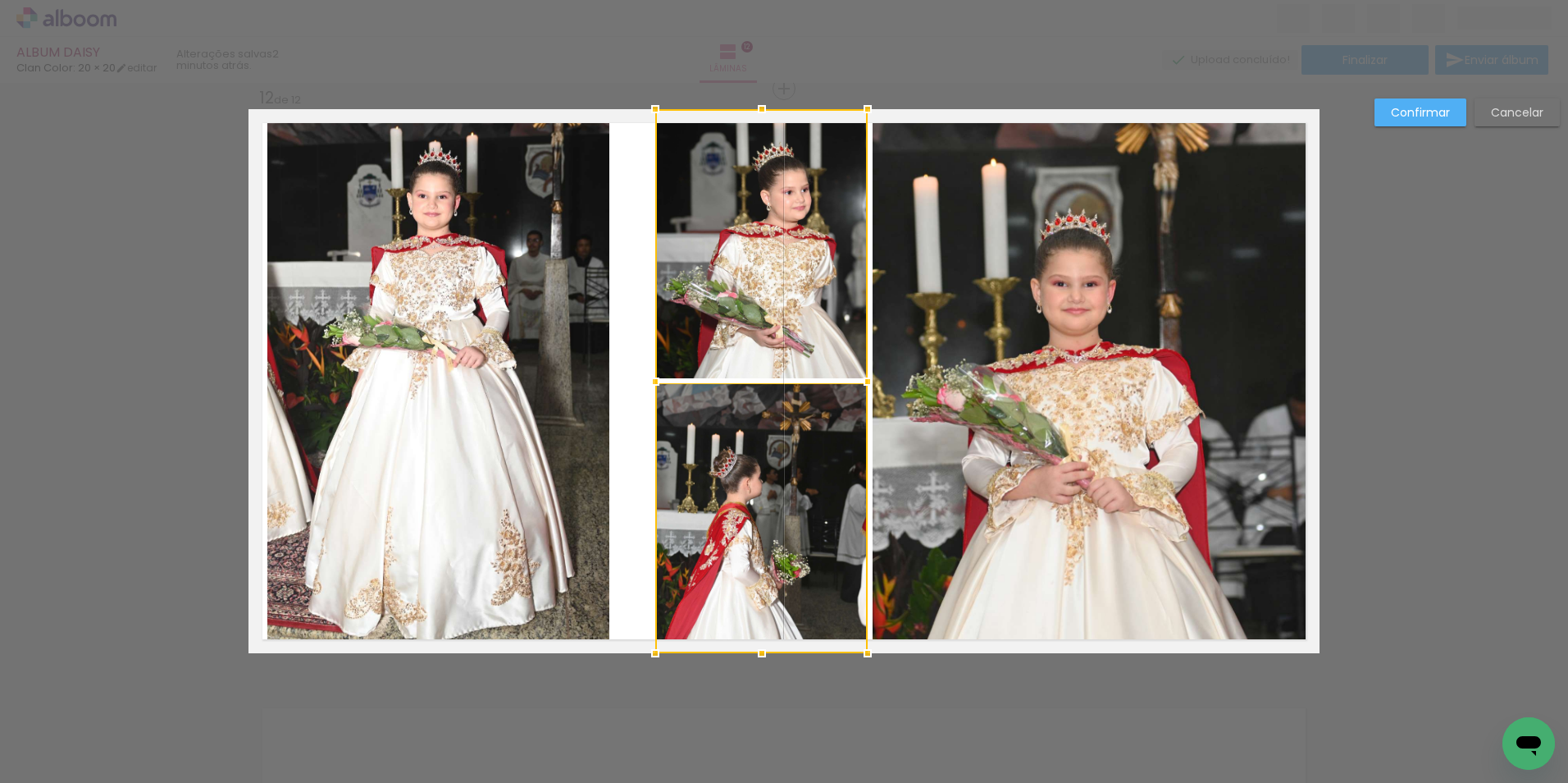
click at [791, 490] on div at bounding box center [761, 381] width 213 height 544
drag, startPoint x: 1028, startPoint y: 372, endPoint x: 945, endPoint y: 392, distance: 85.4
click at [1028, 372] on quentale-photo at bounding box center [1096, 381] width 447 height 544
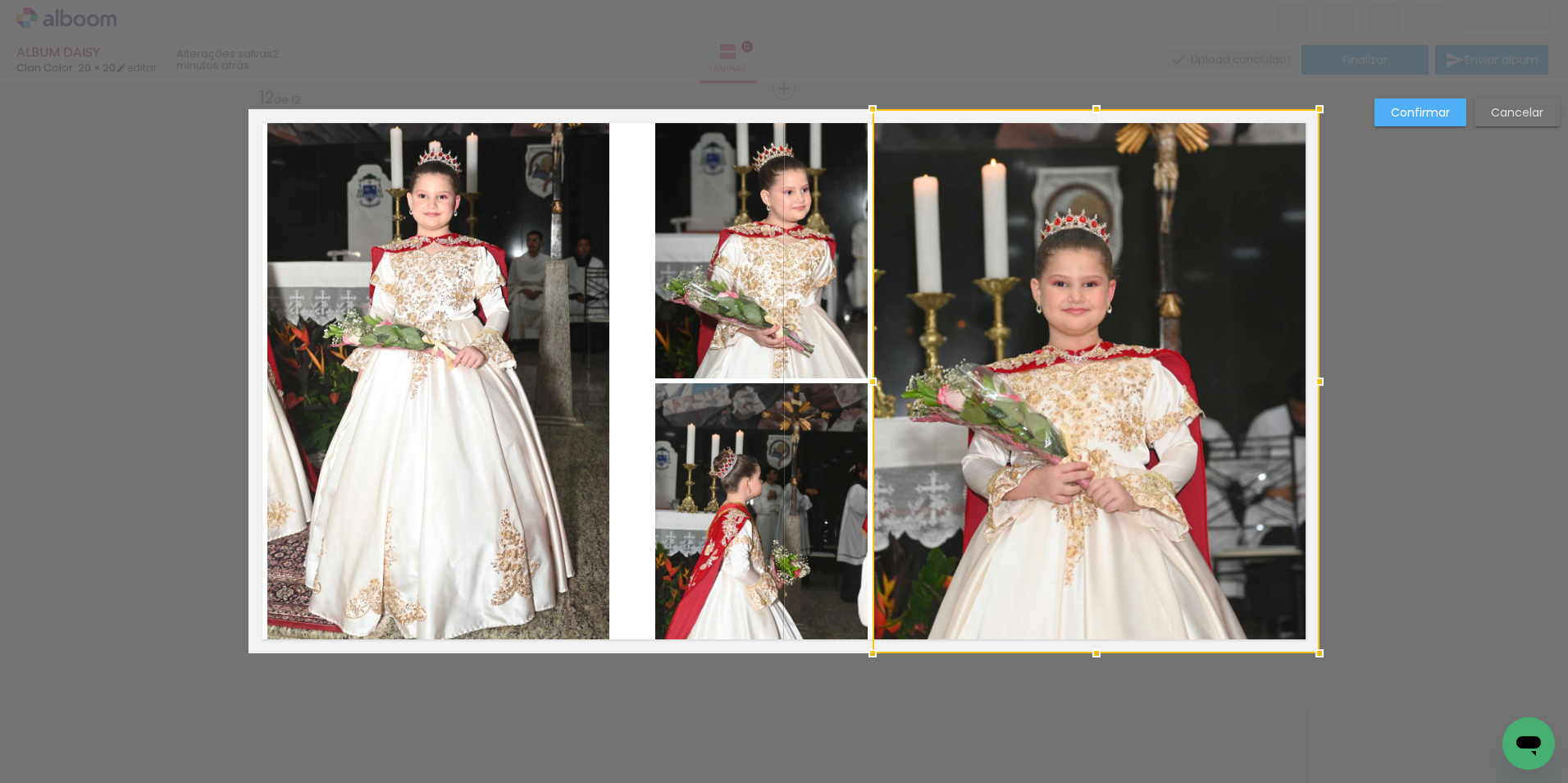
click at [775, 454] on quentale-photo at bounding box center [761, 518] width 213 height 270
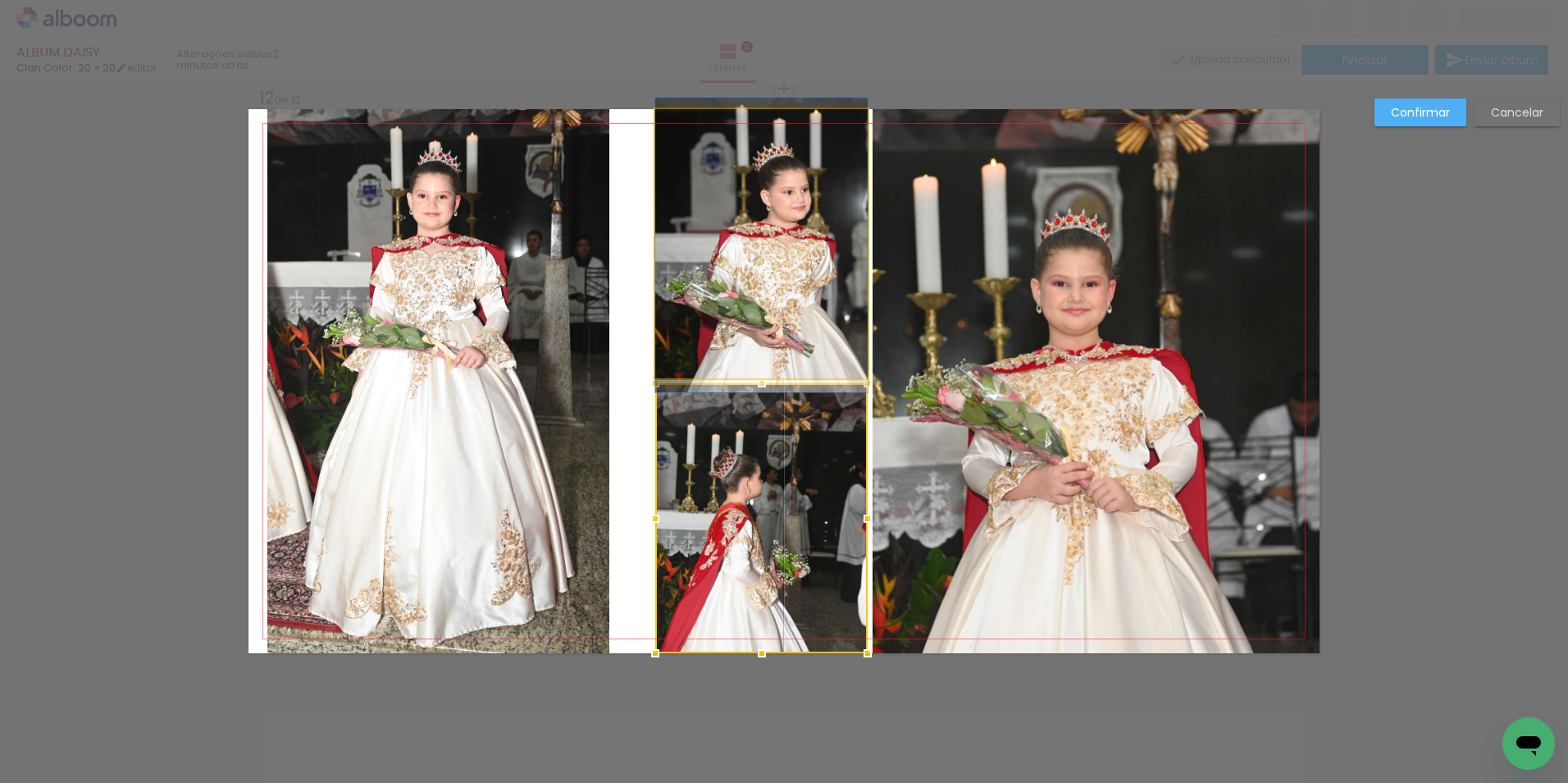
click at [758, 345] on quentale-photo at bounding box center [761, 244] width 213 height 269
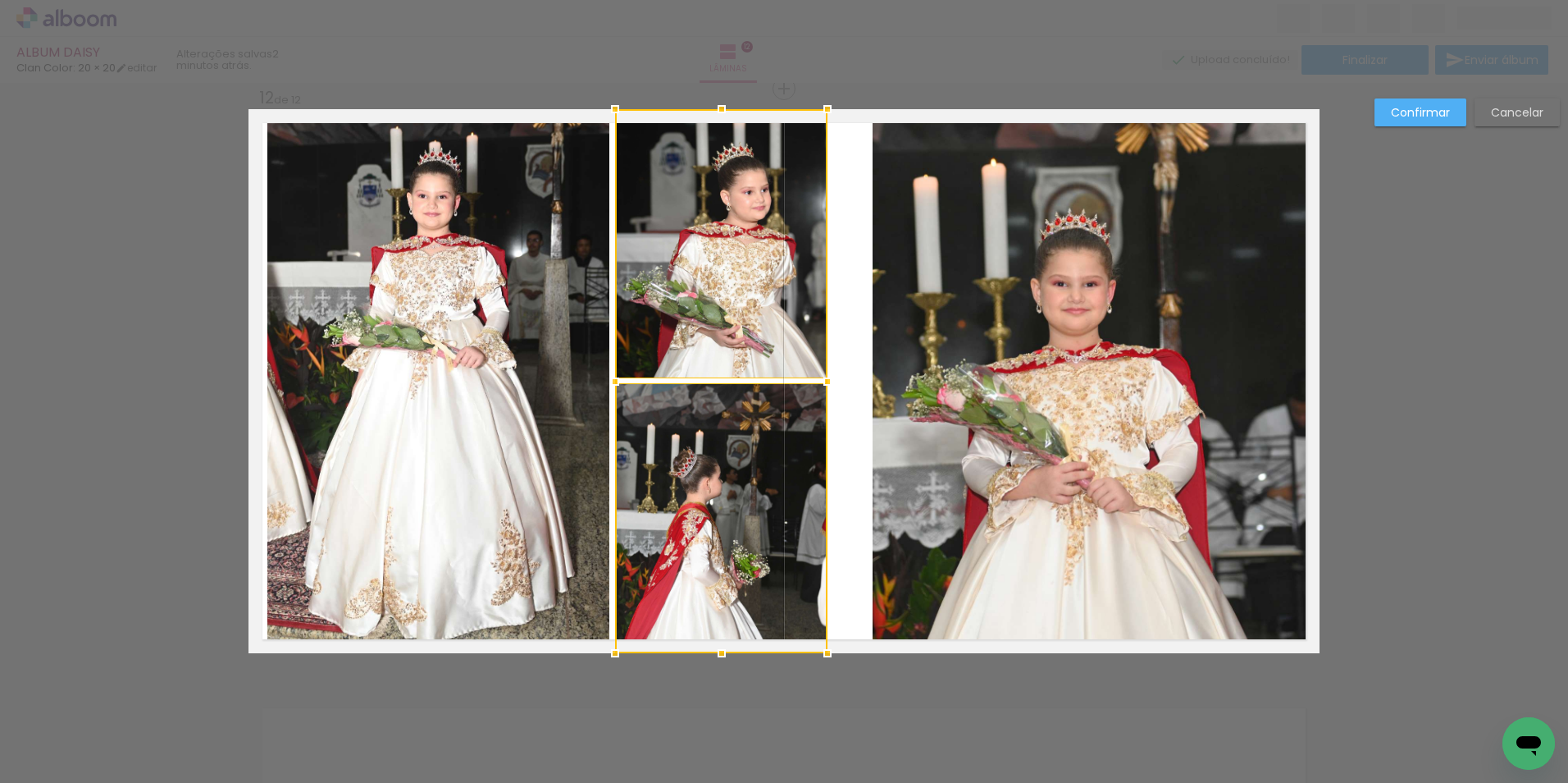
drag, startPoint x: 763, startPoint y: 449, endPoint x: 723, endPoint y: 456, distance: 40.6
click at [723, 456] on div at bounding box center [722, 381] width 213 height 544
click at [925, 378] on quentale-photo at bounding box center [1096, 381] width 447 height 544
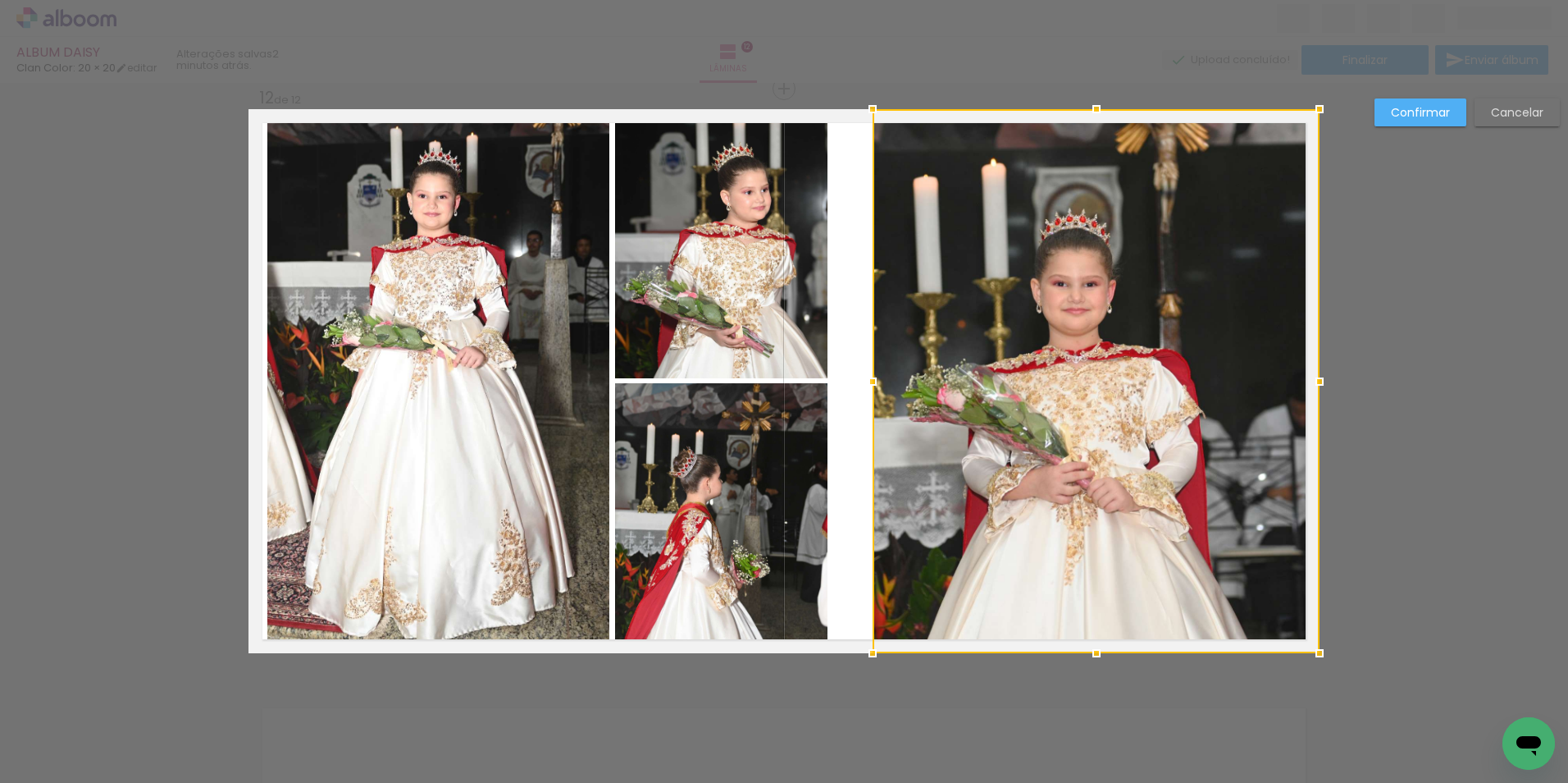
click at [903, 355] on div at bounding box center [1096, 381] width 447 height 544
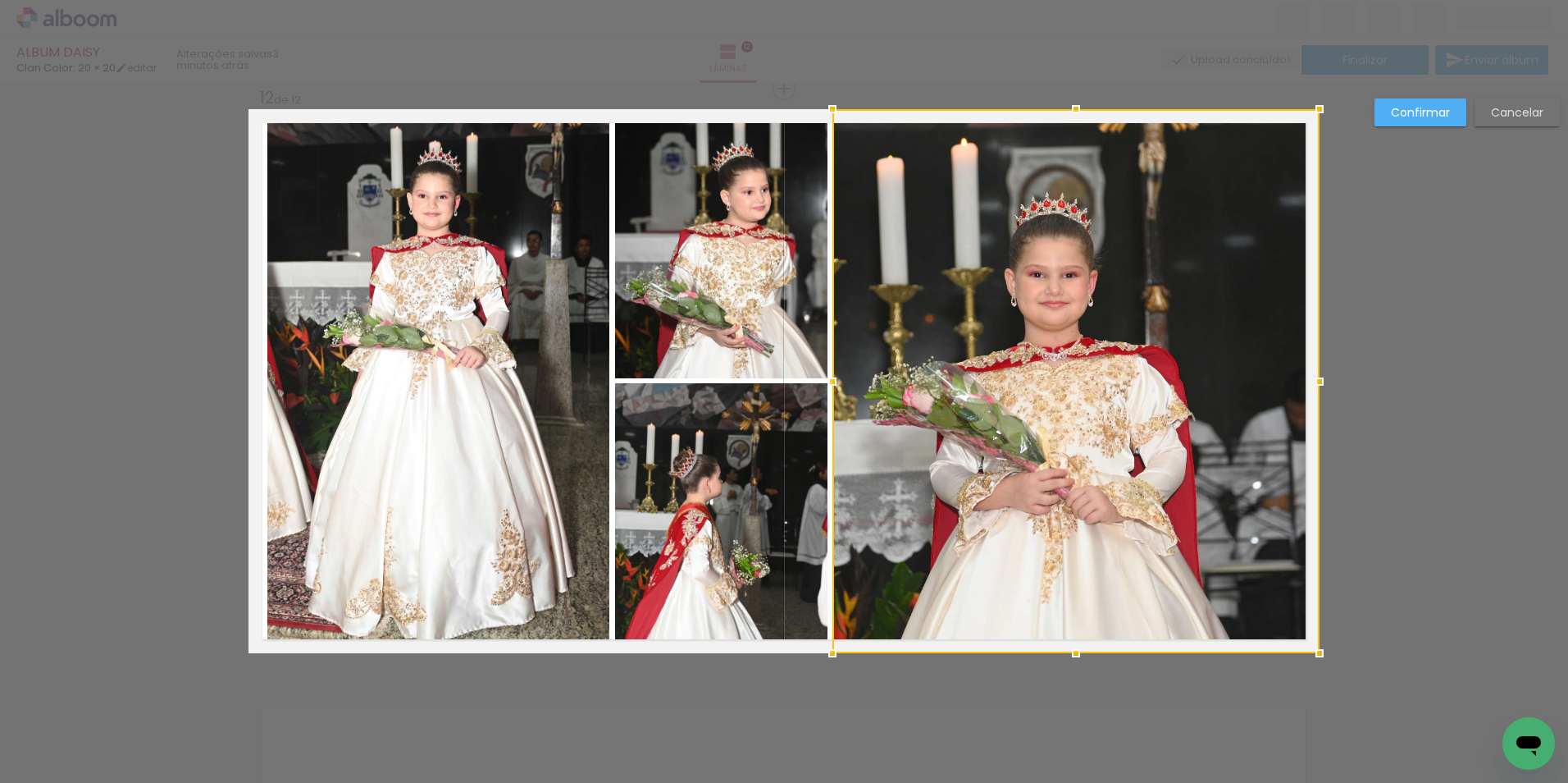
drag, startPoint x: 870, startPoint y: 382, endPoint x: 830, endPoint y: 399, distance: 43.5
click at [833, 399] on div at bounding box center [1076, 381] width 487 height 544
drag, startPoint x: 1069, startPoint y: 99, endPoint x: 1066, endPoint y: 76, distance: 23.2
click at [1066, 0] on div "ALBUM DAISY Clan Color: 20 × 20 editar 3 minutos atrás. Lâminas 12 Finalizar En…" at bounding box center [784, 0] width 1568 height 0
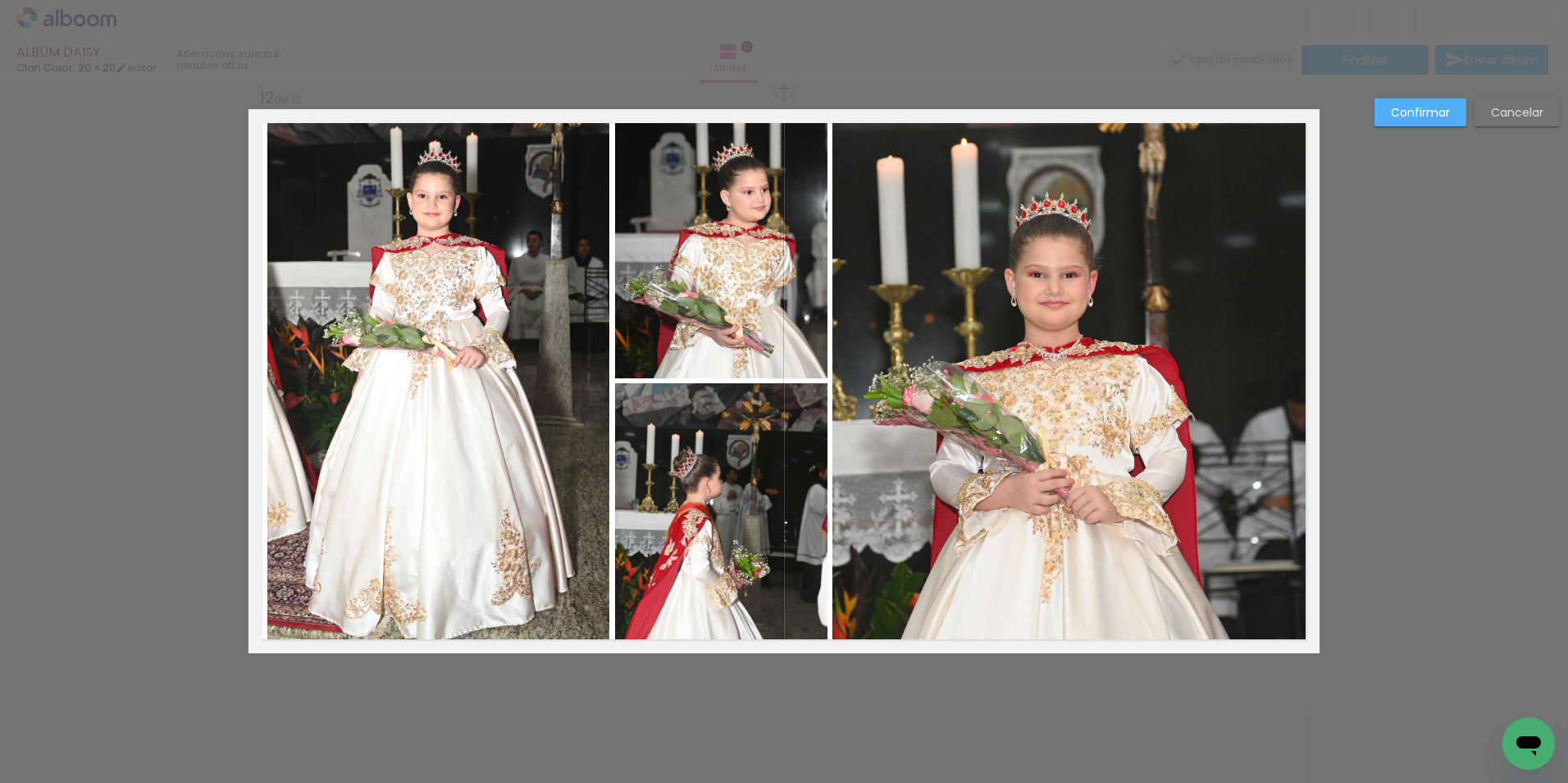
drag, startPoint x: 1069, startPoint y: 178, endPoint x: 1069, endPoint y: 164, distance: 14.0
click at [1069, 178] on quentale-photo at bounding box center [1076, 381] width 487 height 544
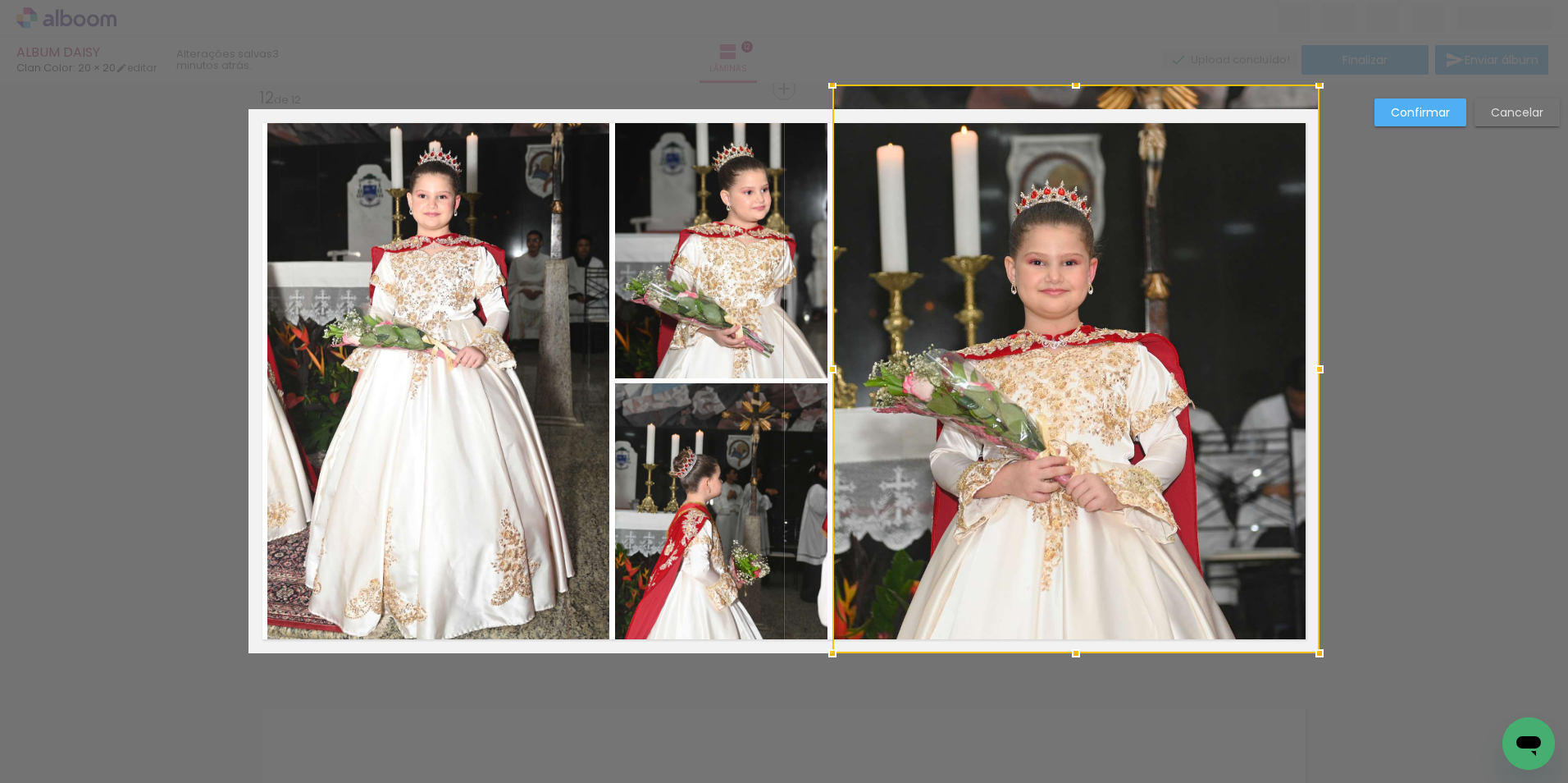
drag, startPoint x: 1075, startPoint y: 101, endPoint x: 1069, endPoint y: 73, distance: 28.6
click at [1069, 0] on div "ALBUM DAISY Clan Color: 20 × 20 editar 3 minutos atrás. Lâminas 12 Finalizar En…" at bounding box center [784, 0] width 1568 height 0
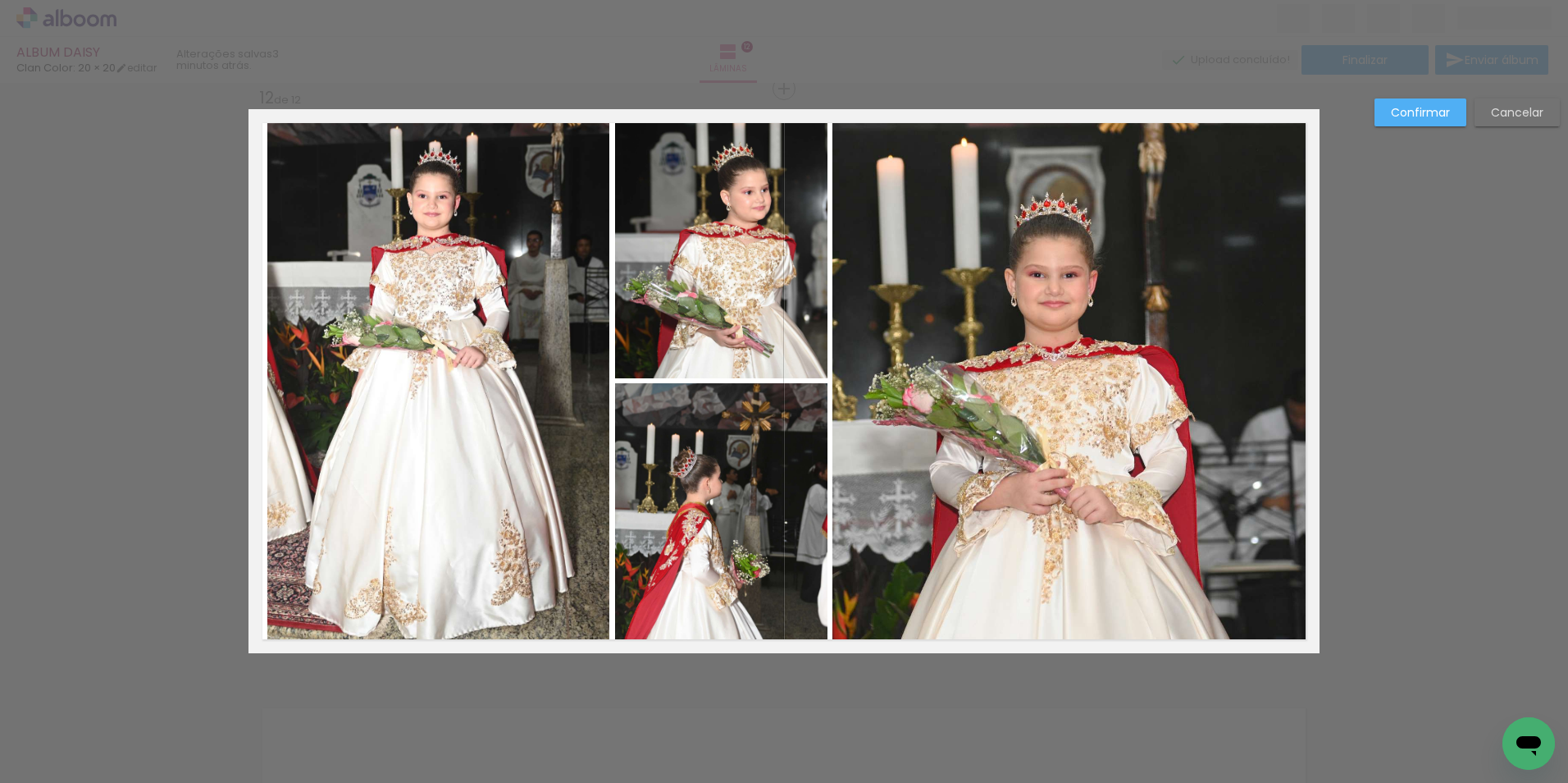
click at [1046, 215] on quentale-photo at bounding box center [1076, 381] width 487 height 544
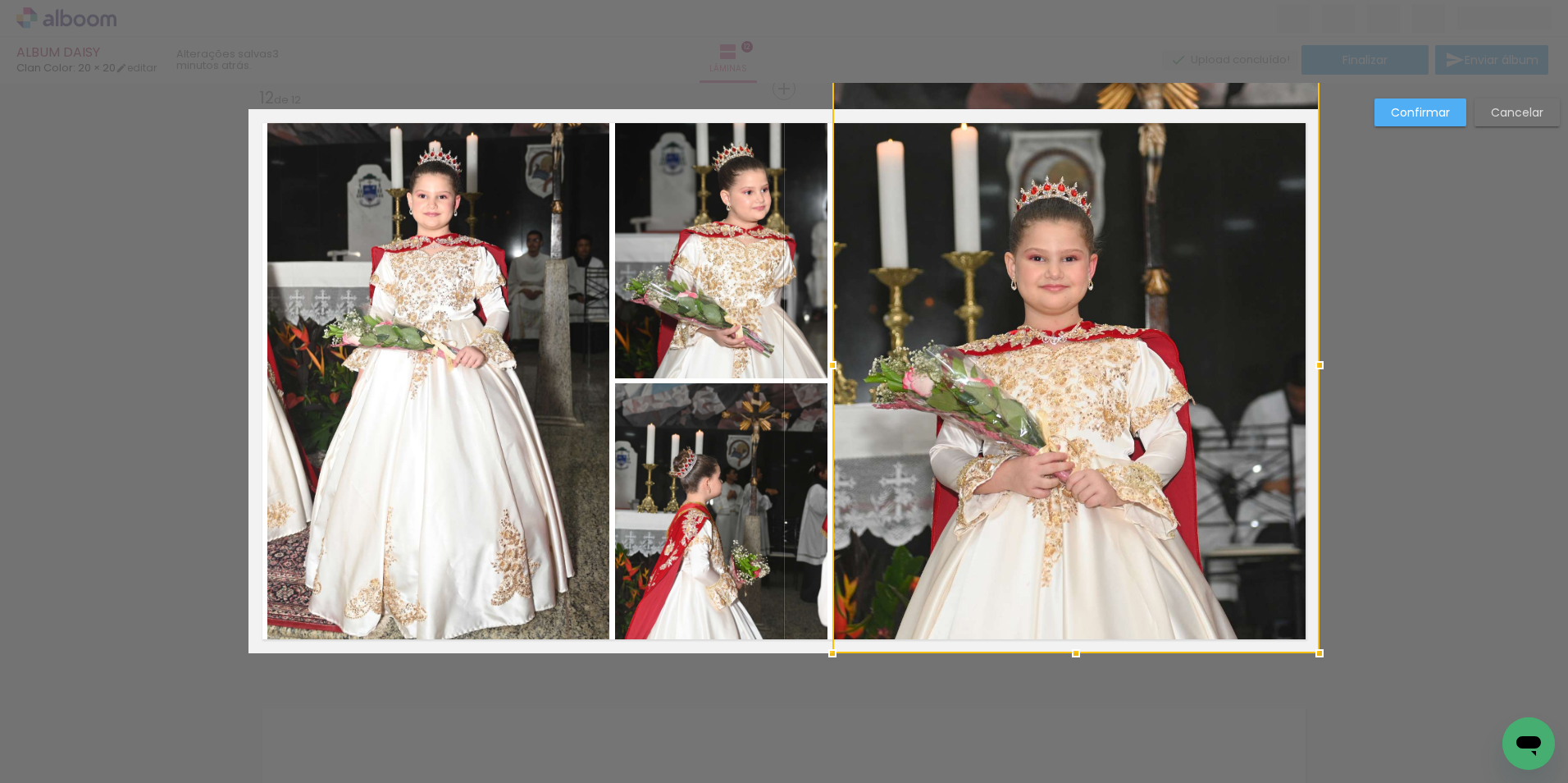
drag, startPoint x: 1072, startPoint y: 106, endPoint x: 1067, endPoint y: 66, distance: 40.3
click at [1067, 0] on div "ALBUM DAISY Clan Color: 20 × 20 editar 3 minutos atrás. Lâminas 12 Finalizar En…" at bounding box center [784, 0] width 1568 height 0
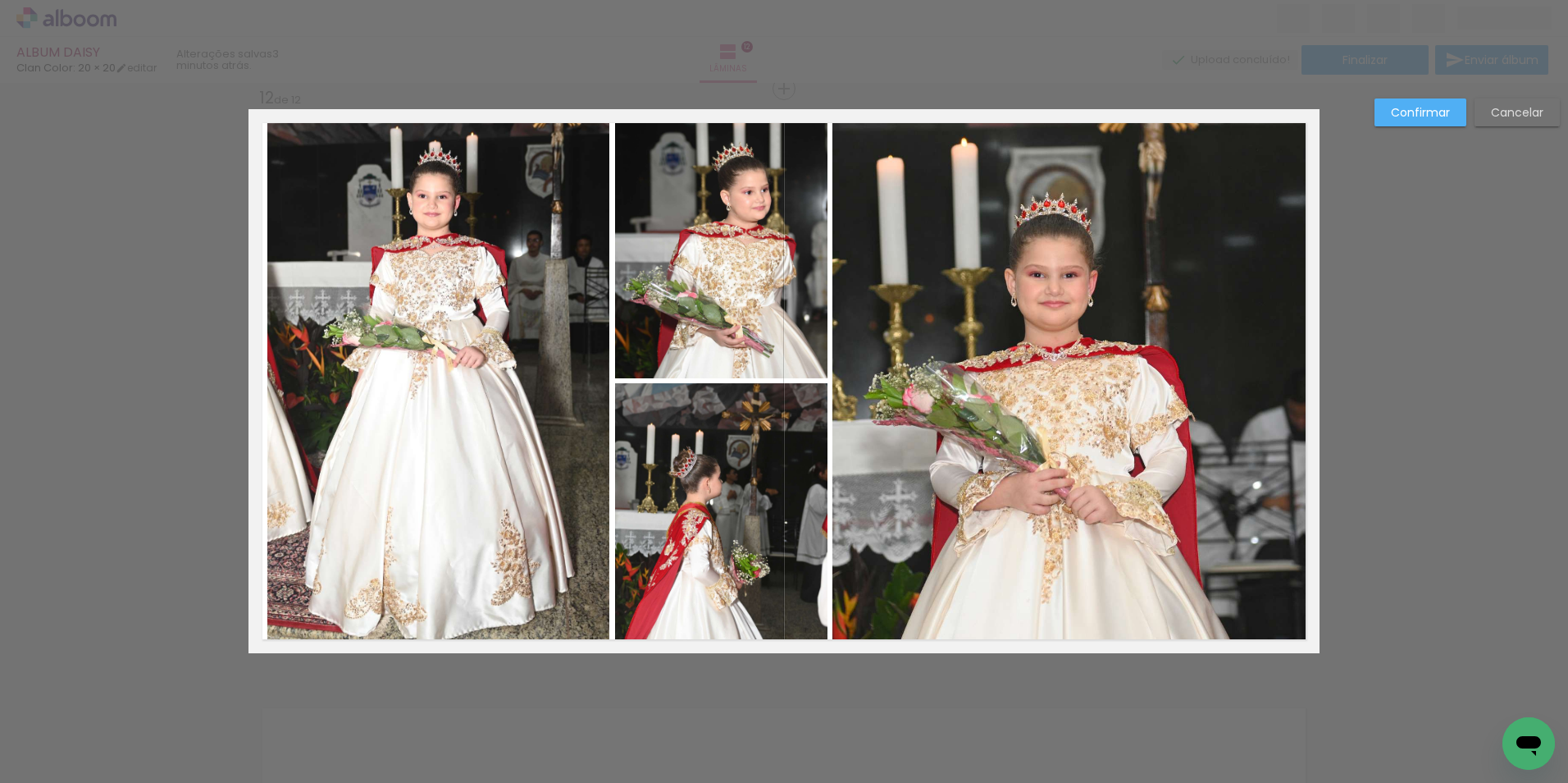
click at [1078, 213] on quentale-photo at bounding box center [1076, 381] width 487 height 544
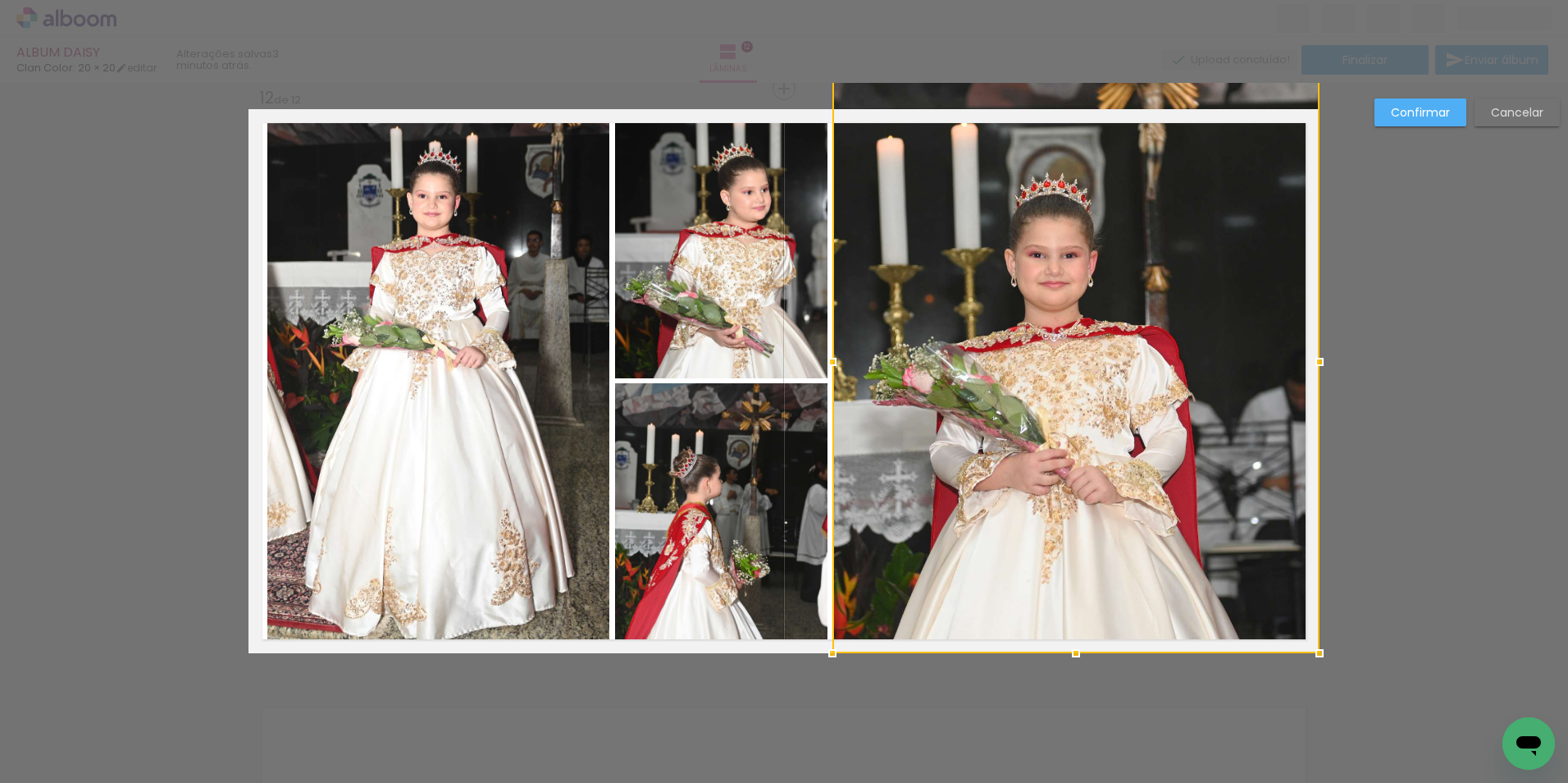
drag, startPoint x: 1078, startPoint y: 95, endPoint x: 1076, endPoint y: 74, distance: 21.1
click at [1076, 0] on div "ALBUM DAISY Clan Color: 20 × 20 editar 3 minutos atrás. Lâminas 12 Finalizar En…" at bounding box center [784, 0] width 1568 height 0
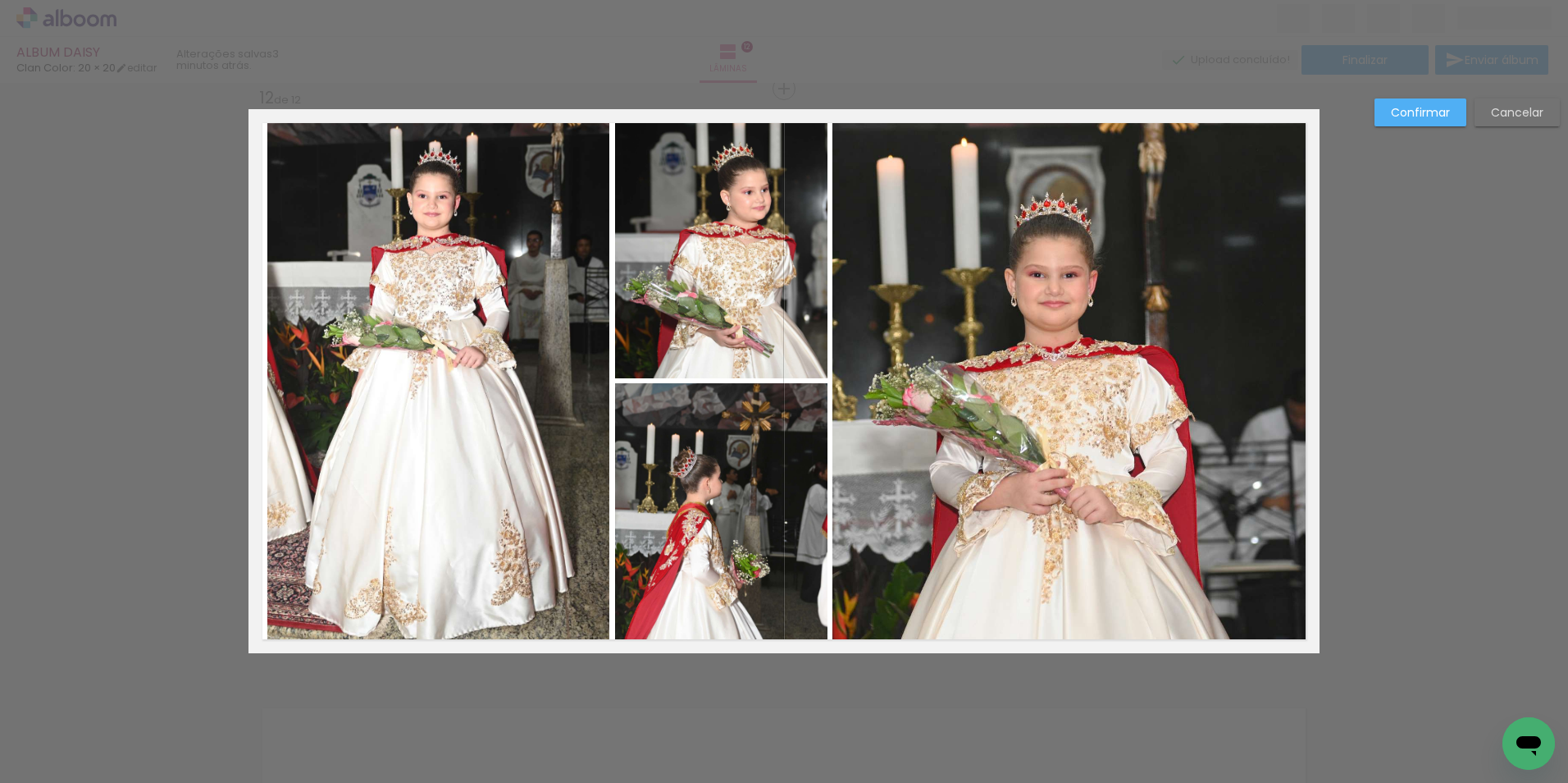
click at [1056, 209] on quentale-photo at bounding box center [1076, 381] width 487 height 544
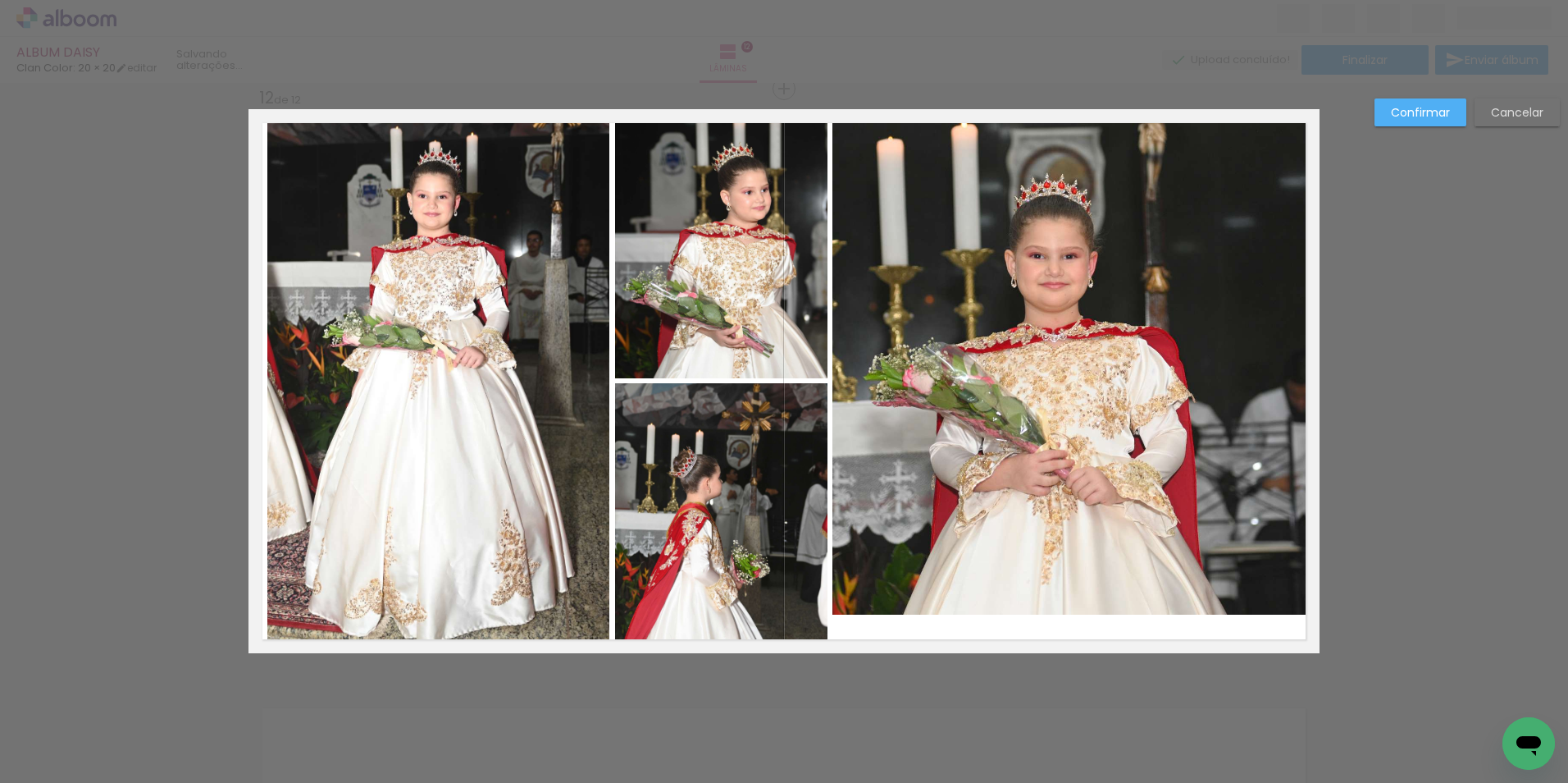
click at [1069, 563] on quentale-photo at bounding box center [1076, 362] width 487 height 506
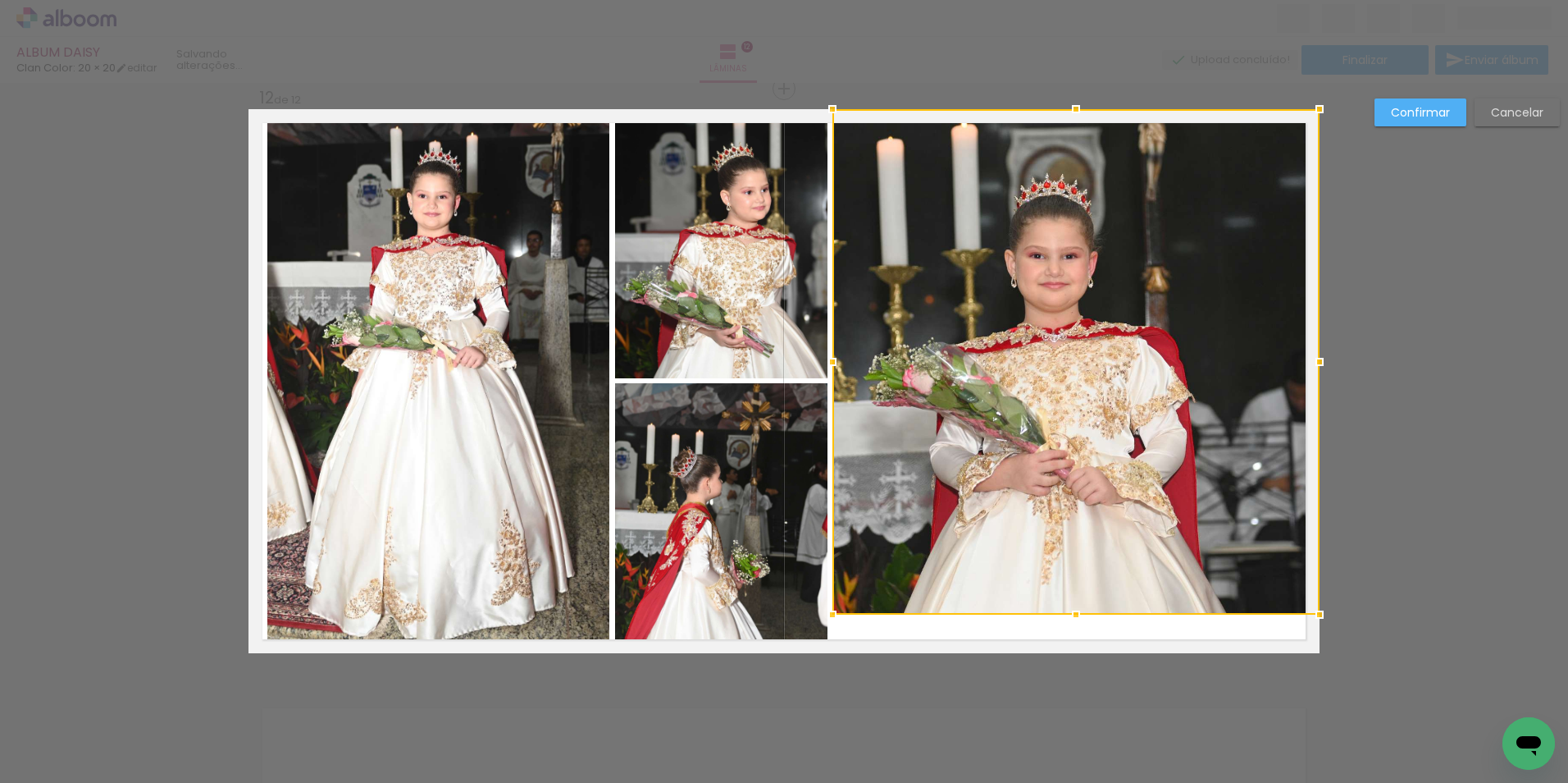
click at [1069, 563] on div at bounding box center [1076, 362] width 487 height 506
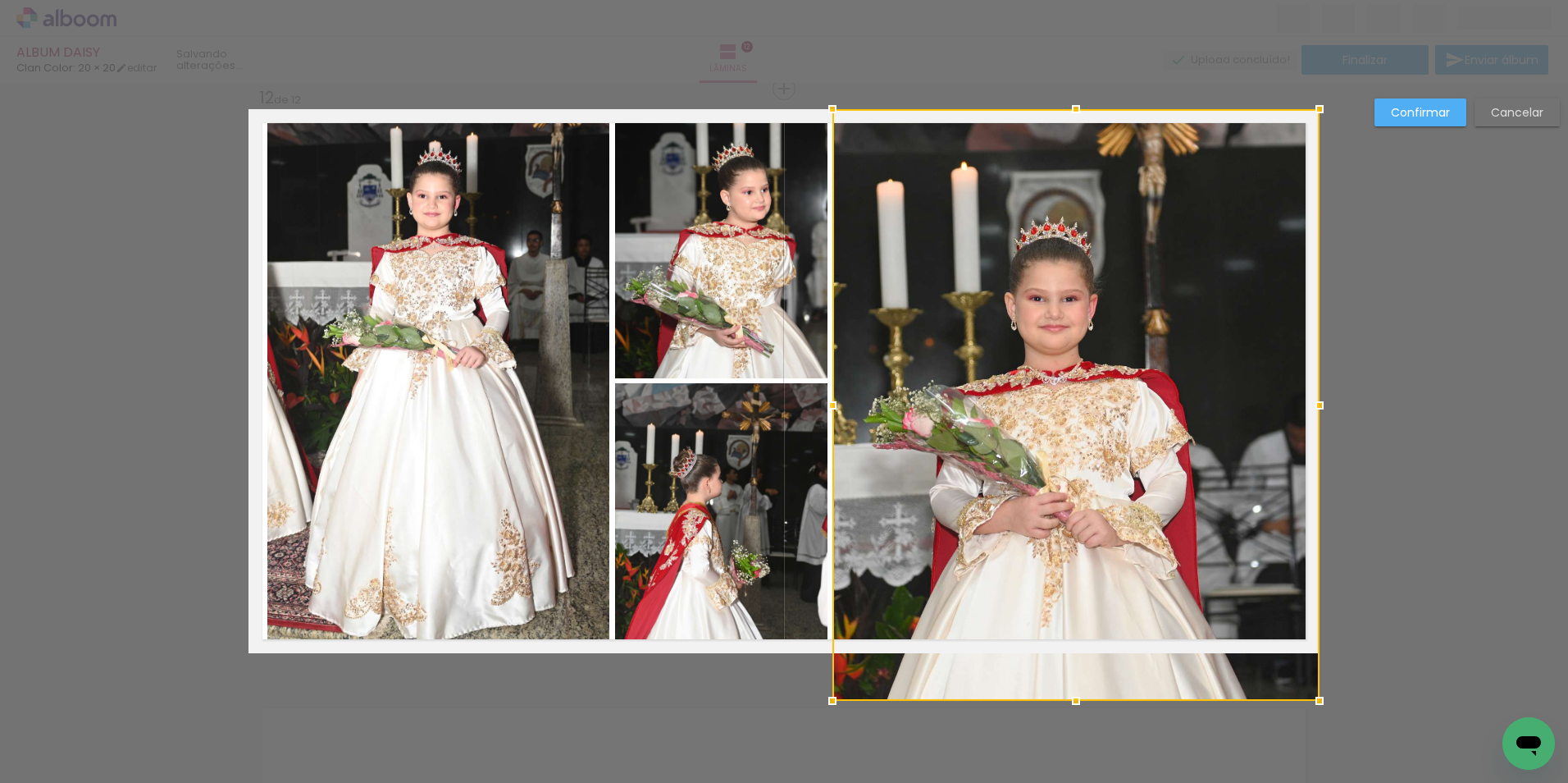
drag, startPoint x: 1073, startPoint y: 615, endPoint x: 1078, endPoint y: 659, distance: 44.3
click at [1079, 672] on div at bounding box center [1076, 405] width 487 height 592
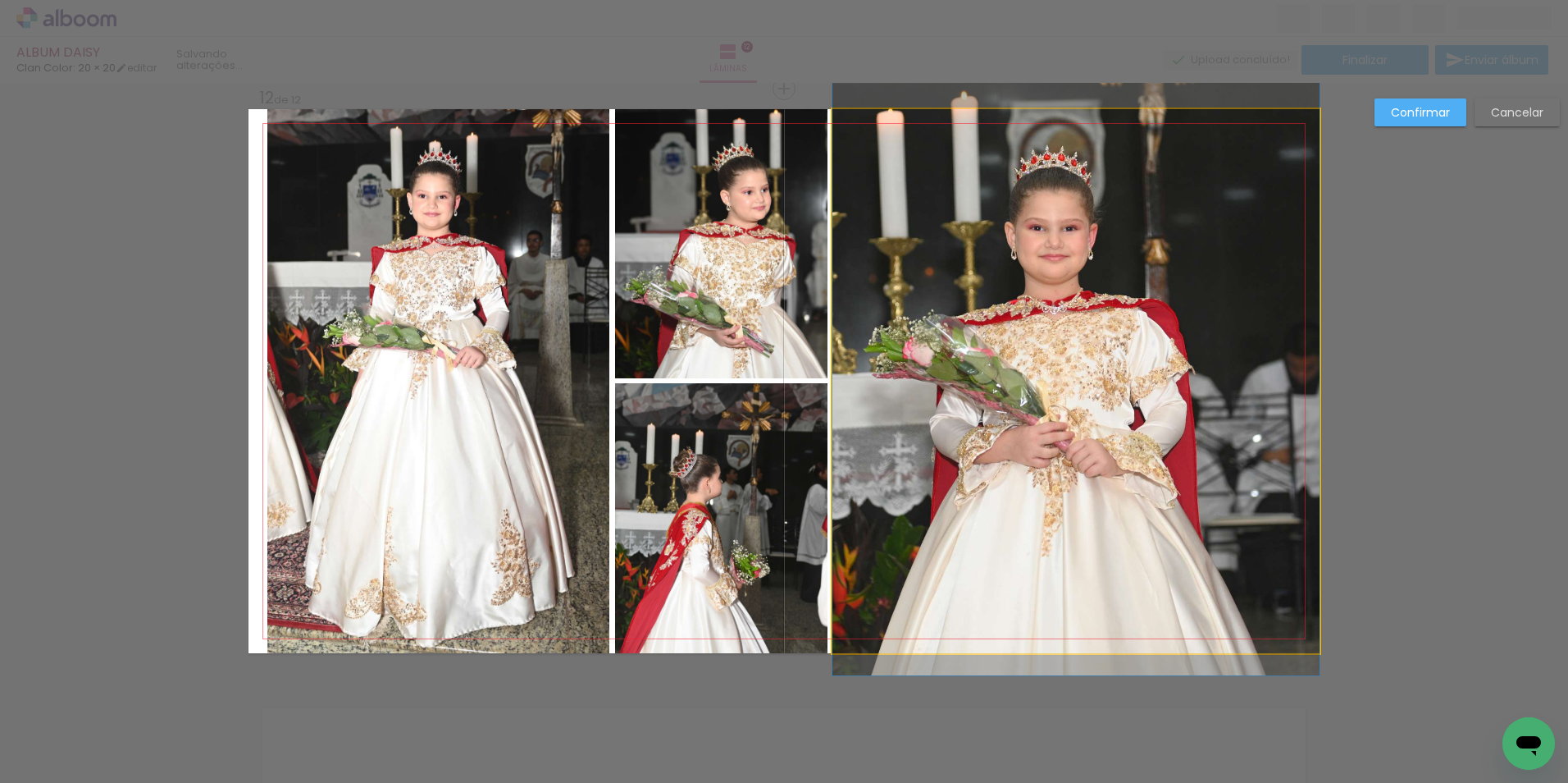
drag, startPoint x: 1069, startPoint y: 522, endPoint x: 1063, endPoint y: 477, distance: 45.4
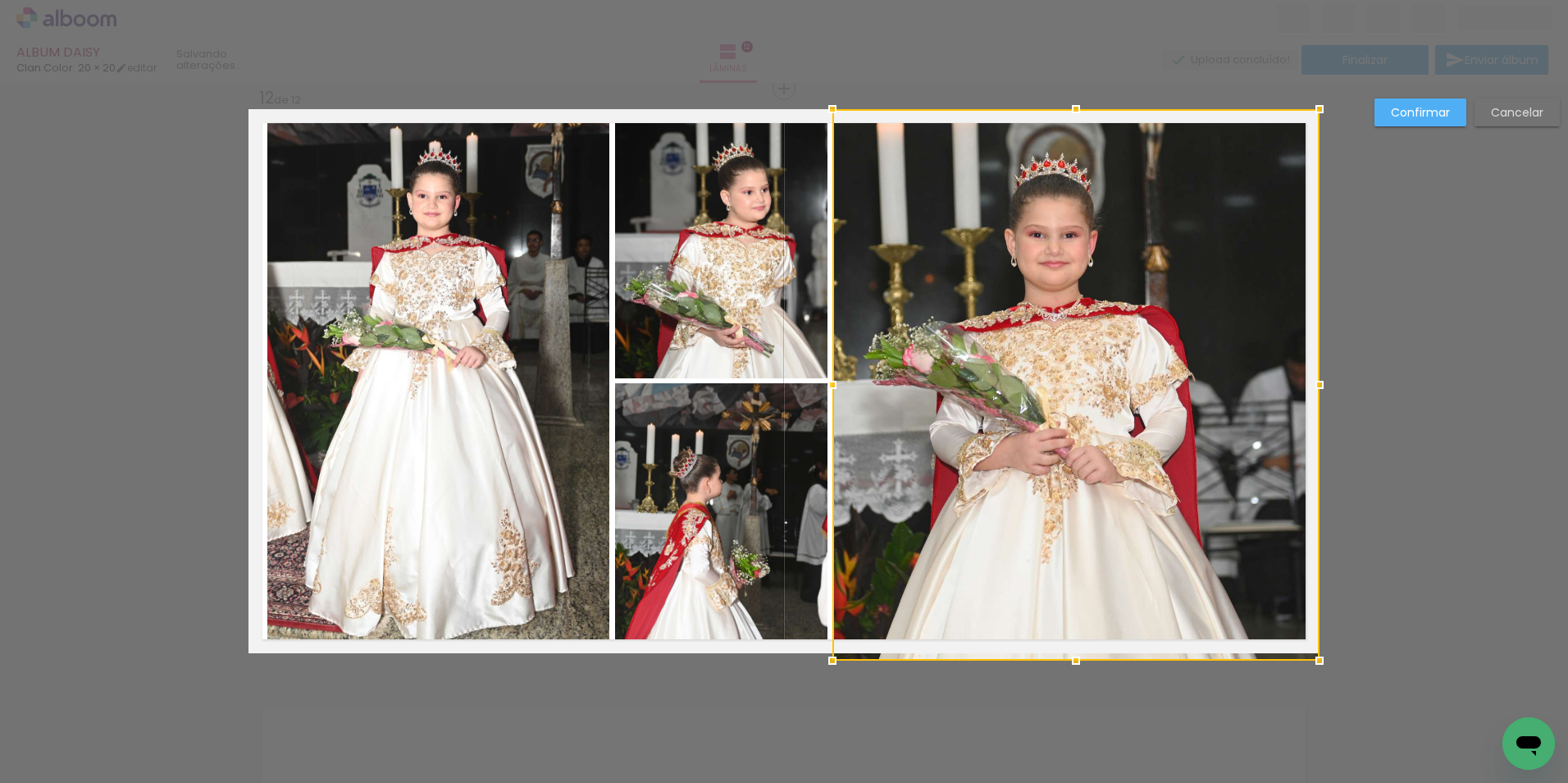
drag, startPoint x: 1069, startPoint y: 664, endPoint x: 1082, endPoint y: 737, distance: 74.1
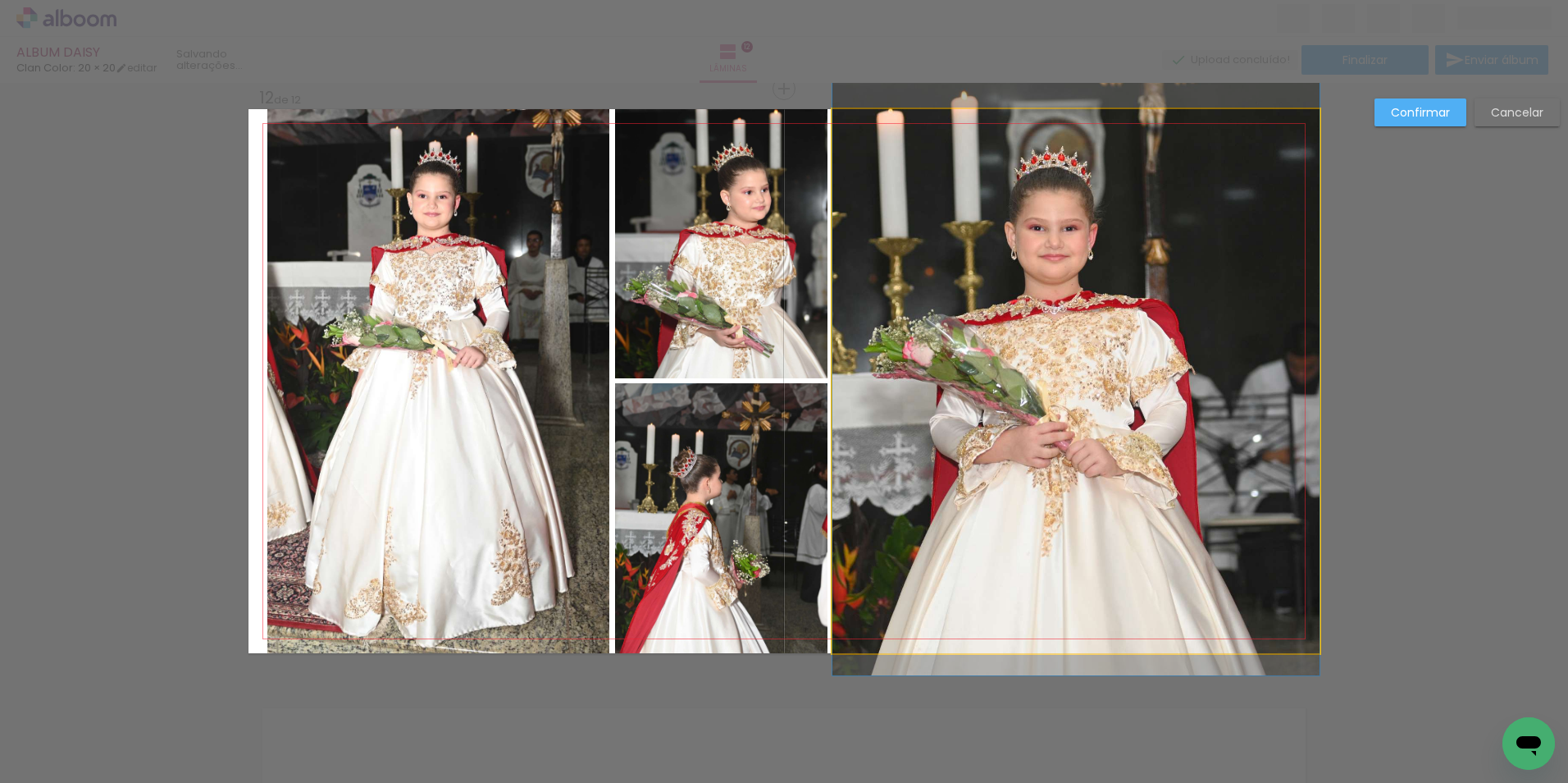
click at [1032, 544] on quentale-photo at bounding box center [1076, 381] width 487 height 544
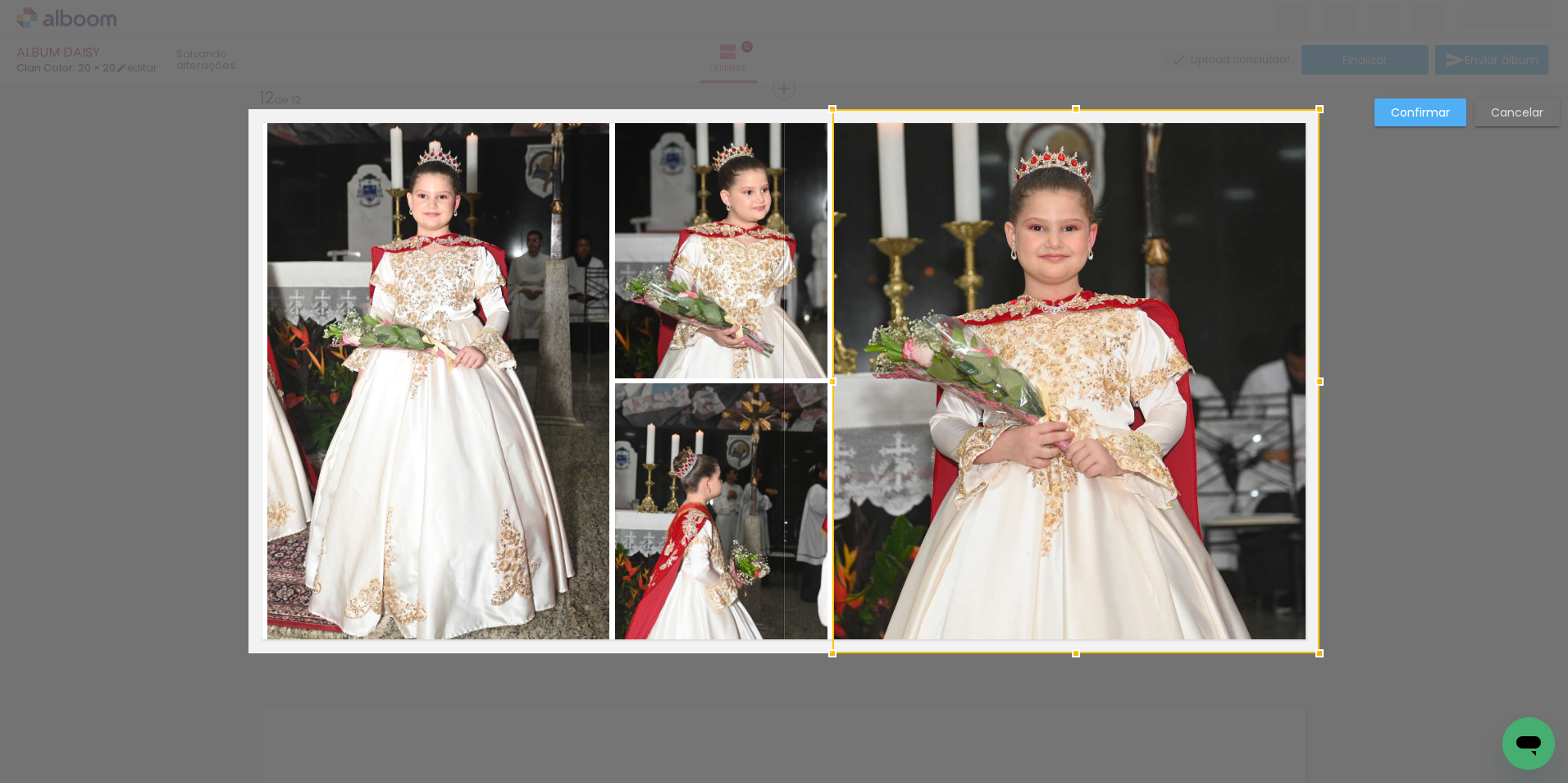
click at [1032, 544] on div at bounding box center [1076, 381] width 487 height 544
click at [0, 0] on slot "Confirmar" at bounding box center [0, 0] width 0 height 0
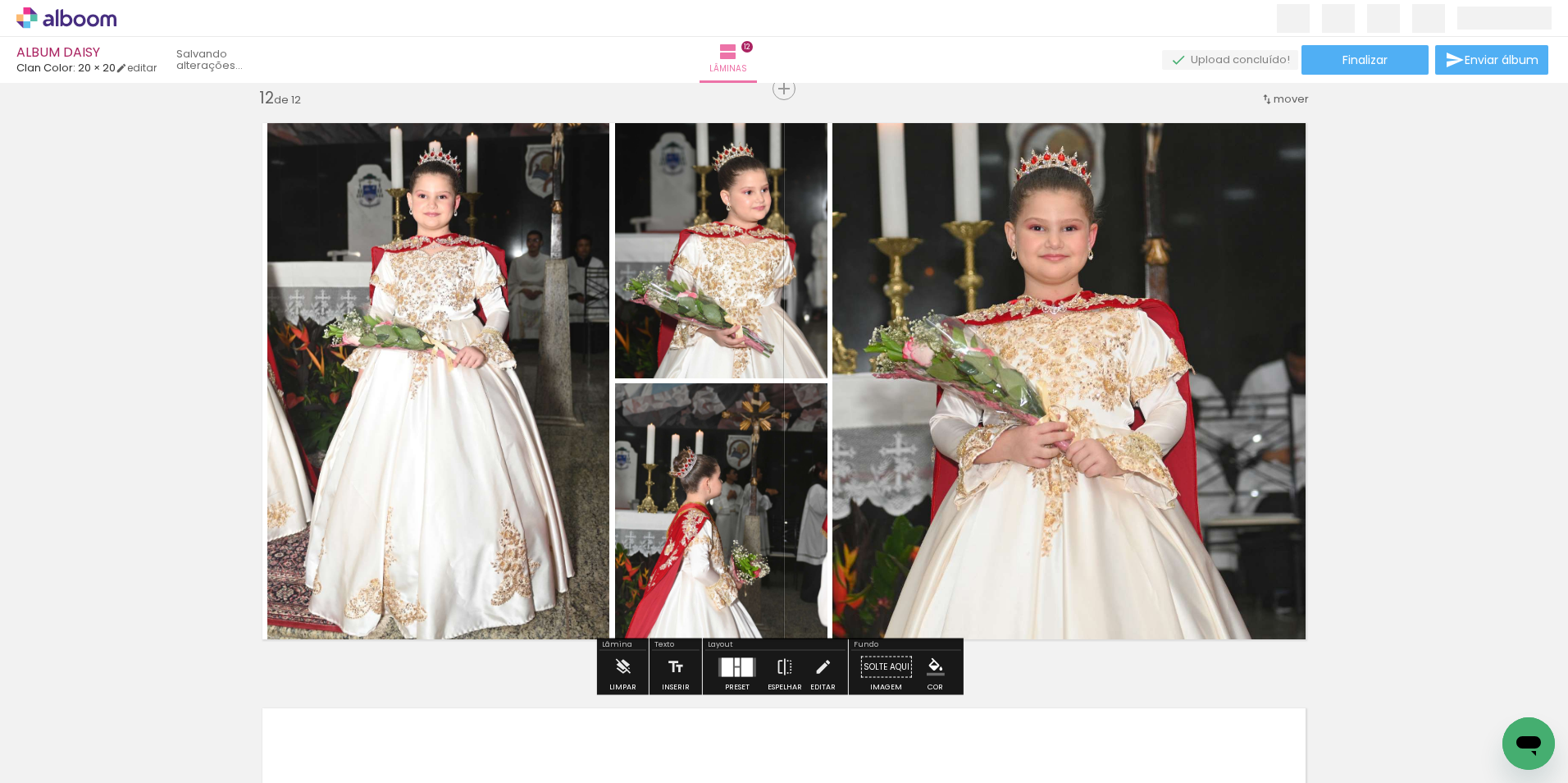
click at [1064, 276] on quentale-photo at bounding box center [1076, 381] width 487 height 544
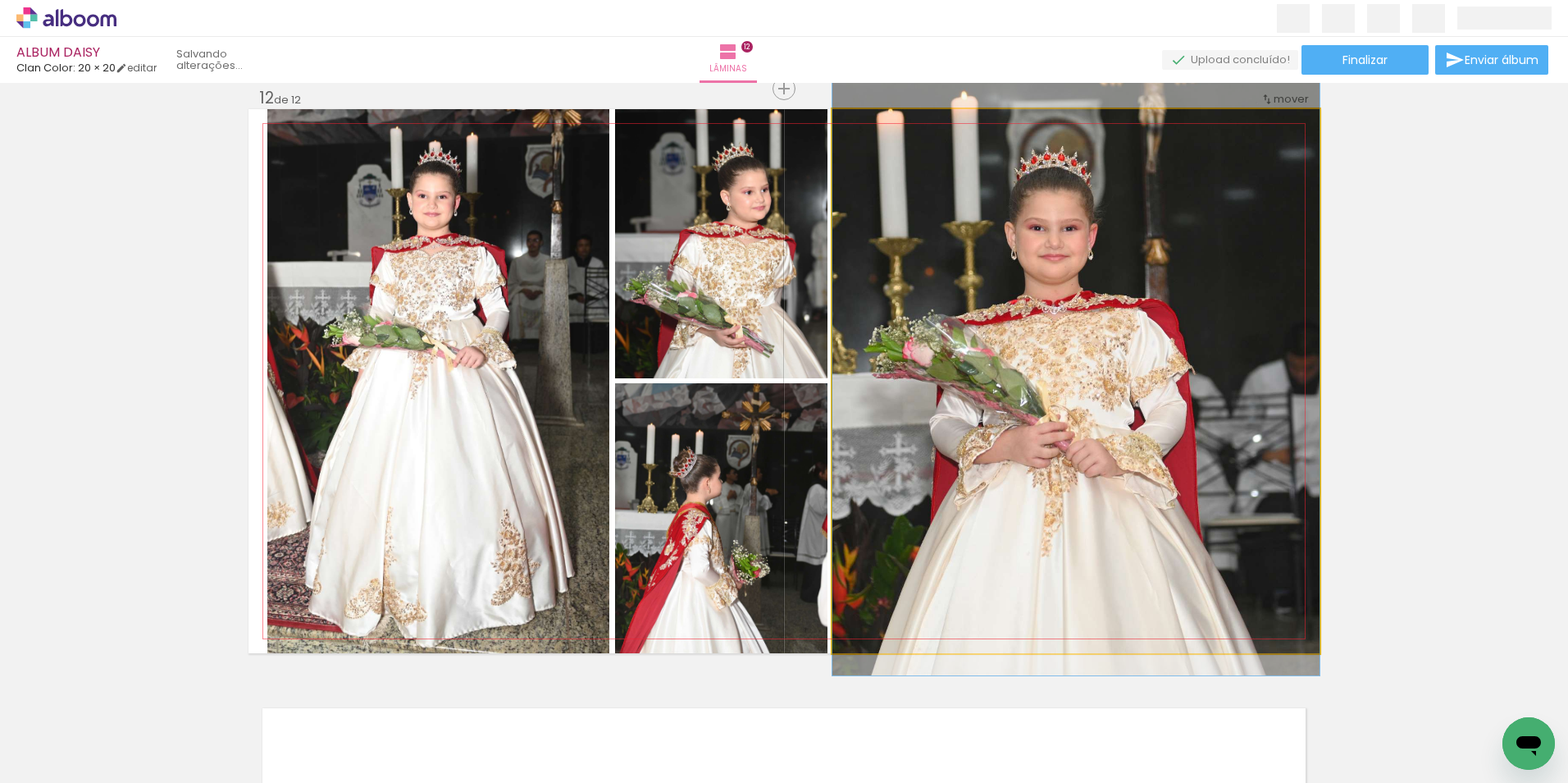
click at [935, 374] on quentale-photo at bounding box center [1076, 381] width 487 height 544
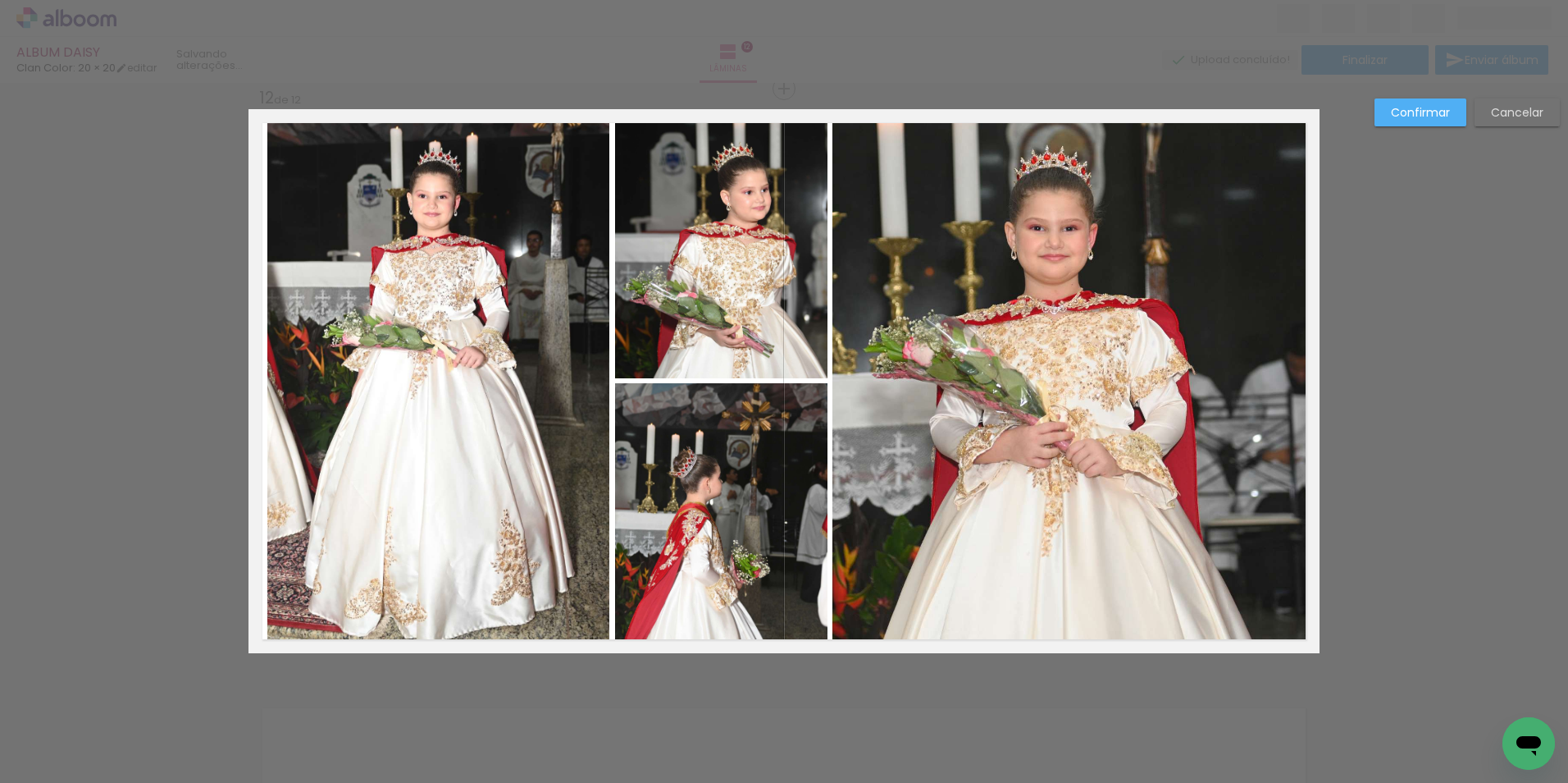
click at [1134, 207] on quentale-photo at bounding box center [1076, 381] width 487 height 544
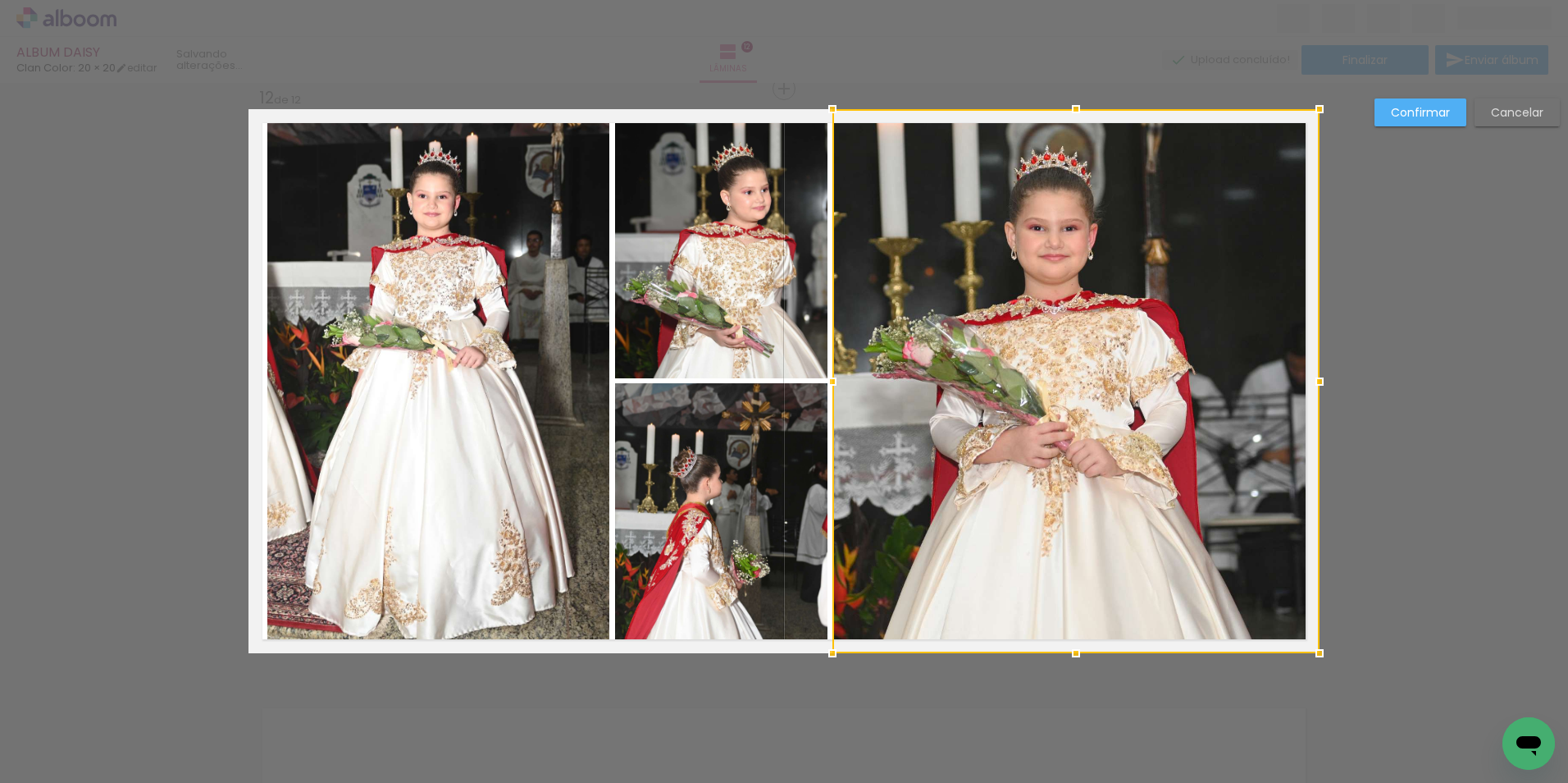
click at [1134, 207] on div at bounding box center [1076, 381] width 487 height 544
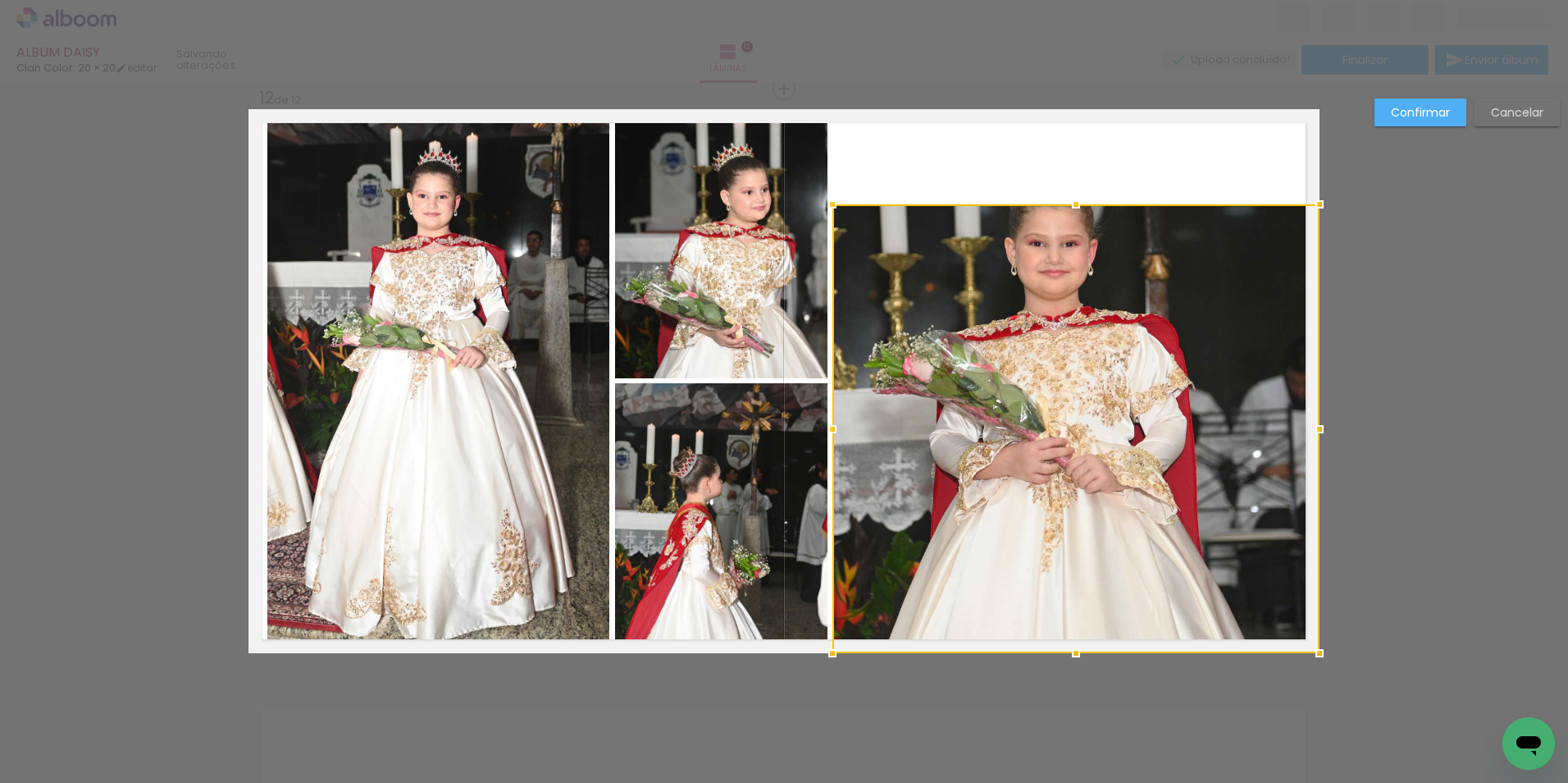
drag, startPoint x: 1069, startPoint y: 90, endPoint x: 1072, endPoint y: 109, distance: 19.2
click at [1070, 0] on div "ALBUM DAISY Clan Color: 20 × 20 editar Lâminas 12 Finalizar Enviar álbum Inseri…" at bounding box center [784, 0] width 1568 height 0
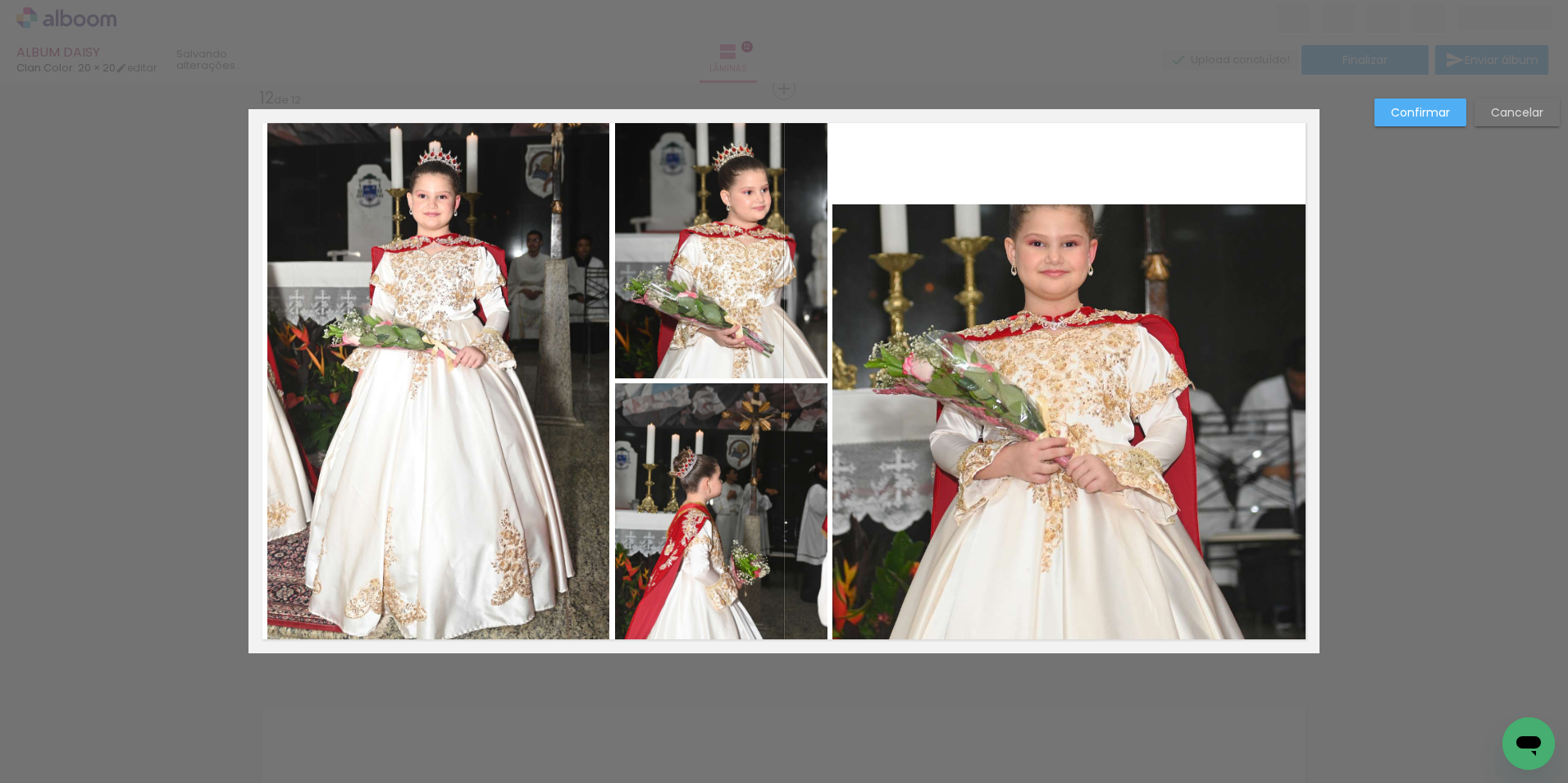
click at [1078, 234] on quentale-photo at bounding box center [1076, 428] width 487 height 449
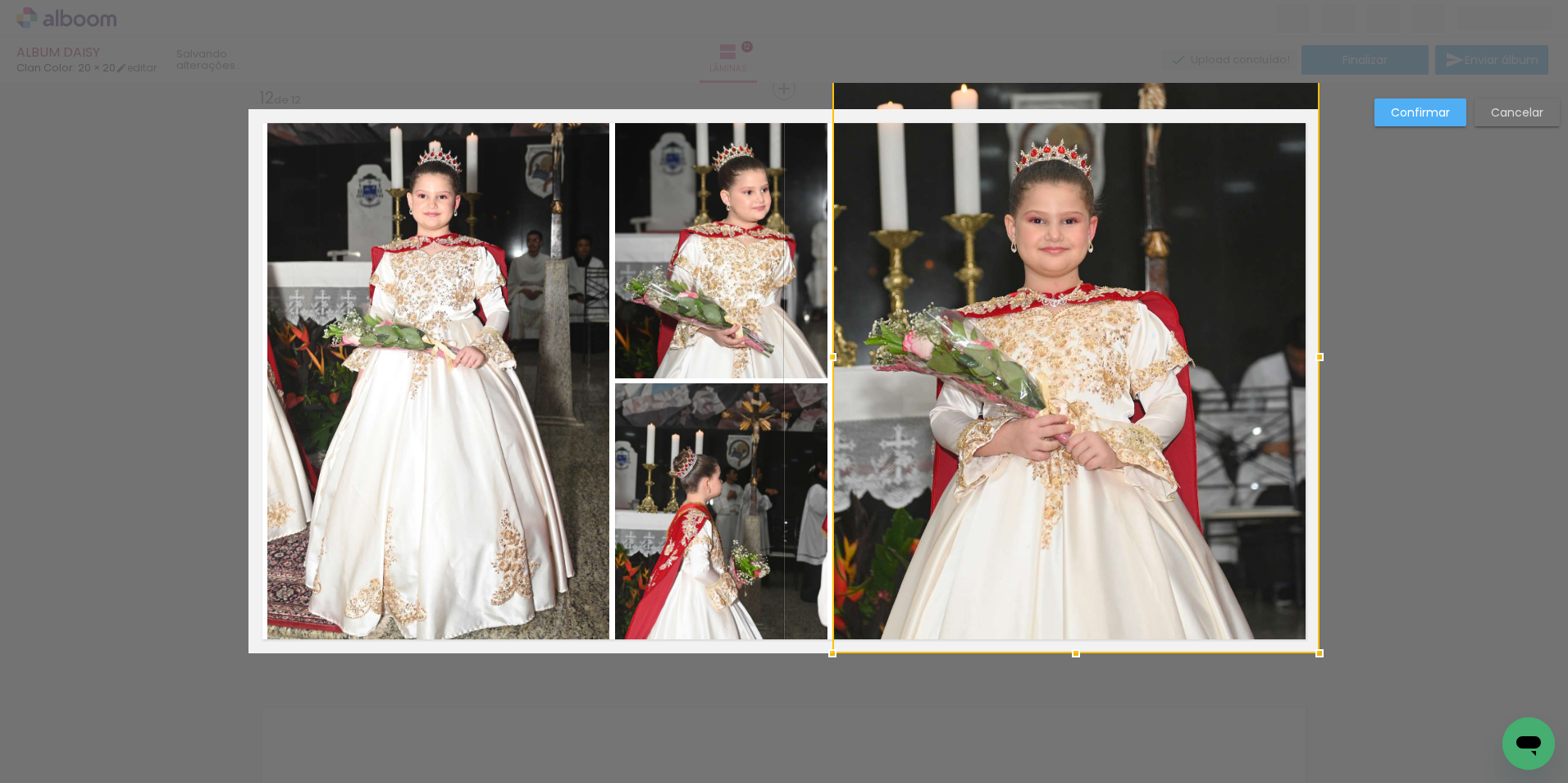
drag, startPoint x: 1074, startPoint y: 205, endPoint x: 1053, endPoint y: 72, distance: 134.6
click at [1053, 0] on div "ALBUM DAISY Clan Color: 20 × 20 editar Lâminas 12 Finalizar Enviar álbum Inseri…" at bounding box center [784, 0] width 1568 height 0
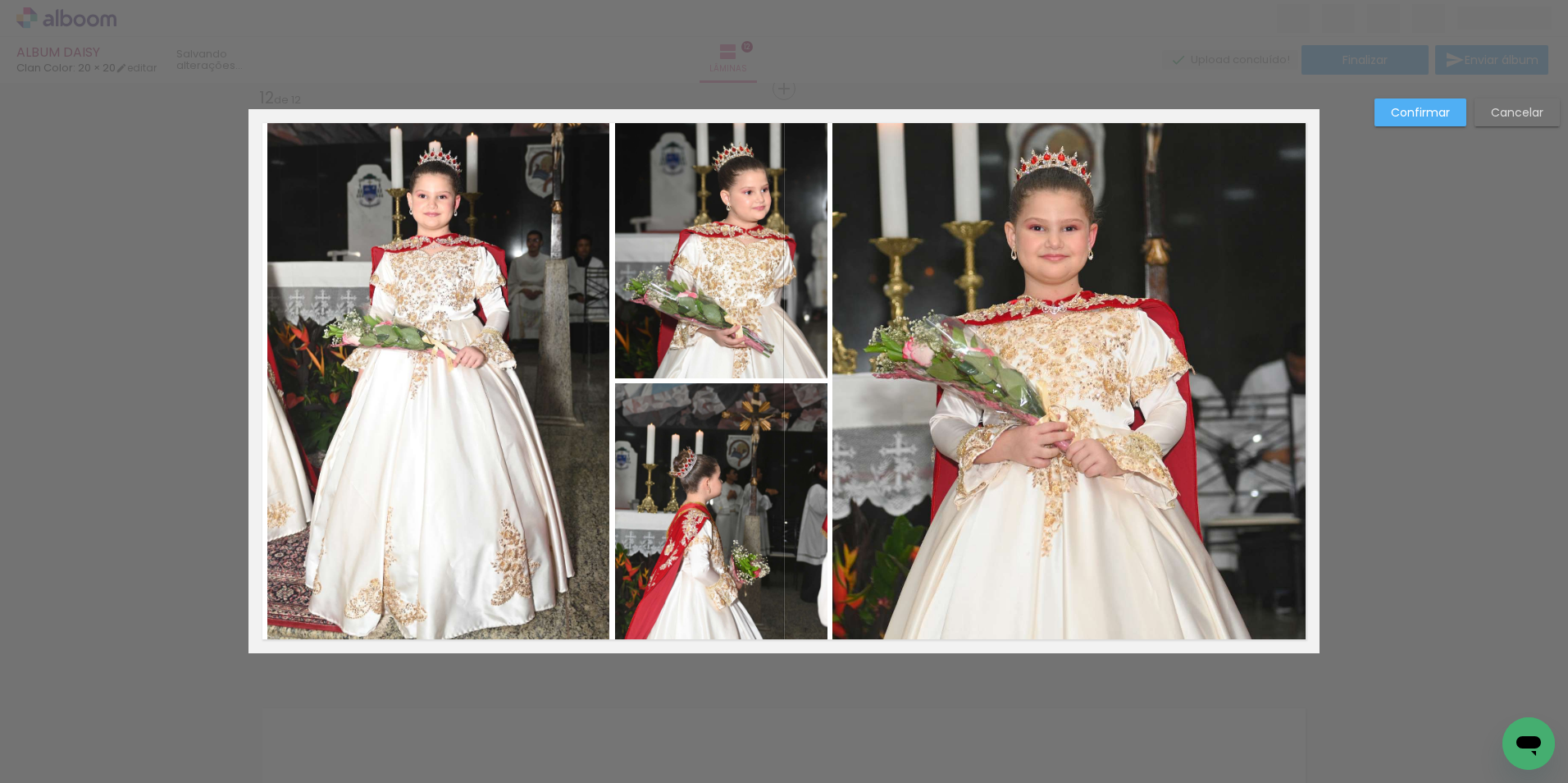
click at [1264, 299] on quentale-photo at bounding box center [1076, 381] width 487 height 544
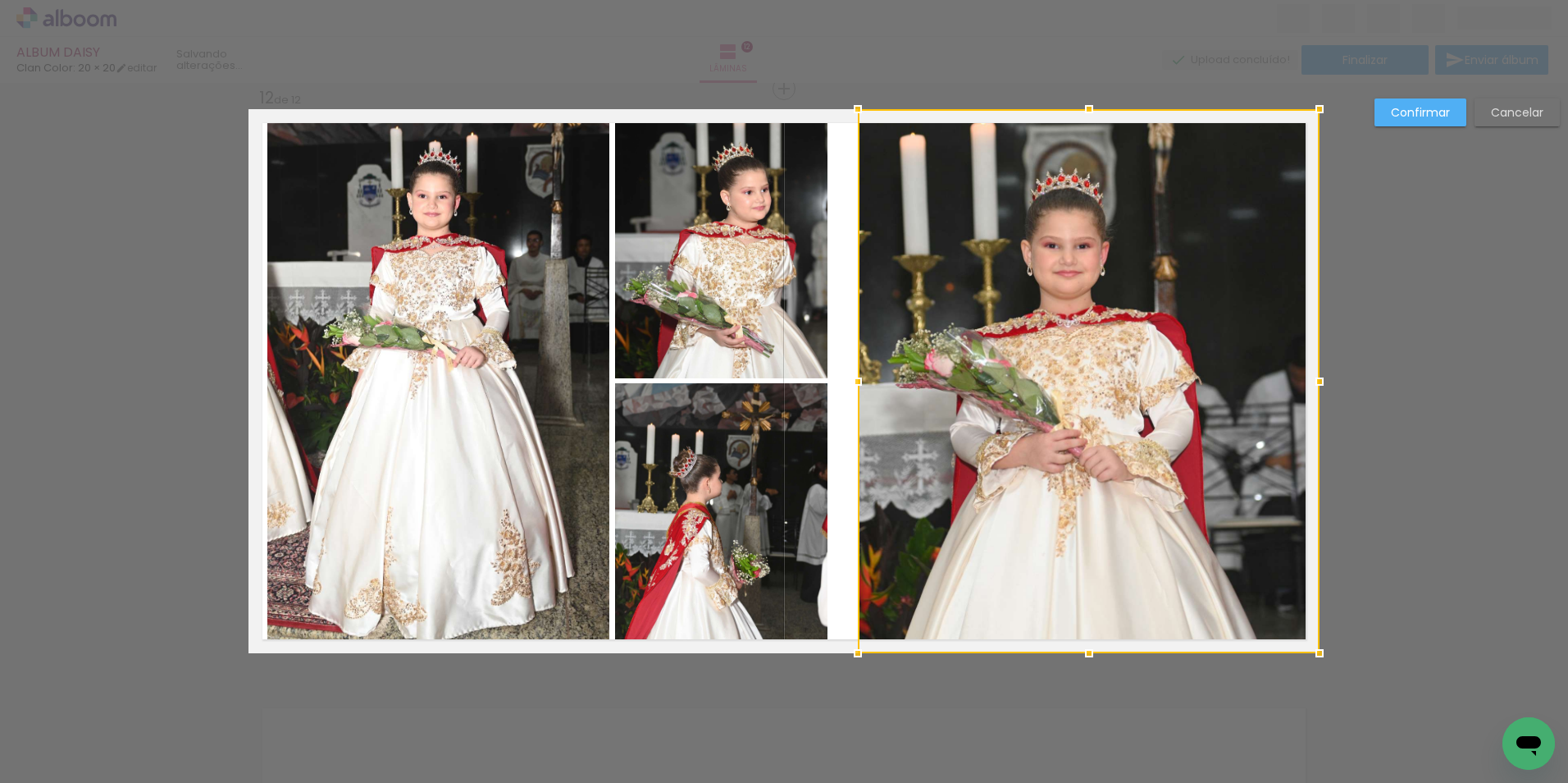
drag, startPoint x: 828, startPoint y: 387, endPoint x: 853, endPoint y: 387, distance: 25.0
click at [853, 387] on div at bounding box center [858, 382] width 33 height 33
click at [1023, 329] on div at bounding box center [1089, 381] width 462 height 544
click at [771, 329] on quentale-photo at bounding box center [722, 244] width 213 height 269
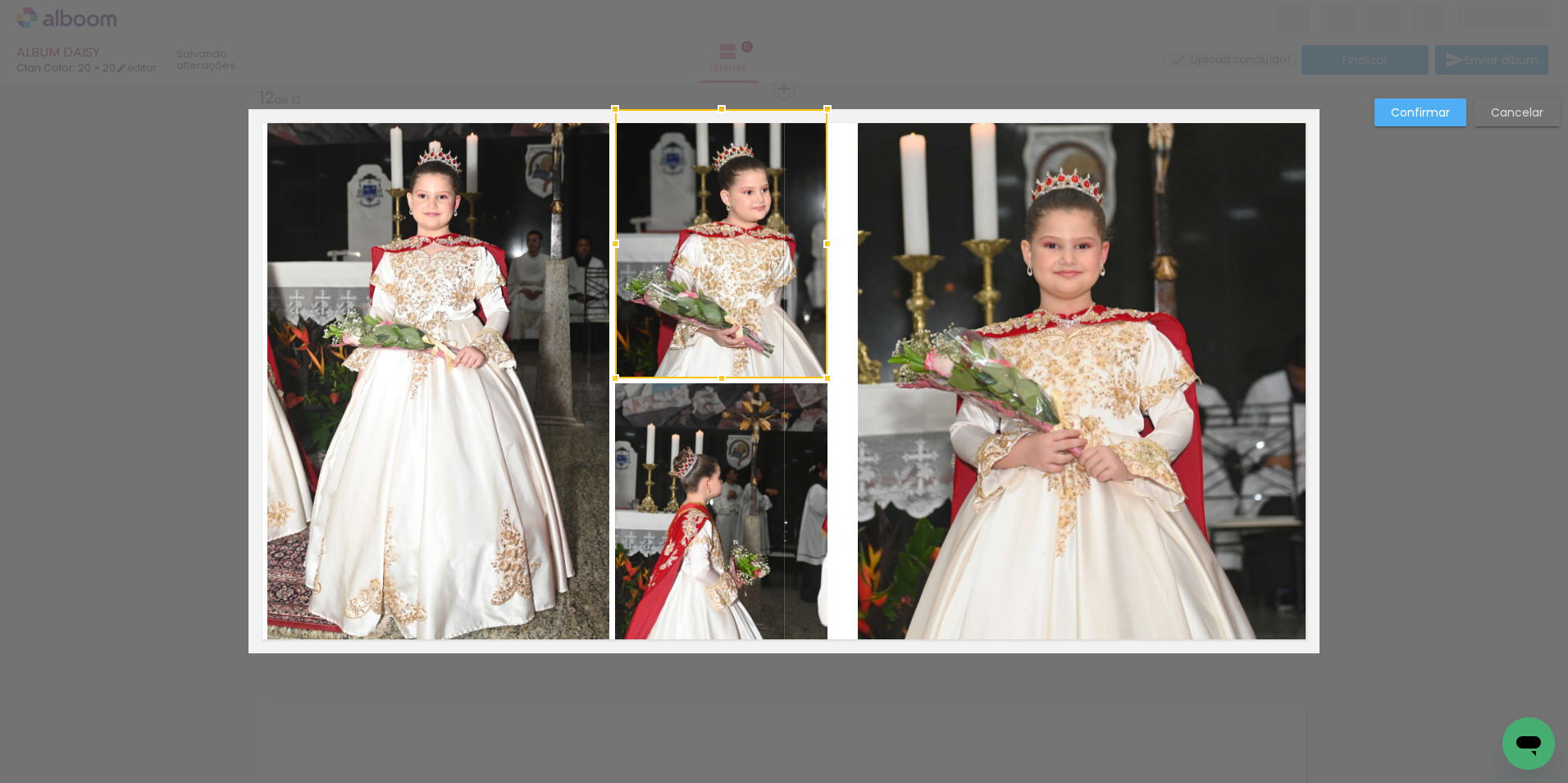
click at [796, 411] on quentale-photo at bounding box center [722, 518] width 213 height 270
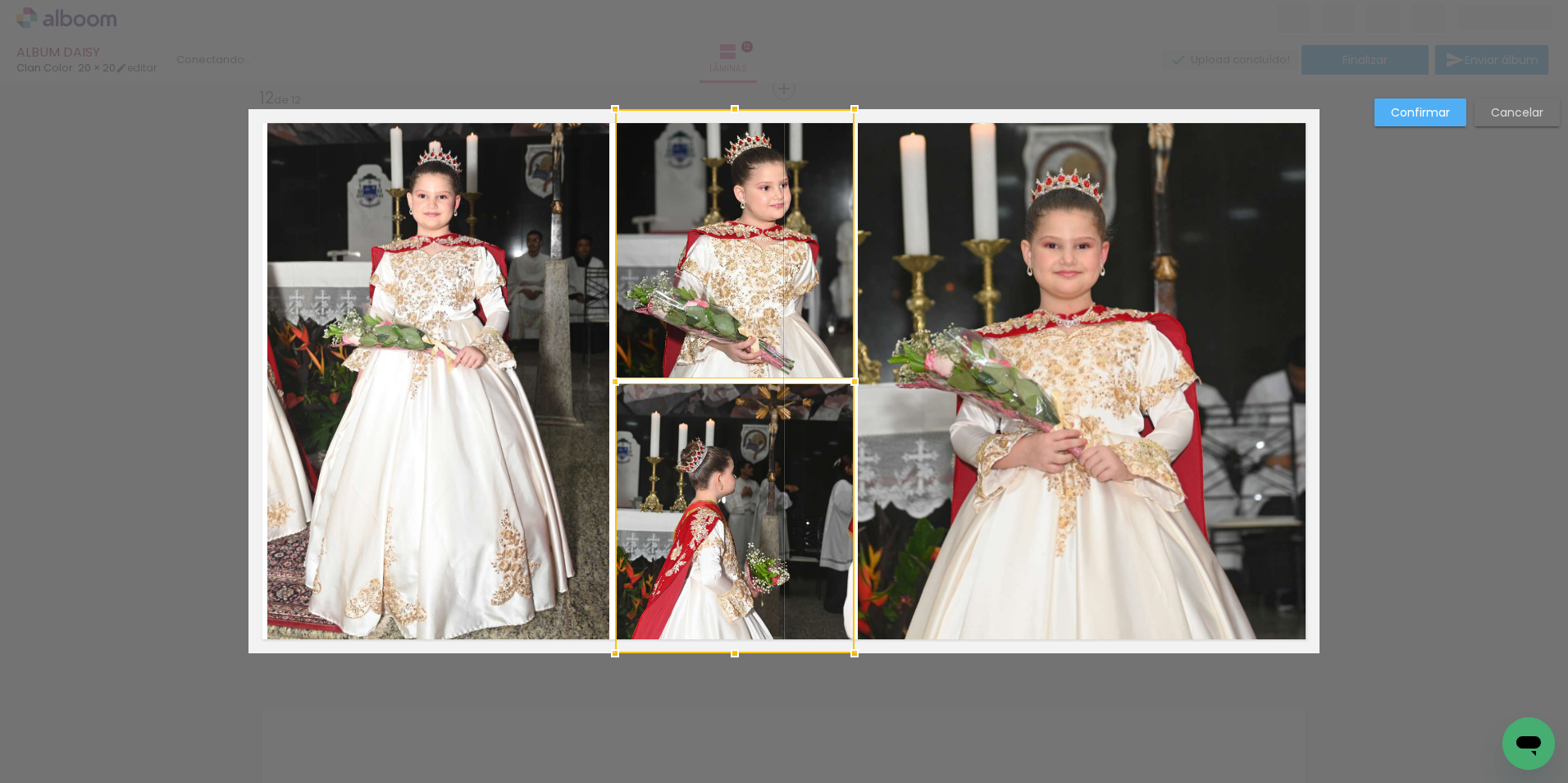
drag, startPoint x: 826, startPoint y: 387, endPoint x: 853, endPoint y: 390, distance: 27.2
click at [853, 390] on div at bounding box center [855, 382] width 33 height 33
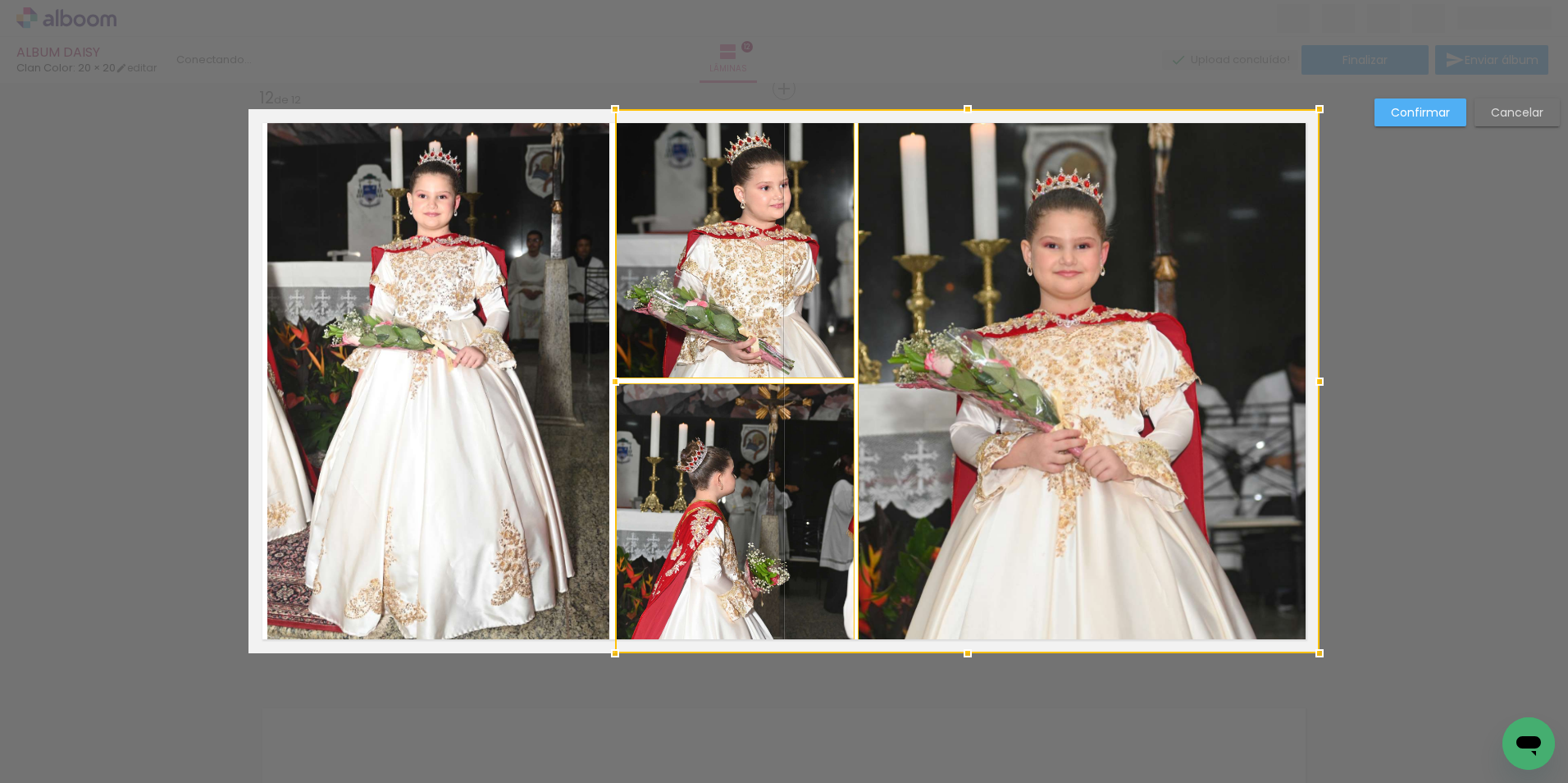
click at [0, 0] on slot "Confirmar" at bounding box center [0, 0] width 0 height 0
